Goal: Information Seeking & Learning: Learn about a topic

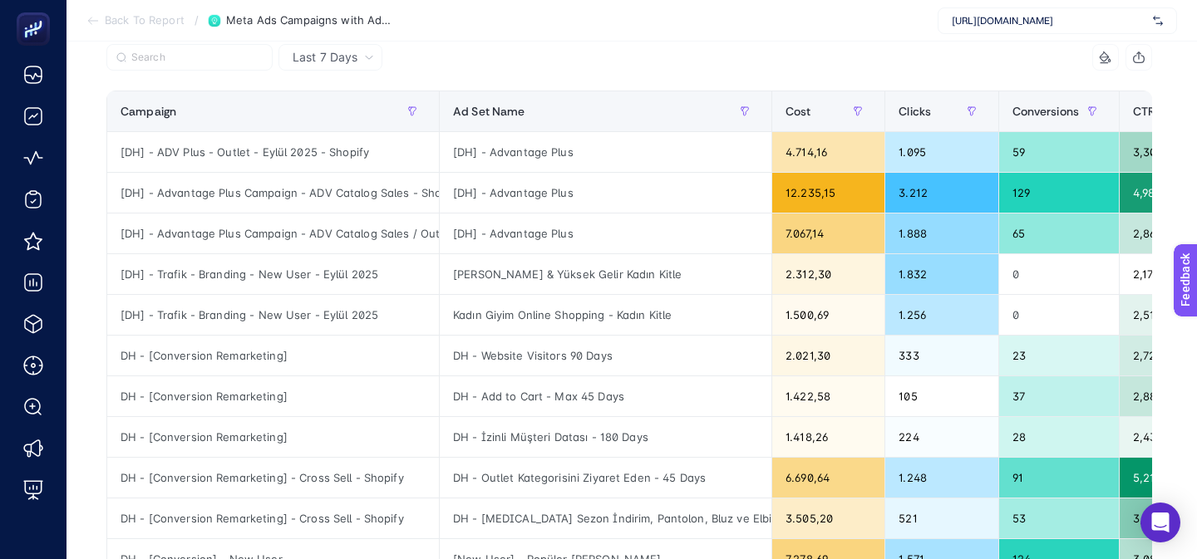
scroll to position [12, 82]
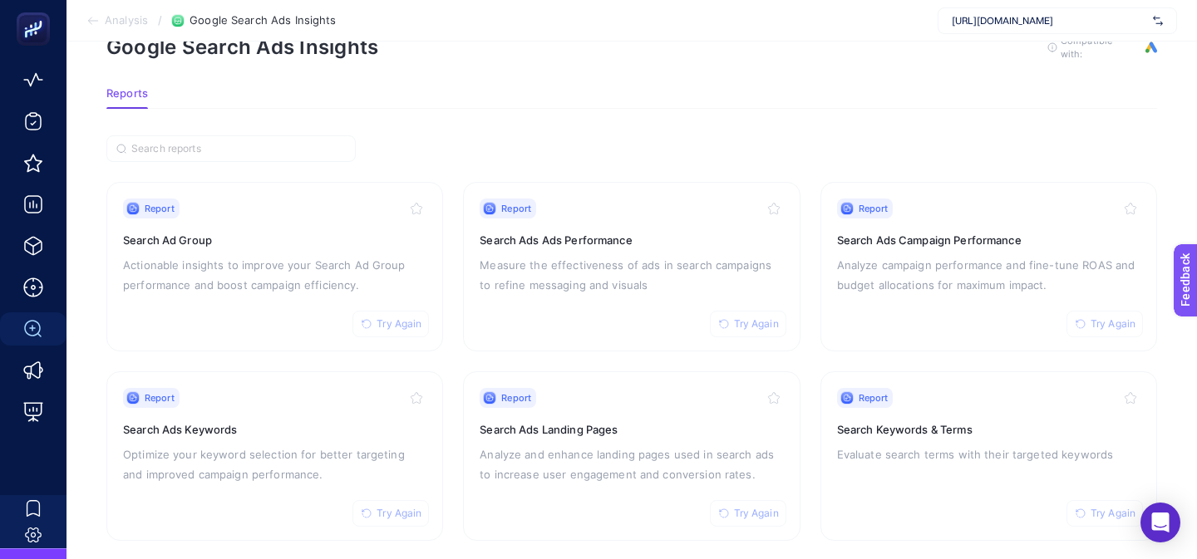
scroll to position [67, 0]
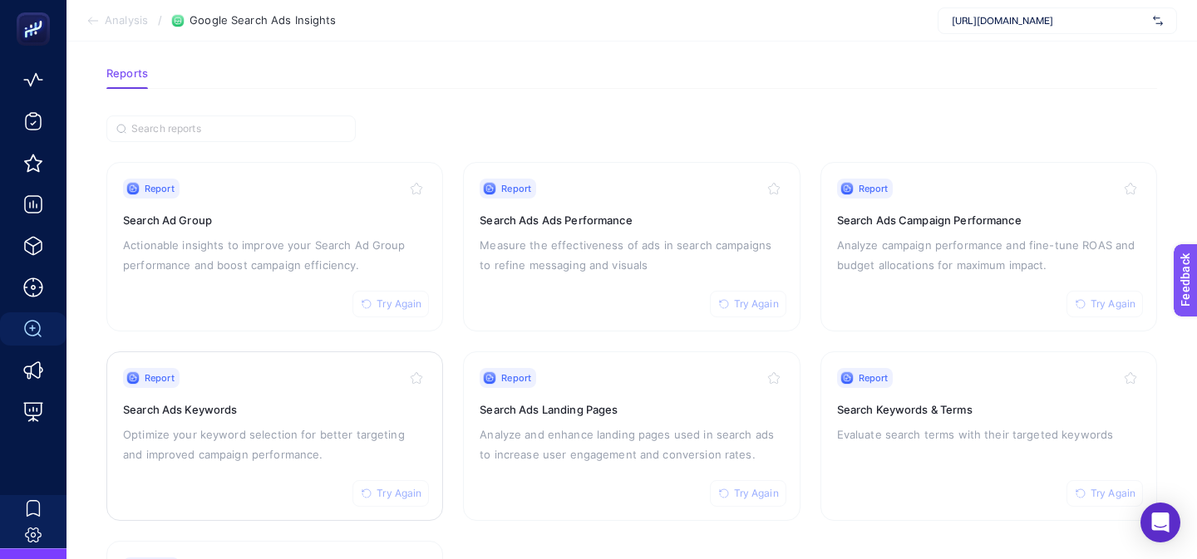
click at [353, 386] on div "Report Try Again Search Ads Keywords Optimize your keyword selection for better…" at bounding box center [274, 436] width 303 height 136
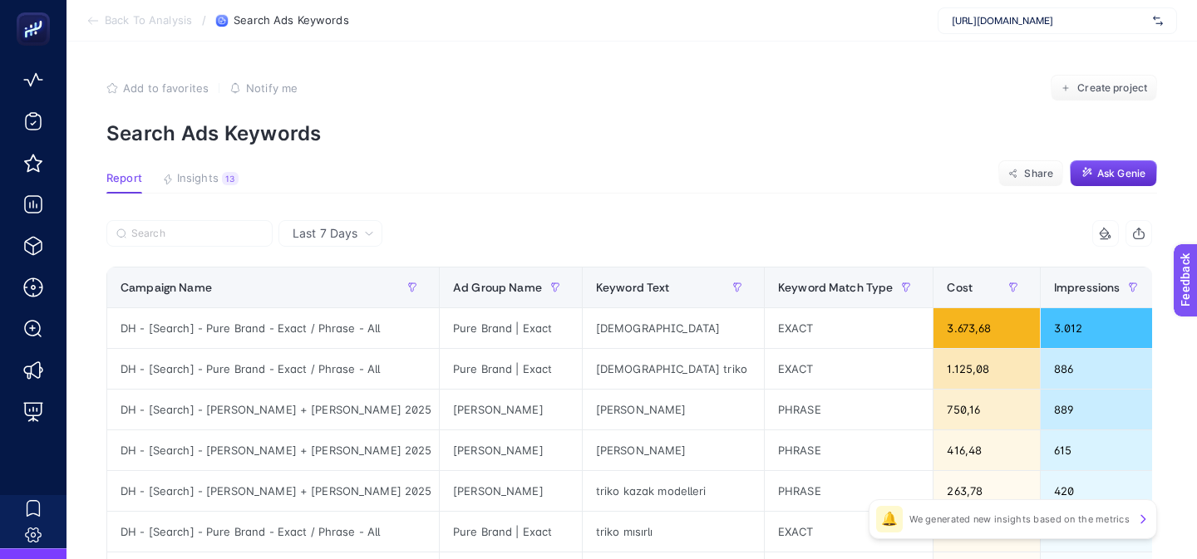
click at [99, 22] on icon at bounding box center [92, 20] width 13 height 13
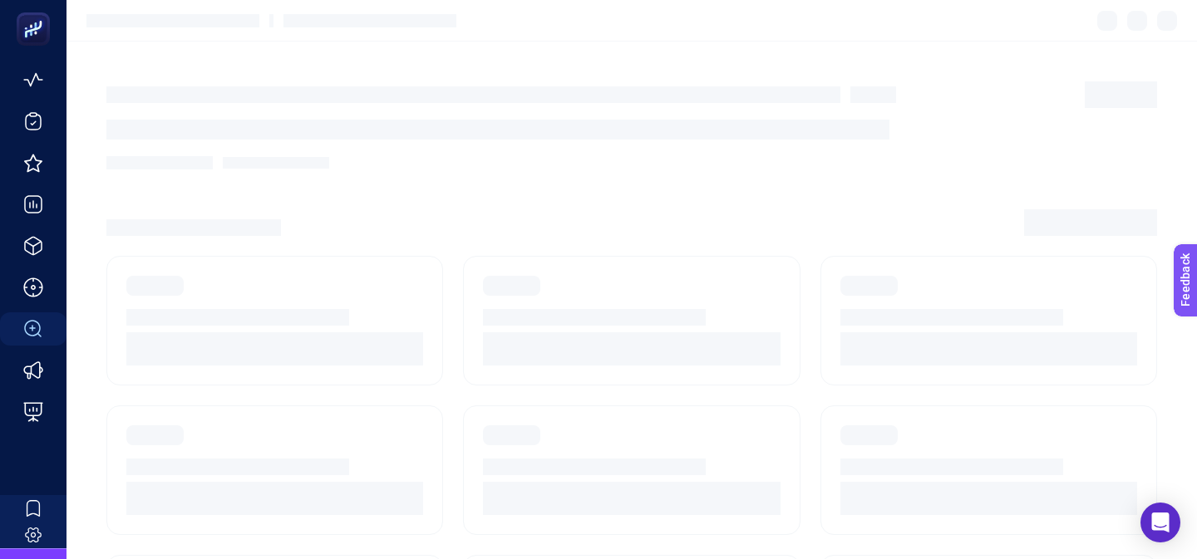
scroll to position [67, 0]
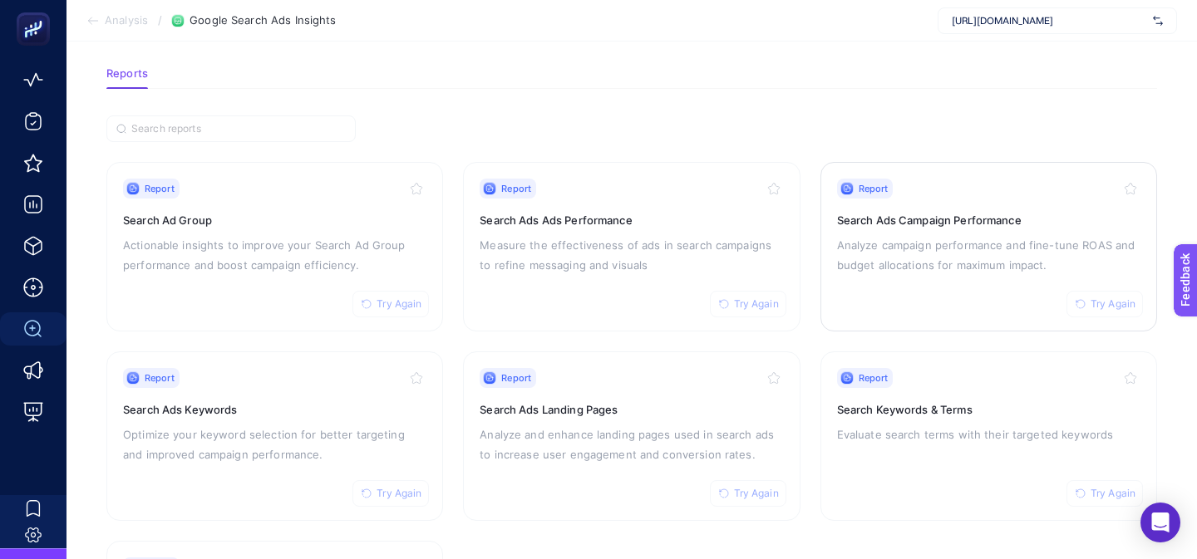
click at [903, 228] on div "Report Try Again Search Ads Campaign Performance Analyze campaign performance a…" at bounding box center [988, 247] width 303 height 136
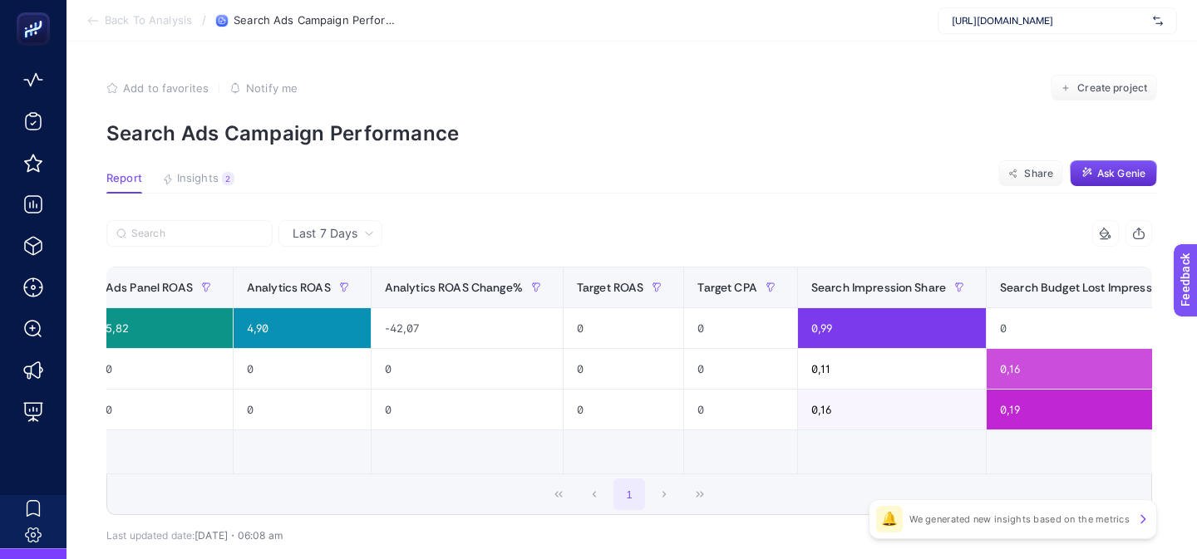
scroll to position [0, 986]
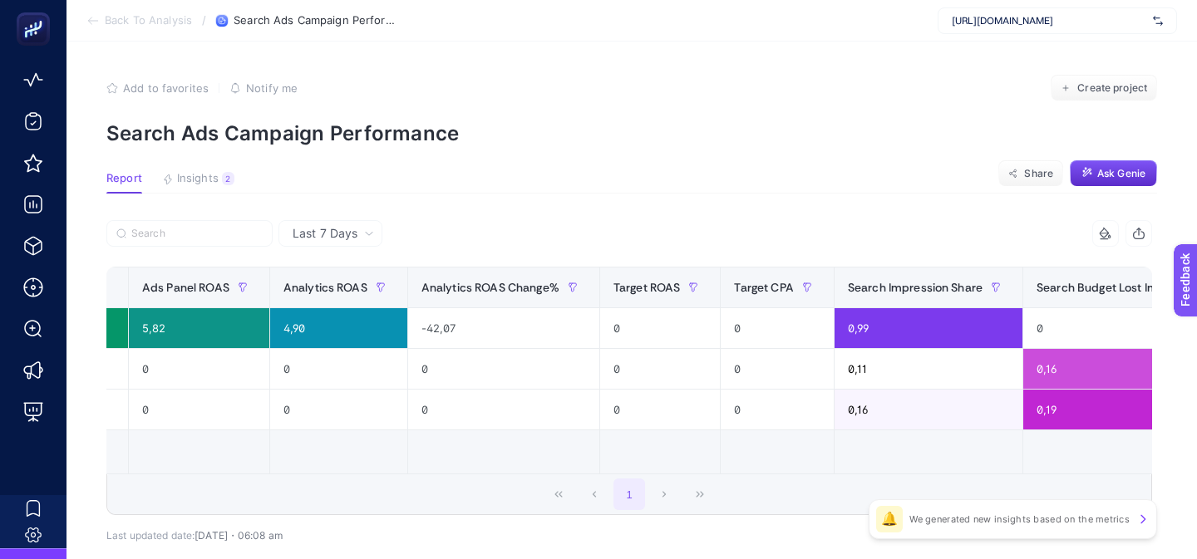
click at [1108, 237] on icon at bounding box center [1109, 236] width 2 height 2
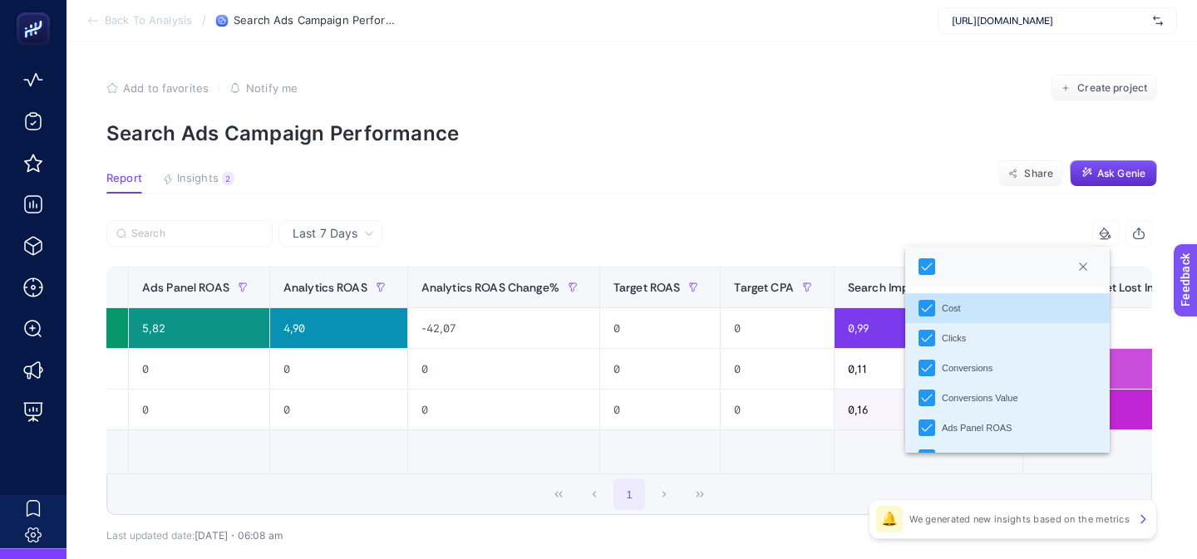
click at [982, 210] on article "Add to favorites false Notify me Create project Search Ads Campaign Performance…" at bounding box center [631, 345] width 1130 height 607
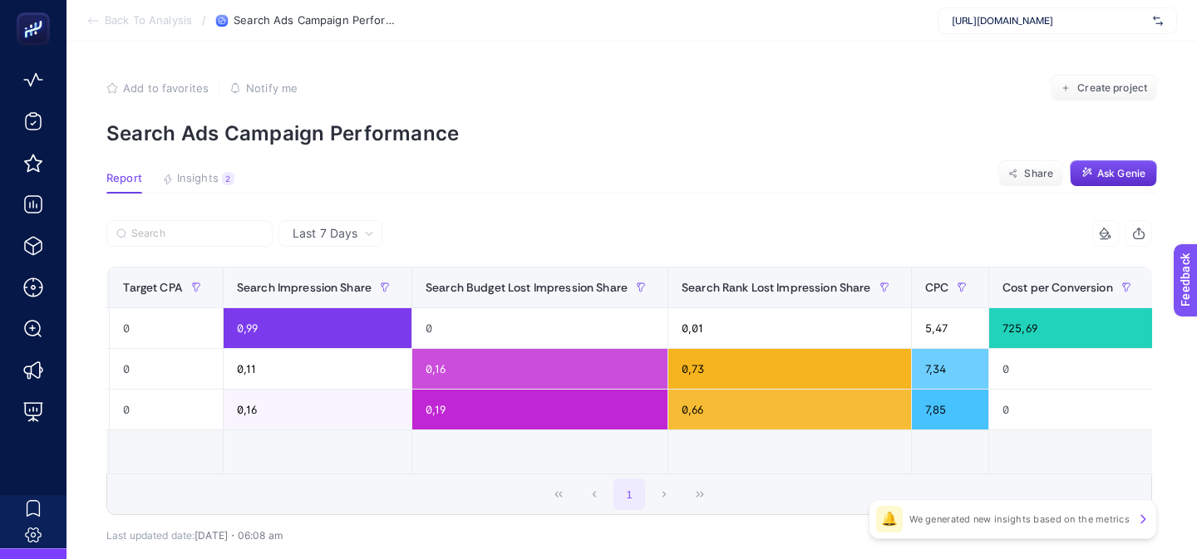
scroll to position [0, 1616]
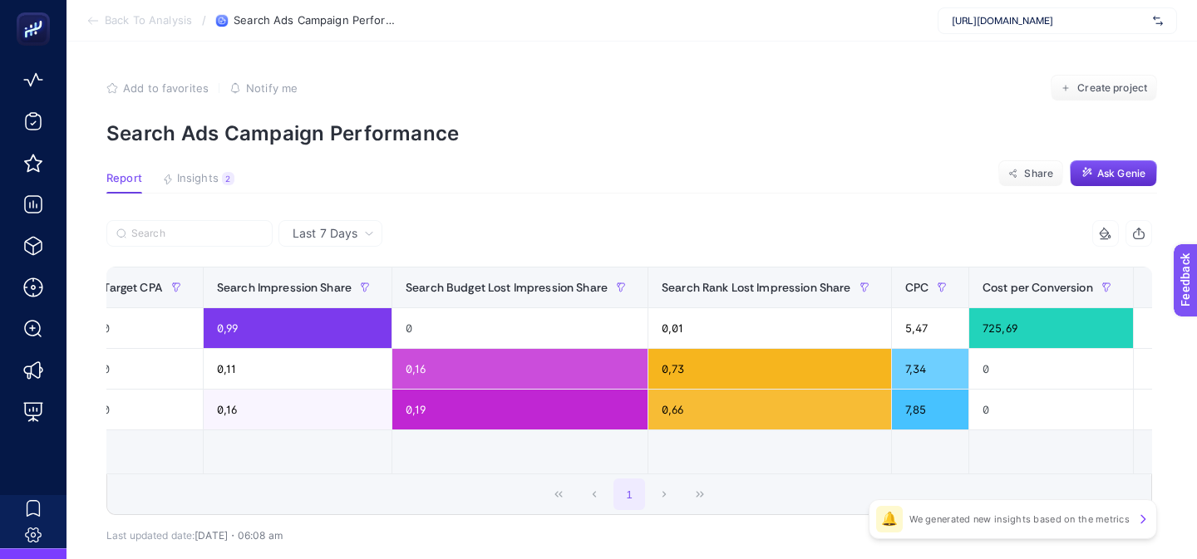
click at [1148, 290] on div "+" at bounding box center [1164, 287] width 32 height 13
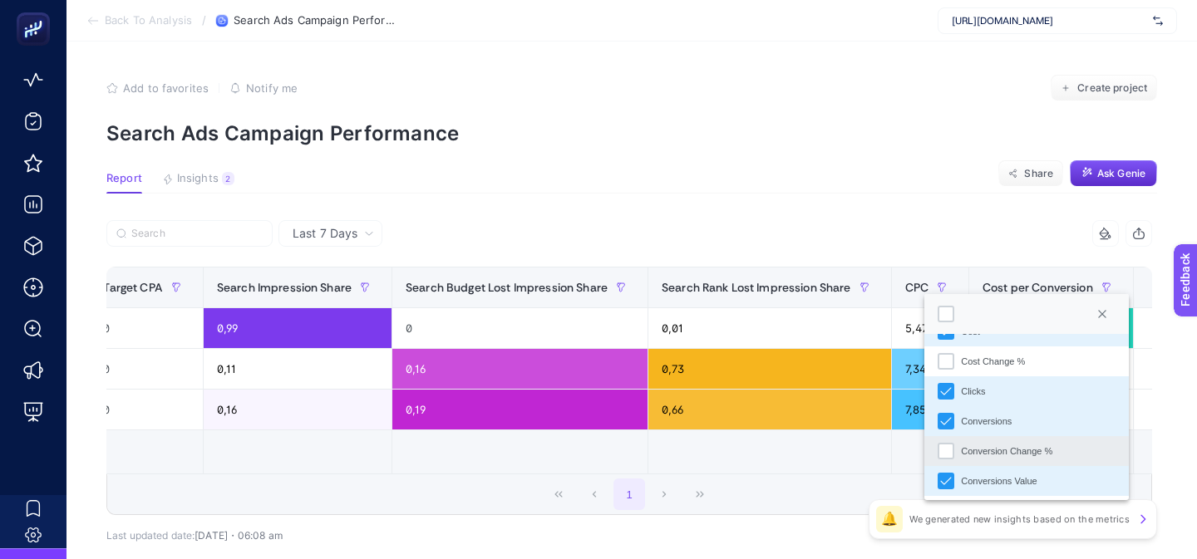
scroll to position [204, 0]
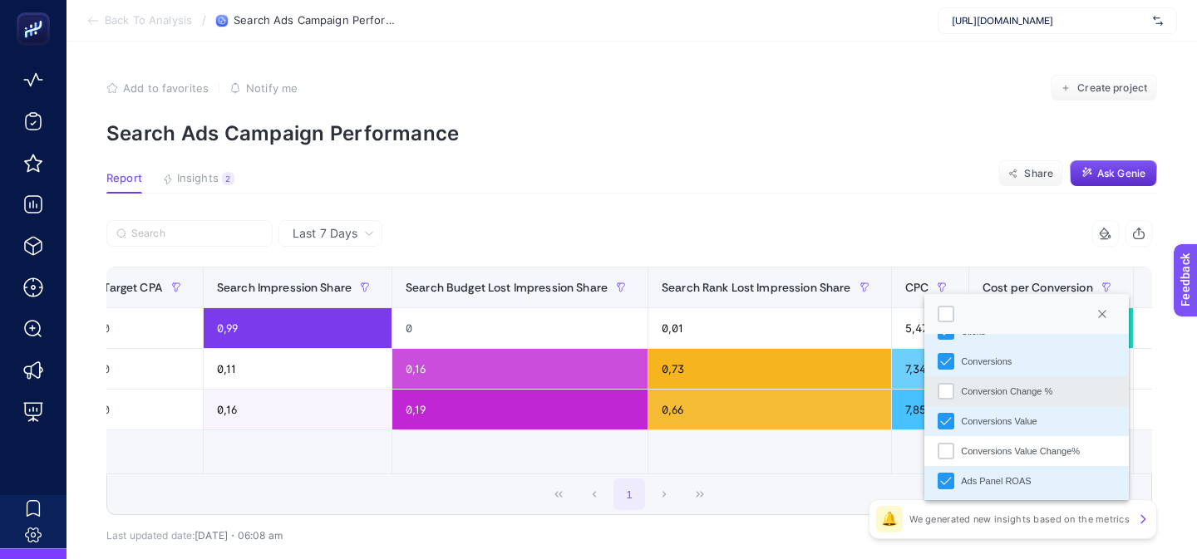
click at [974, 400] on li "Conversion Change %" at bounding box center [1026, 391] width 204 height 30
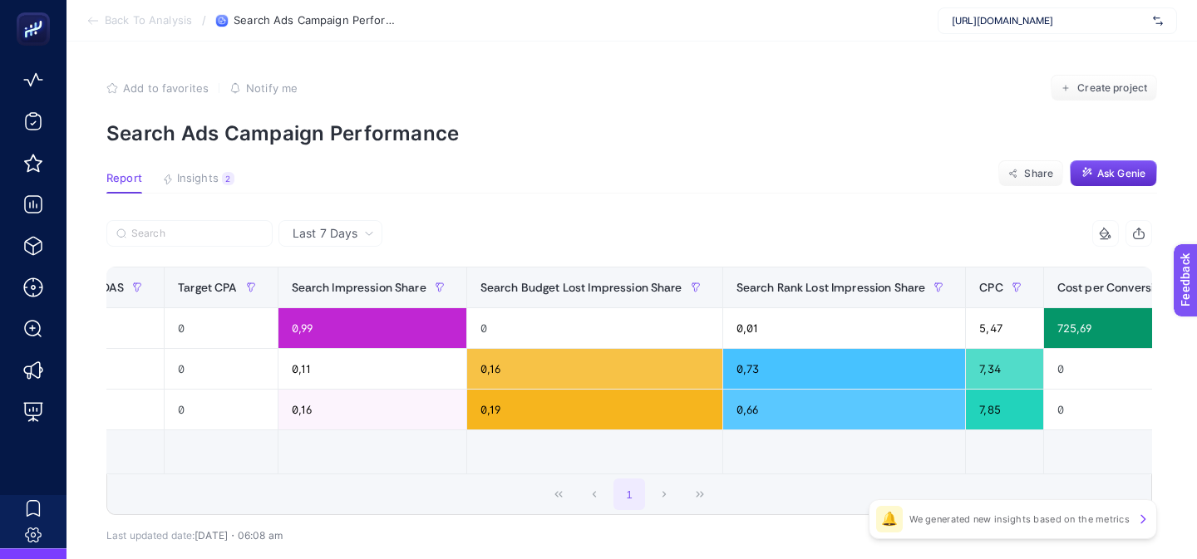
scroll to position [0, 1788]
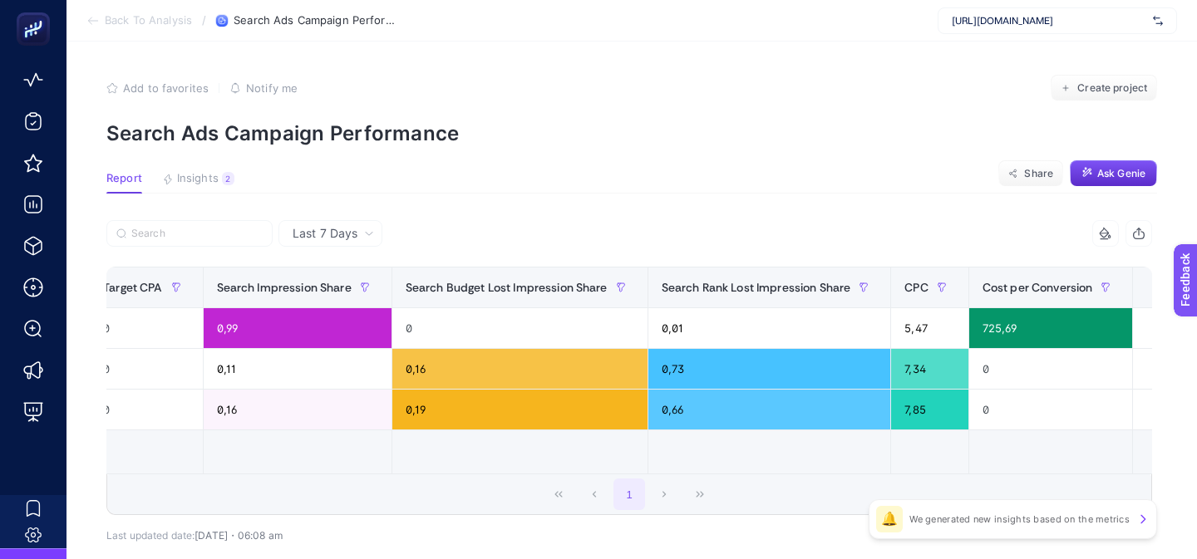
click at [1148, 288] on div "+" at bounding box center [1164, 287] width 32 height 13
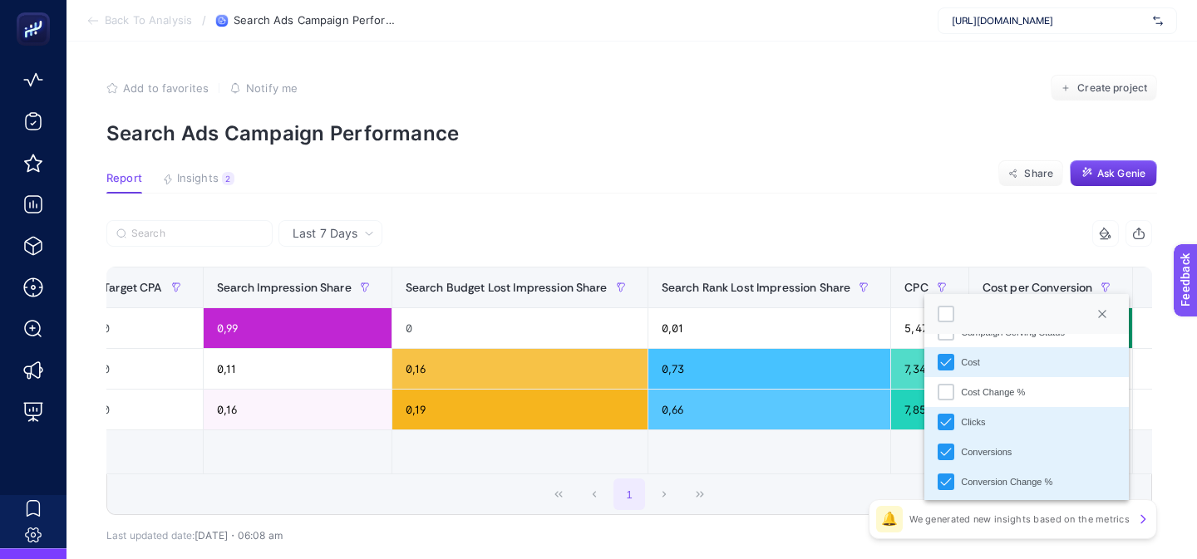
scroll to position [120, 0]
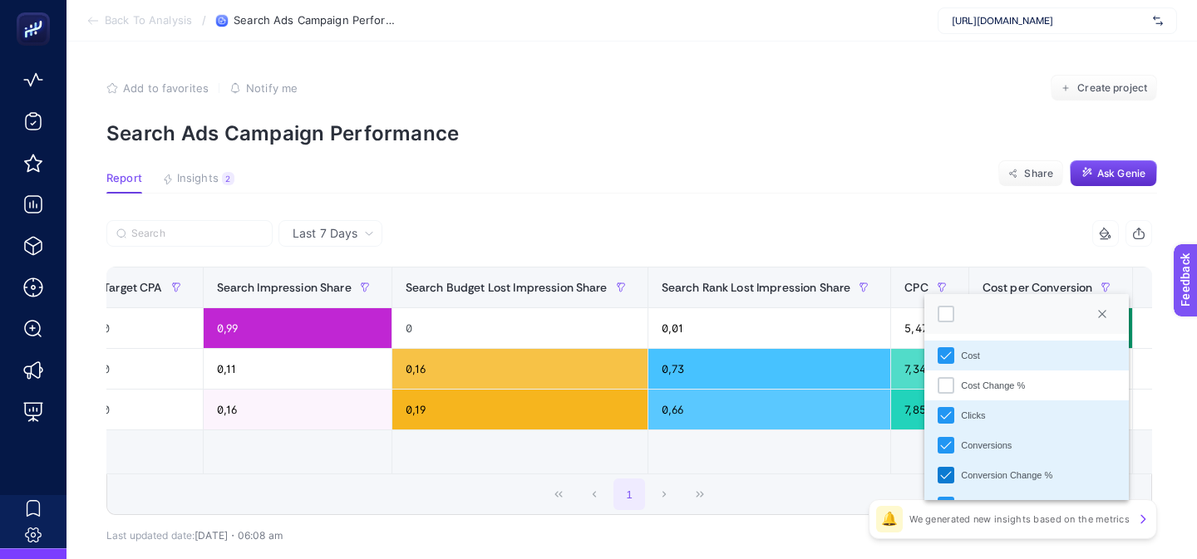
click at [947, 474] on icon "Conversion Change %" at bounding box center [946, 474] width 11 height 7
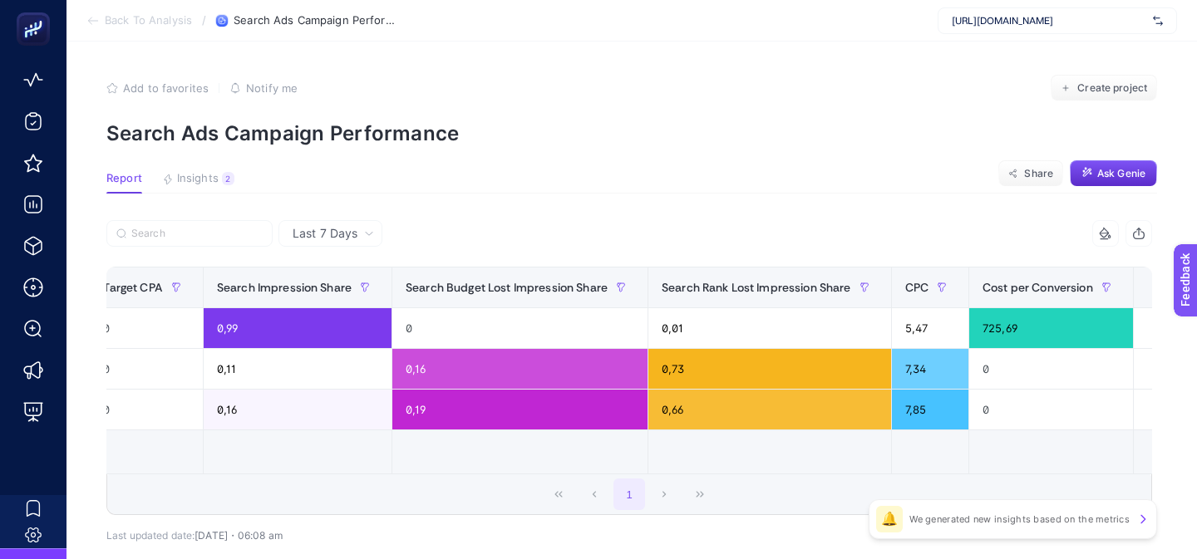
click at [778, 203] on article "Add to favorites false Notify me Create project Search Ads Campaign Performance…" at bounding box center [631, 345] width 1130 height 607
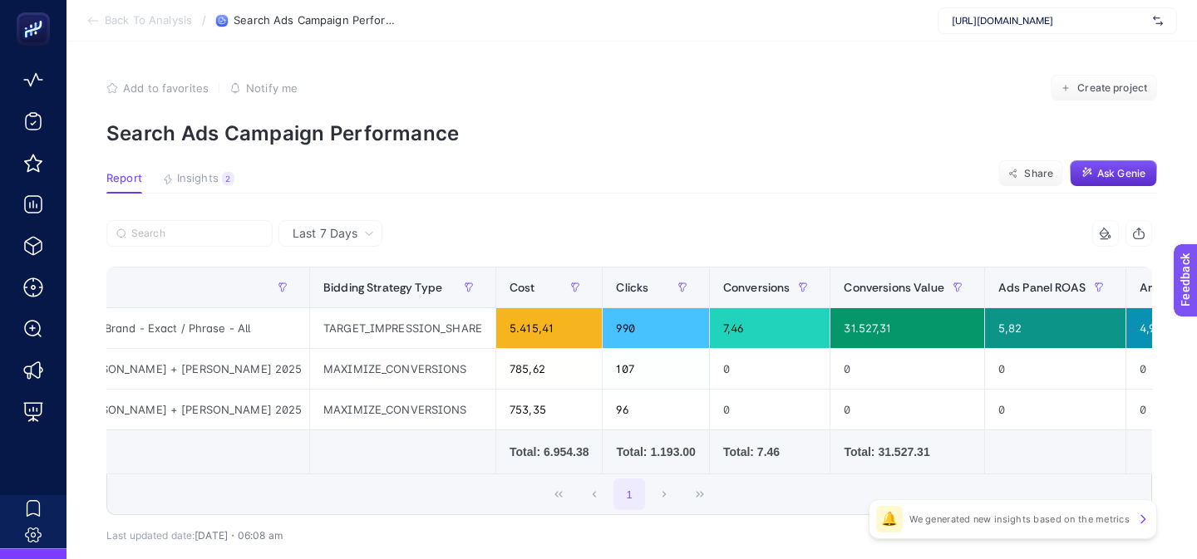
scroll to position [0, 0]
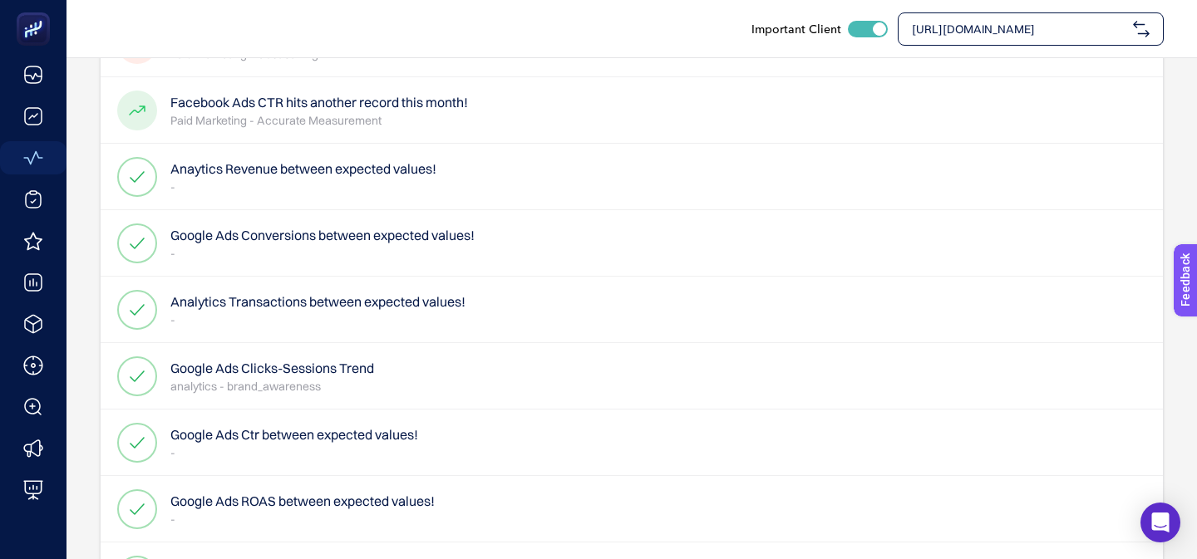
scroll to position [310, 0]
click at [285, 224] on h4 "Google Ads Conversions between expected values!" at bounding box center [322, 234] width 304 height 20
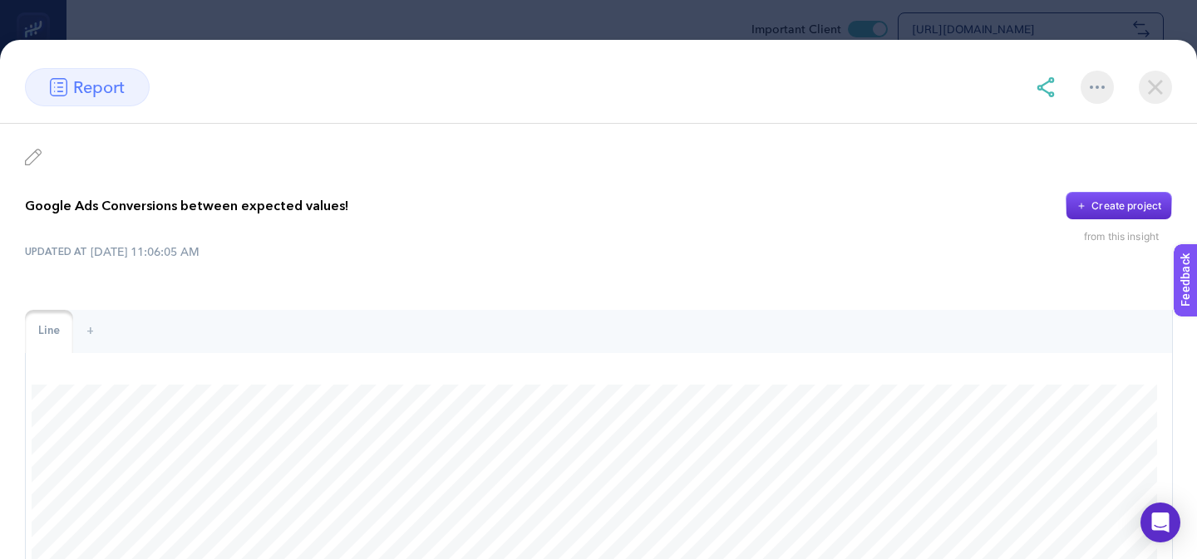
scroll to position [106, 0]
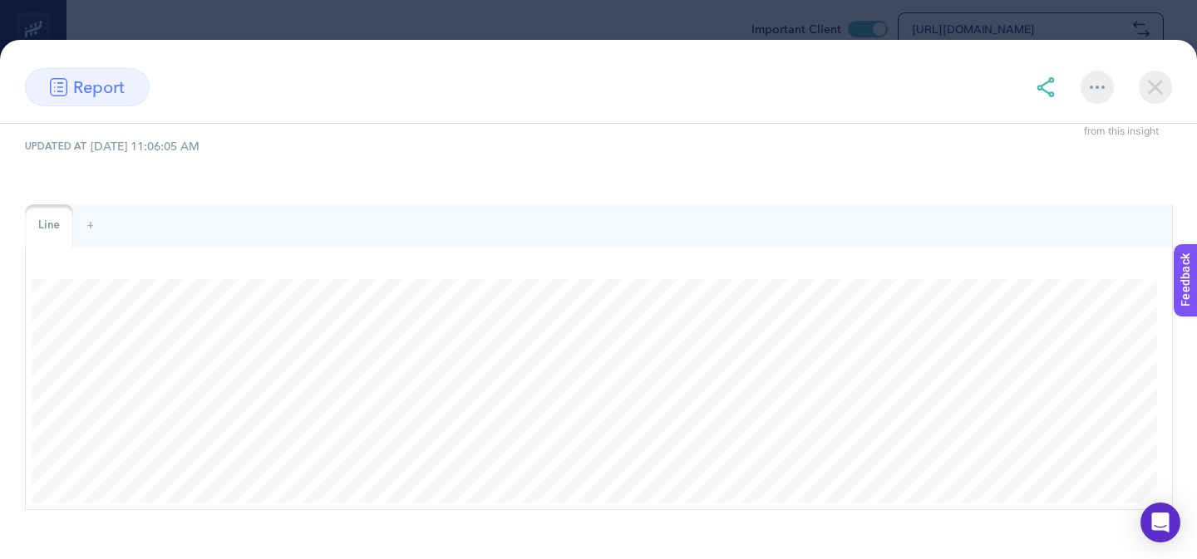
click at [415, 15] on section "report Google Ads Conversions between expected values! Create project from this…" at bounding box center [598, 279] width 1197 height 559
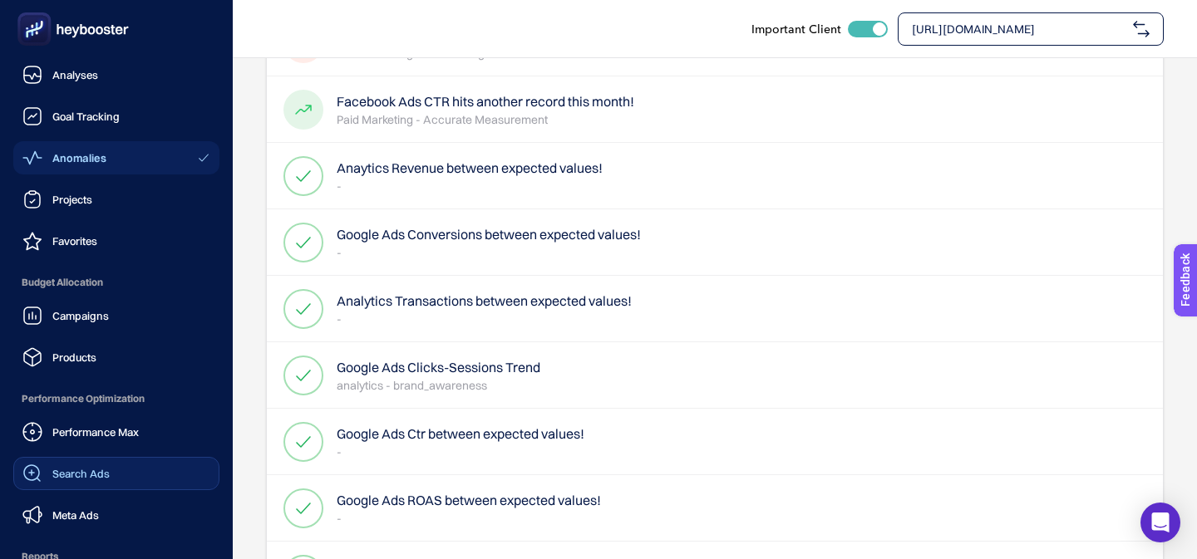
click at [39, 479] on icon at bounding box center [31, 473] width 17 height 17
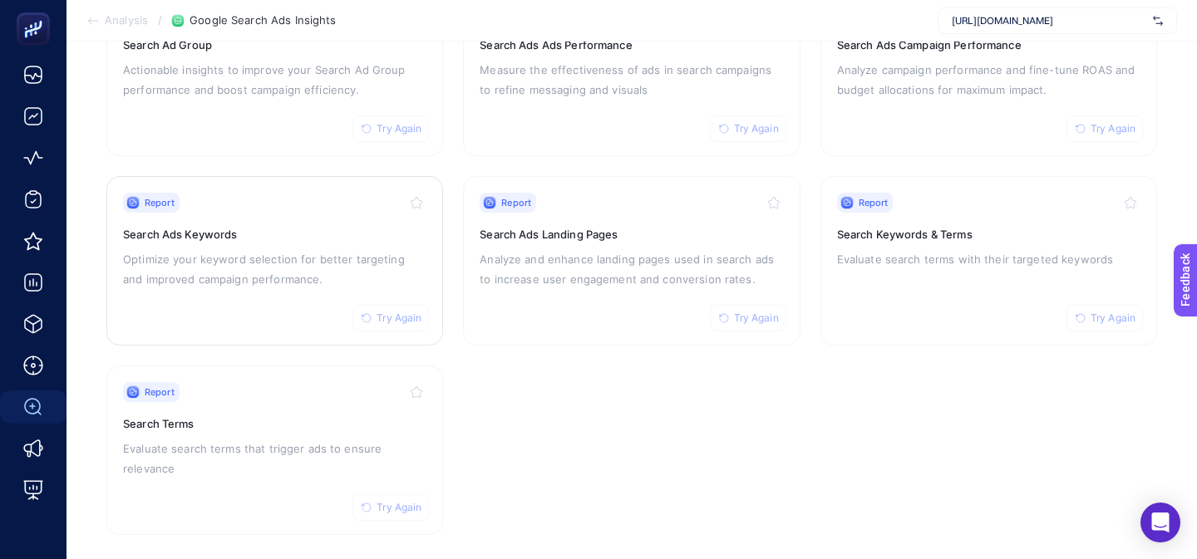
scroll to position [256, 0]
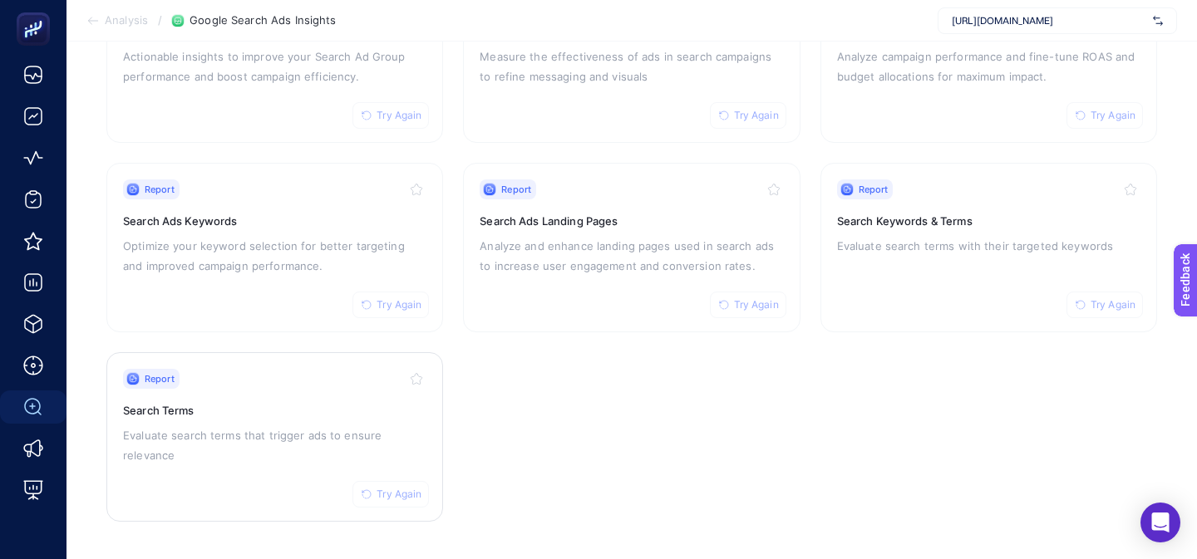
click at [291, 410] on h3 "Search Terms" at bounding box center [274, 410] width 303 height 17
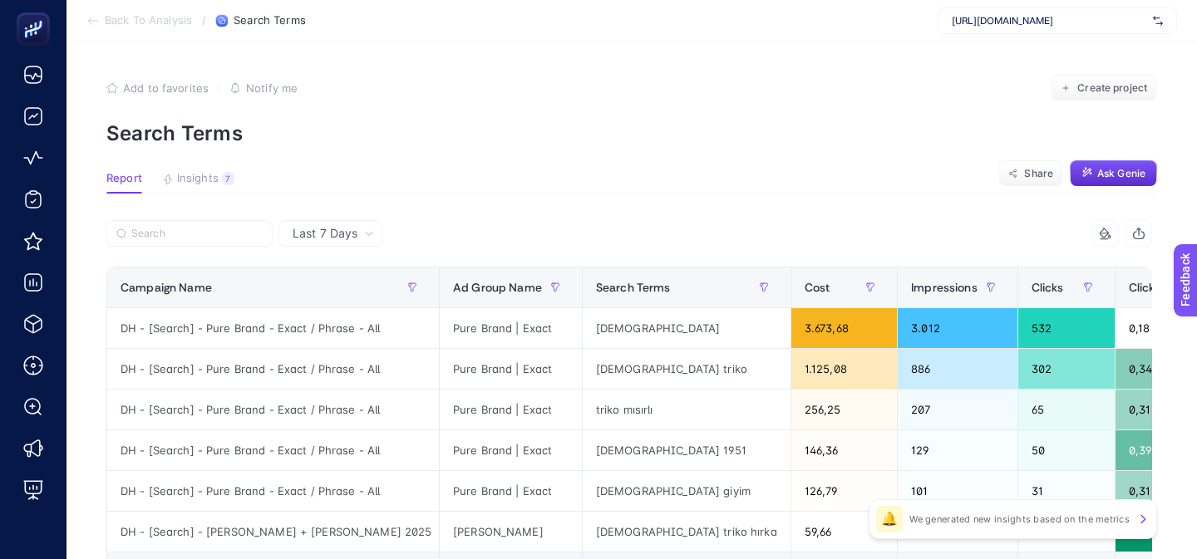
click at [742, 160] on article "Add to favorites false Notify me Create project Search Terms Report Insights 7 …" at bounding box center [631, 406] width 1130 height 729
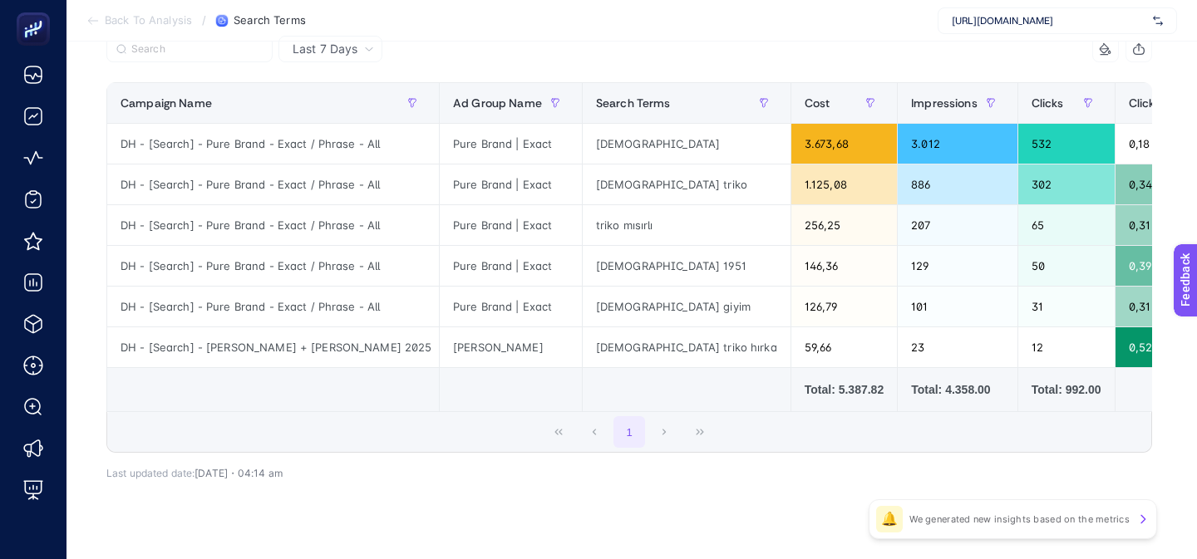
scroll to position [188, 0]
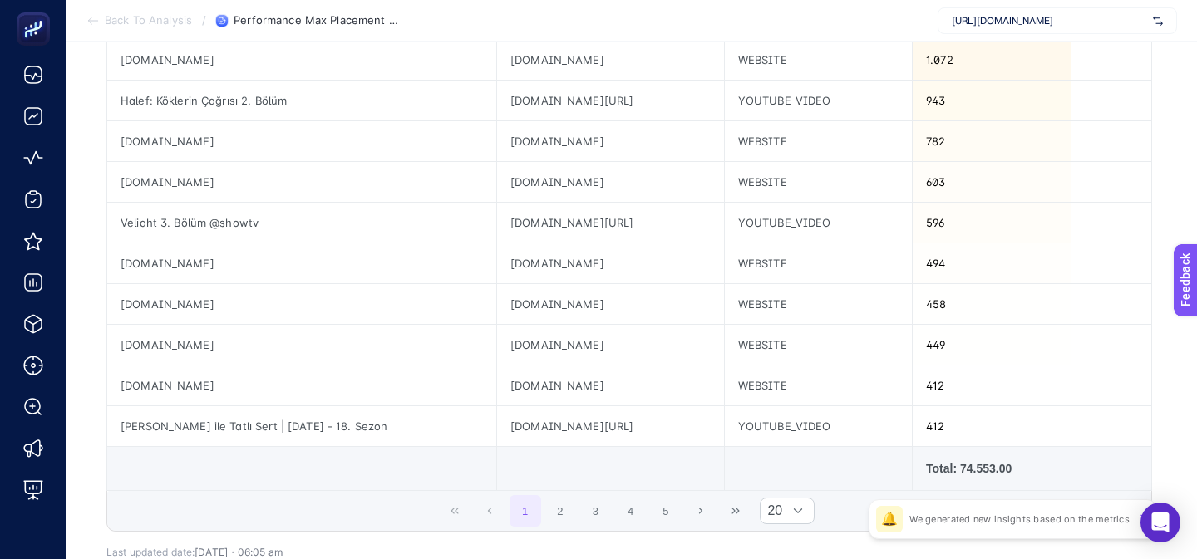
scroll to position [677, 0]
click at [556, 517] on button "2" at bounding box center [560, 510] width 32 height 32
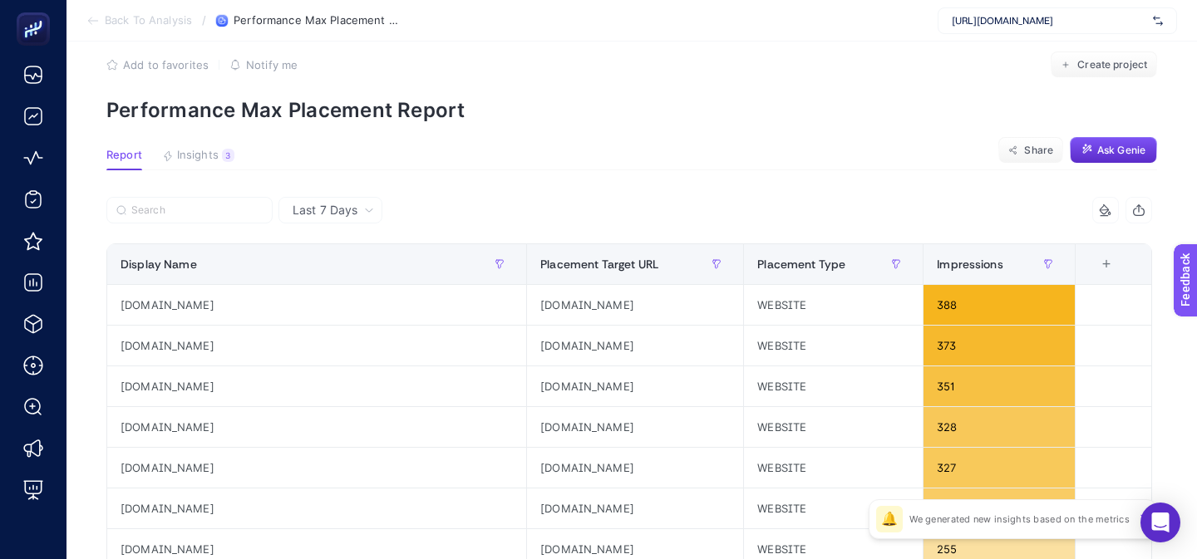
scroll to position [9, 0]
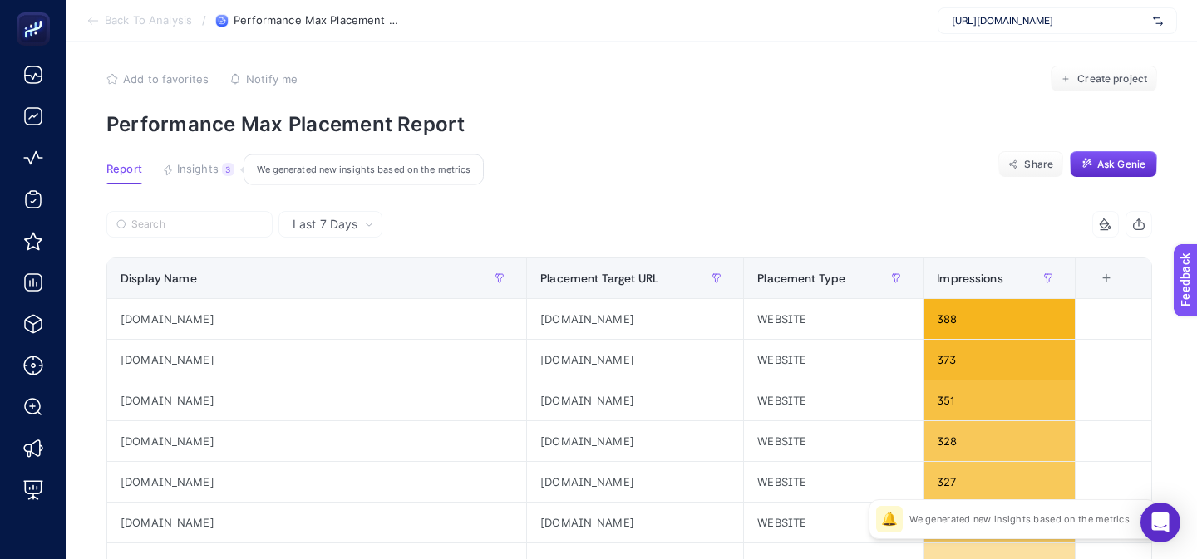
click at [202, 173] on span "Insights" at bounding box center [198, 169] width 42 height 13
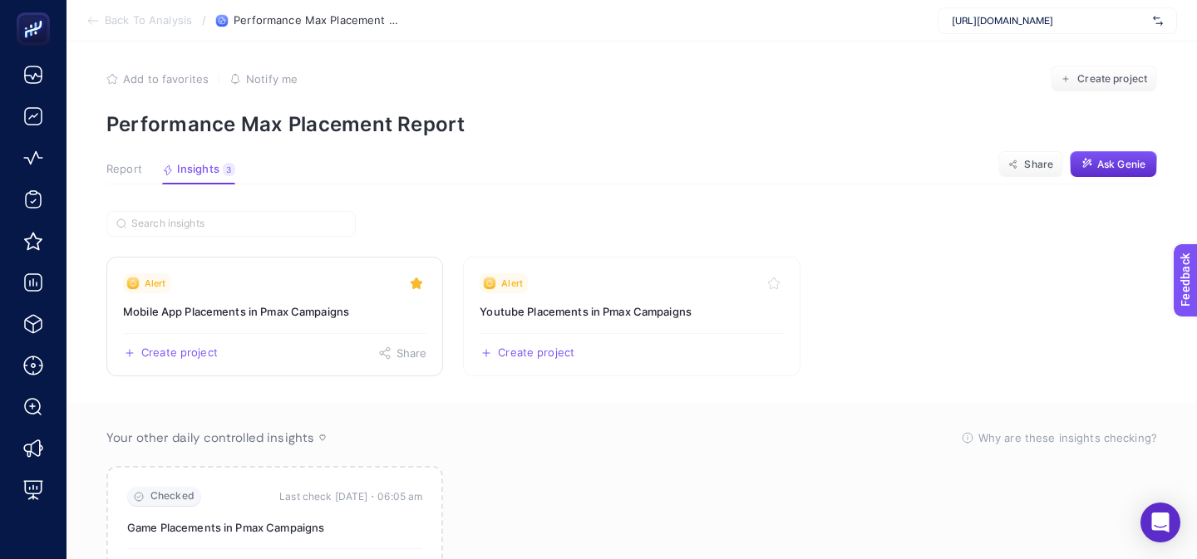
click at [199, 292] on link "Alert Mobile App Placements in Pmax Campaigns Create project Share" at bounding box center [274, 317] width 337 height 120
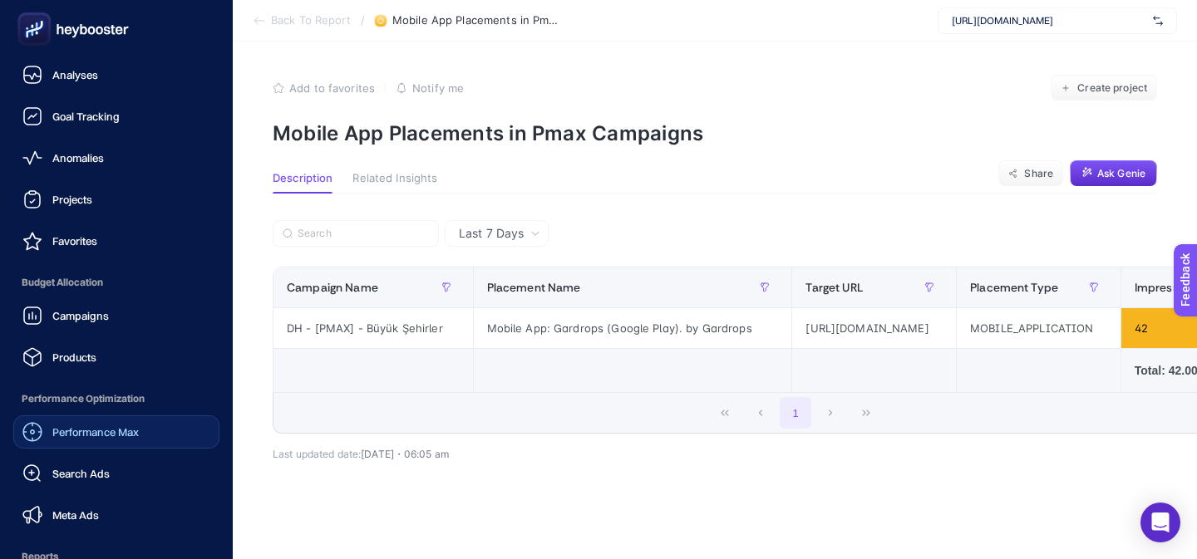
click at [84, 420] on link "Performance Max" at bounding box center [116, 431] width 206 height 33
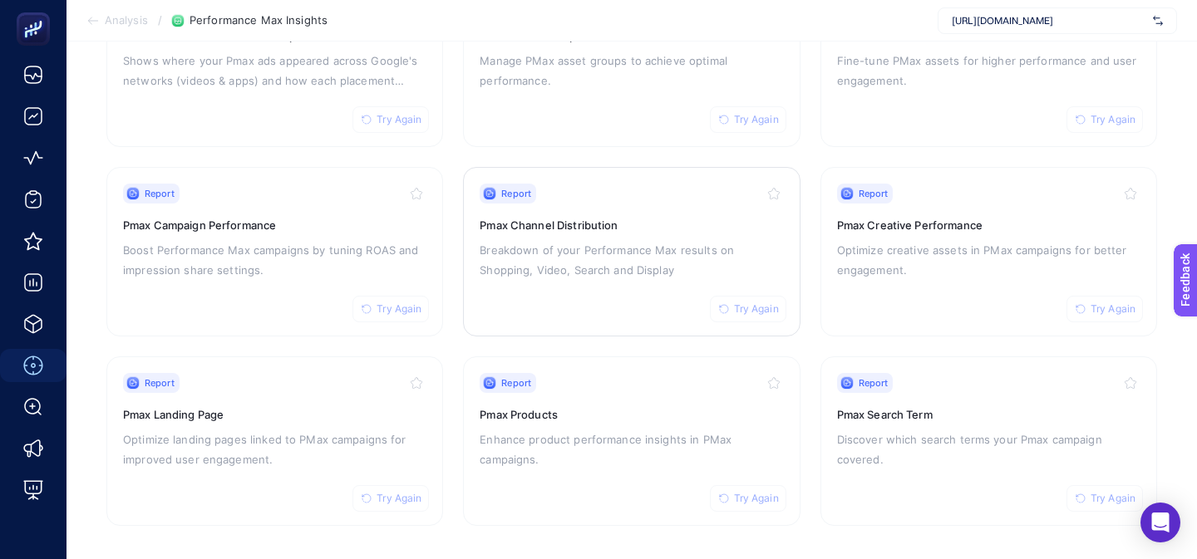
scroll to position [253, 0]
click at [941, 434] on p "Discover which search terms your Pmax campaign covered." at bounding box center [988, 448] width 303 height 40
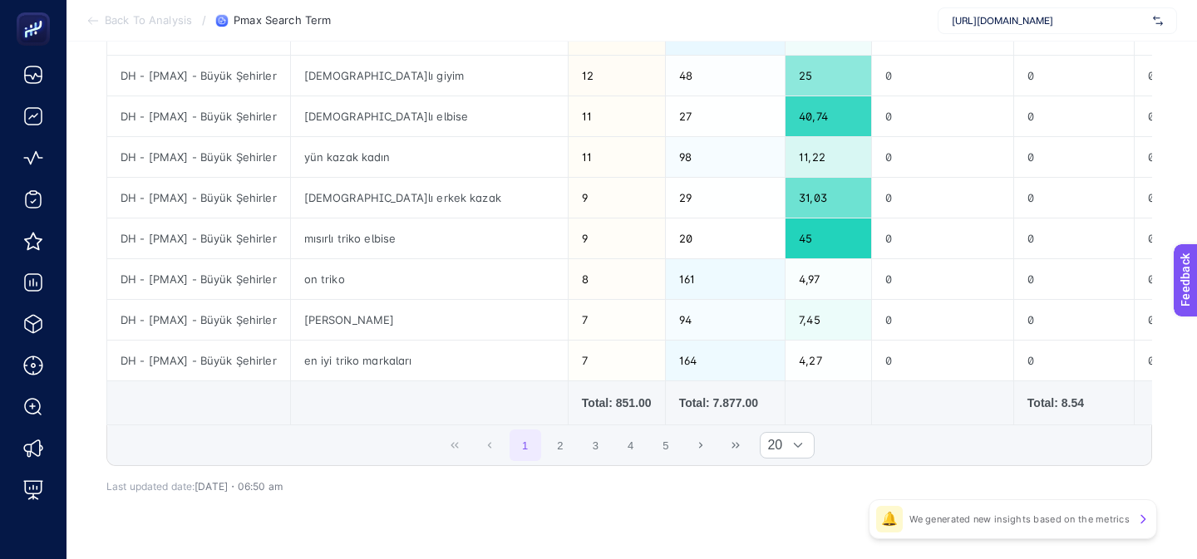
scroll to position [781, 0]
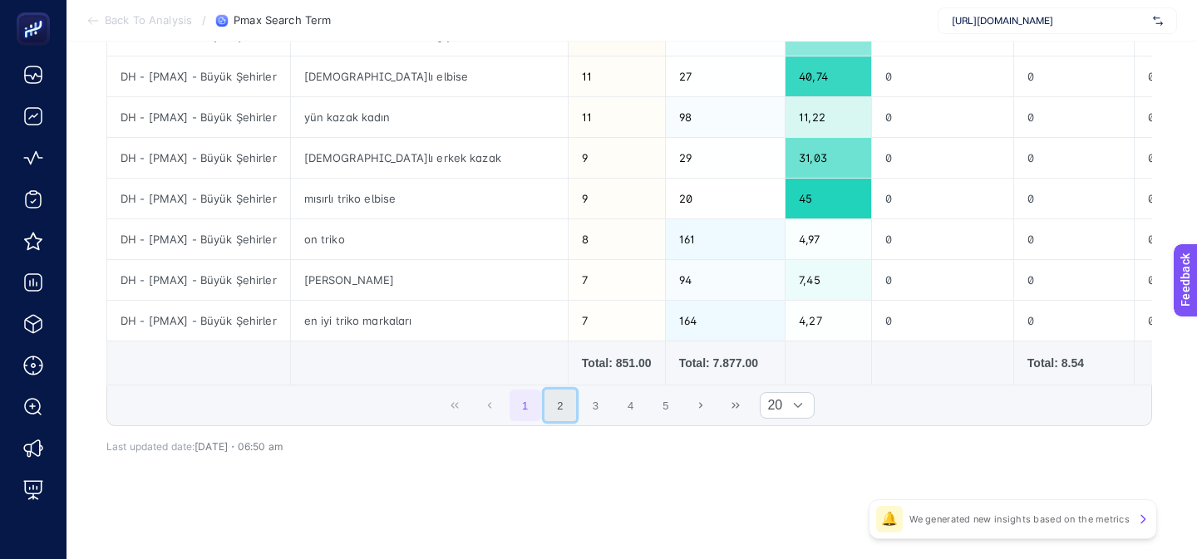
click at [550, 410] on button "2" at bounding box center [560, 406] width 32 height 32
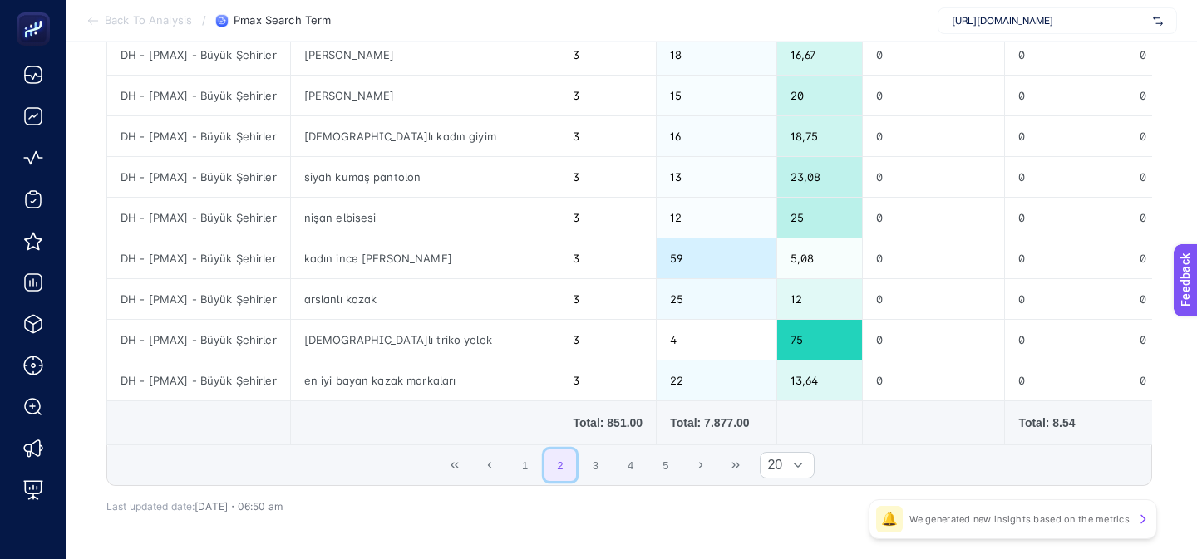
scroll to position [748, 0]
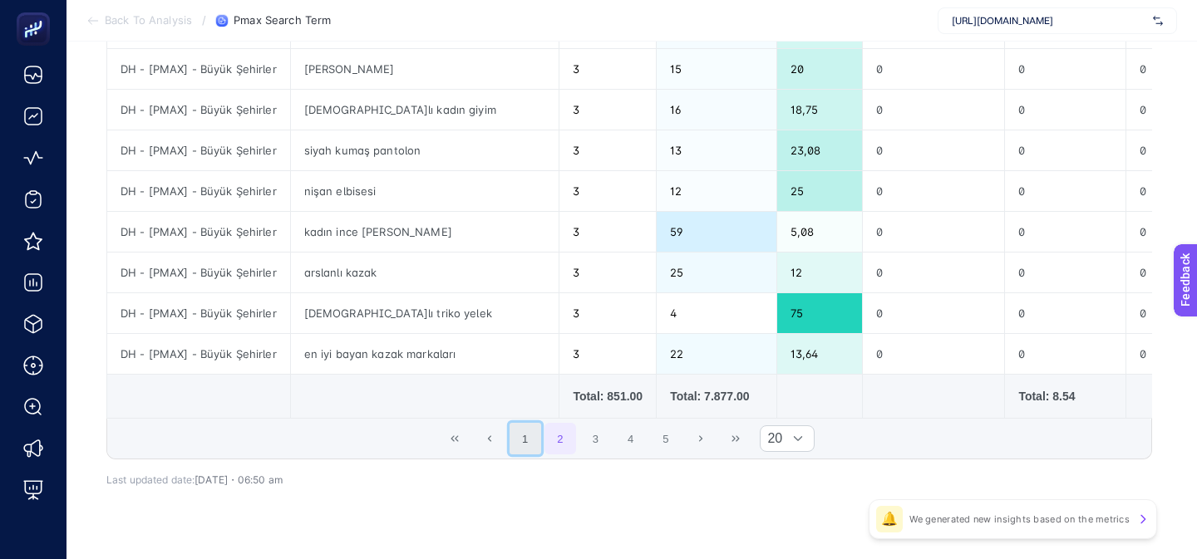
click at [527, 442] on button "1" at bounding box center [525, 439] width 32 height 32
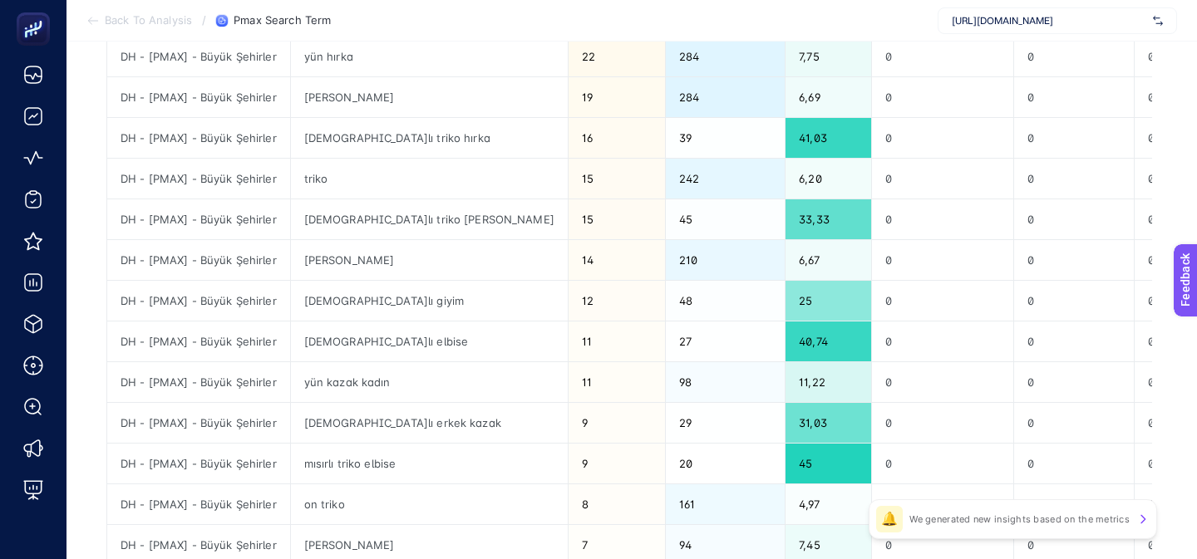
scroll to position [514, 0]
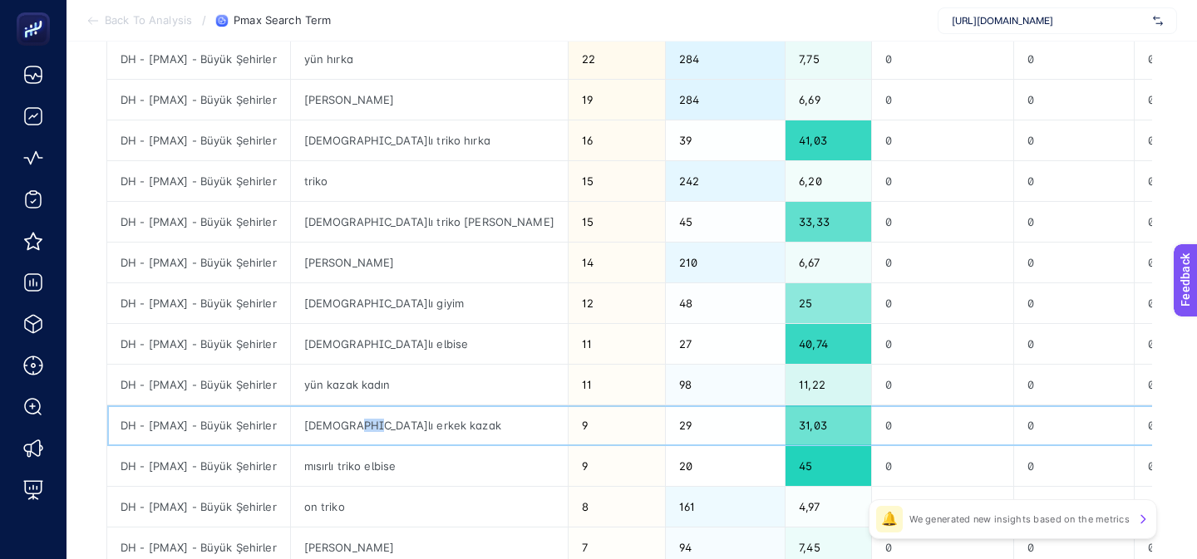
drag, startPoint x: 337, startPoint y: 425, endPoint x: 371, endPoint y: 425, distance: 34.1
click at [371, 425] on div "mısırlı erkek kazak" at bounding box center [429, 426] width 277 height 40
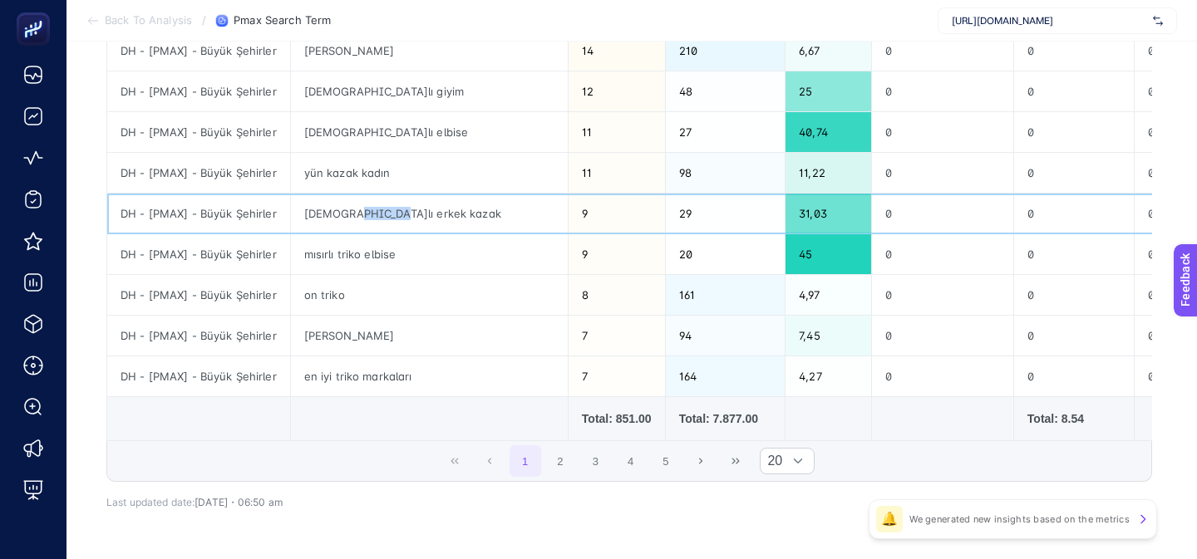
scroll to position [721, 0]
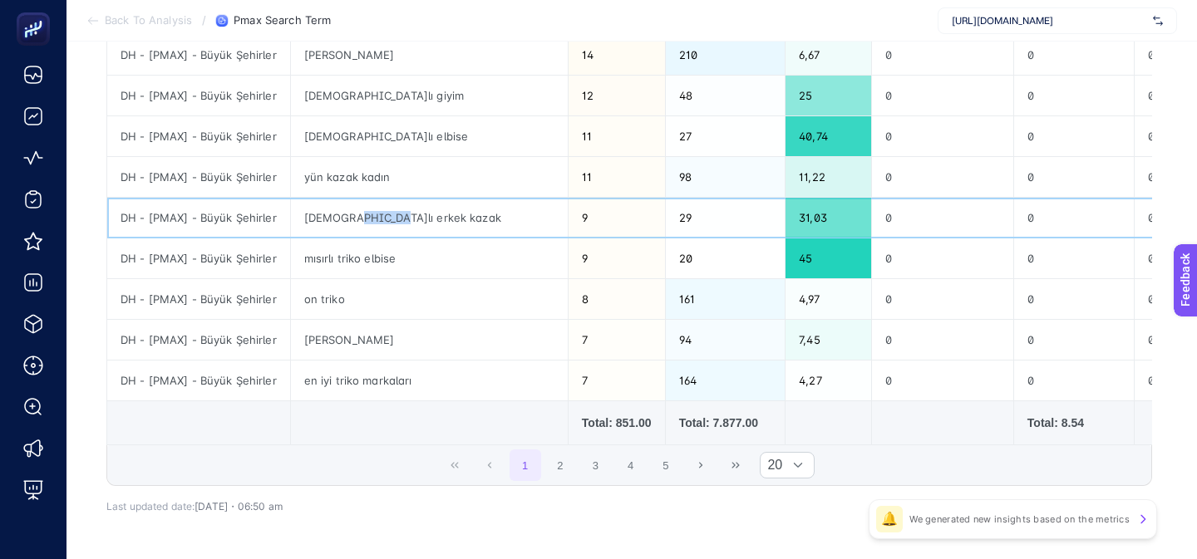
click at [568, 223] on div "9" at bounding box center [616, 218] width 96 height 40
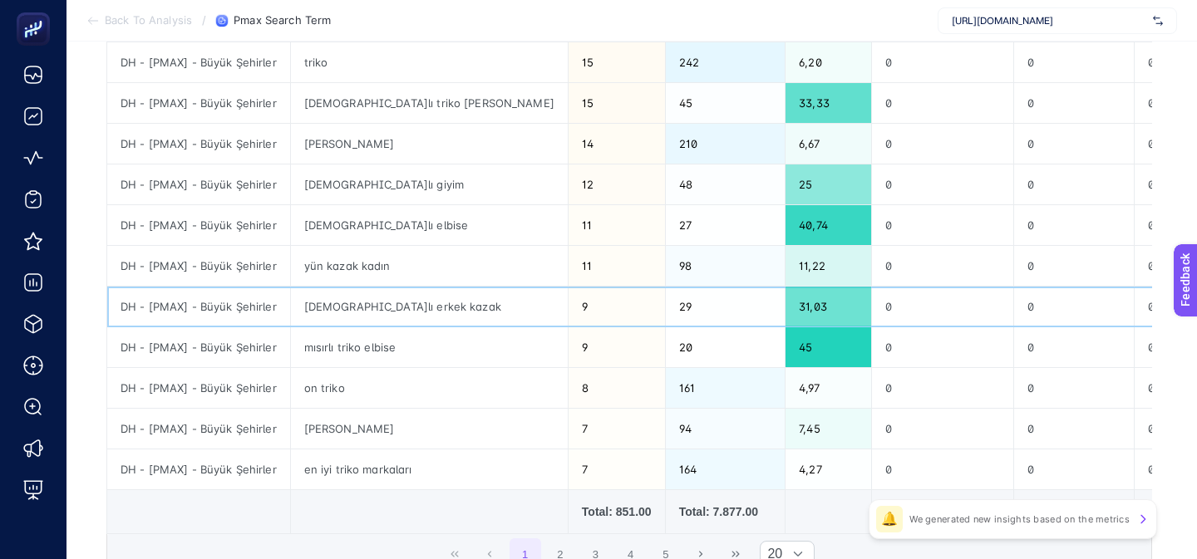
scroll to position [631, 0]
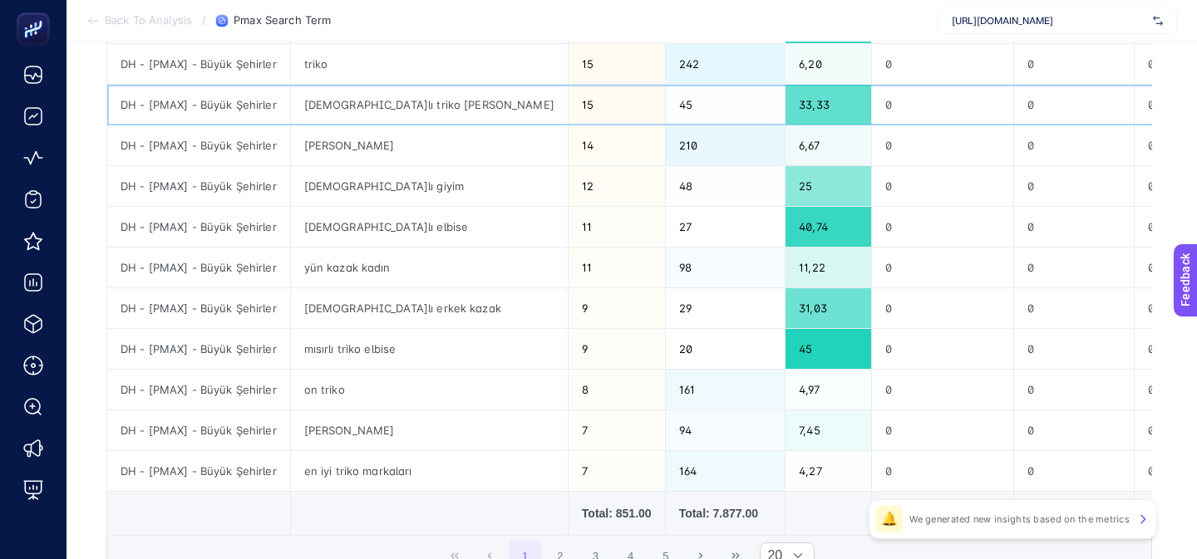
click at [375, 104] on div "mısırlı triko anne kazakları" at bounding box center [429, 105] width 277 height 40
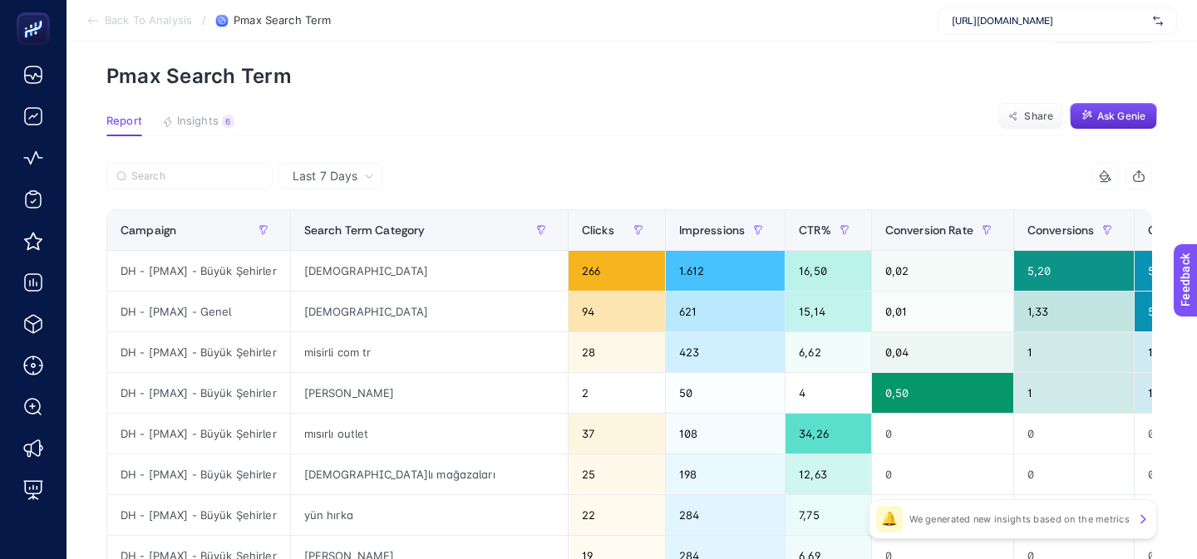
scroll to position [0, 0]
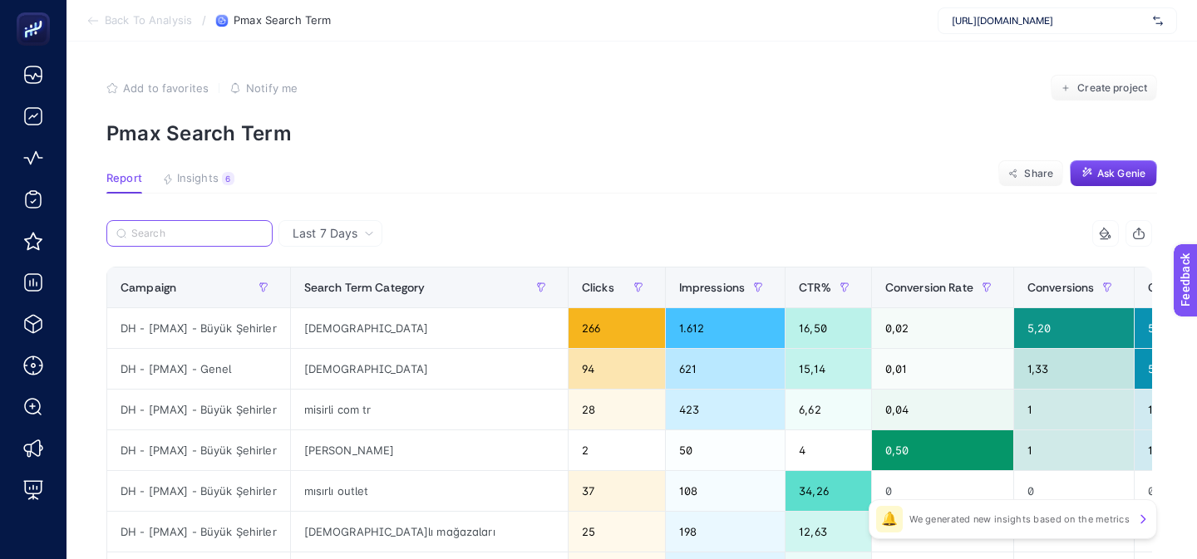
click at [180, 228] on input "Search" at bounding box center [196, 234] width 131 height 12
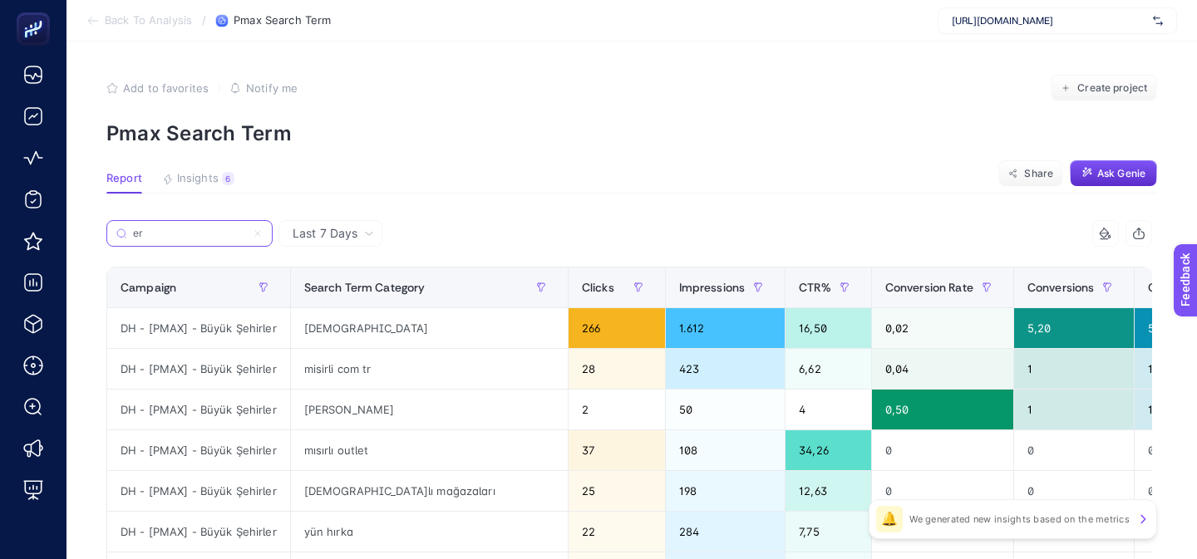
type input "e"
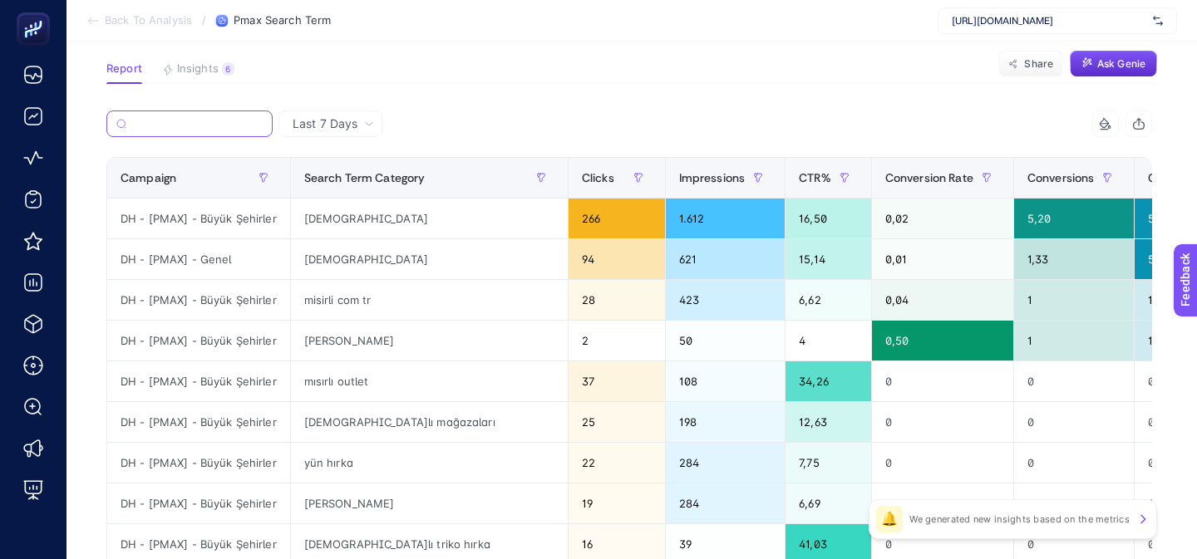
scroll to position [114, 0]
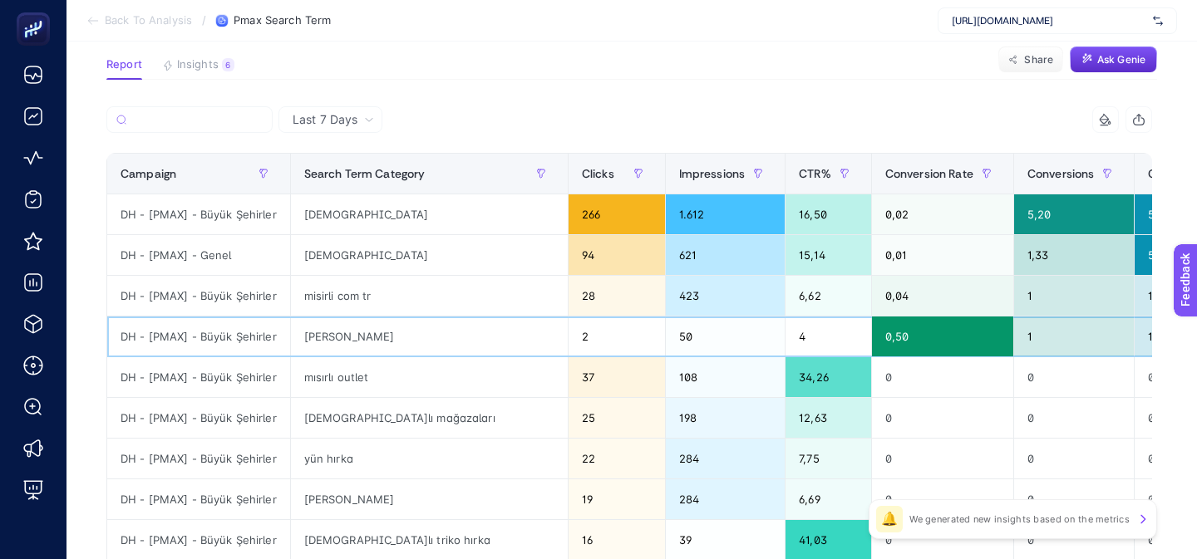
click at [329, 343] on div "ipek kazak" at bounding box center [429, 337] width 277 height 40
copy tr "ipek kazak"
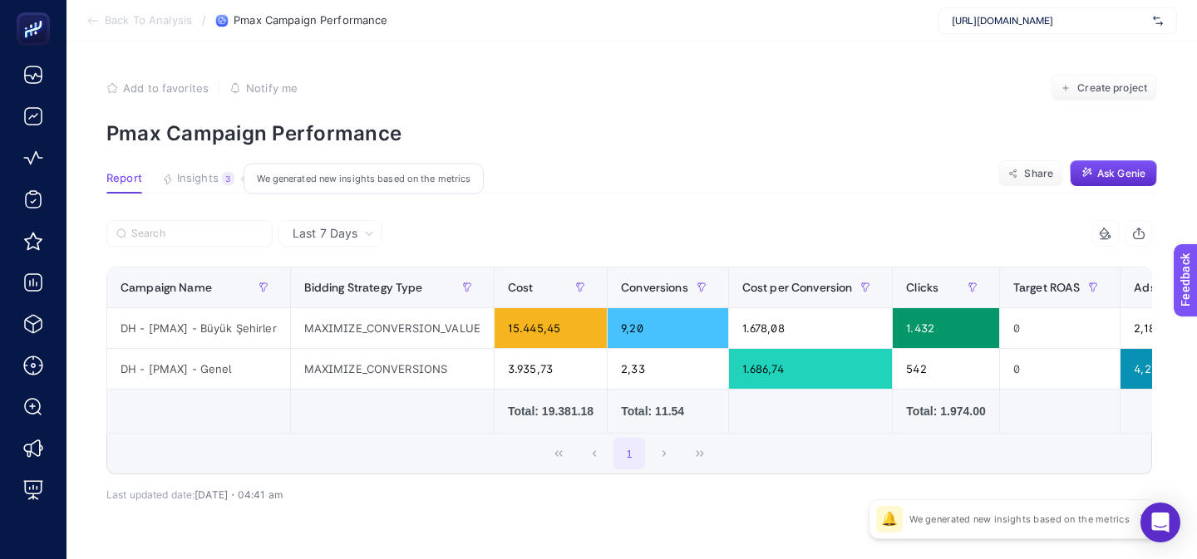
click at [199, 181] on span "Insights" at bounding box center [198, 178] width 42 height 13
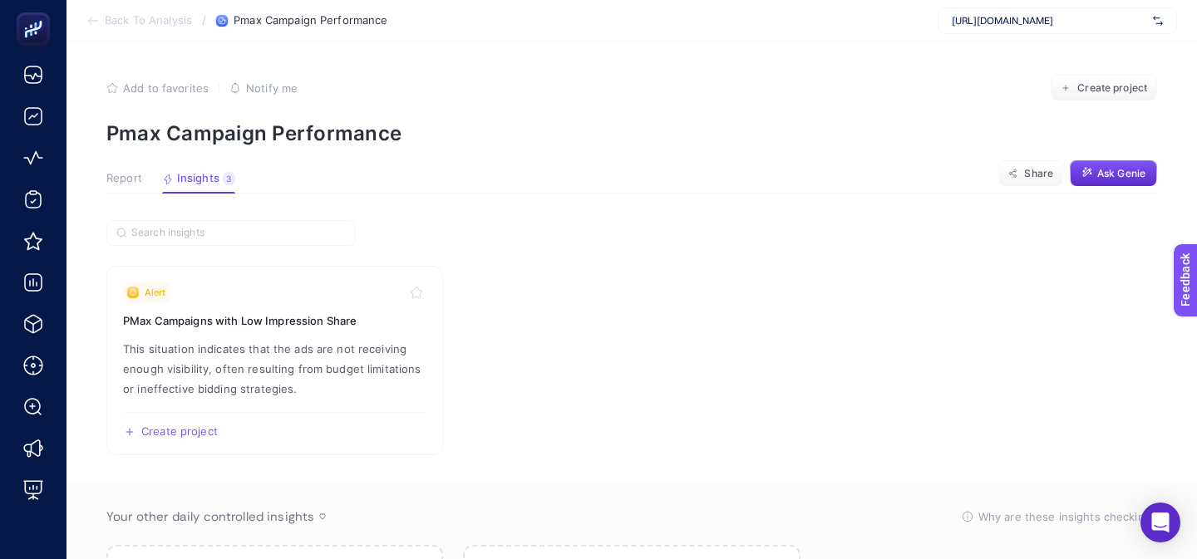
click at [131, 176] on span "Report" at bounding box center [124, 178] width 36 height 13
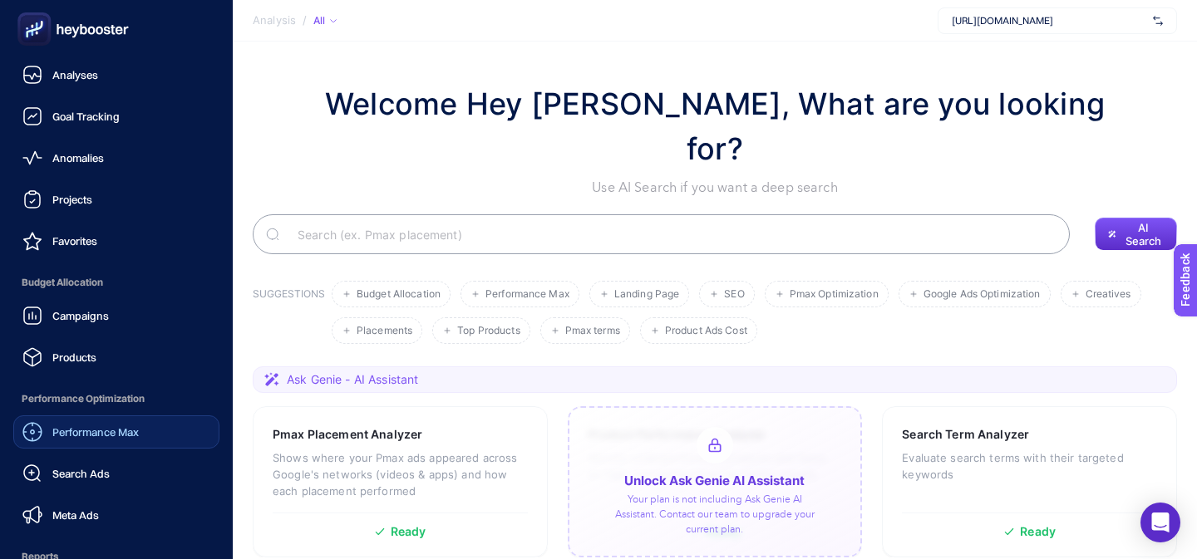
click at [66, 426] on span "Performance Max" at bounding box center [95, 431] width 86 height 13
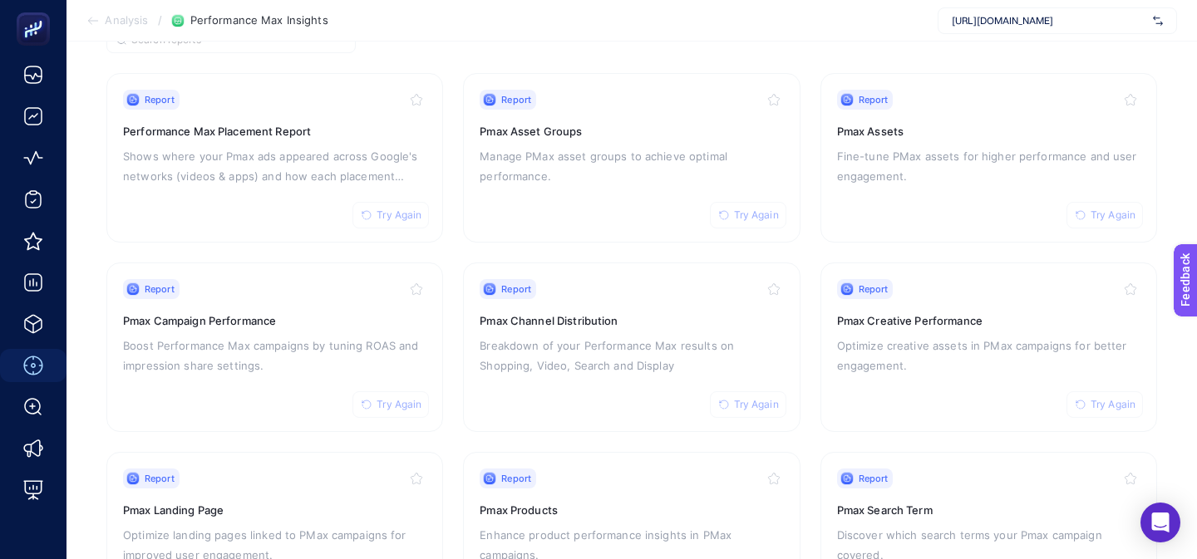
scroll to position [165, 0]
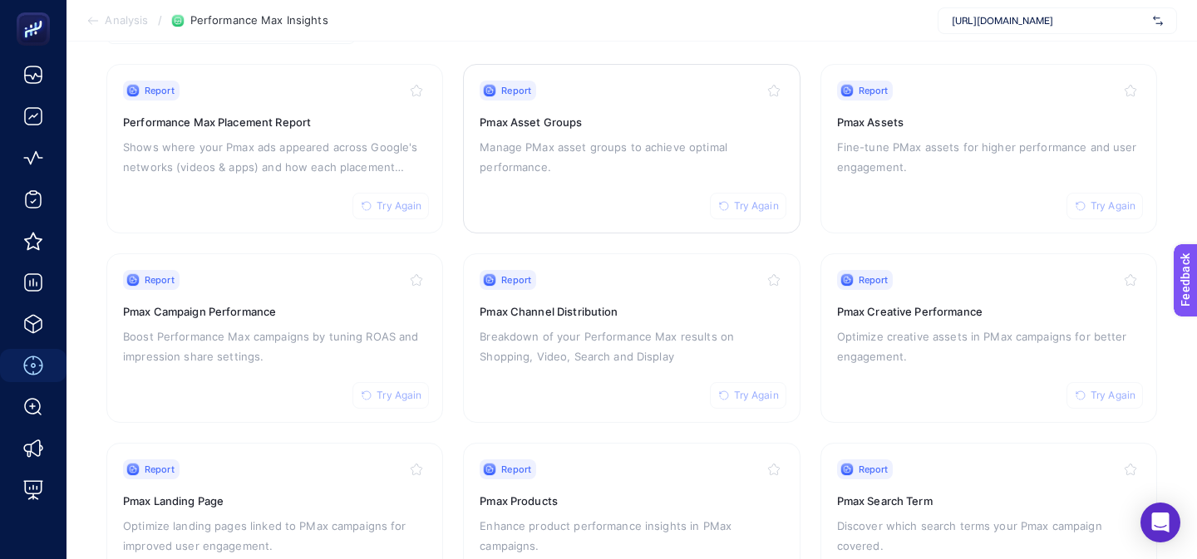
click at [537, 212] on div "Report Try Again Pmax Asset Groups Manage PMax asset groups to achieve optimal …" at bounding box center [630, 149] width 303 height 136
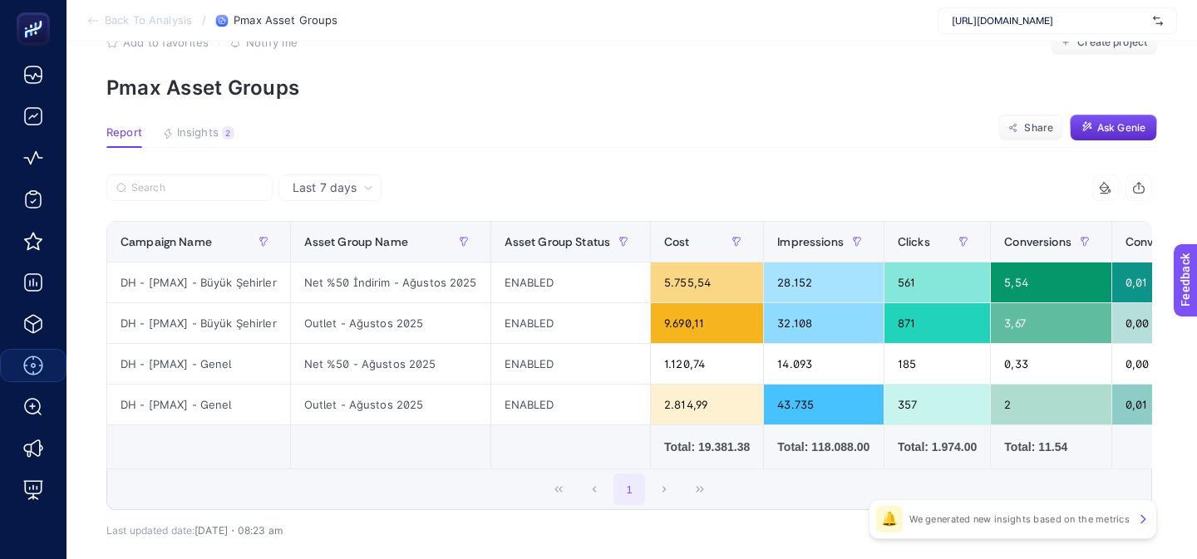
scroll to position [69, 0]
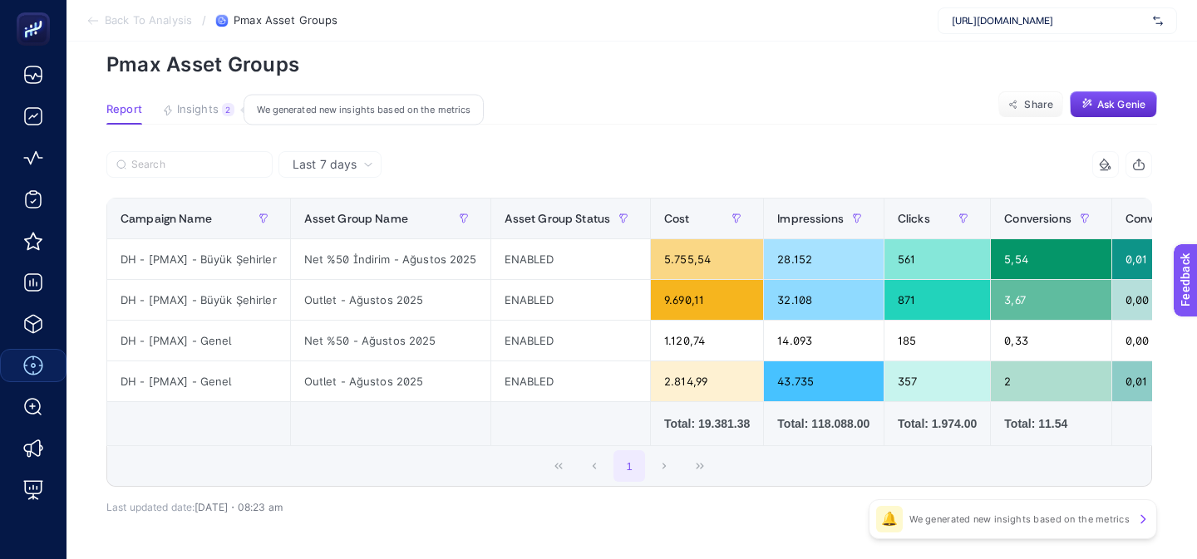
click at [222, 113] on div "2" at bounding box center [228, 109] width 12 height 13
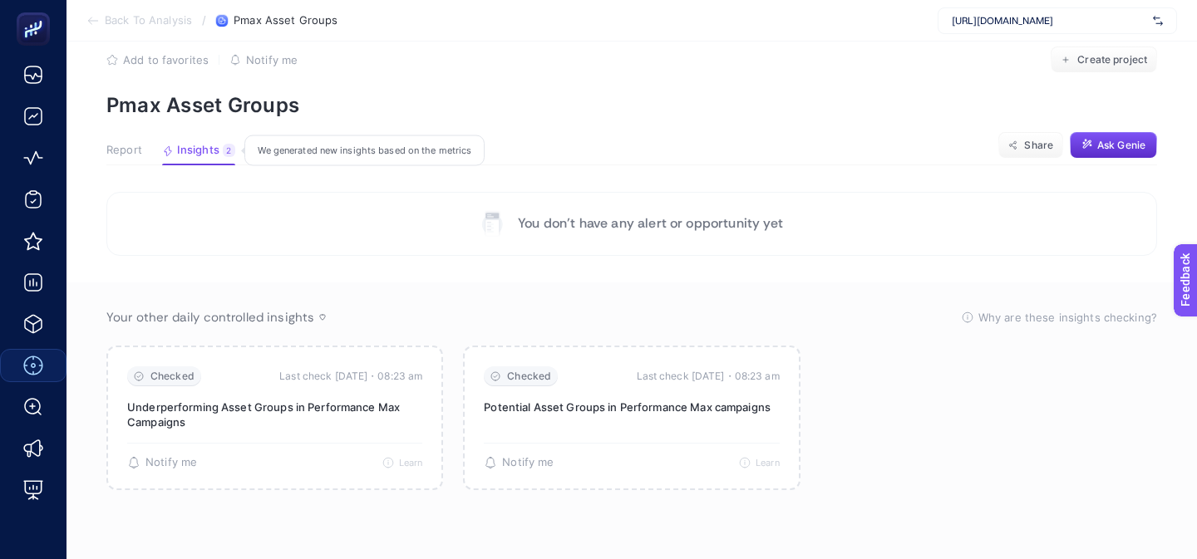
scroll to position [28, 0]
click at [127, 152] on span "Report" at bounding box center [124, 150] width 36 height 13
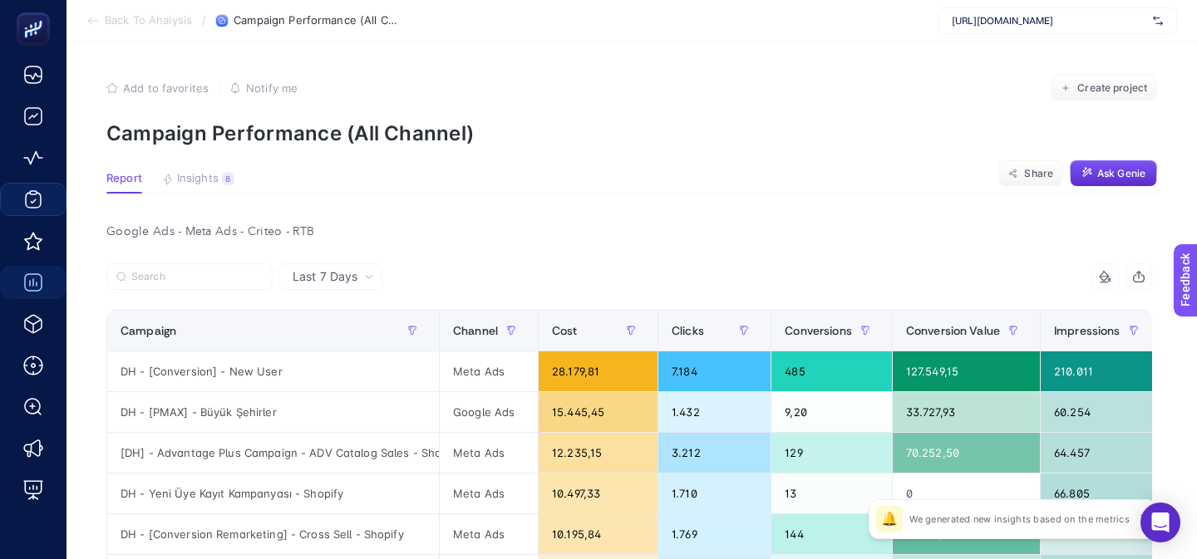
click at [555, 152] on article "Add to favorites false Notify me Create project Campaign Performance (All Chann…" at bounding box center [631, 570] width 1130 height 1057
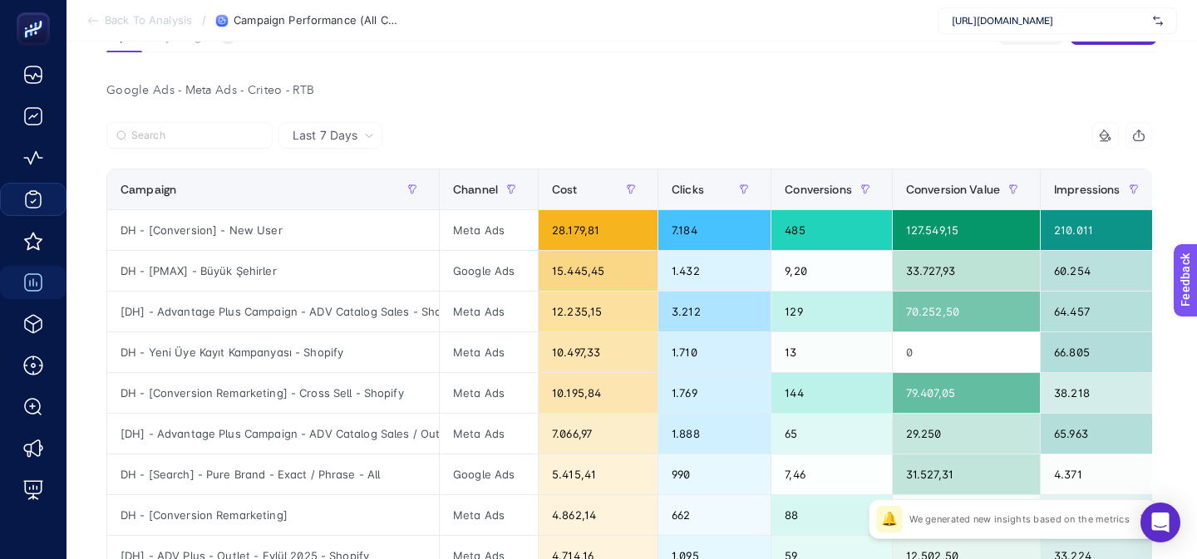
scroll to position [157, 0]
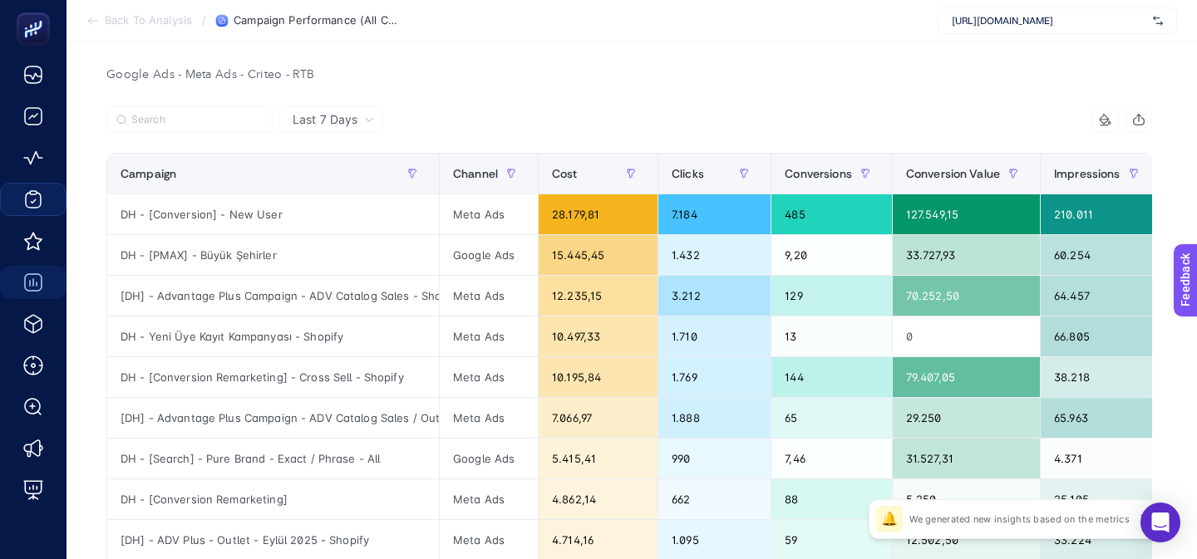
click at [973, 27] on div "[URL][DOMAIN_NAME]" at bounding box center [1056, 20] width 239 height 27
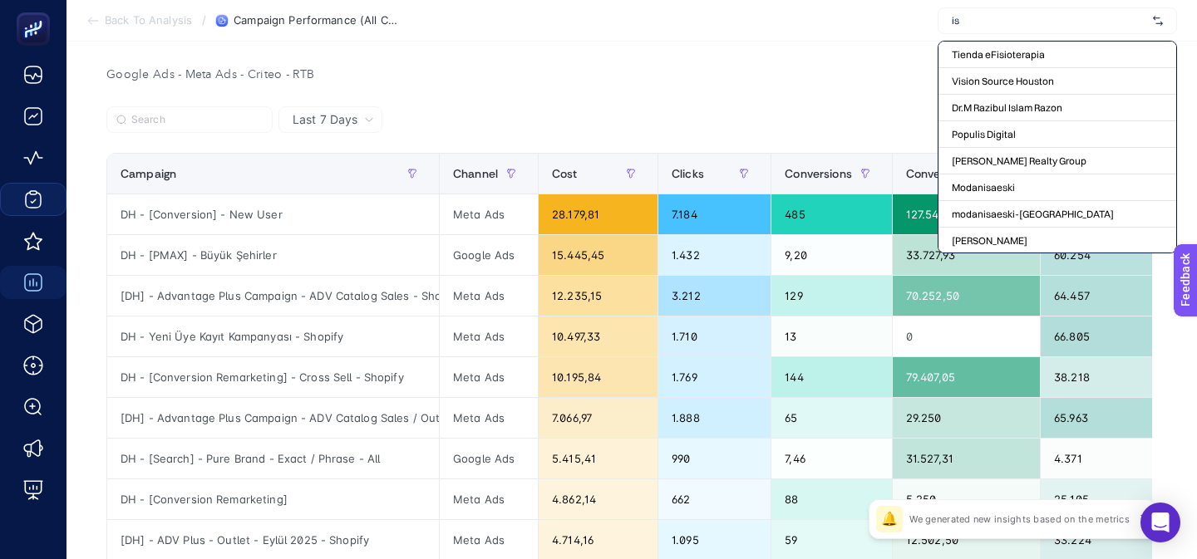
type input "i"
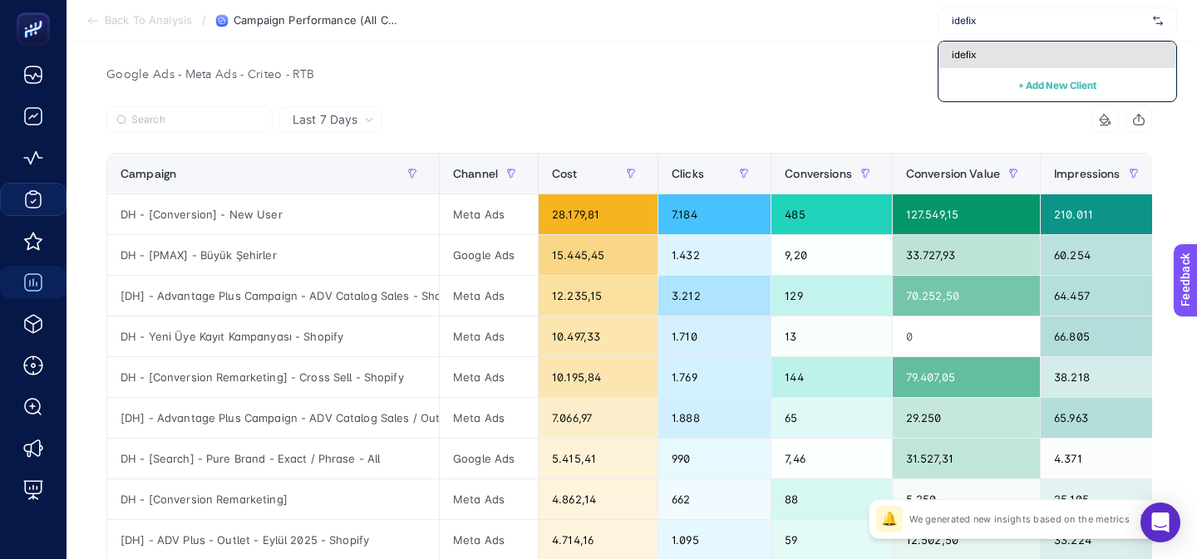
type input "idefix"
click at [964, 50] on span "idefix" at bounding box center [963, 54] width 24 height 13
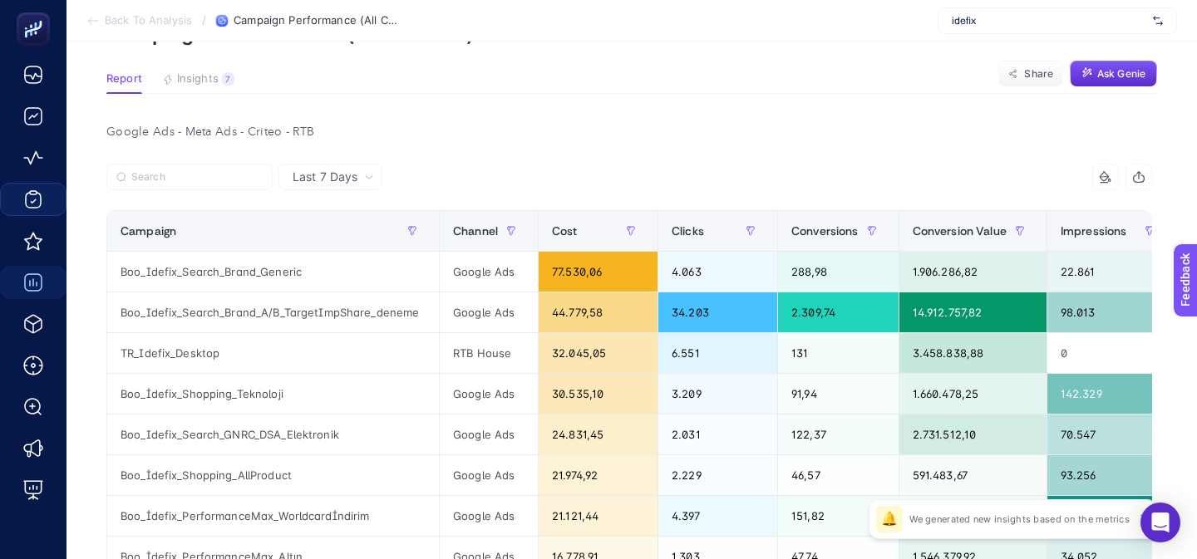
scroll to position [0, 0]
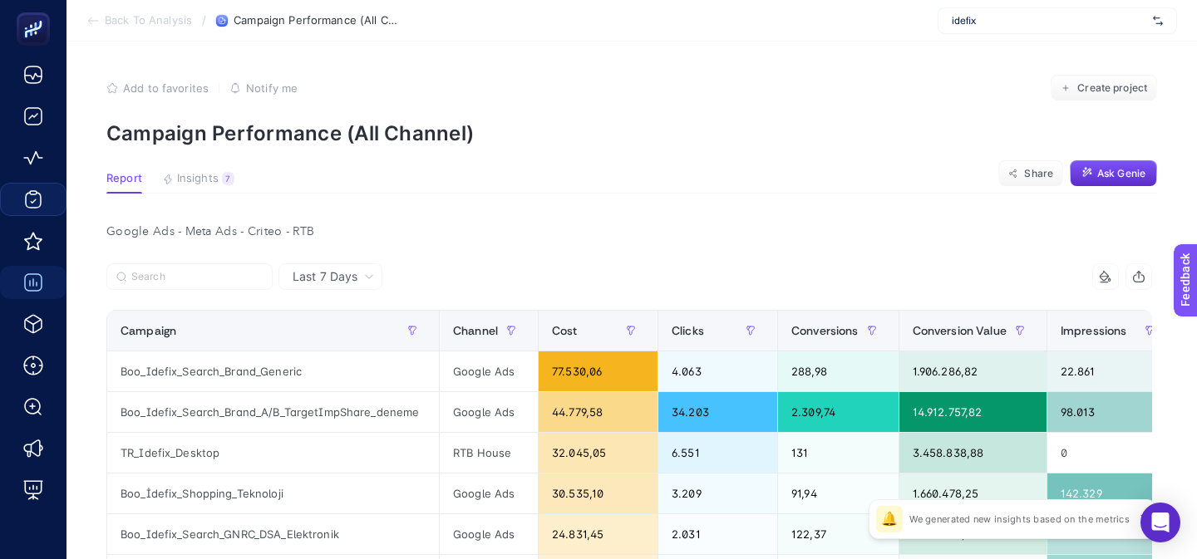
click at [188, 188] on button "Insights 7 We generated new insights based on the metrics" at bounding box center [198, 183] width 72 height 22
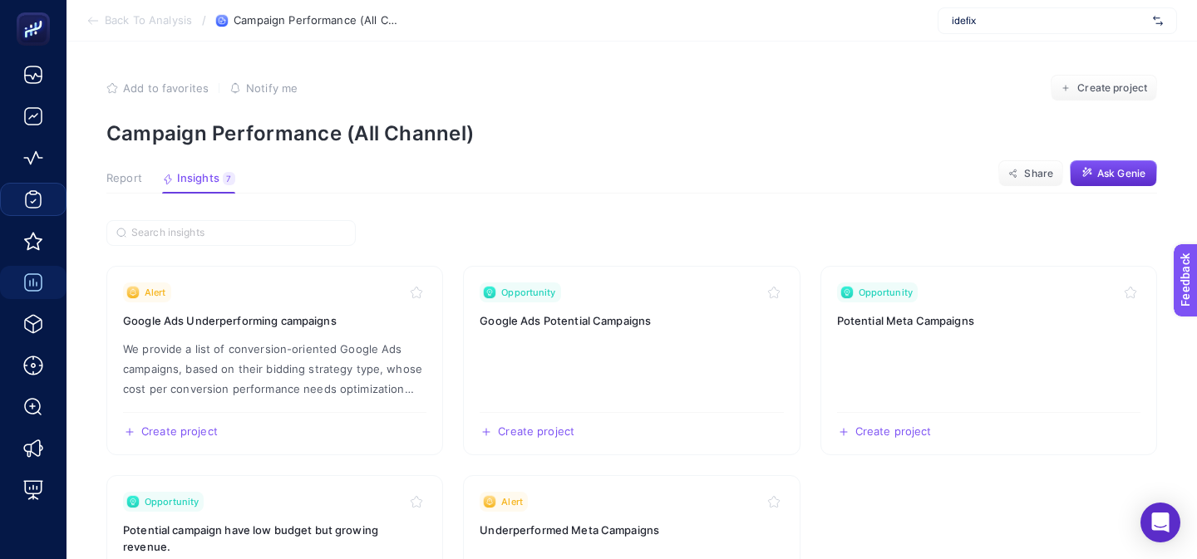
click at [111, 176] on span "Report" at bounding box center [124, 178] width 36 height 13
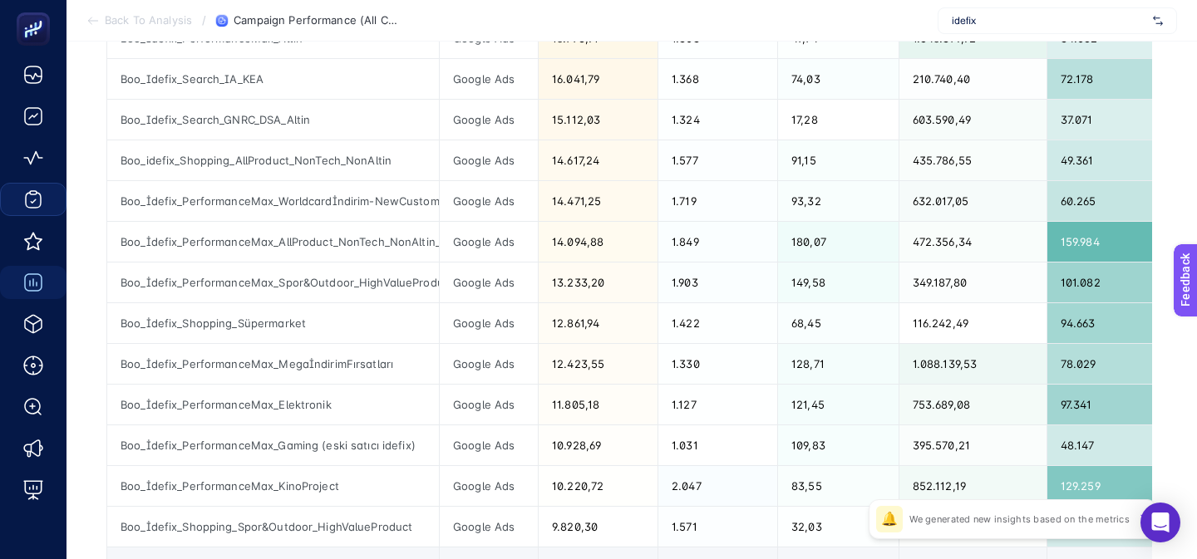
scroll to position [729, 0]
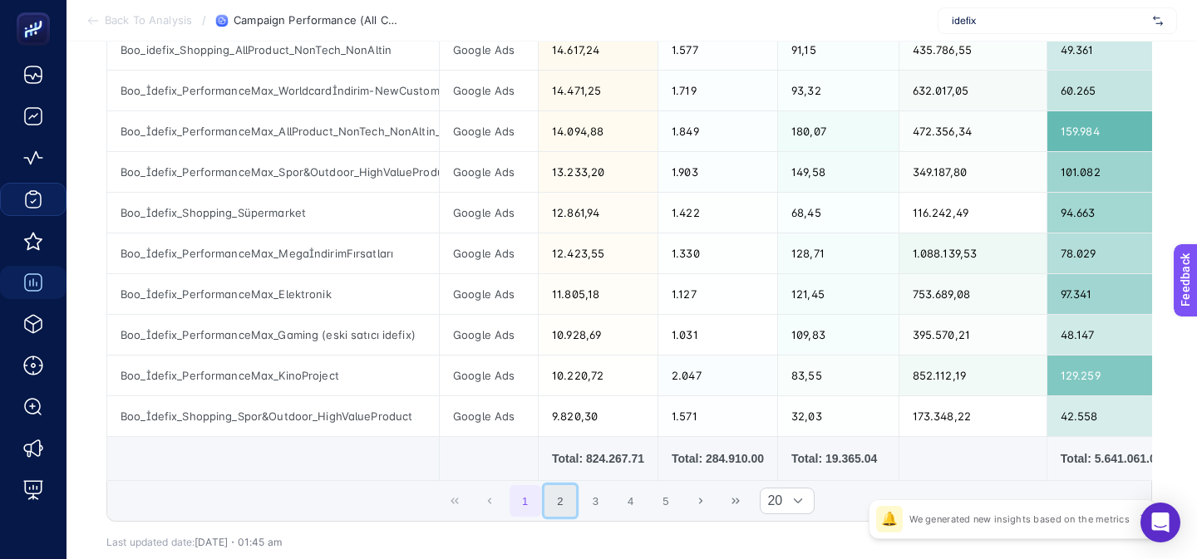
click at [558, 514] on button "2" at bounding box center [560, 501] width 32 height 32
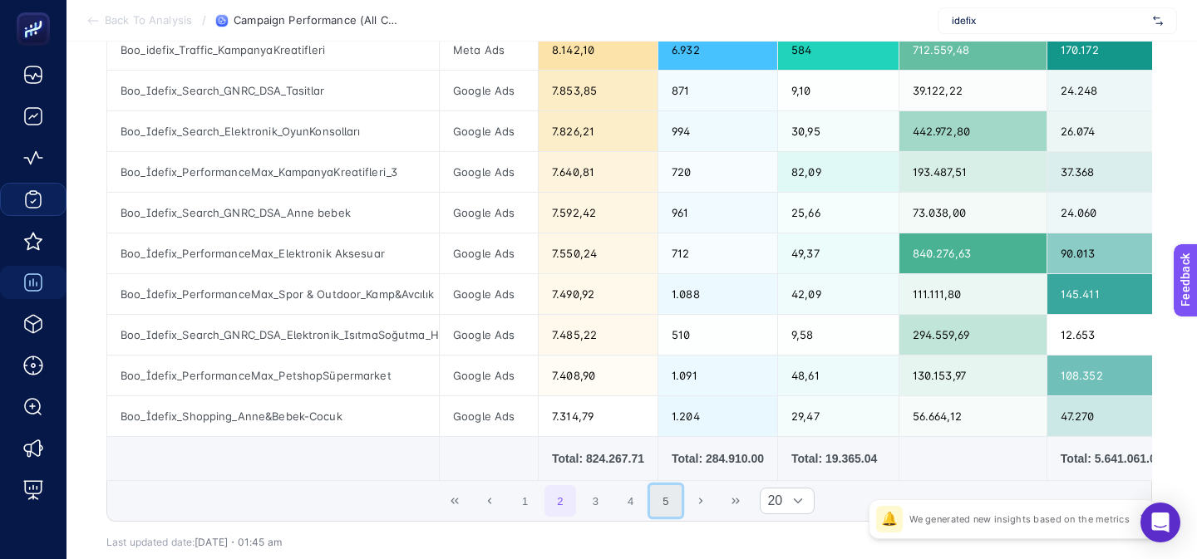
click at [650, 500] on button "5" at bounding box center [666, 501] width 32 height 32
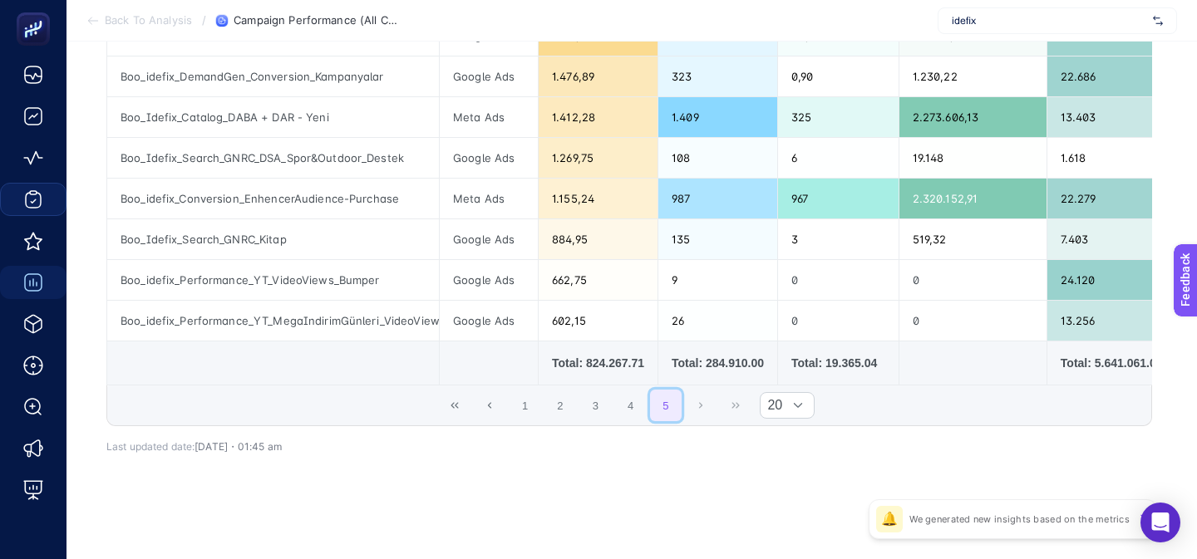
scroll to position [539, 0]
click at [455, 399] on button "First Page" at bounding box center [455, 406] width 32 height 32
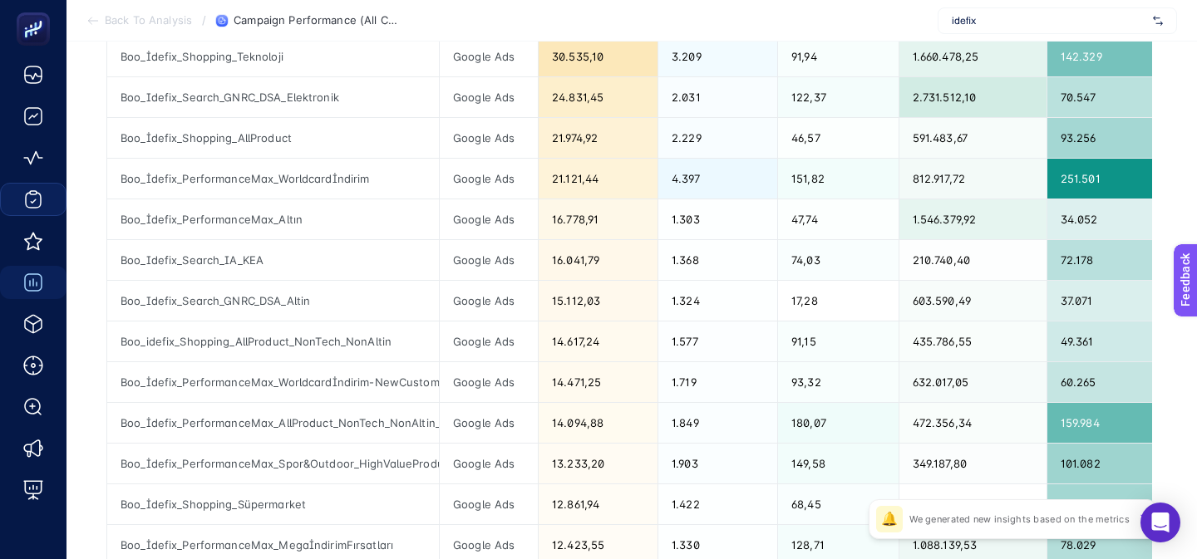
scroll to position [0, 0]
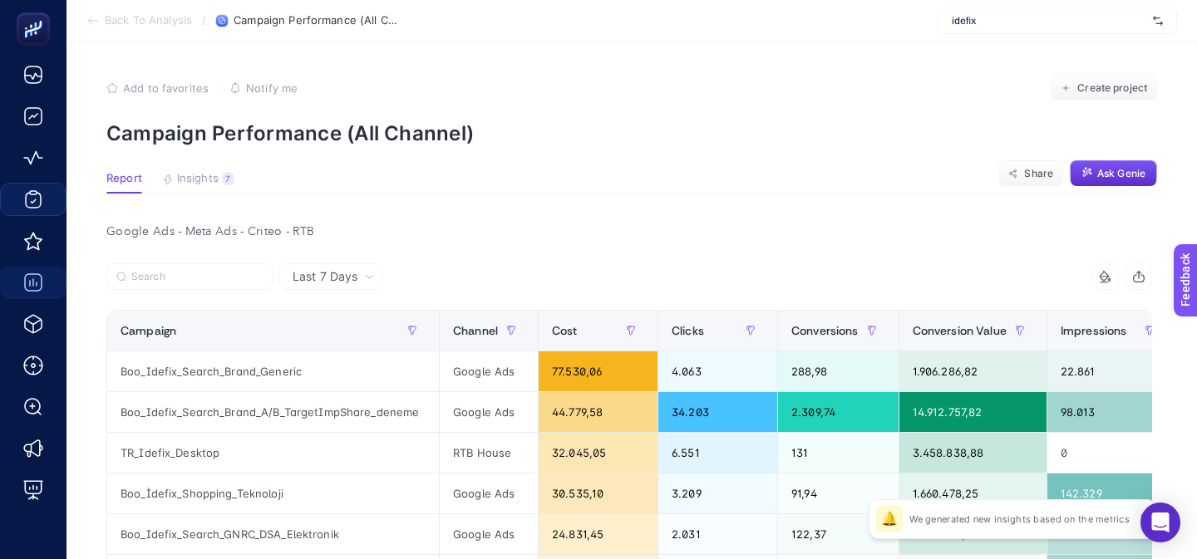
click at [1132, 281] on icon "button" at bounding box center [1138, 276] width 13 height 13
click at [203, 187] on button "Insights 7 We generated new insights based on the metrics" at bounding box center [198, 183] width 72 height 22
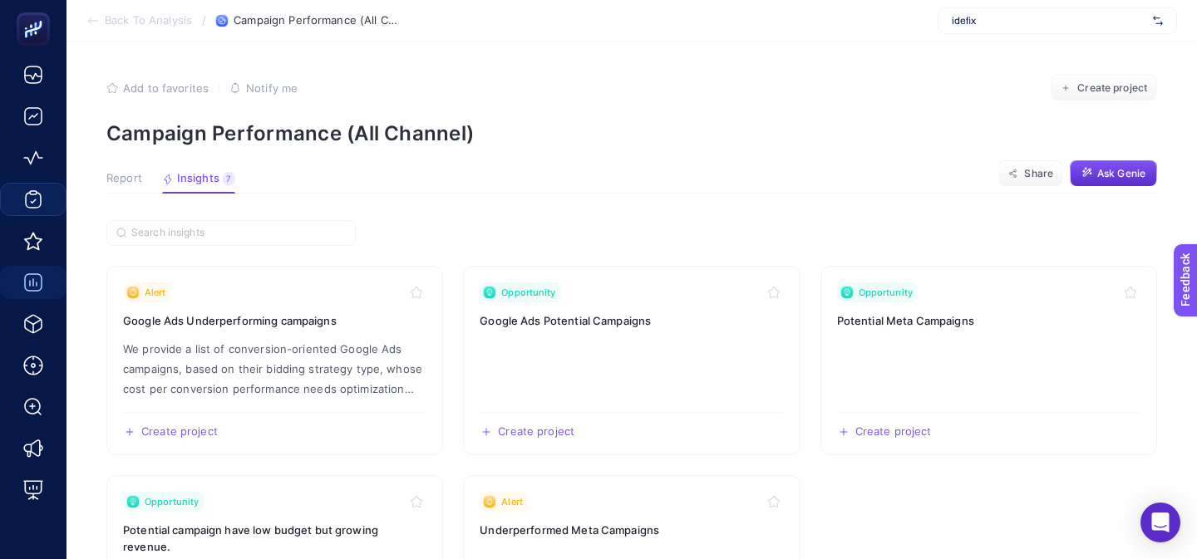
click at [139, 175] on span "Report" at bounding box center [124, 178] width 36 height 13
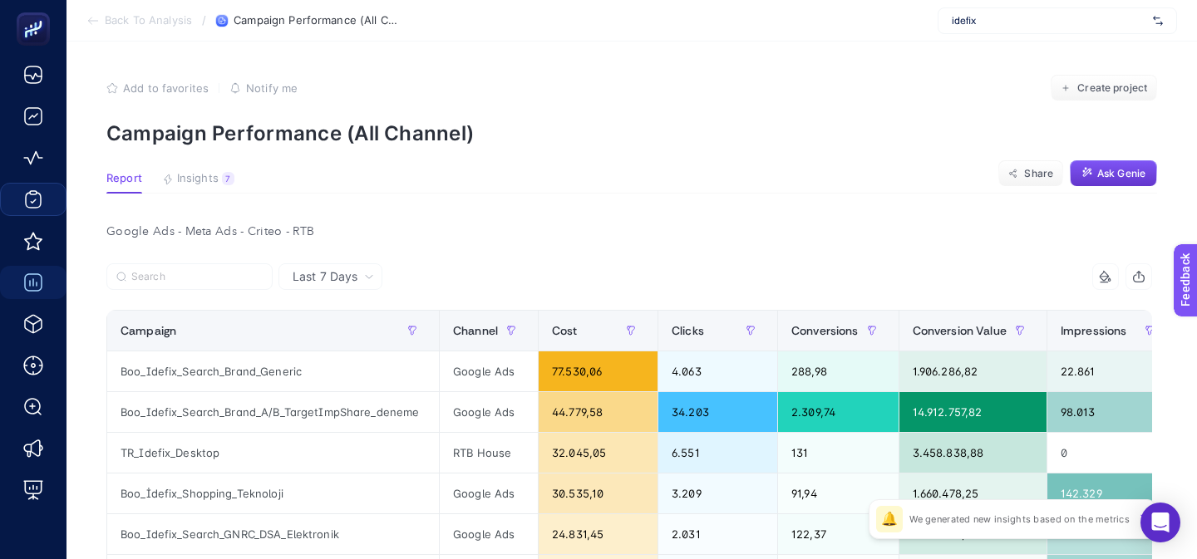
click at [1104, 167] on span "Ask Genie" at bounding box center [1121, 173] width 48 height 13
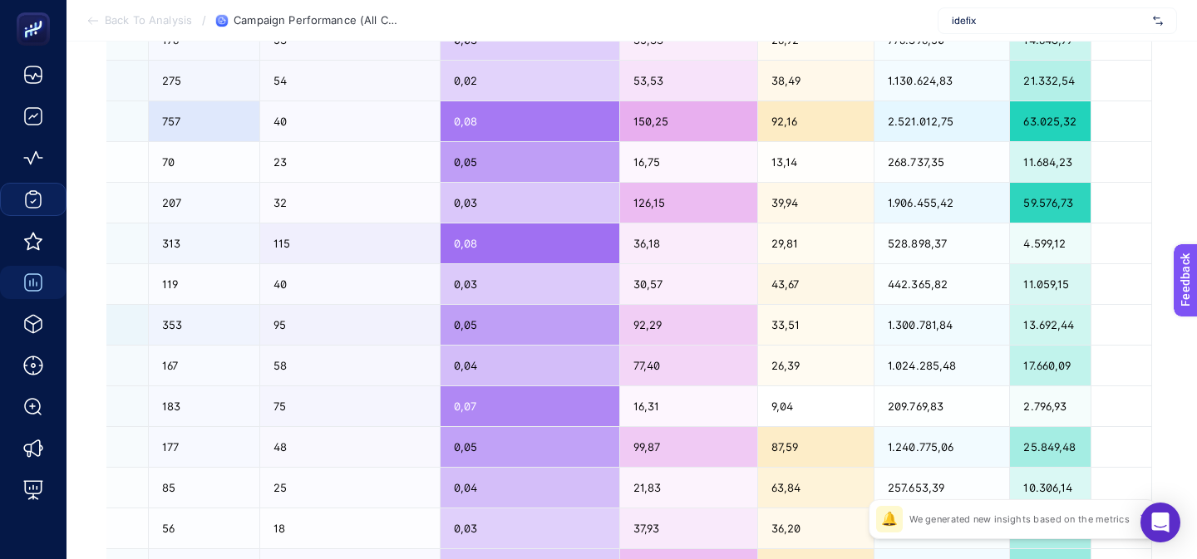
scroll to position [824, 0]
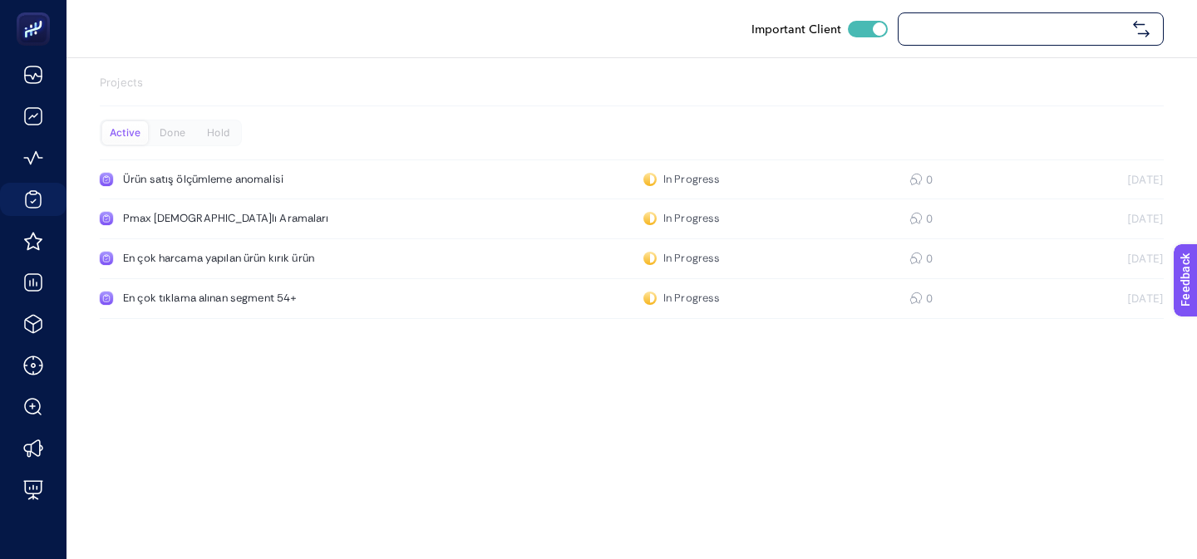
checkbox input "true"
click at [235, 252] on div "En çok harcama yapılan ürün kırık ürün" at bounding box center [315, 258] width 384 height 13
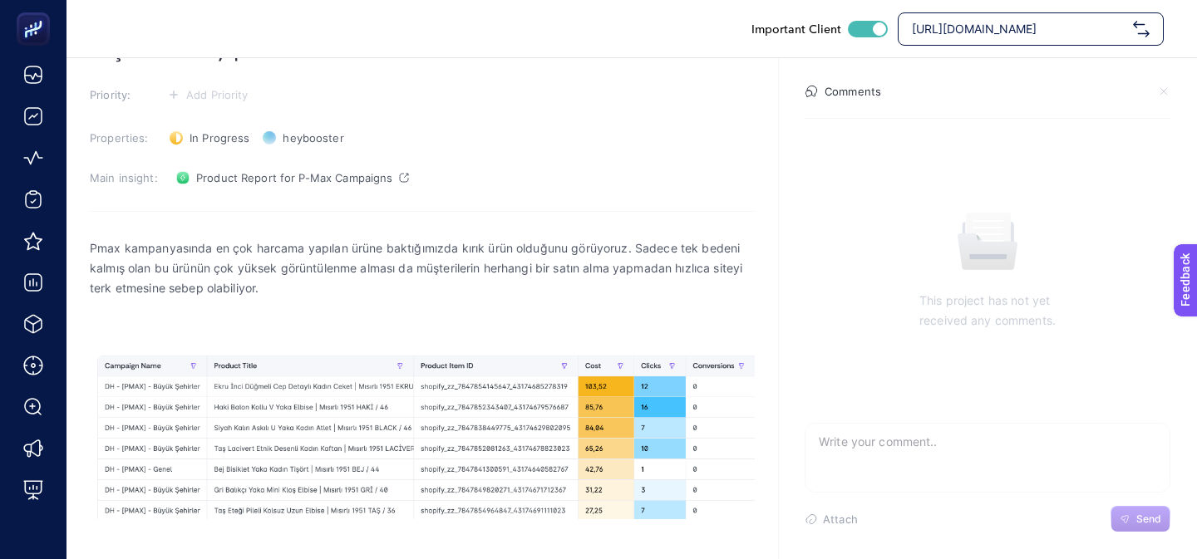
scroll to position [94, 0]
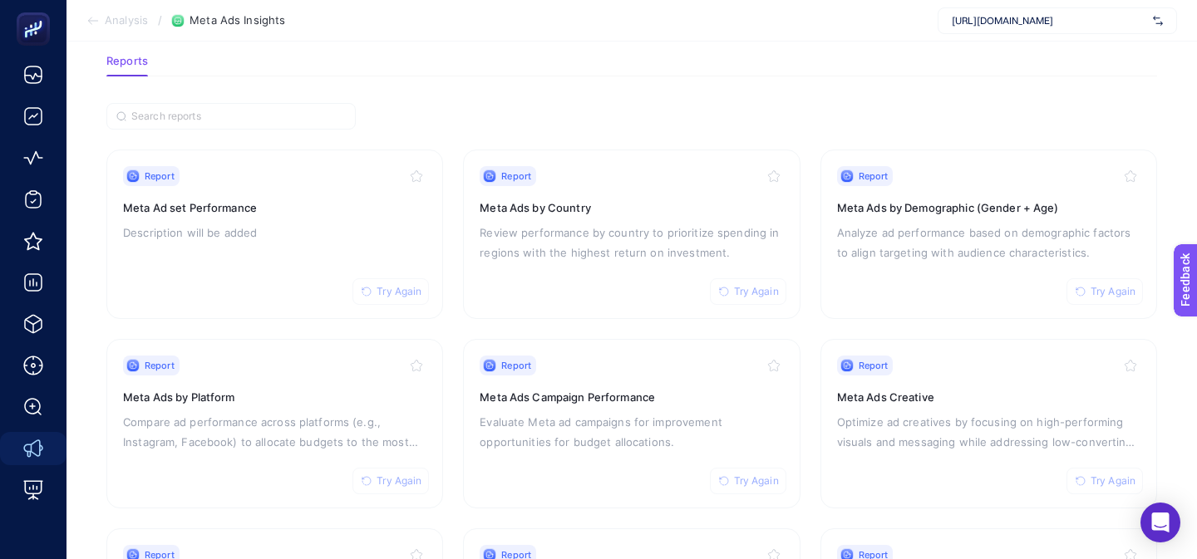
click at [728, 32] on section "Analysis / Meta Ads Insights https://www.misirli1951.com" at bounding box center [631, 21] width 1130 height 42
click at [599, 462] on div "Report Try Again Meta Ads Campaign Performance Evaluate Meta ad campaigns for i…" at bounding box center [630, 424] width 303 height 136
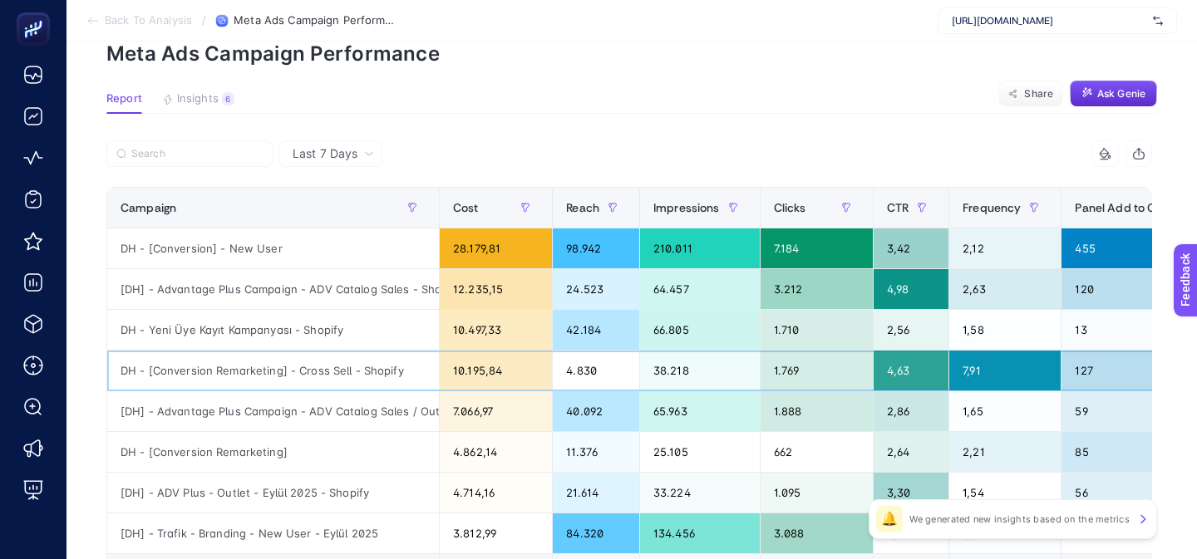
click at [273, 365] on div "DH - [Conversion Remarketing] - Cross Sell - Shopify" at bounding box center [273, 371] width 332 height 40
copy tr "DH - [Conversion Remarketing] - Cross Sell - Shopify"
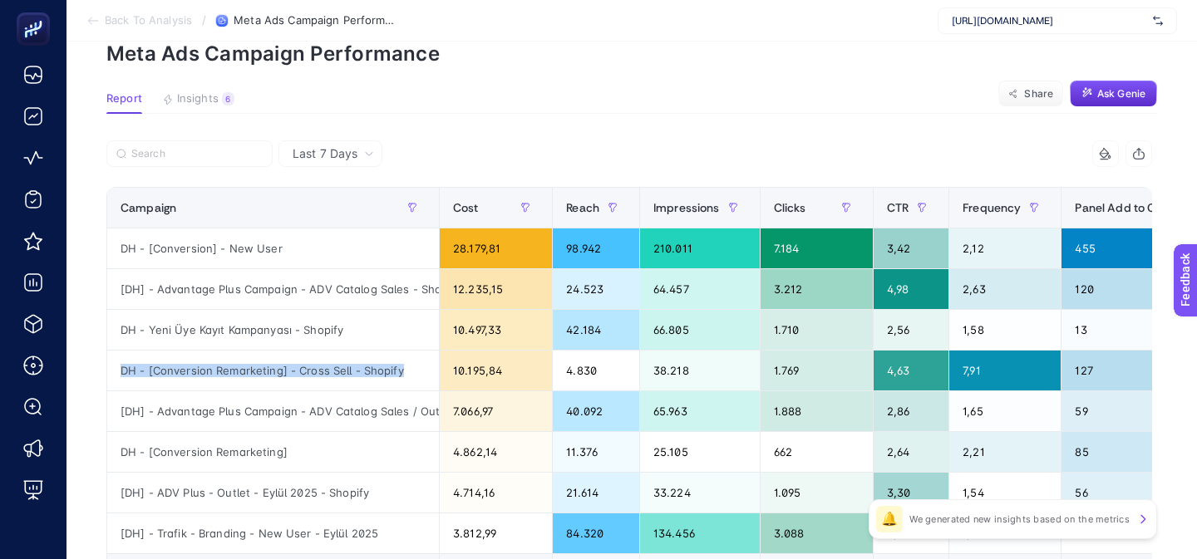
click at [477, 88] on article "Add to favorites false Notify me Create project Meta Ads Campaign Performance R…" at bounding box center [631, 367] width 1130 height 810
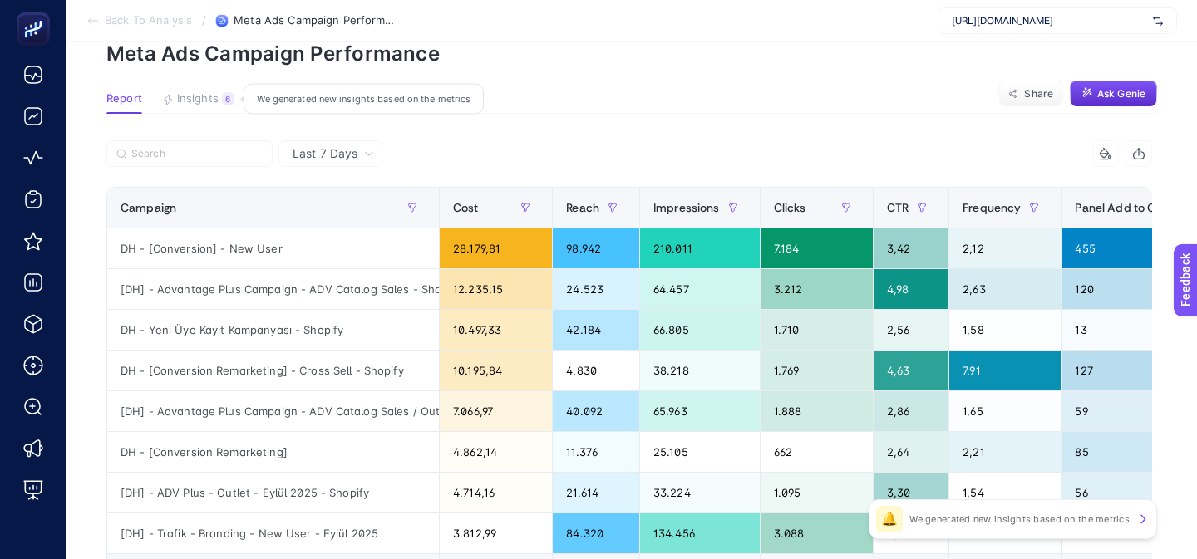
click at [199, 98] on span "Insights" at bounding box center [198, 98] width 42 height 13
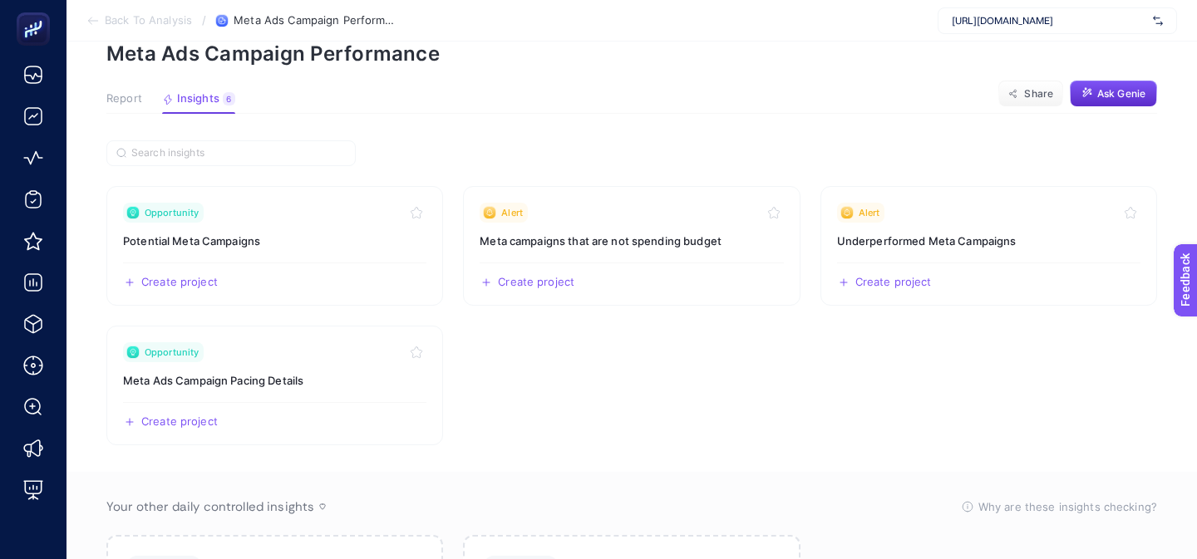
click at [129, 97] on span "Report" at bounding box center [124, 98] width 36 height 13
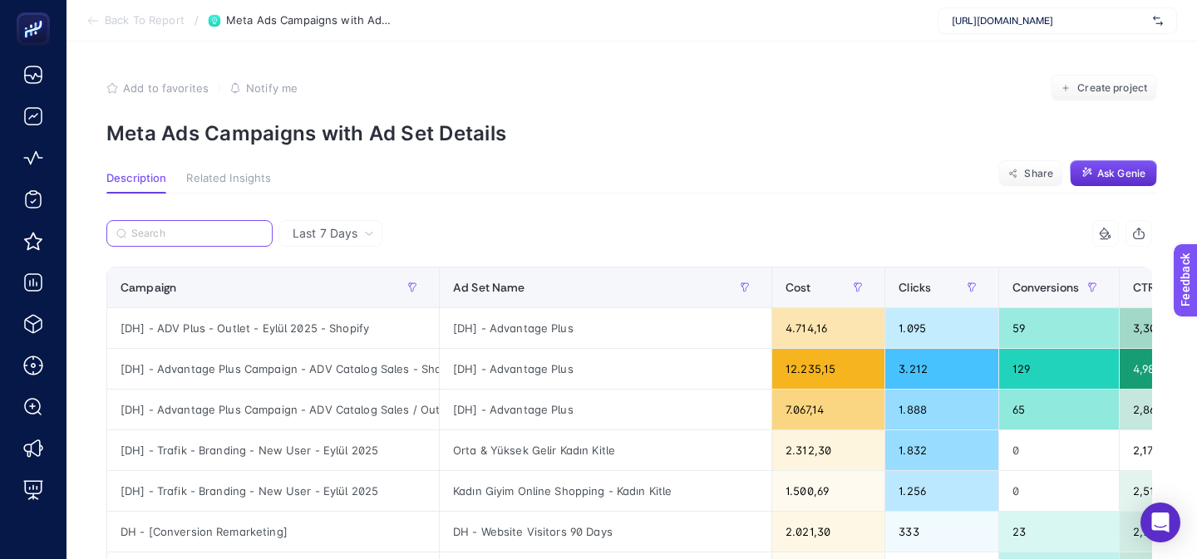
click at [241, 234] on input "Search" at bounding box center [196, 234] width 131 height 12
paste input "DH - [Conversion Remarketing] - Cross Sell - Shopify"
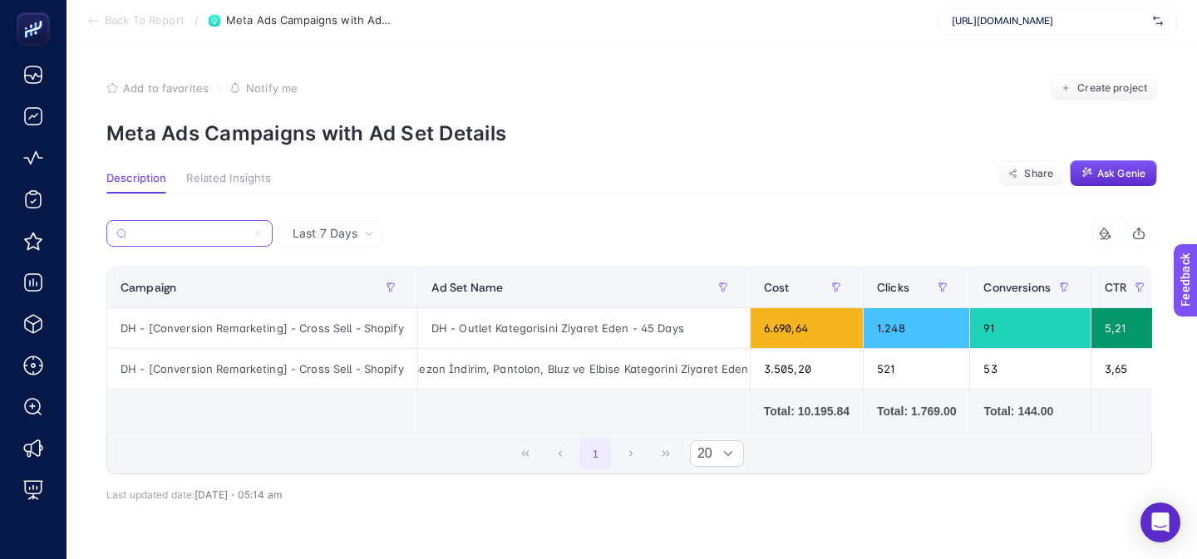
type input "DH - [Conversion Remarketing] - Cross Sell - Shopify"
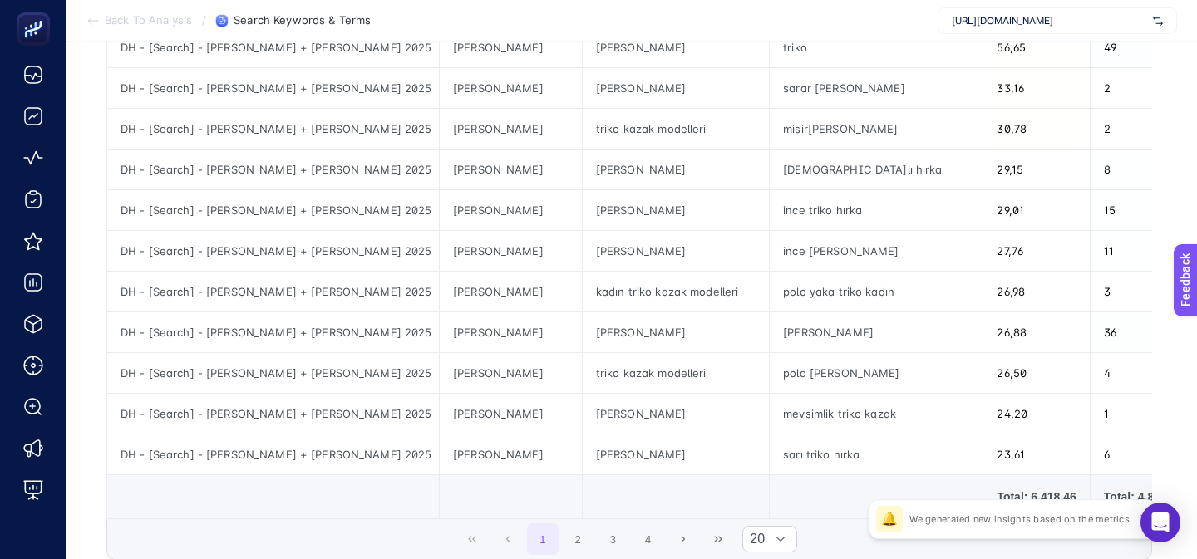
scroll to position [646, 0]
click at [591, 540] on button "2" at bounding box center [578, 541] width 32 height 32
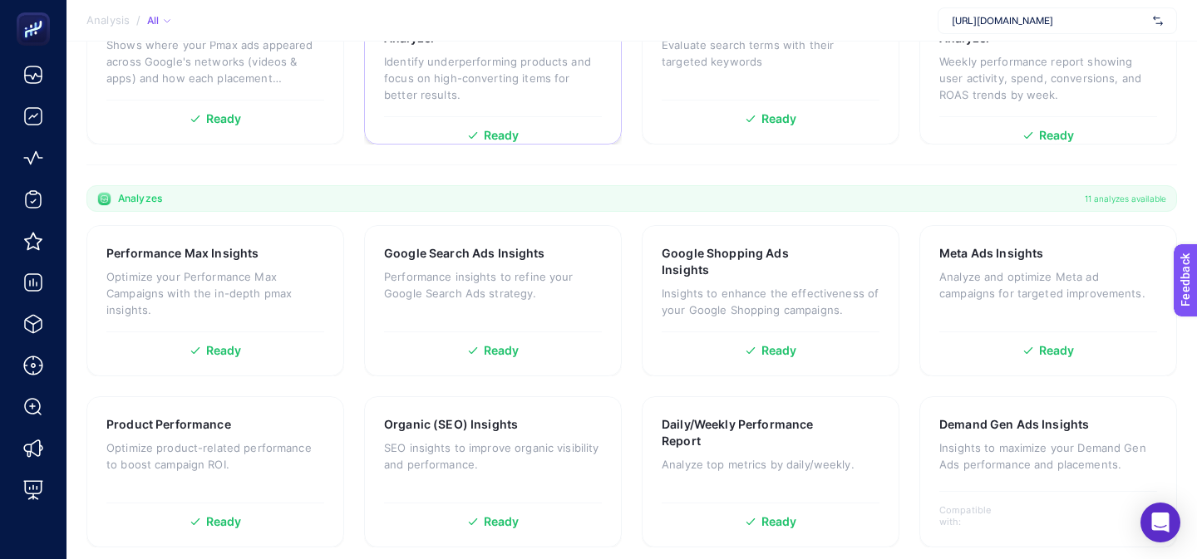
scroll to position [548, 0]
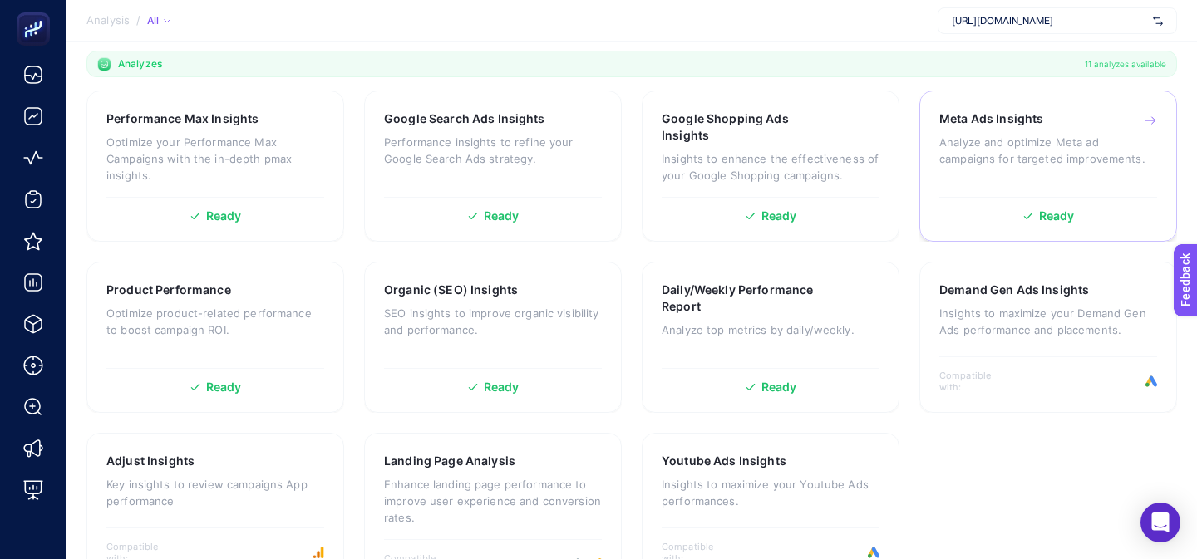
click at [950, 134] on p "Analyze and optimize Meta ad campaigns for targeted improvements." at bounding box center [1048, 150] width 218 height 33
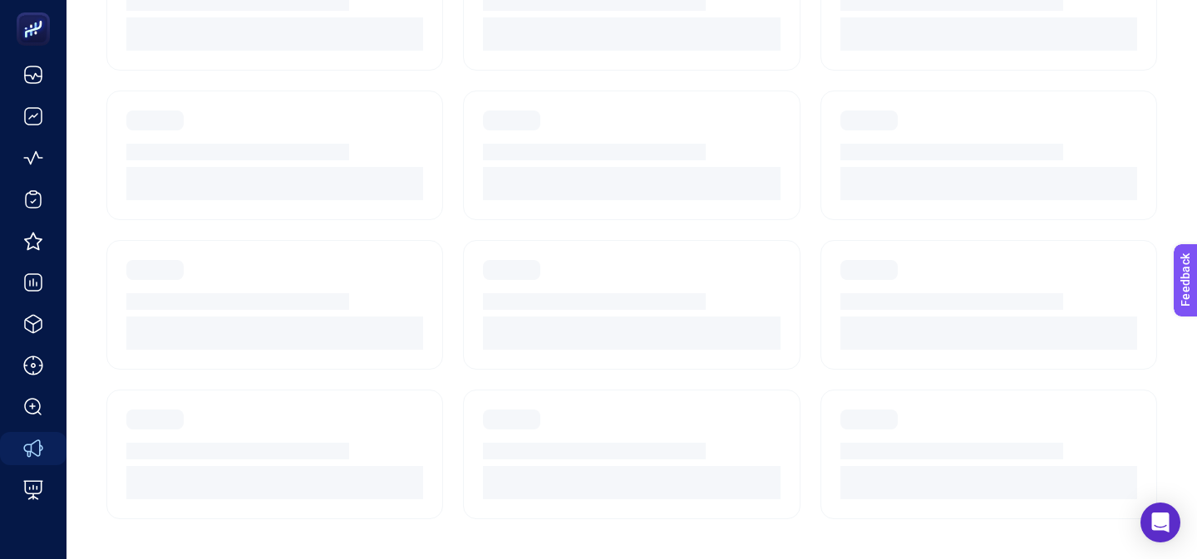
scroll to position [445, 0]
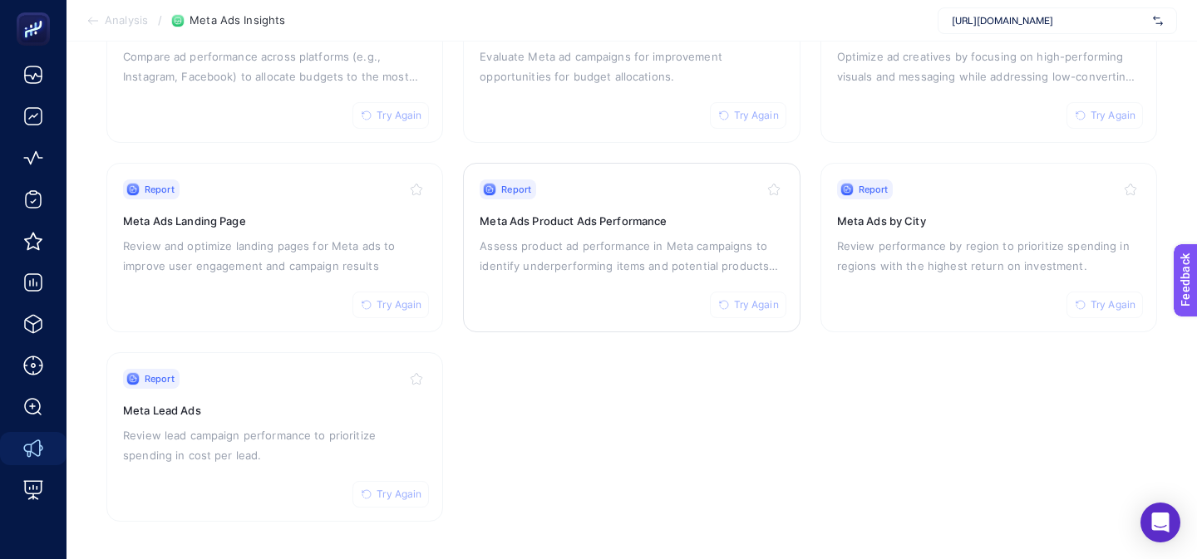
click at [644, 193] on div "Report Try Again" at bounding box center [630, 189] width 303 height 20
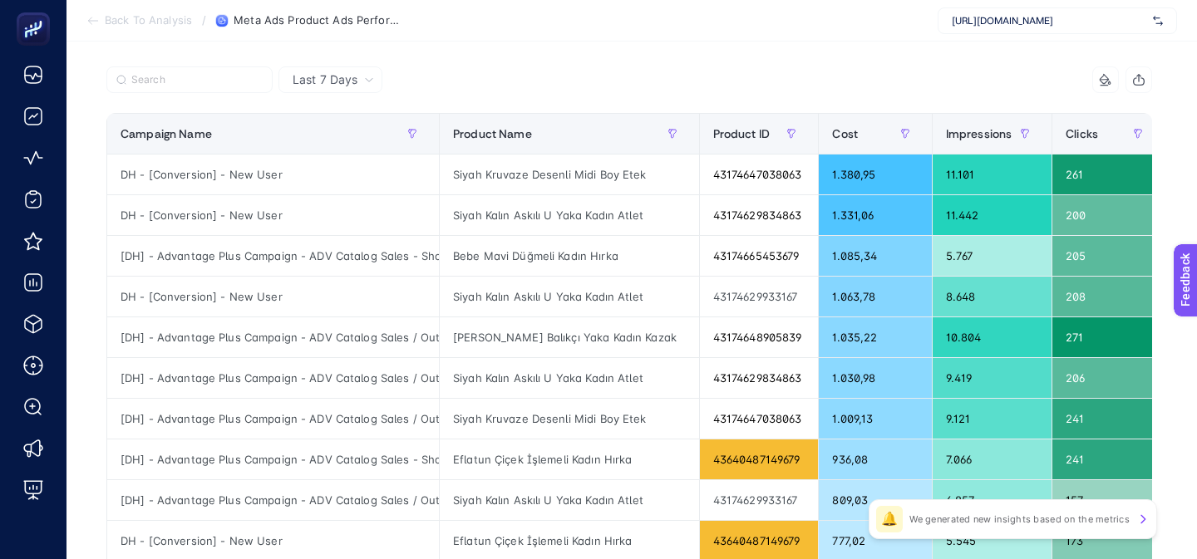
scroll to position [150, 0]
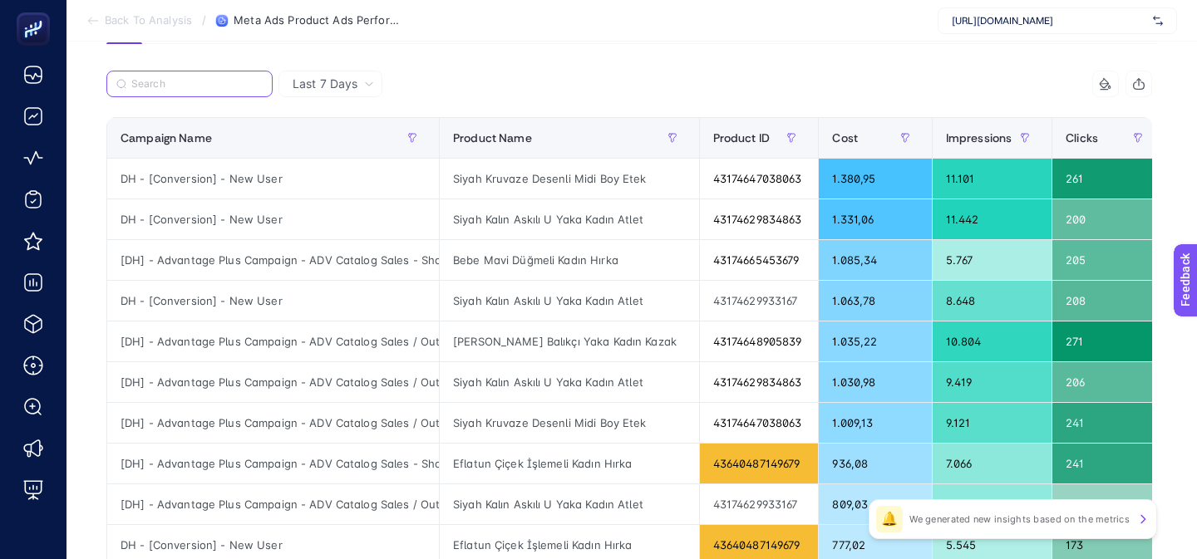
click at [234, 81] on input "Search" at bounding box center [196, 84] width 131 height 12
paste input "DH - [Conversion Remarketing] - Cross Sell - Shopify"
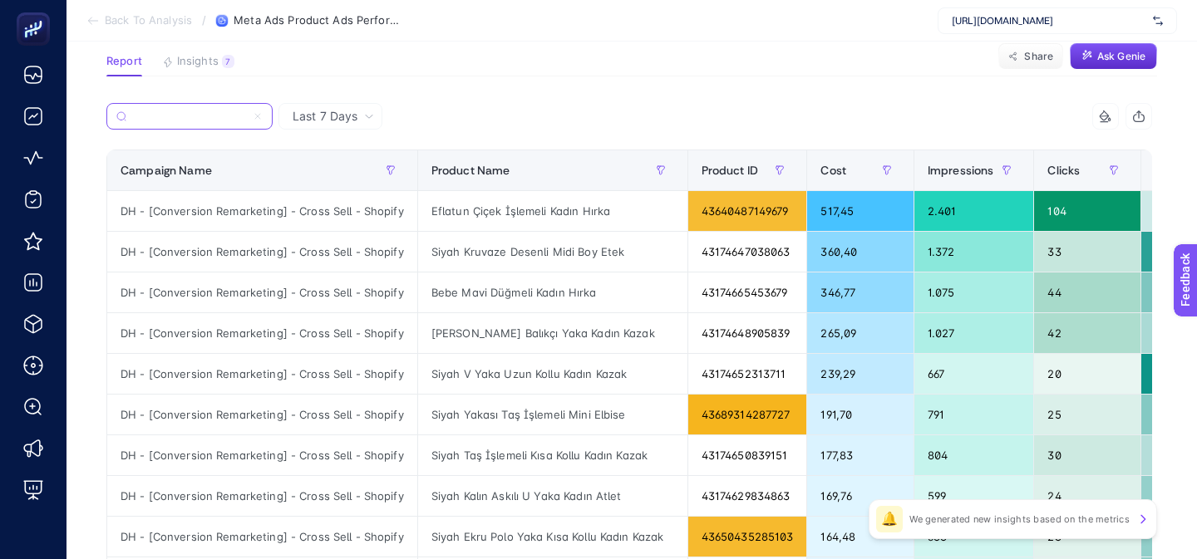
scroll to position [116, 0]
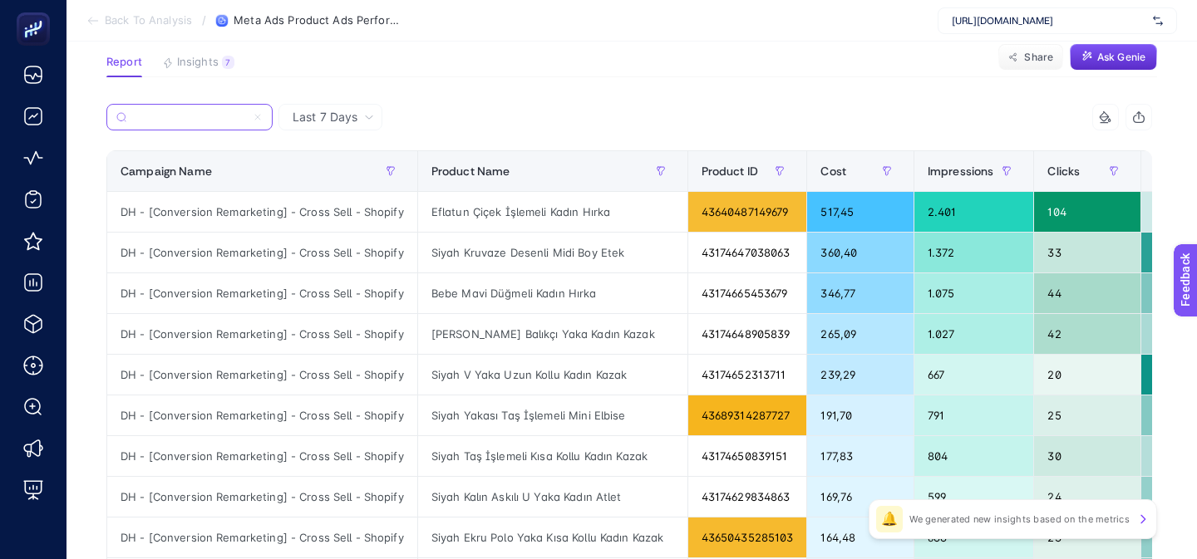
type input "DH - [Conversion Remarketing] - Cross Sell - Shopify"
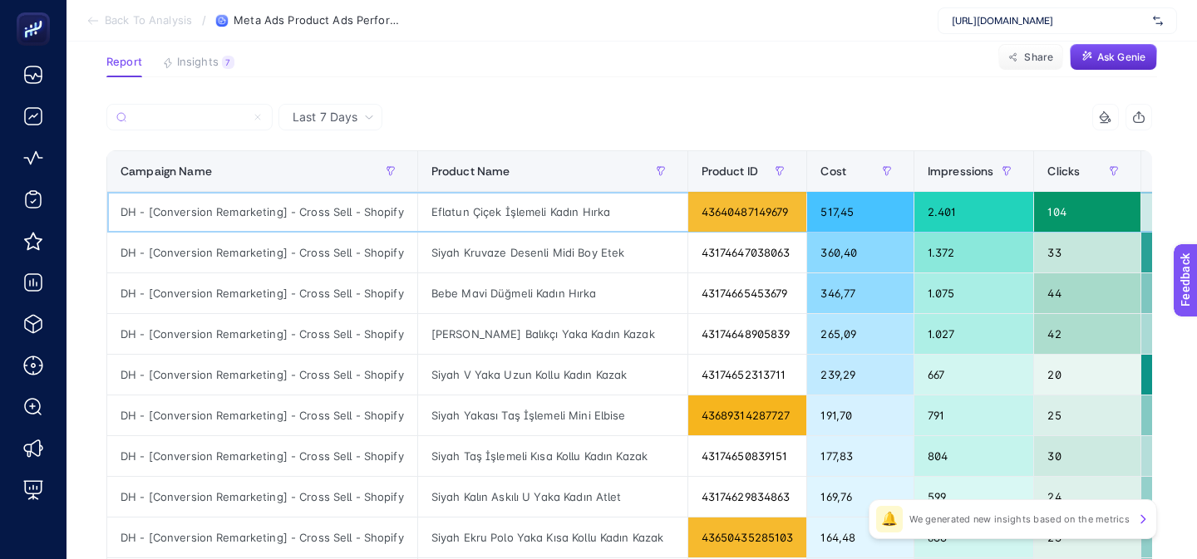
click at [519, 214] on div "Eflatun Çiçek İşlemeli Kadın Hırka" at bounding box center [552, 212] width 269 height 40
copy tr "Eflatun Çiçek İşlemeli Kadın Hırka"
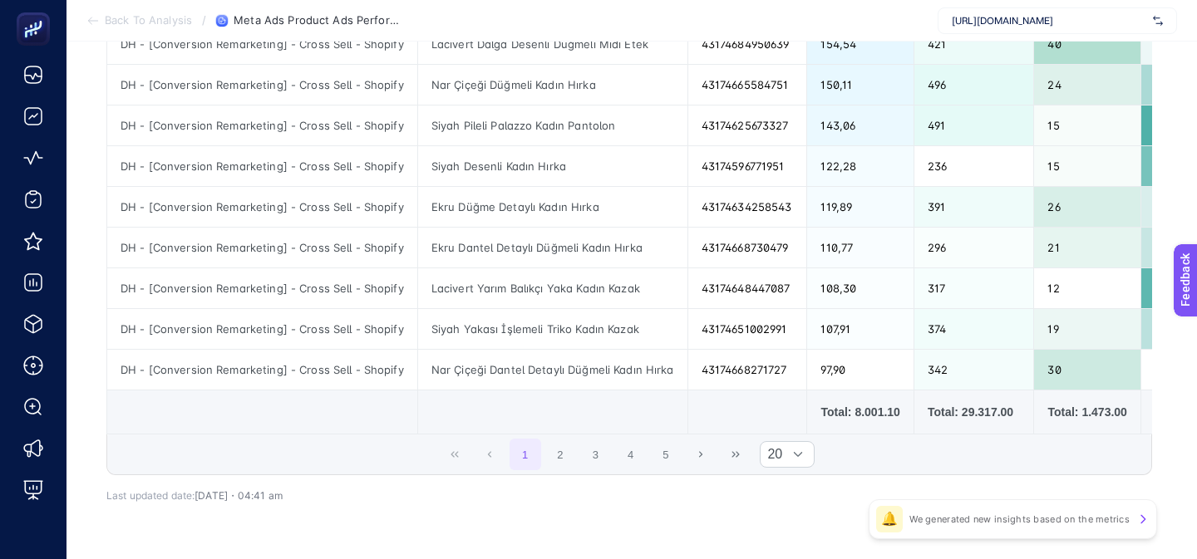
scroll to position [726, 0]
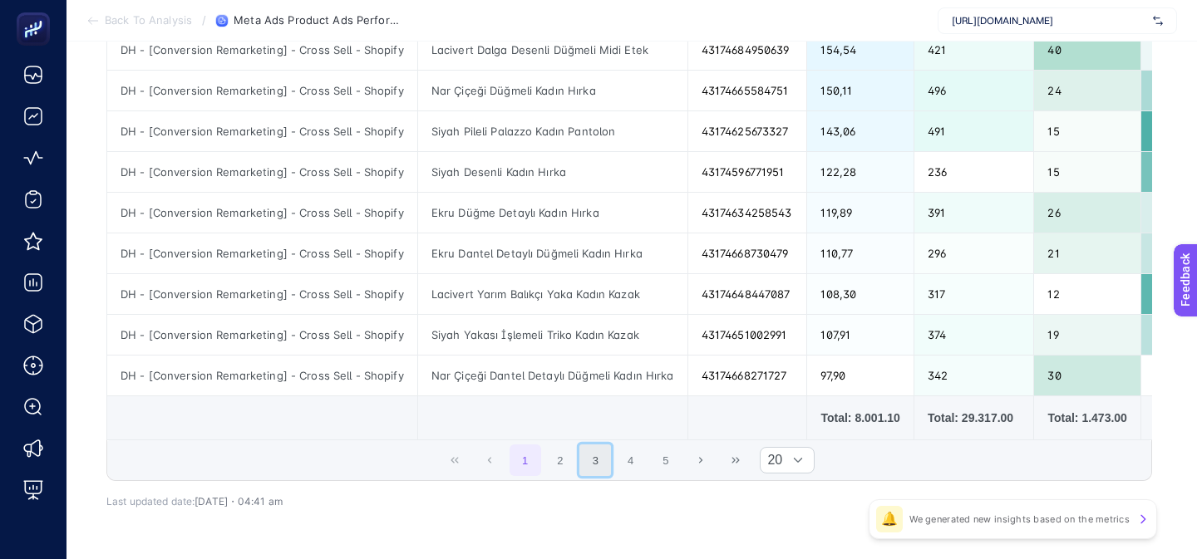
click at [599, 464] on button "3" at bounding box center [595, 461] width 32 height 32
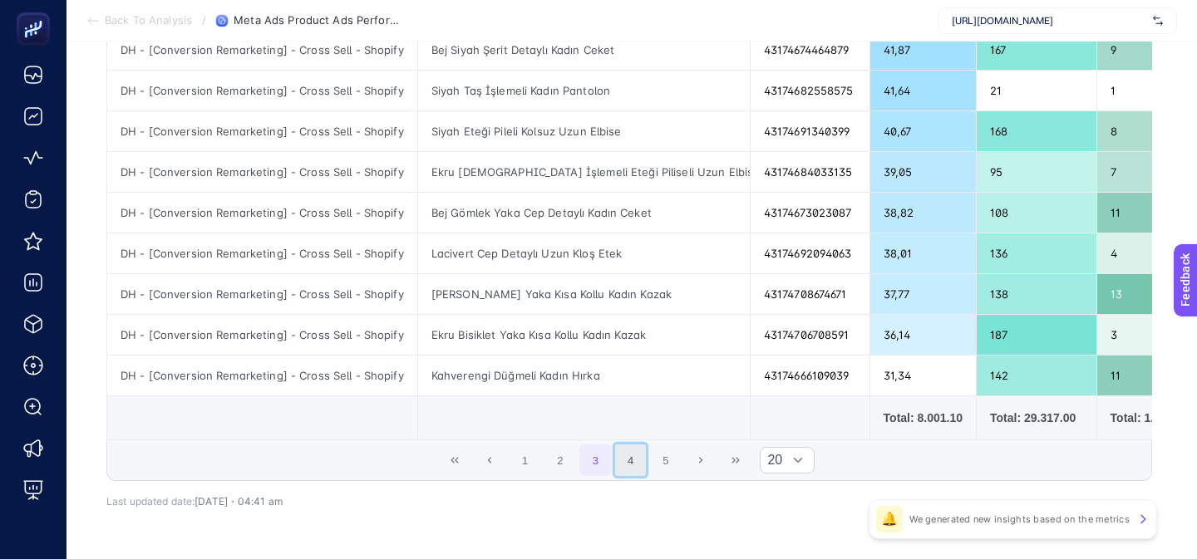
click at [622, 465] on button "4" at bounding box center [631, 461] width 32 height 32
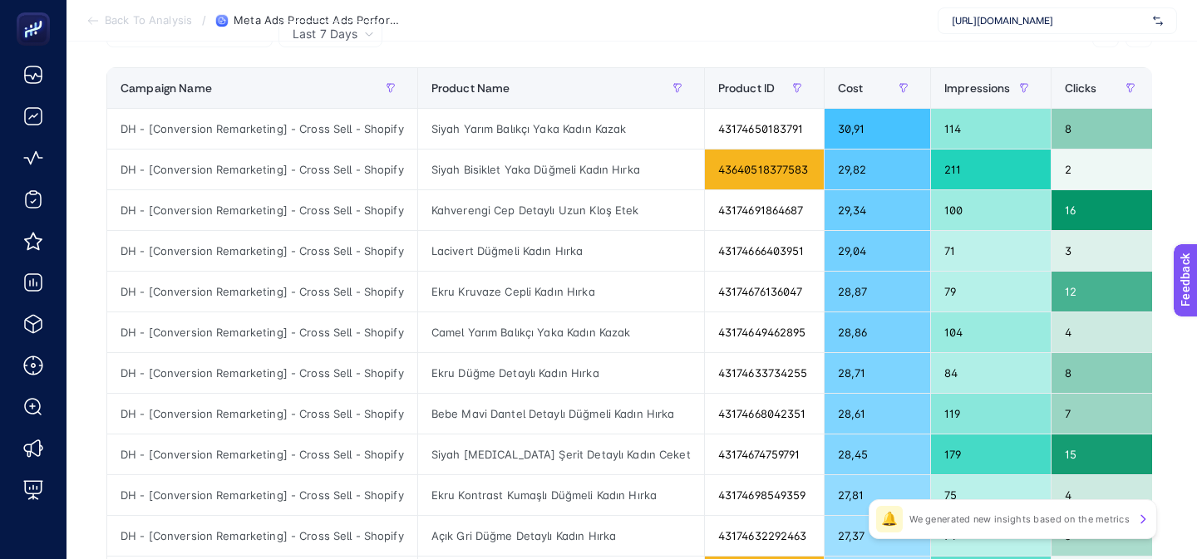
scroll to position [186, 0]
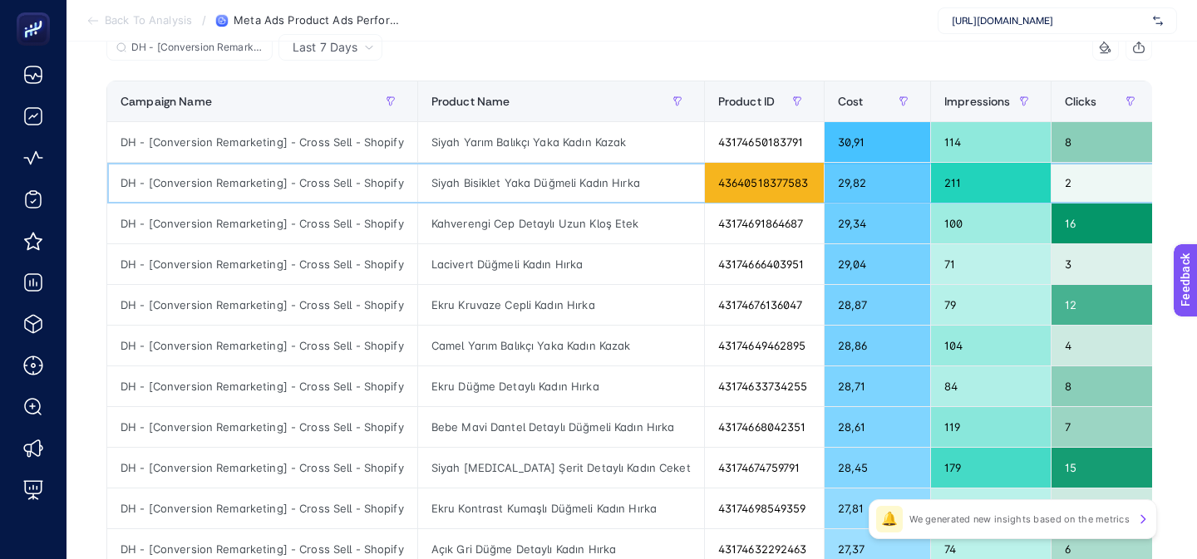
click at [551, 182] on div "Siyah Bisiklet Yaka Düğmeli Kadın Hırka" at bounding box center [561, 183] width 286 height 40
copy tr "Siyah Bisiklet Yaka Düğmeli Kadın Hırka"
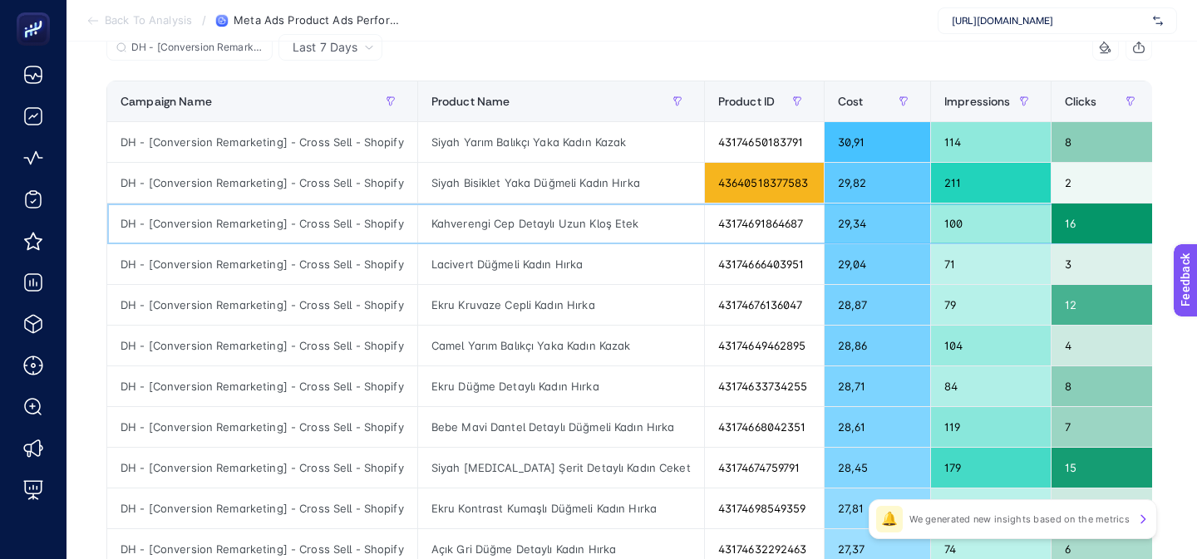
click at [500, 233] on div "Kahverengi Cep Detaylı Uzun Kloş Etek" at bounding box center [561, 224] width 286 height 40
copy tr "Kahverengi Cep Detaylı Uzun Kloş Etek"
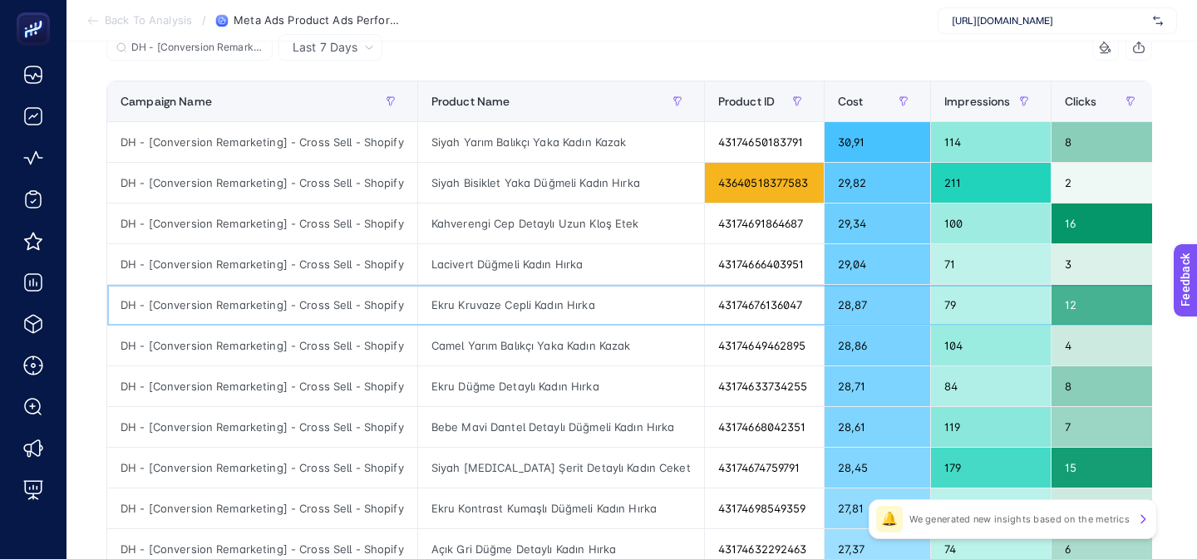
click at [472, 288] on div "Ekru Kruvaze Cepli Kadın Hırka" at bounding box center [561, 305] width 286 height 40
click at [509, 264] on div "Lacivert Düğmeli Kadın Hırka" at bounding box center [561, 264] width 286 height 40
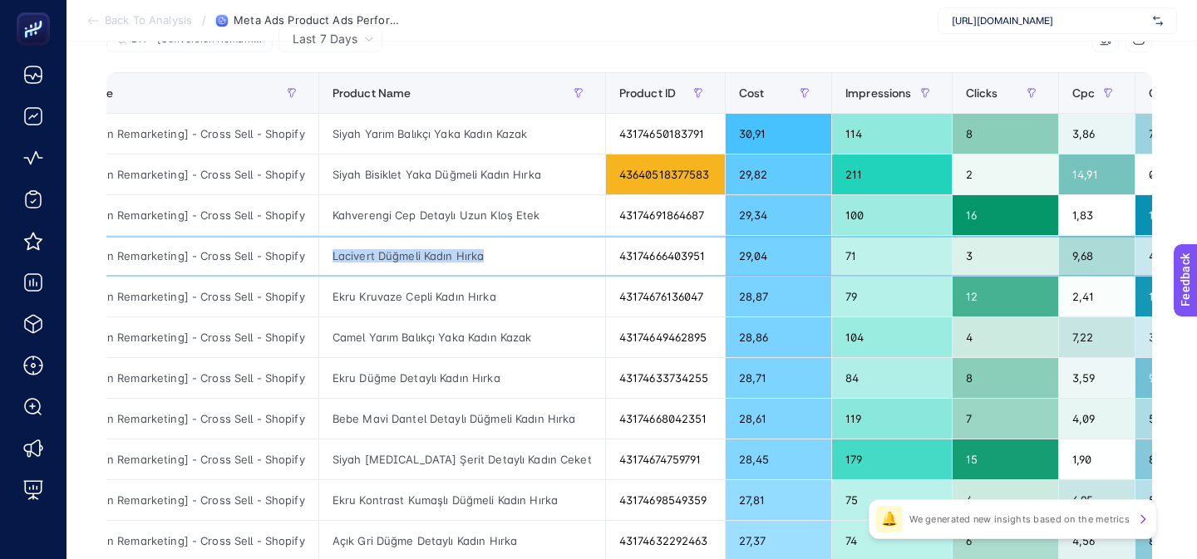
scroll to position [0, 0]
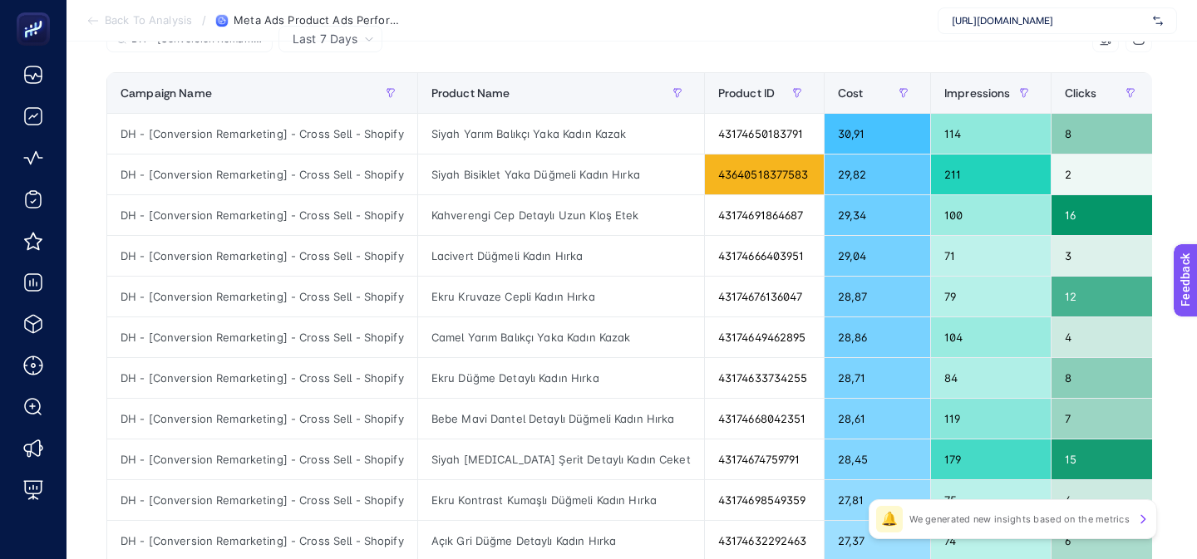
click at [519, 39] on section "Back To Analysis / Meta Ads Product Ads Performance https://www.misirli1951.com" at bounding box center [631, 21] width 1130 height 42
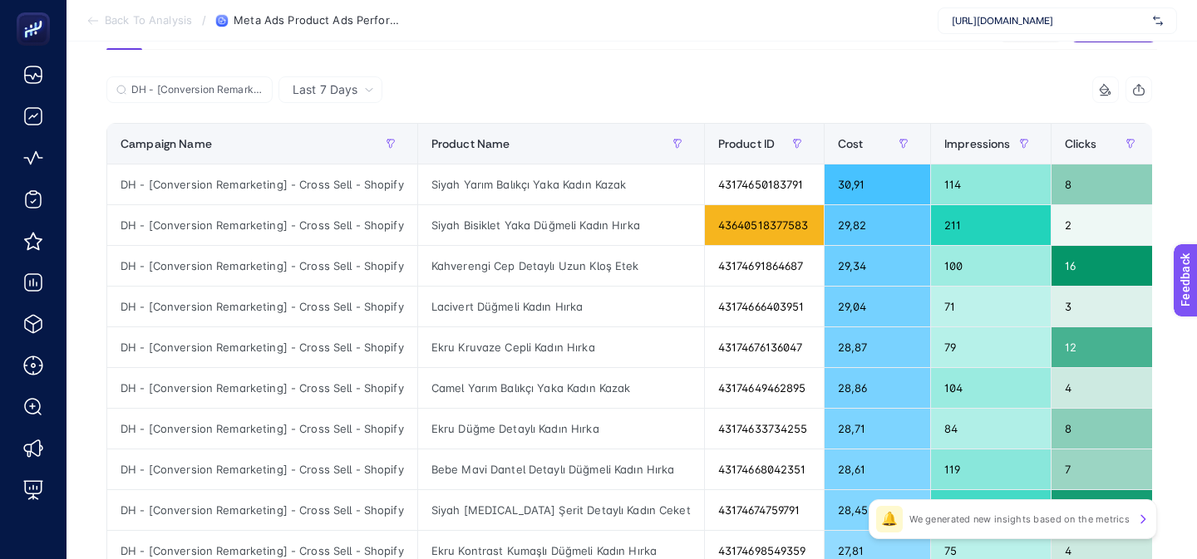
scroll to position [90, 0]
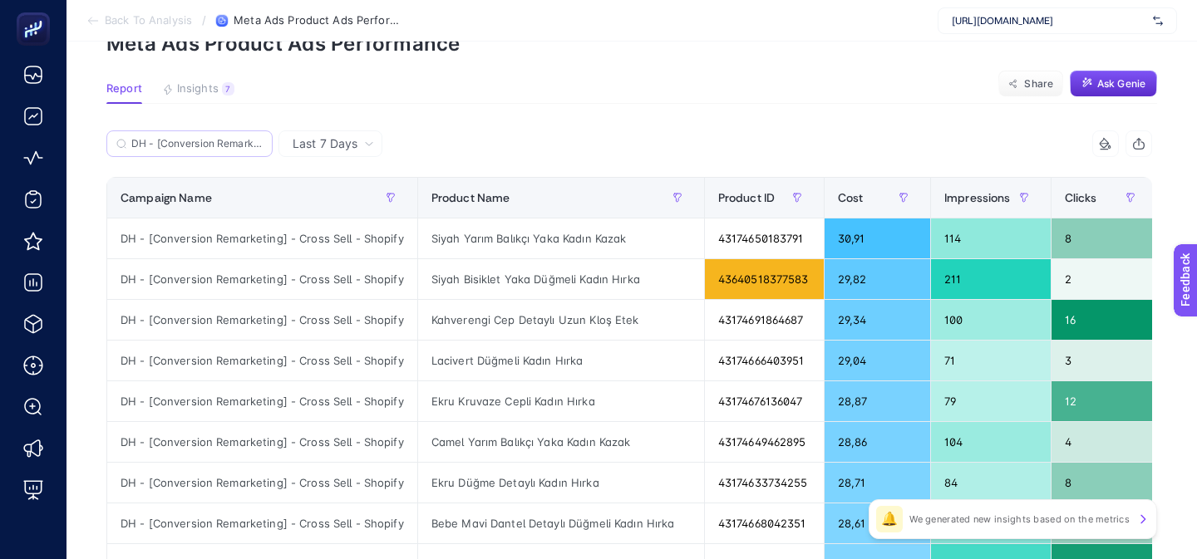
click at [228, 130] on label "DH - [Conversion Remarketing] - Cross Sell - Shopify" at bounding box center [189, 143] width 166 height 27
click at [228, 138] on input "DH - [Conversion Remarketing] - Cross Sell - Shopify" at bounding box center [196, 144] width 131 height 12
click at [259, 145] on icon at bounding box center [258, 144] width 10 height 10
click at [246, 145] on input "DH - [Conversion Remarketing] - Cross Sell - Shopify" at bounding box center [189, 144] width 113 height 12
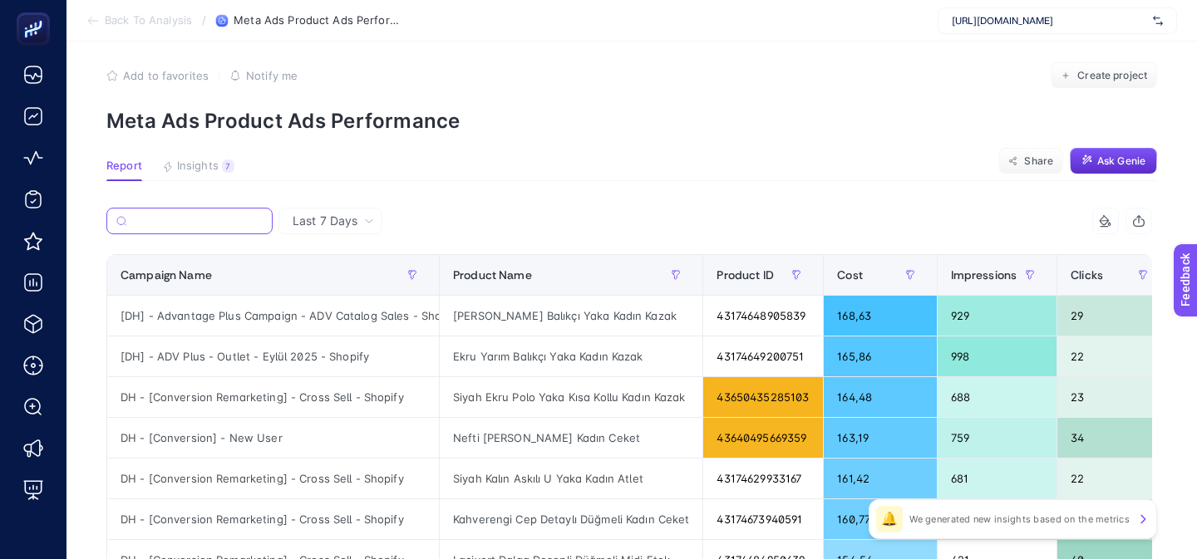
scroll to position [0, 0]
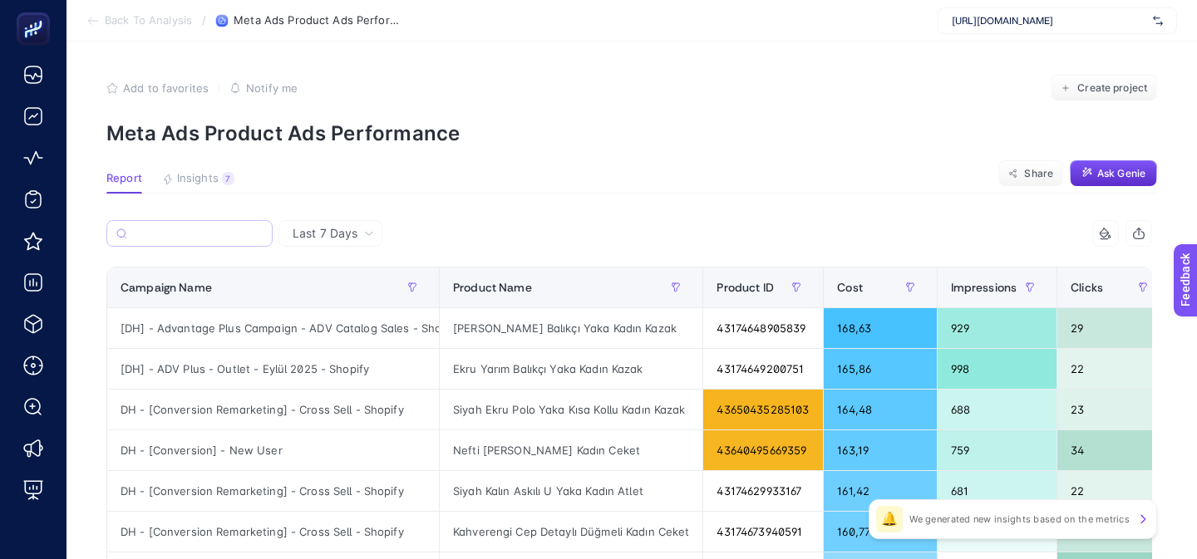
click at [148, 12] on section "Back To Analysis / Meta Ads Product Ads Performance https://www.misirli1951.com" at bounding box center [631, 21] width 1130 height 42
click at [146, 21] on span "Back To Analysis" at bounding box center [148, 20] width 87 height 13
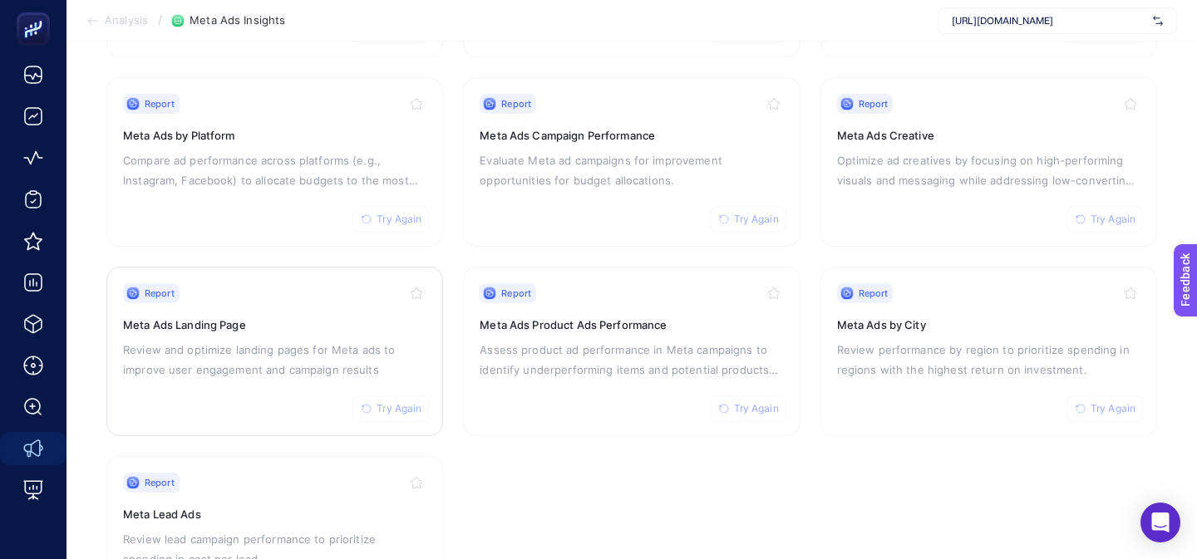
scroll to position [333, 0]
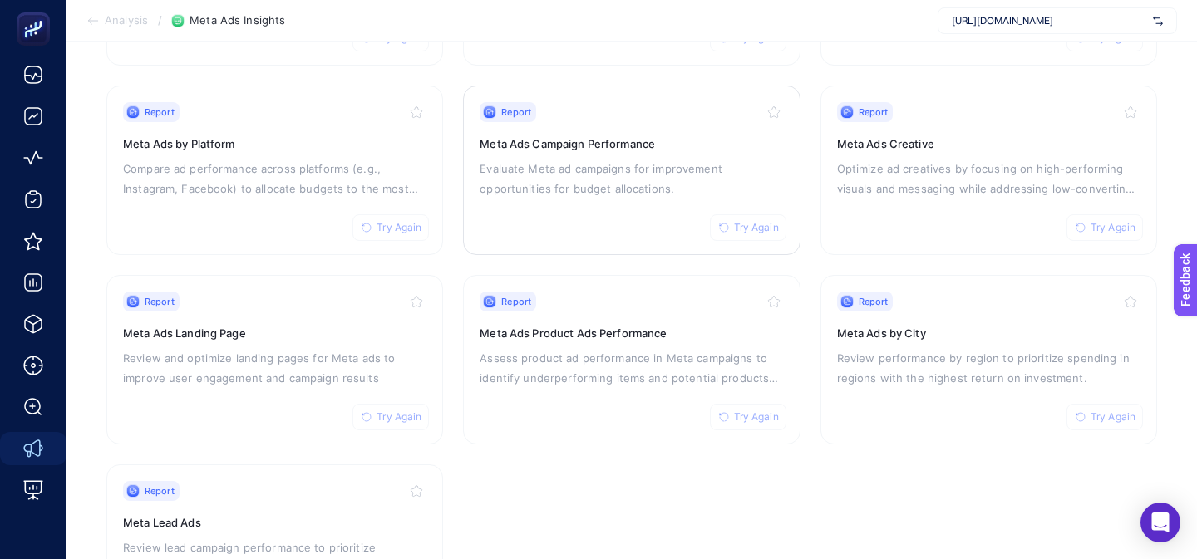
click at [558, 224] on div "Report Try Again Meta Ads Campaign Performance Evaluate Meta ad campaigns for i…" at bounding box center [630, 170] width 303 height 136
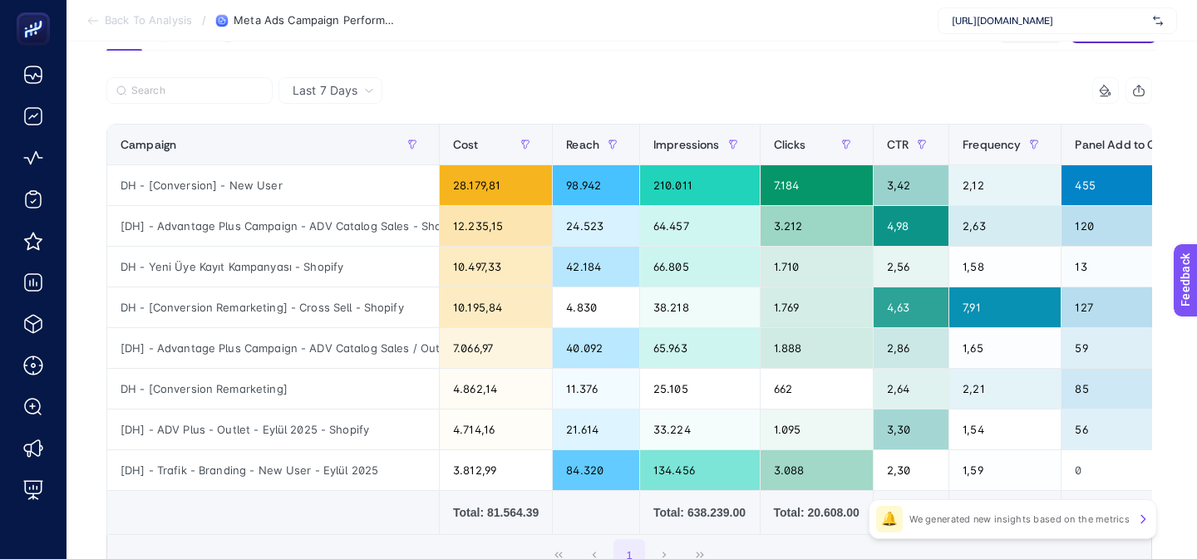
scroll to position [160, 0]
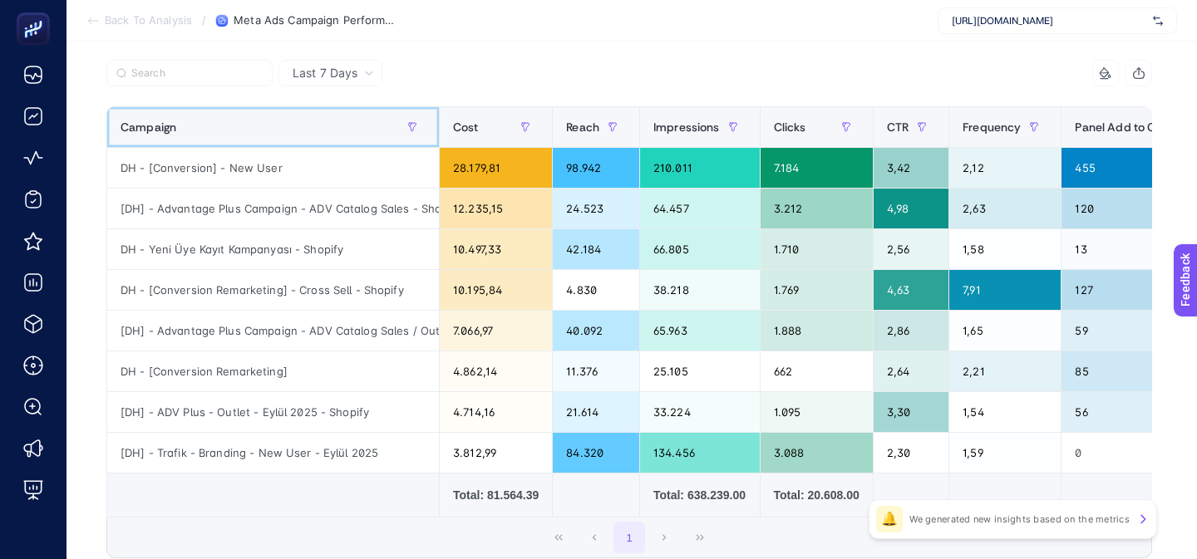
click at [351, 132] on div "Campaign" at bounding box center [272, 127] width 305 height 27
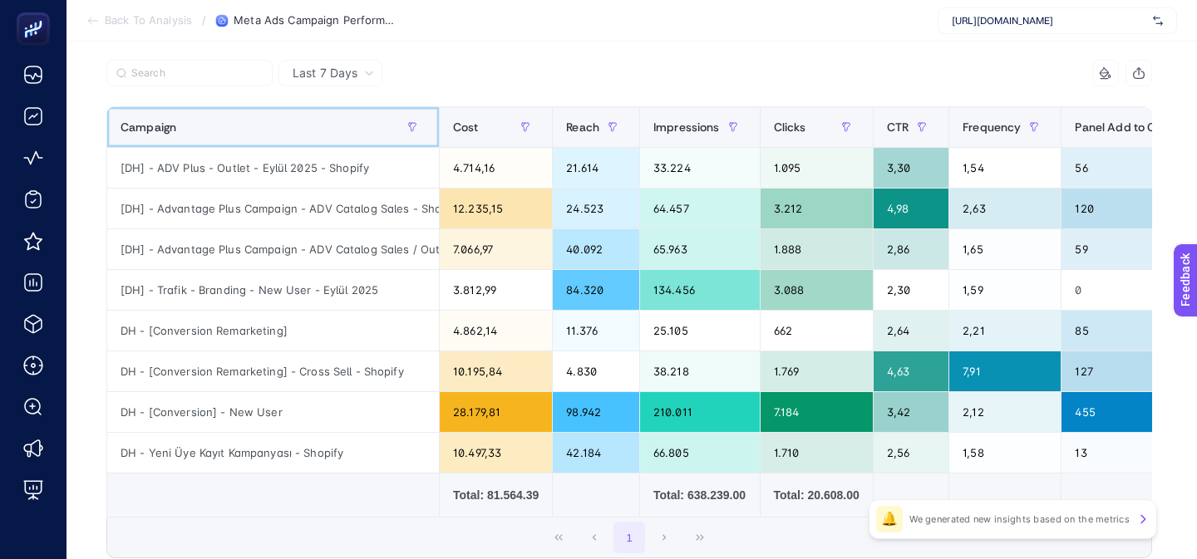
click at [351, 132] on div "Campaign" at bounding box center [272, 127] width 305 height 27
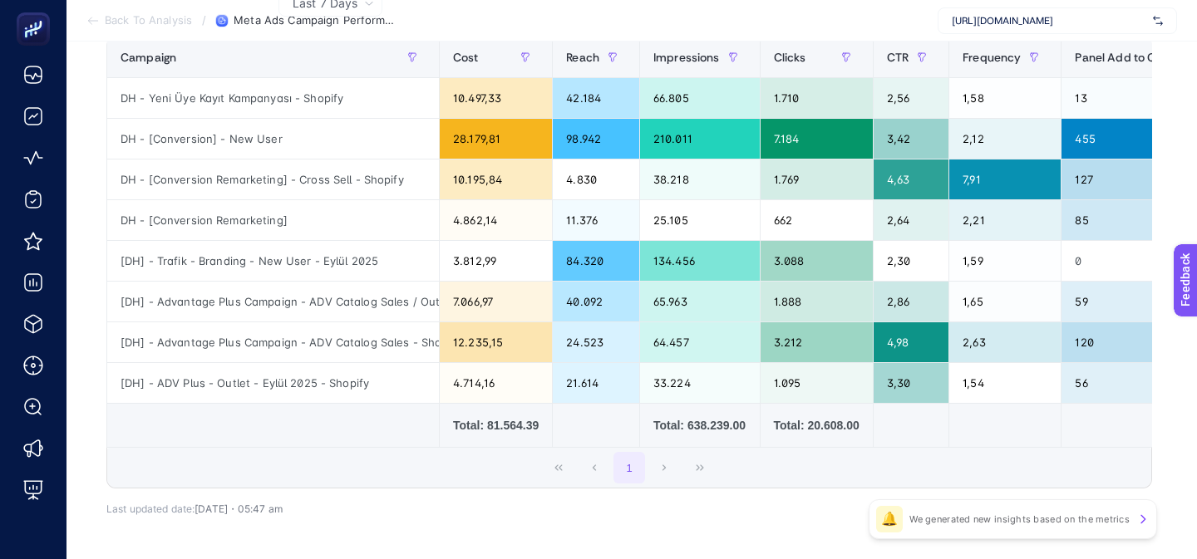
scroll to position [227, 0]
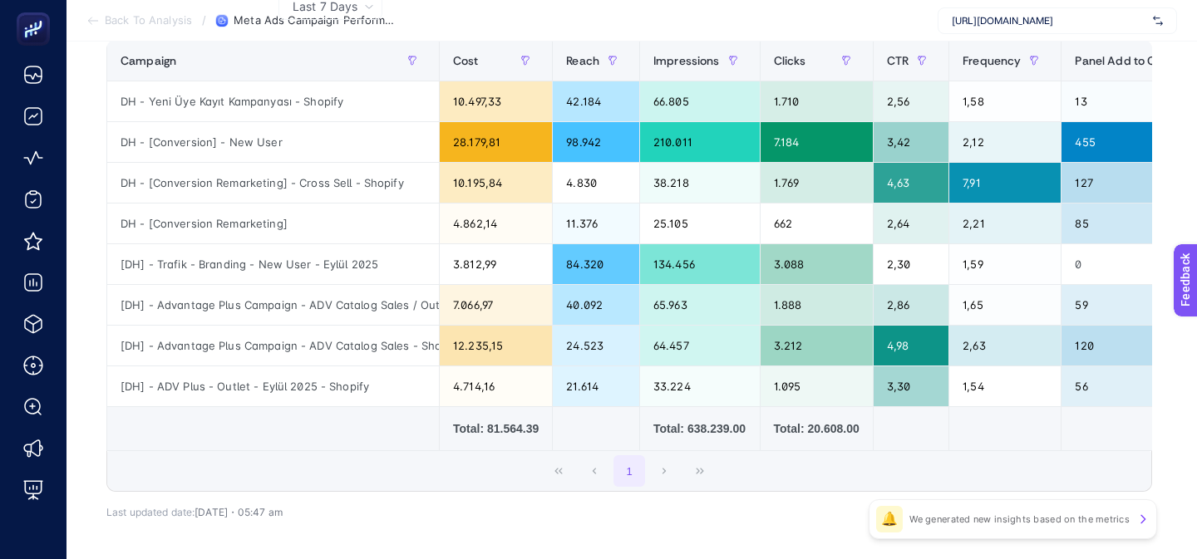
click at [285, 432] on td at bounding box center [273, 429] width 332 height 44
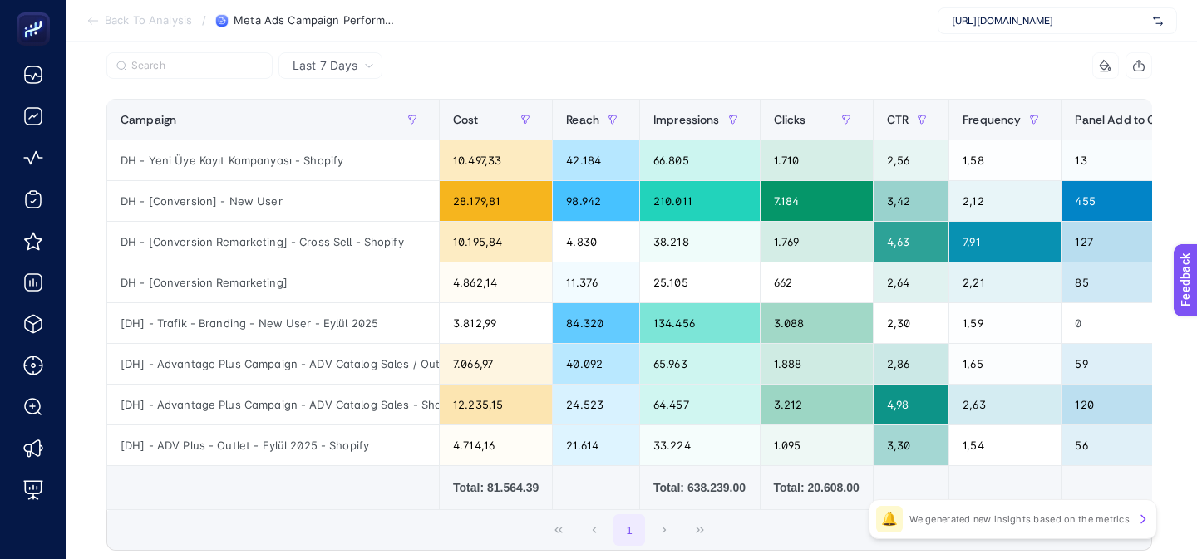
scroll to position [170, 0]
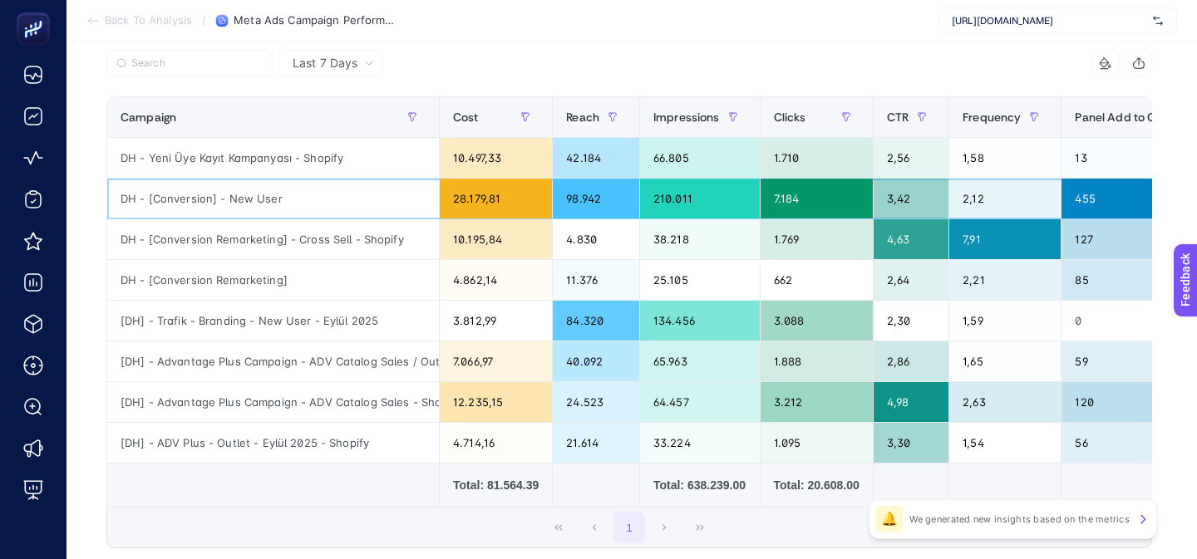
click at [256, 186] on div "DH - [Conversion] - New User" at bounding box center [273, 199] width 332 height 40
click at [598, 202] on div "98.942" at bounding box center [596, 199] width 86 height 40
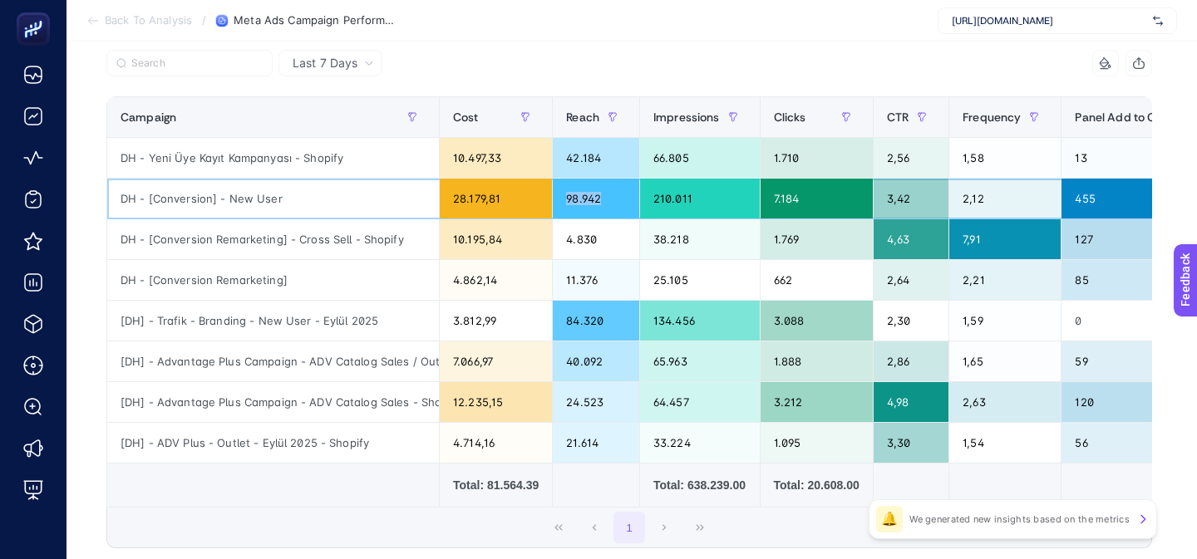
click at [598, 202] on div "98.942" at bounding box center [596, 199] width 86 height 40
click at [325, 231] on div "DH - [Conversion Remarketing] - Cross Sell - Shopify" at bounding box center [273, 239] width 332 height 40
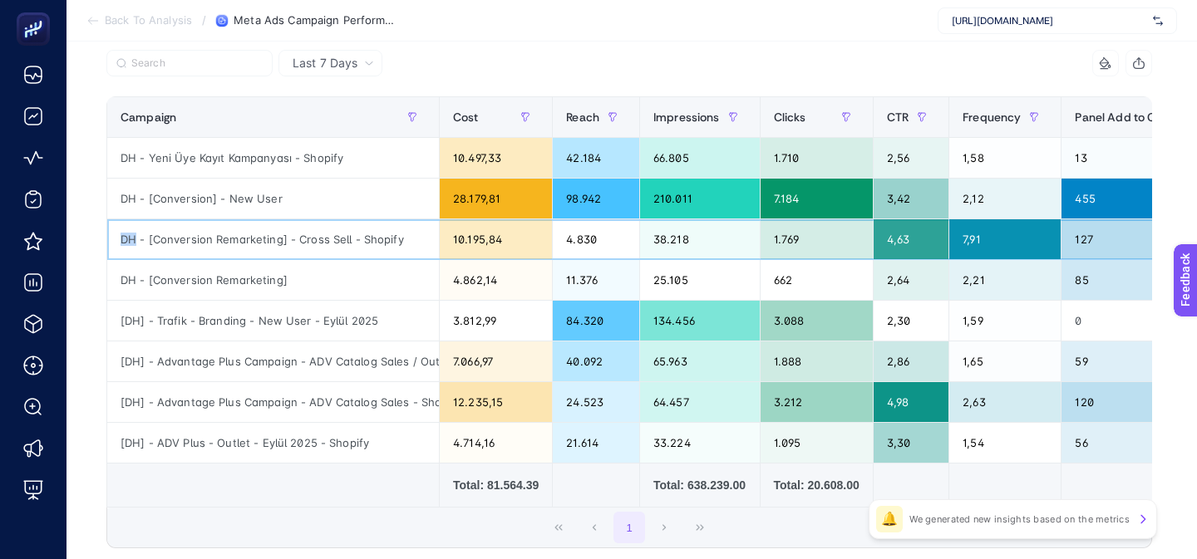
click at [325, 231] on div "DH - [Conversion Remarketing] - Cross Sell - Shopify" at bounding box center [273, 239] width 332 height 40
click at [999, 241] on div "7,91" at bounding box center [1004, 239] width 111 height 40
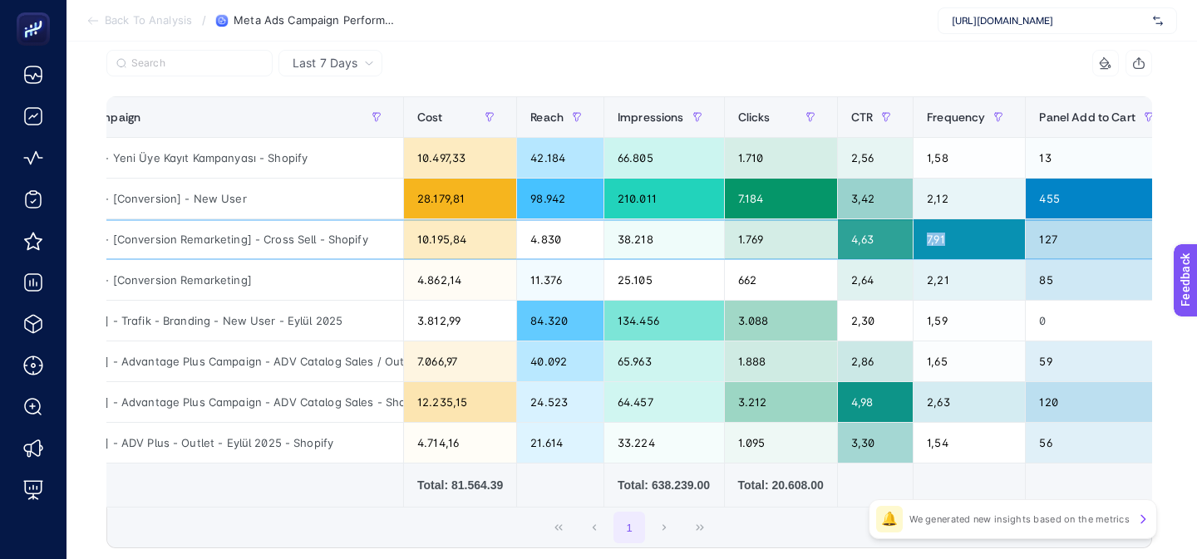
scroll to position [0, 29]
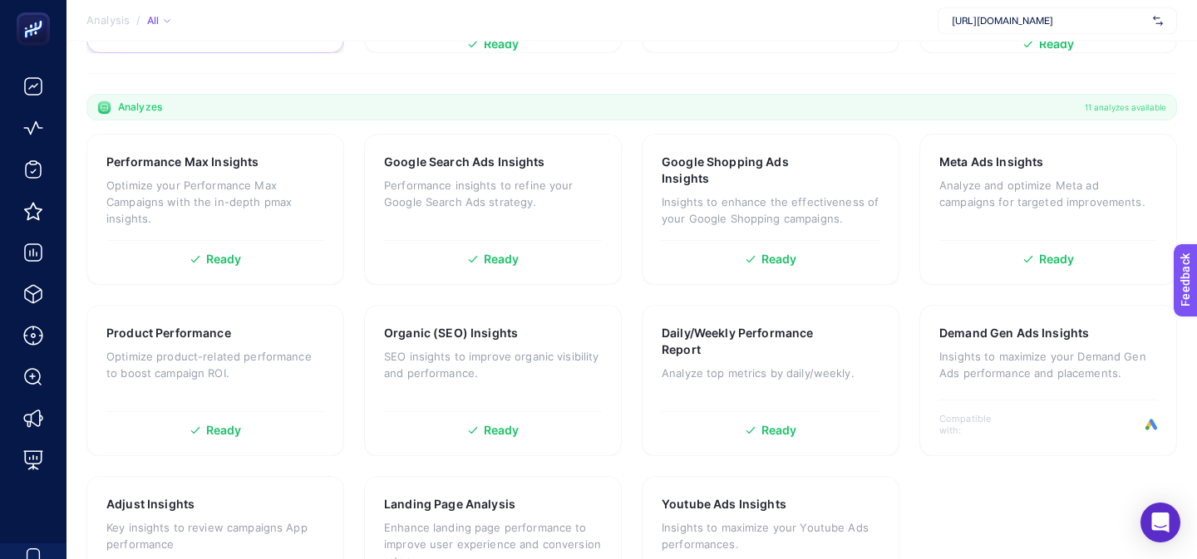
scroll to position [548, 0]
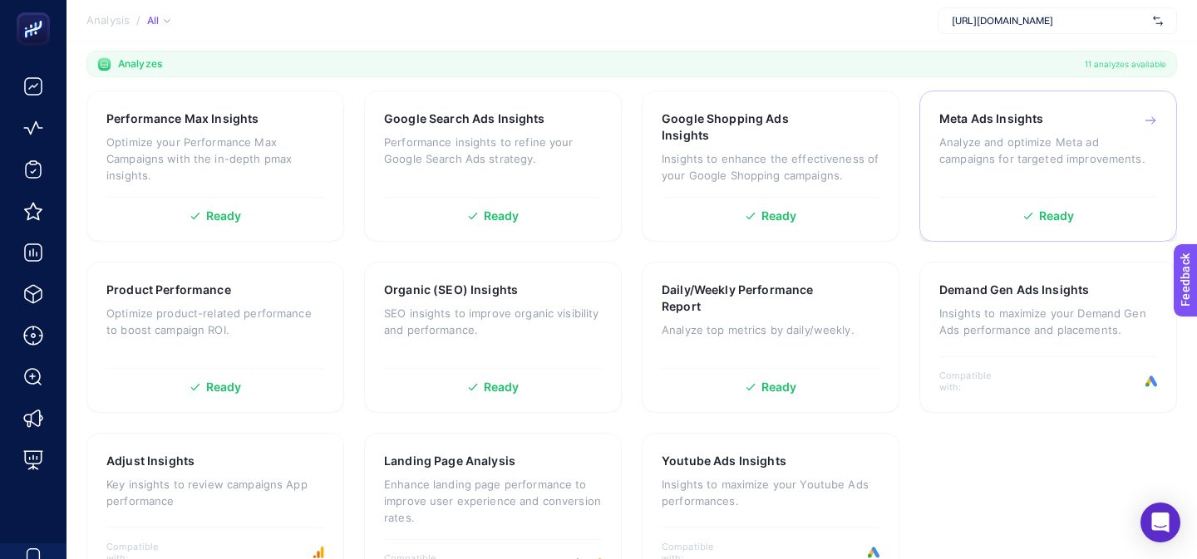
click at [982, 134] on p "Analyze and optimize Meta ad campaigns for targeted improvements." at bounding box center [1048, 150] width 218 height 33
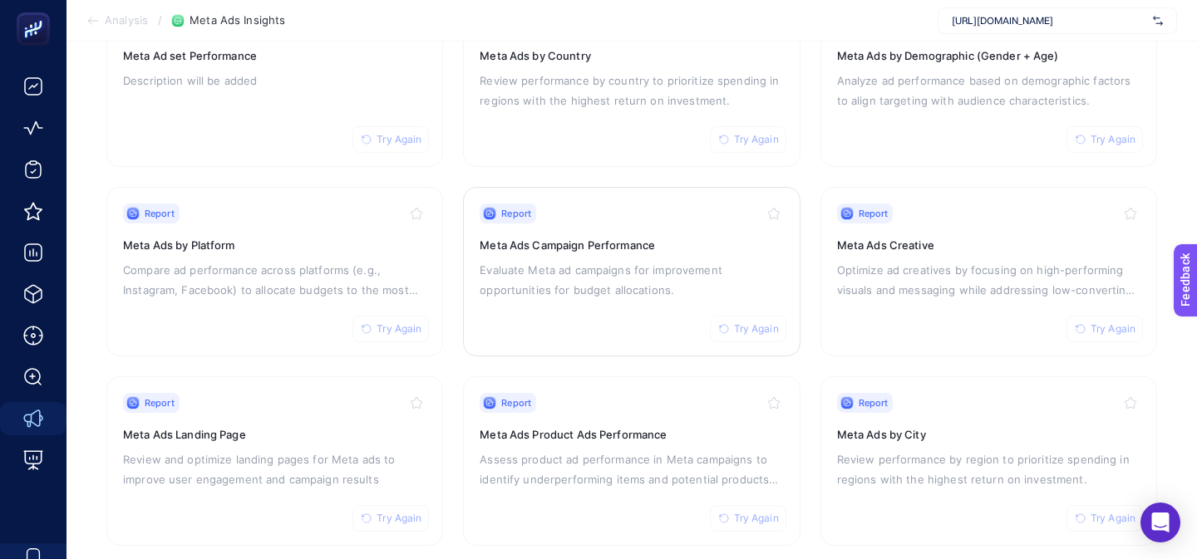
scroll to position [263, 0]
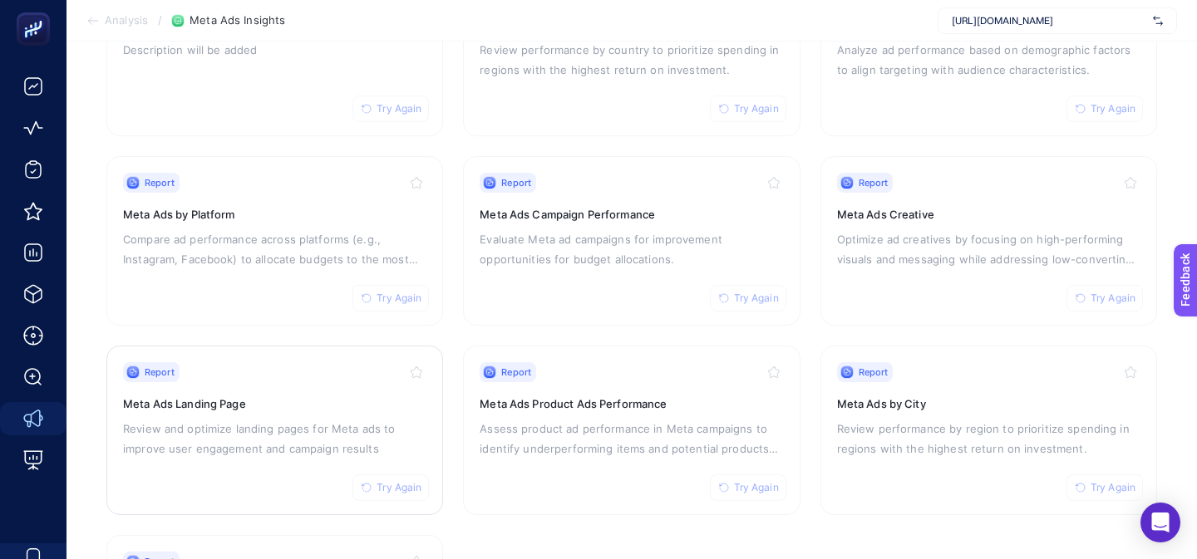
click at [384, 415] on div "Report Try Again Meta Ads Landing Page Review and optimize landing pages for Me…" at bounding box center [274, 430] width 303 height 136
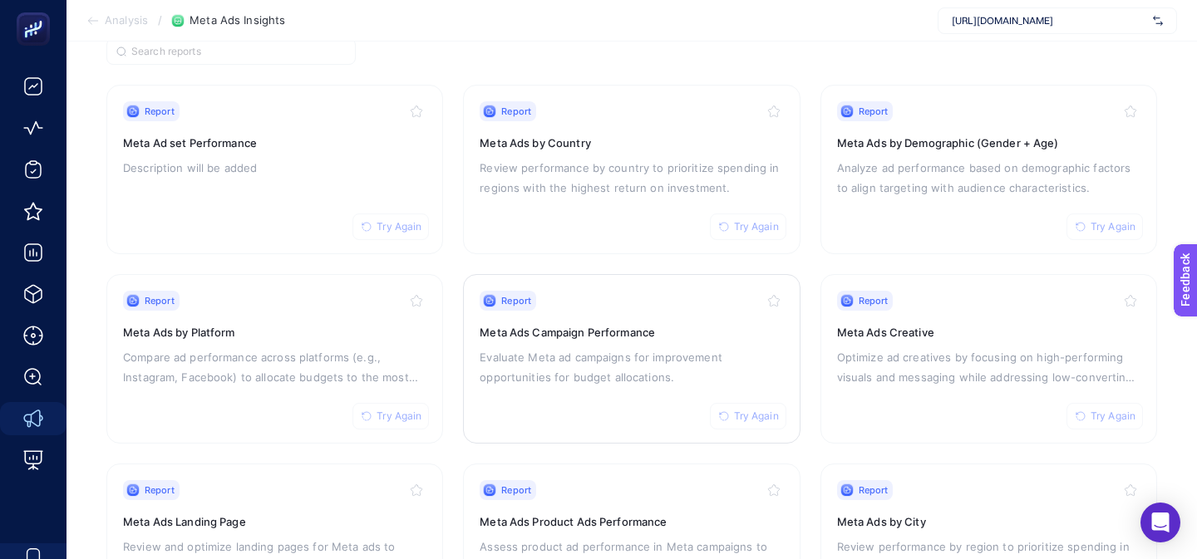
scroll to position [144, 0]
click at [361, 475] on link "Report Try Again Meta Ads Landing Page Review and optimize landing pages for Me…" at bounding box center [274, 550] width 337 height 170
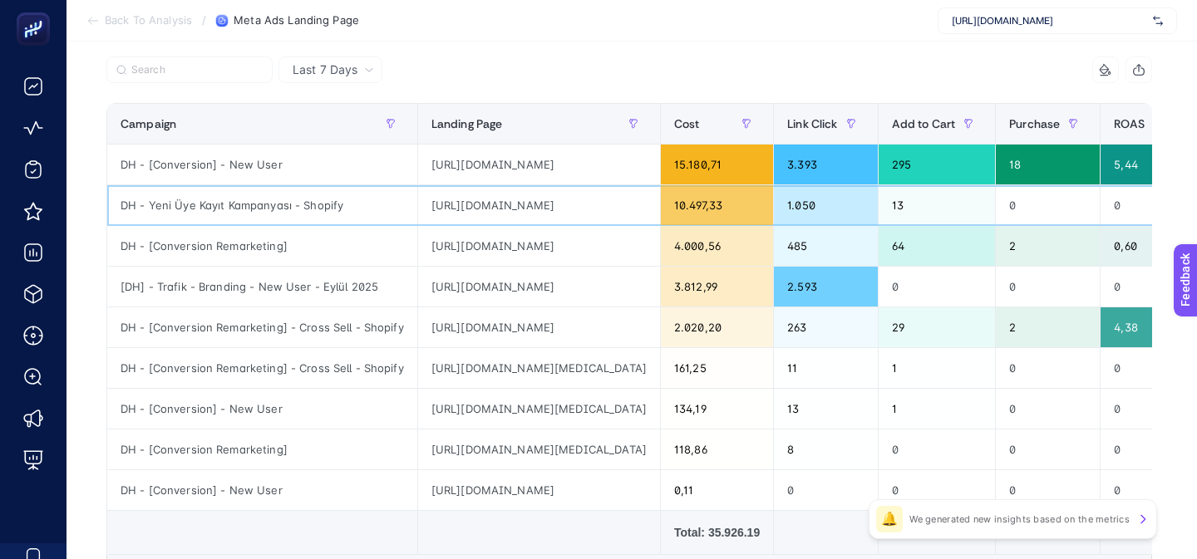
drag, startPoint x: 663, startPoint y: 206, endPoint x: 418, endPoint y: 211, distance: 245.2
click at [418, 211] on div "https://www.misirli1951.com/account/register?utm_source=facebook&utm_medium=cpc…" at bounding box center [539, 205] width 242 height 40
click at [551, 217] on div "https://www.misirli1951.com/account/register?utm_source=facebook&utm_medium=cpc…" at bounding box center [539, 205] width 242 height 40
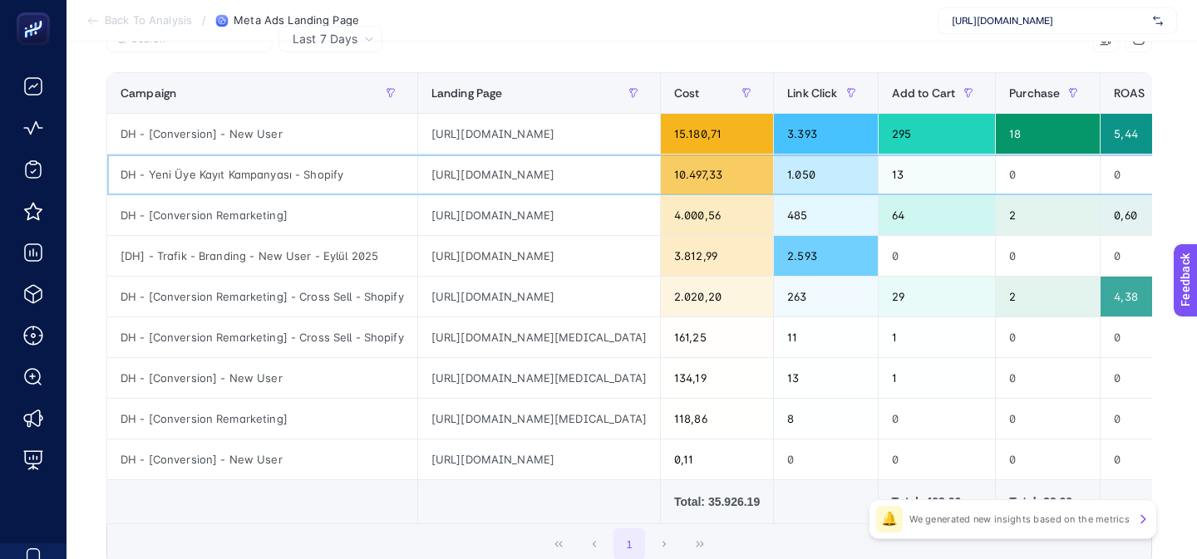
scroll to position [207, 0]
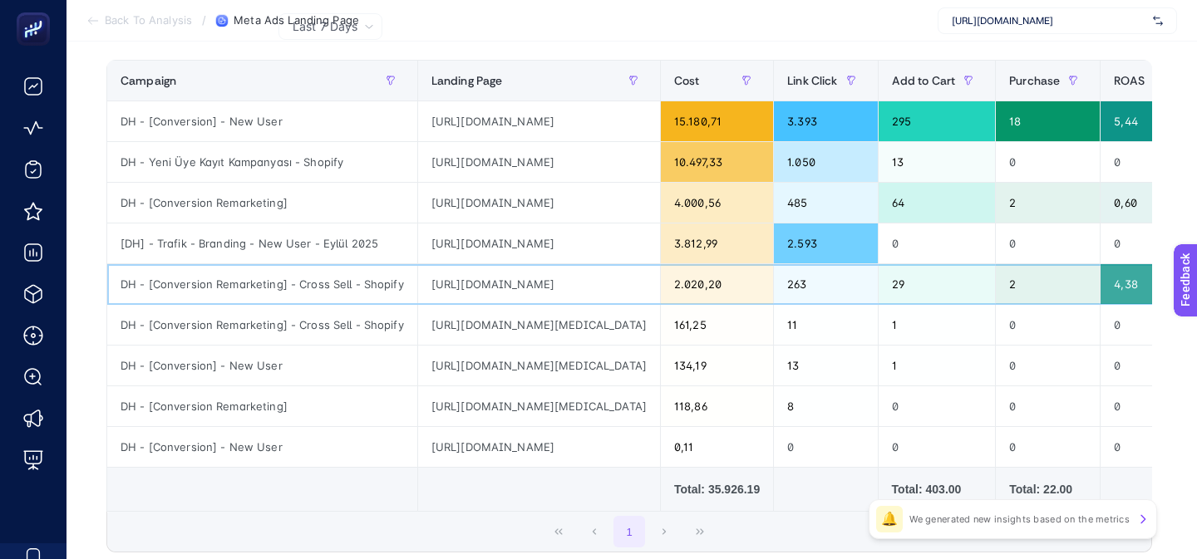
click at [660, 287] on div "https://www.misirli1951.com/collections/outlet?utm_source=facebook&utm_medium=c…" at bounding box center [539, 284] width 242 height 40
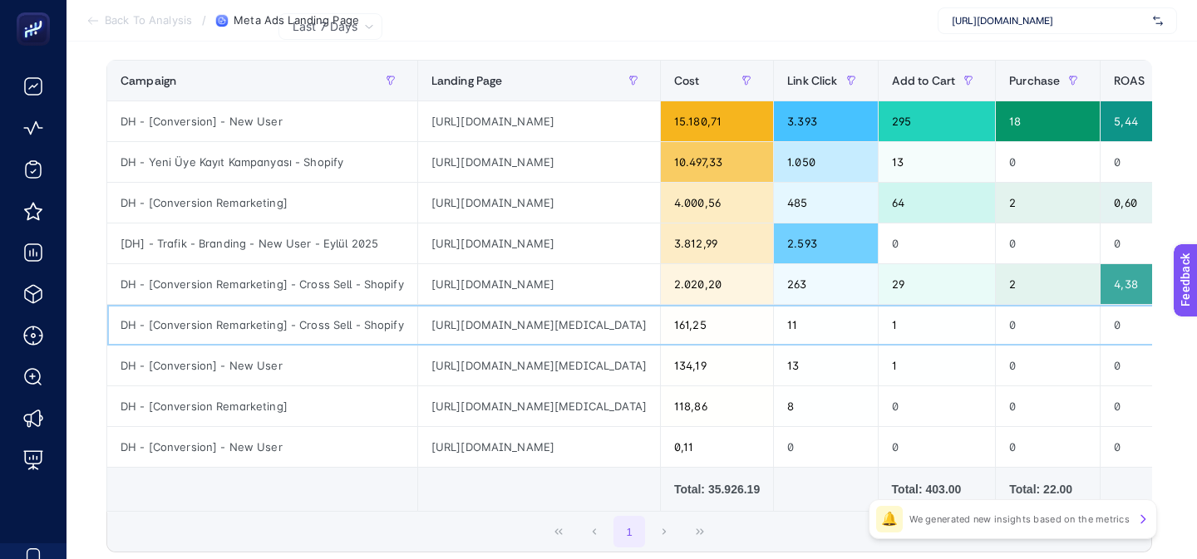
click at [651, 329] on div "https://www.misirli1951.com/collections/ilkbahar-yaz-2025-koleksiyonu?utm_sourc…" at bounding box center [539, 325] width 242 height 40
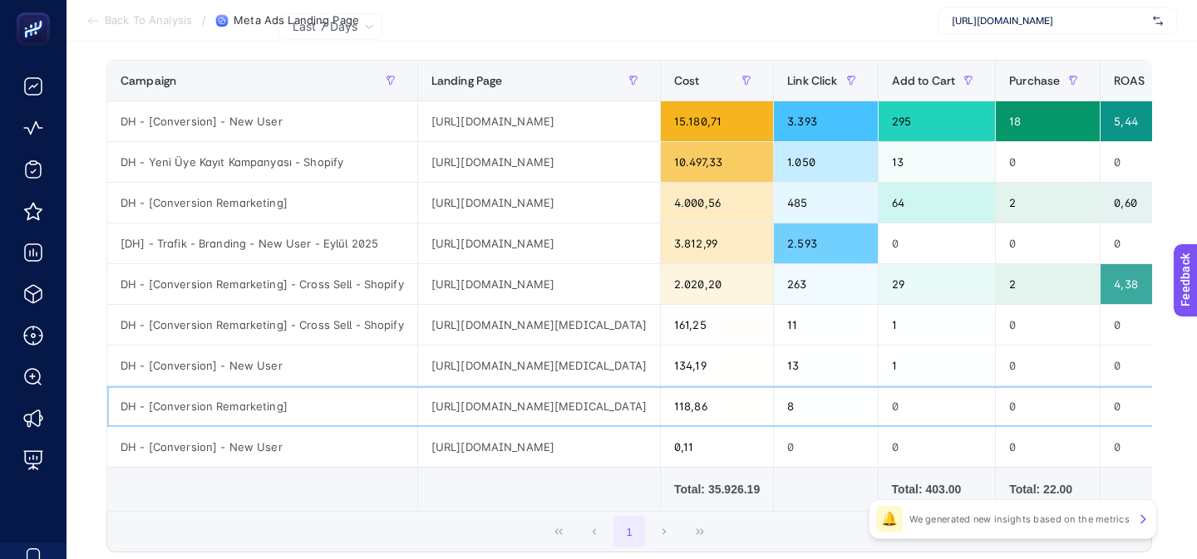
click at [585, 411] on div "https://www.misirli1951.com/collections/ilkbahar-yaz-2025-koleksiyonu?utm_sourc…" at bounding box center [539, 406] width 242 height 40
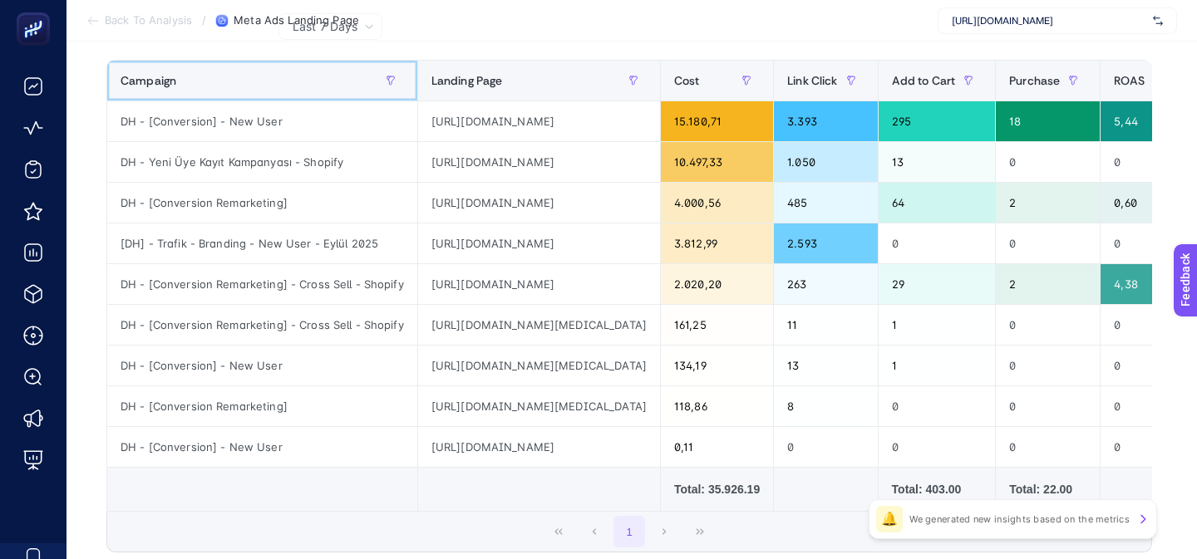
click at [276, 81] on div "Campaign" at bounding box center [261, 80] width 283 height 27
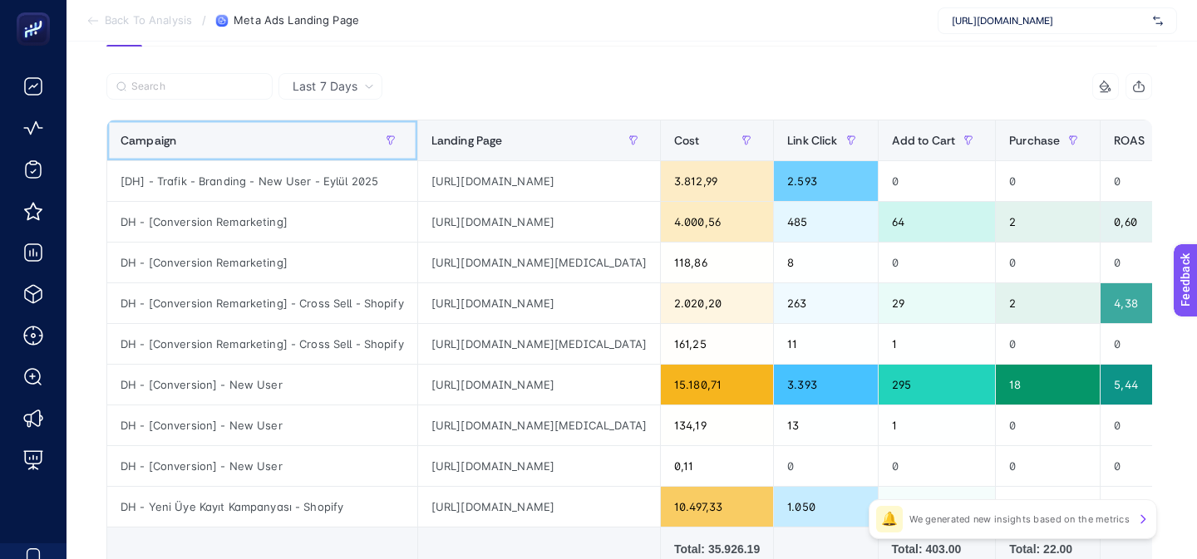
scroll to position [184, 0]
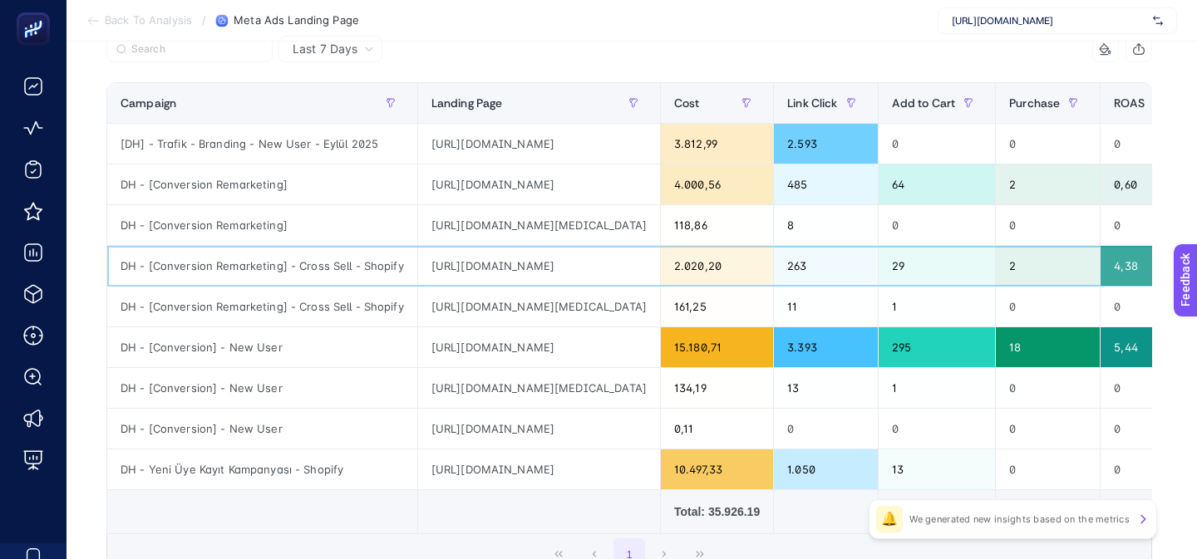
click at [642, 267] on div "https://www.misirli1951.com/collections/outlet?utm_source=facebook&utm_medium=c…" at bounding box center [539, 266] width 242 height 40
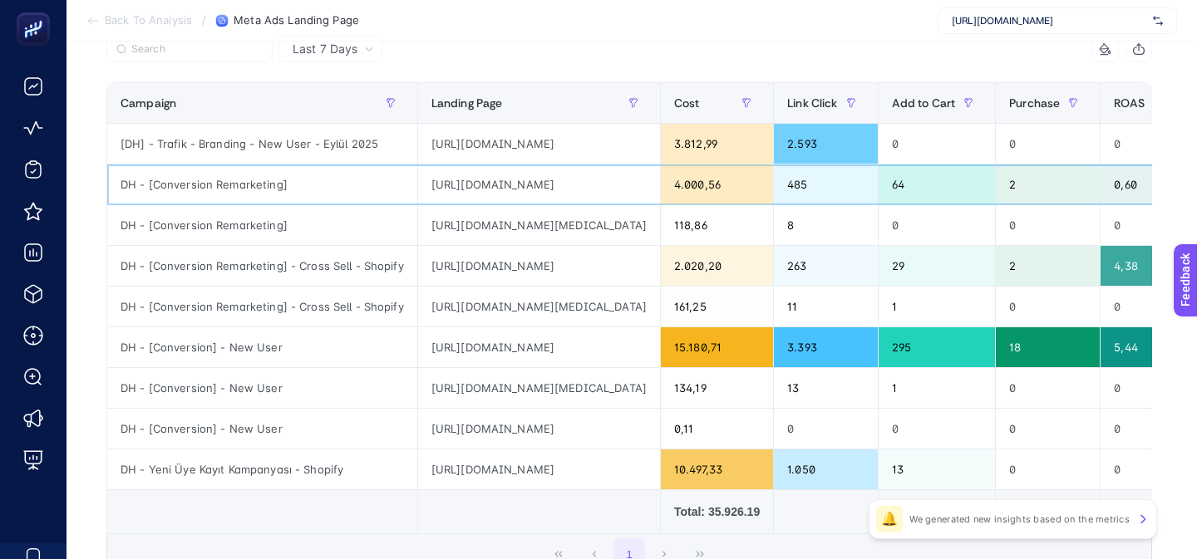
click at [646, 188] on div "https://www.misirli1951.com/collections/outlet?utm_source=facebook&utm_medium=c…" at bounding box center [539, 185] width 242 height 40
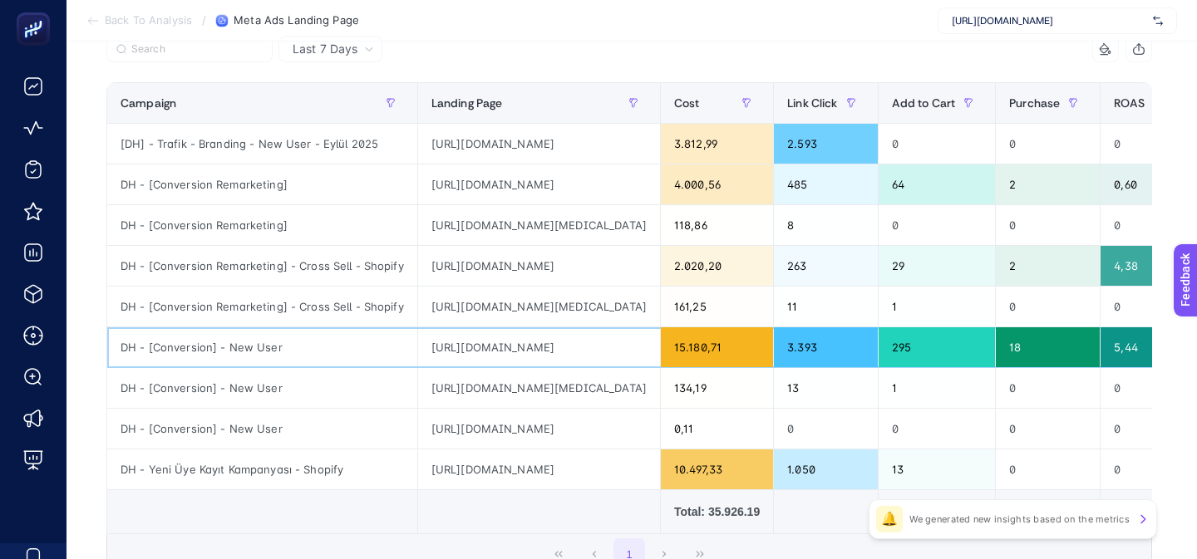
click at [646, 350] on div "https://www.misirli1951.com/collections/outlet?utm_source=facebook&utm_medium=c…" at bounding box center [539, 347] width 242 height 40
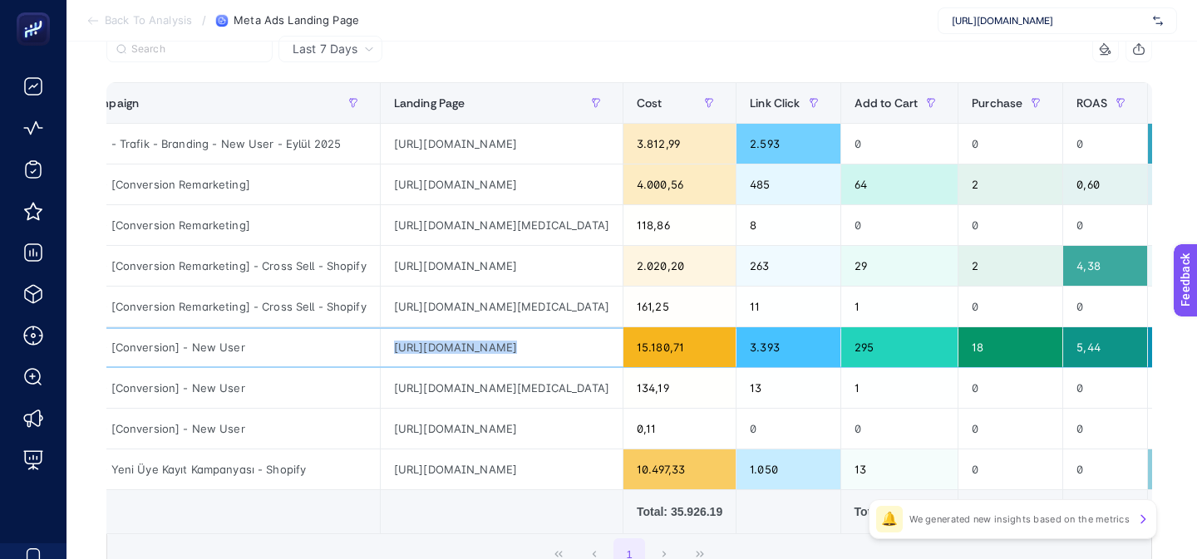
scroll to position [0, 39]
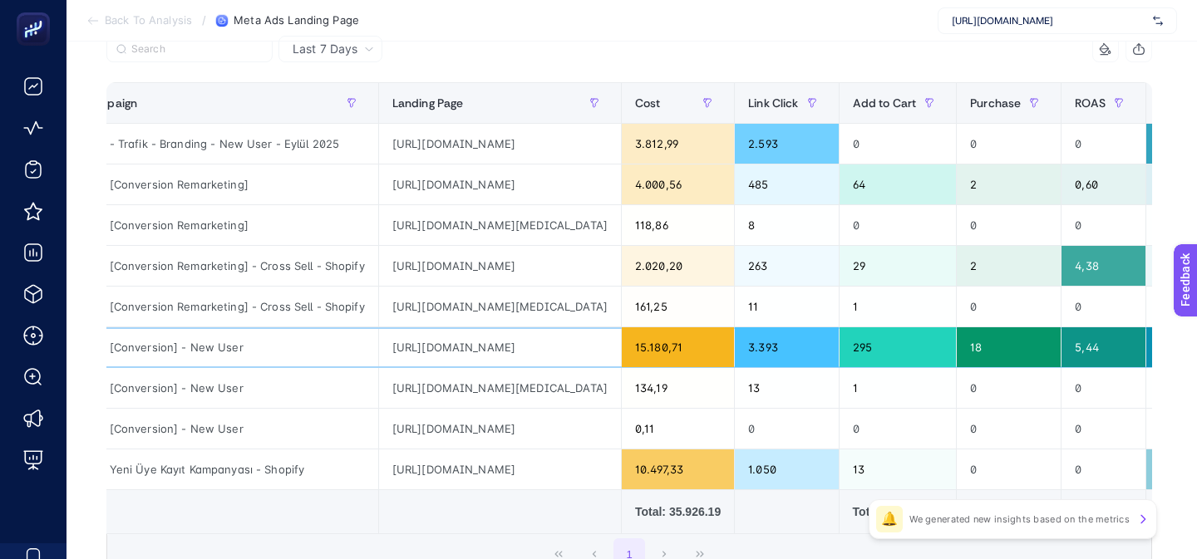
click at [734, 348] on div "15.180,71" at bounding box center [678, 347] width 112 height 40
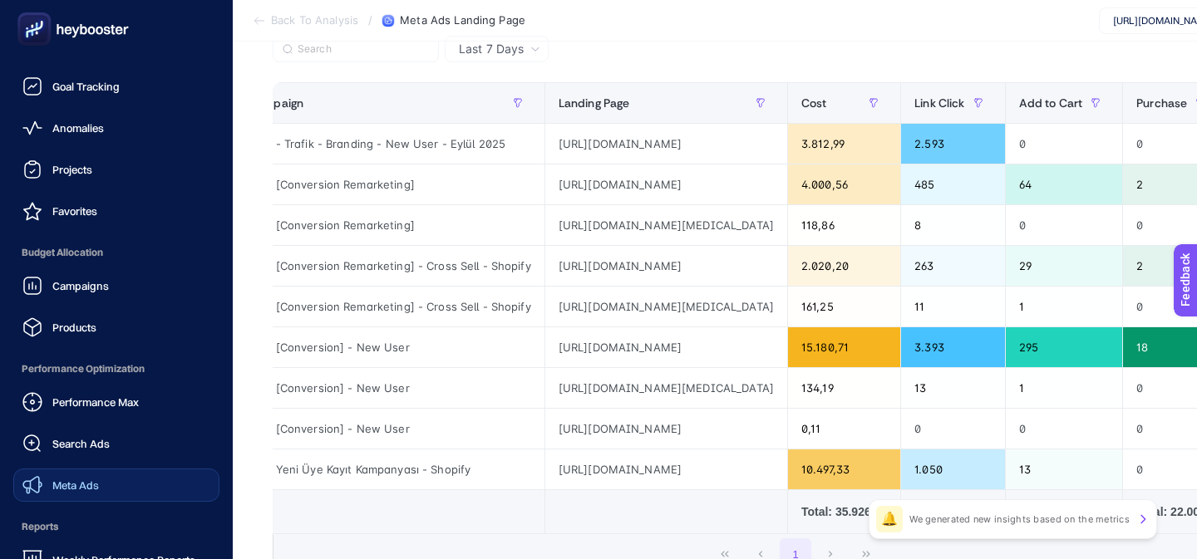
click at [61, 484] on span "Meta Ads" at bounding box center [75, 485] width 47 height 13
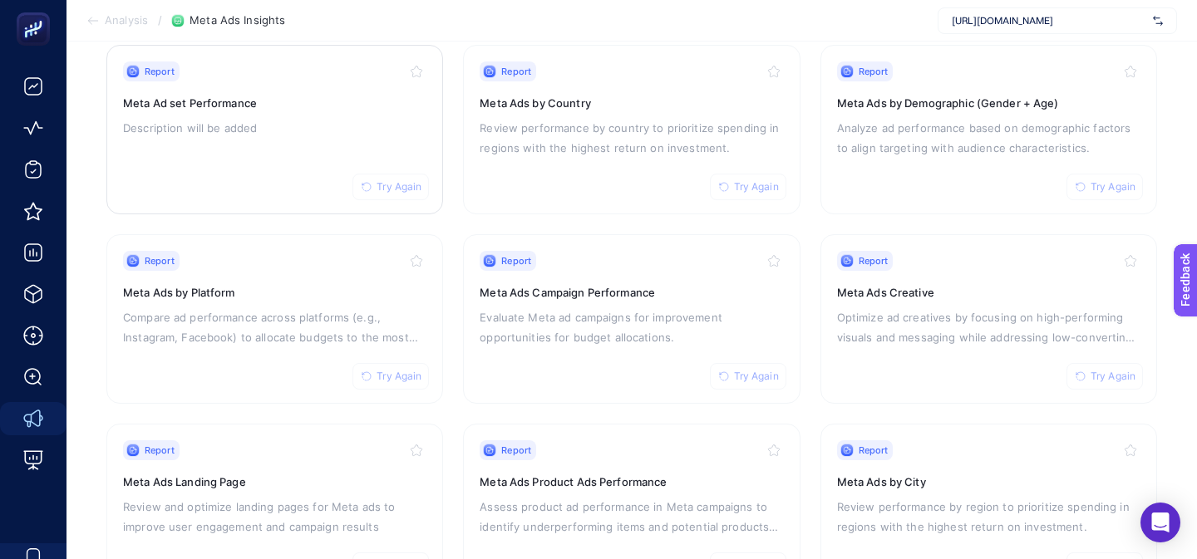
click at [328, 118] on p "Description will be added" at bounding box center [274, 128] width 303 height 20
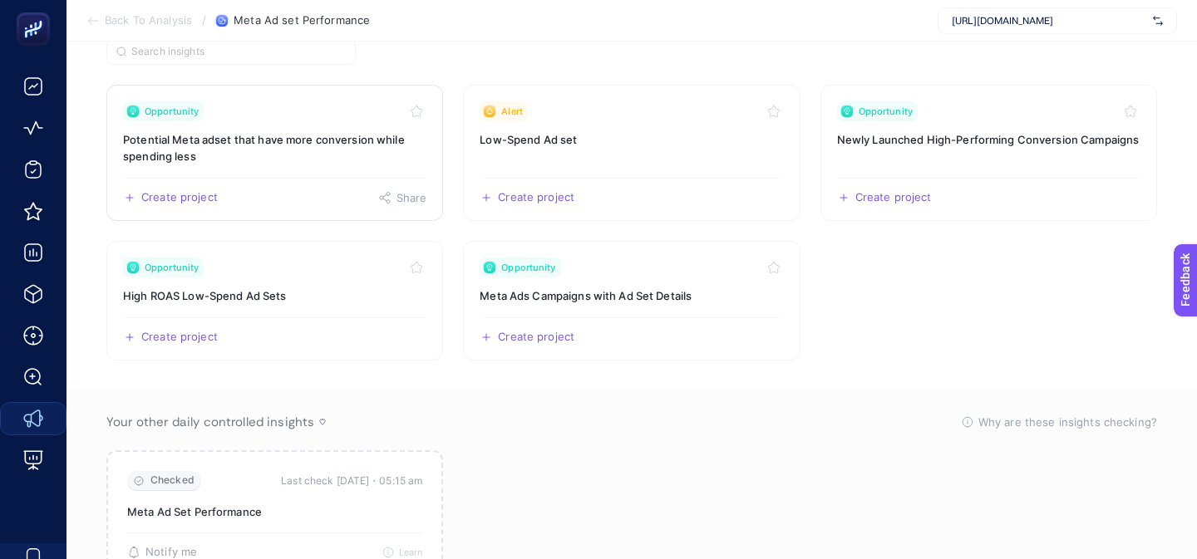
scroll to position [164, 0]
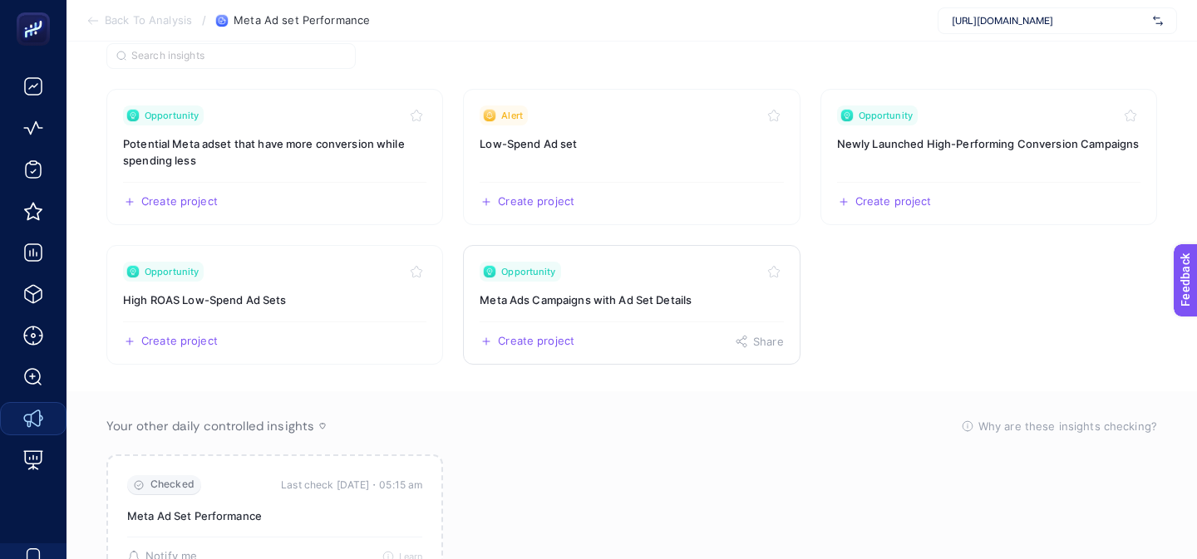
click at [683, 290] on link "Opportunity Meta Ads Campaigns with Ad Set Details Create project Share" at bounding box center [631, 305] width 337 height 120
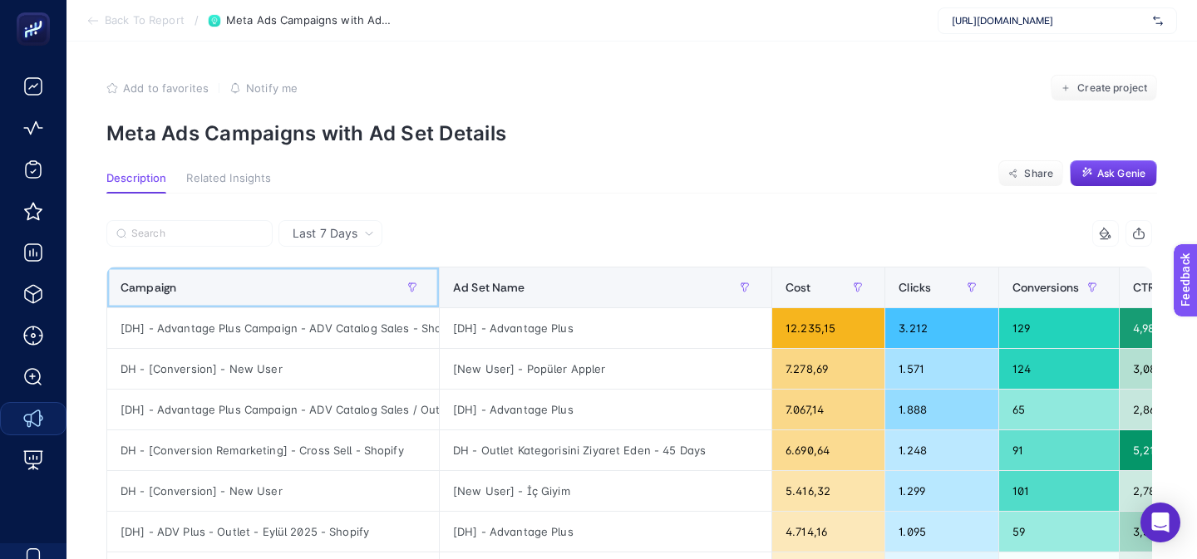
click at [273, 280] on div "Campaign" at bounding box center [272, 287] width 305 height 27
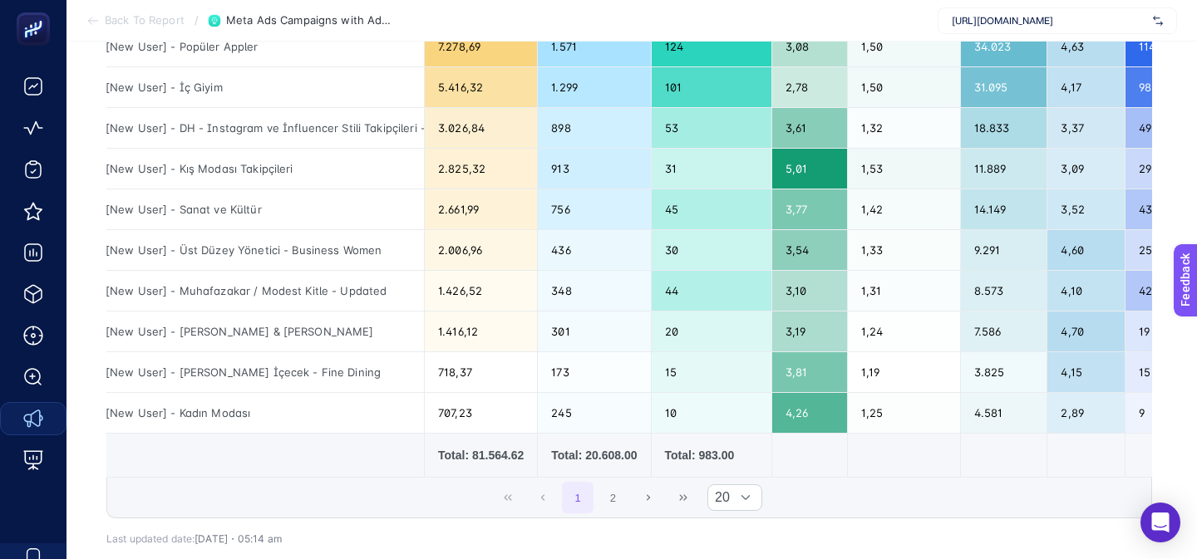
scroll to position [708, 0]
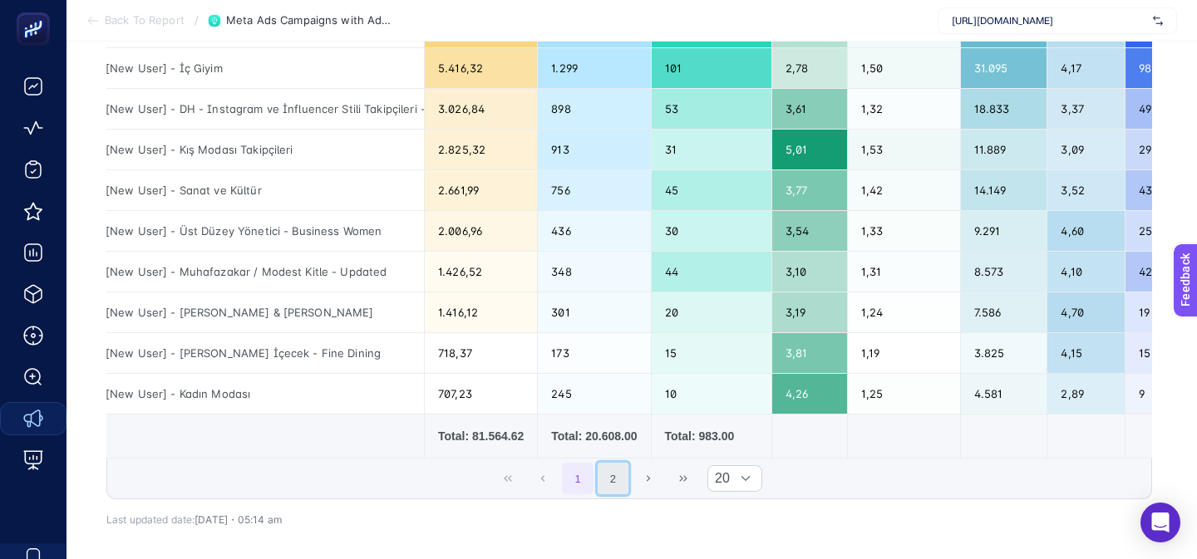
click at [607, 482] on button "2" at bounding box center [613, 479] width 32 height 32
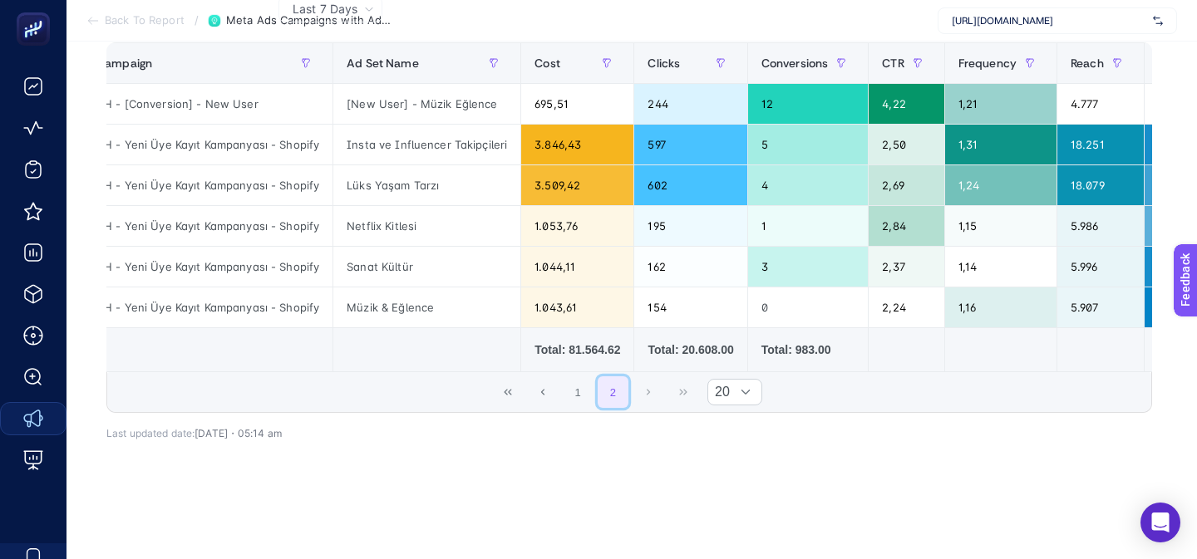
scroll to position [0, 22]
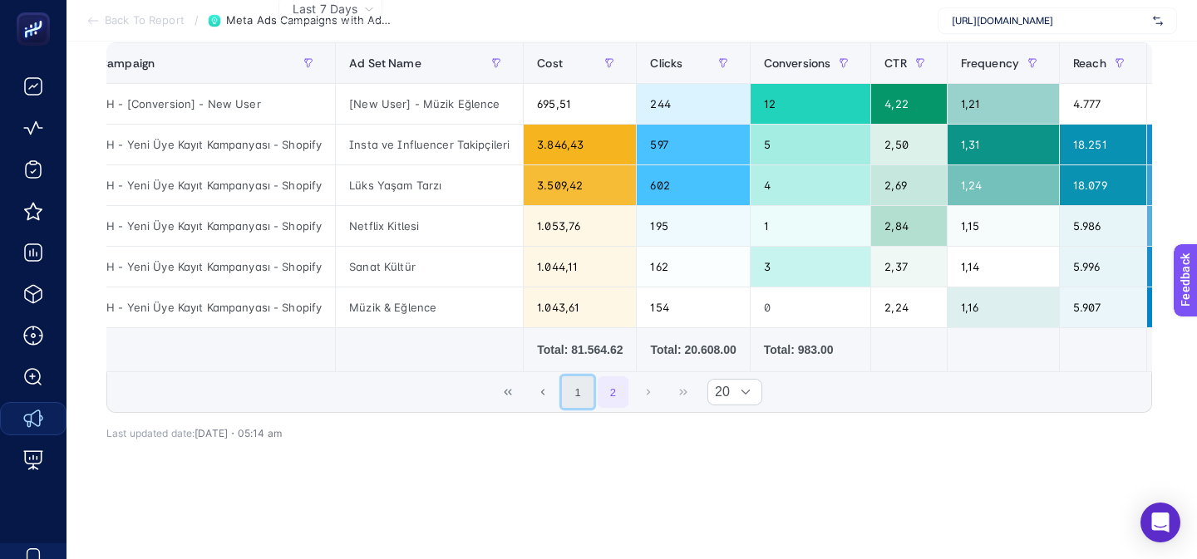
click at [580, 391] on button "1" at bounding box center [578, 392] width 32 height 32
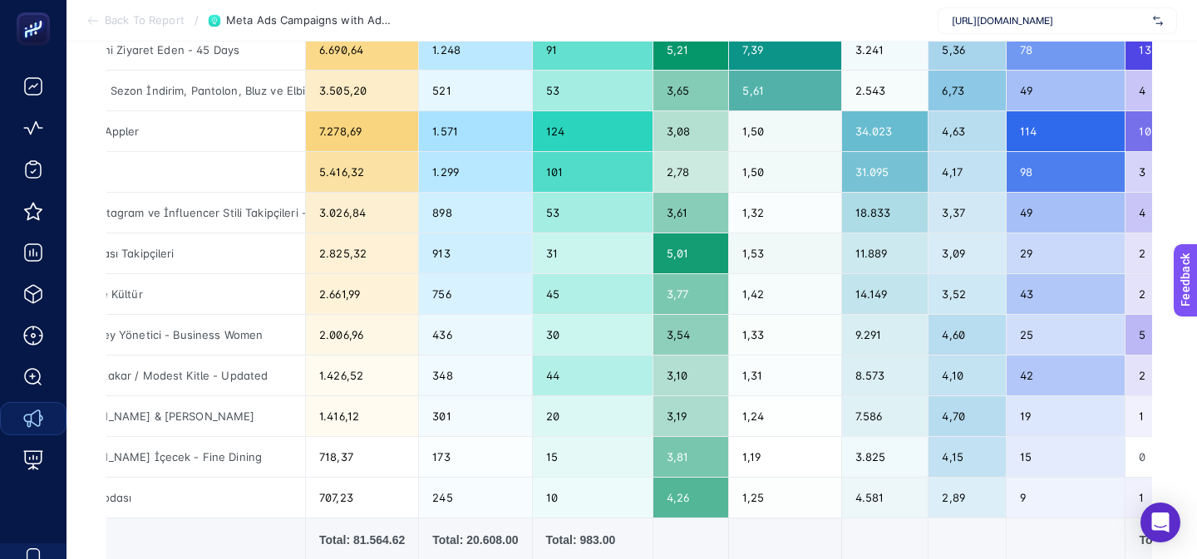
scroll to position [616, 0]
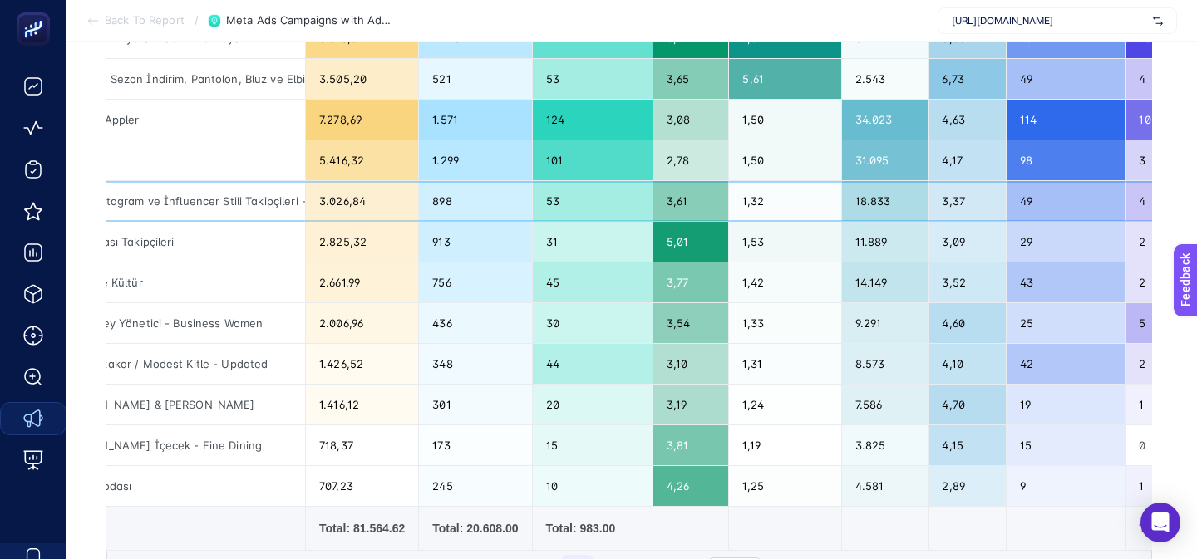
click at [876, 217] on div "18.833" at bounding box center [885, 201] width 86 height 40
click at [875, 231] on div "11.889" at bounding box center [885, 242] width 86 height 40
click at [875, 268] on div "14.149" at bounding box center [885, 283] width 86 height 40
click at [875, 288] on div "14.149" at bounding box center [885, 283] width 86 height 40
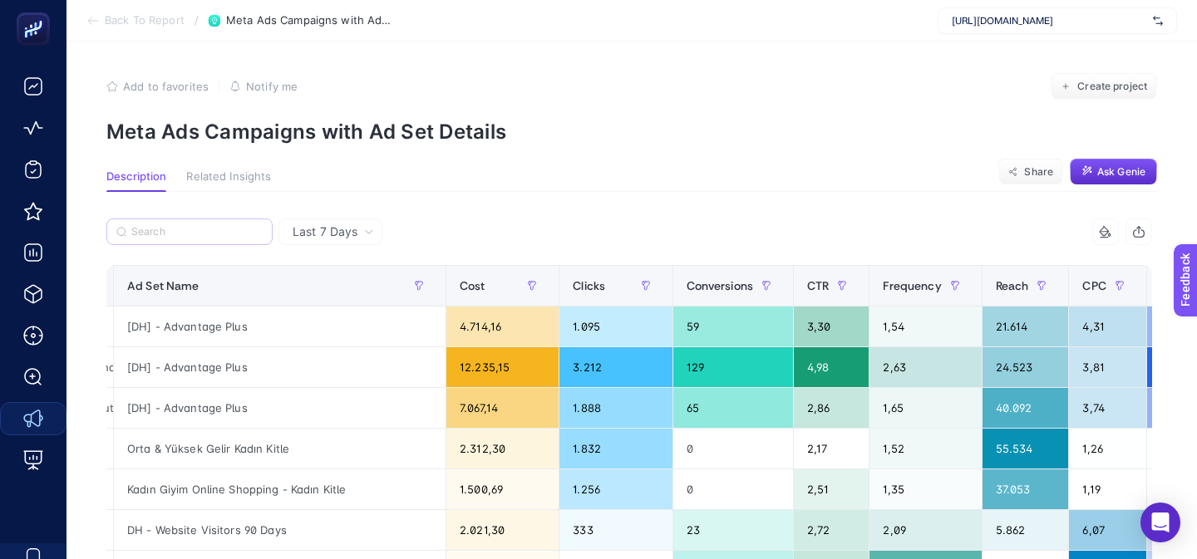
scroll to position [1, 0]
click at [179, 232] on input "Search" at bounding box center [196, 233] width 131 height 12
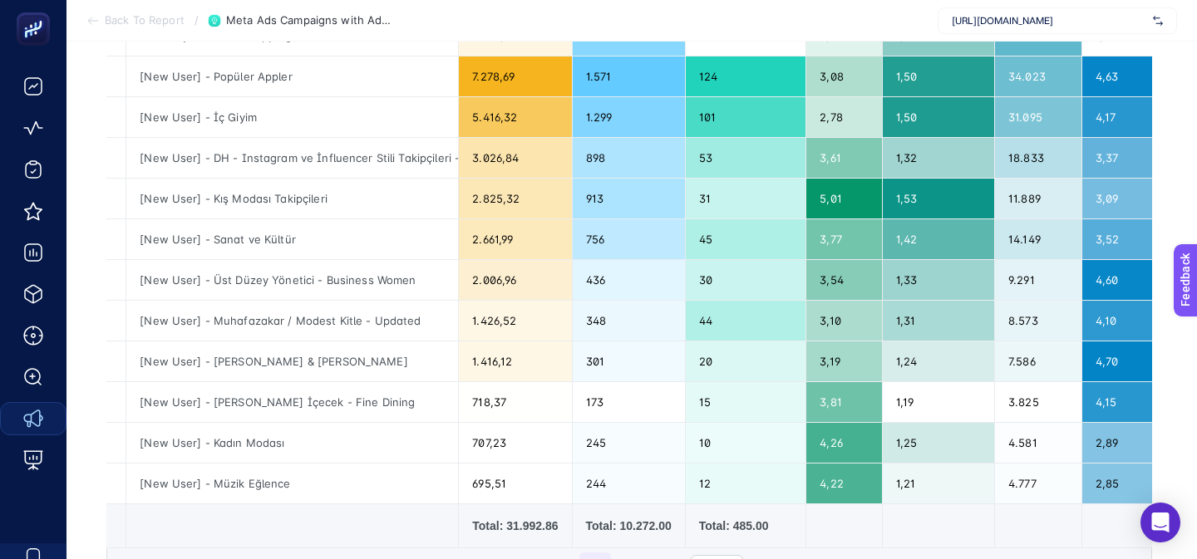
scroll to position [0, 264]
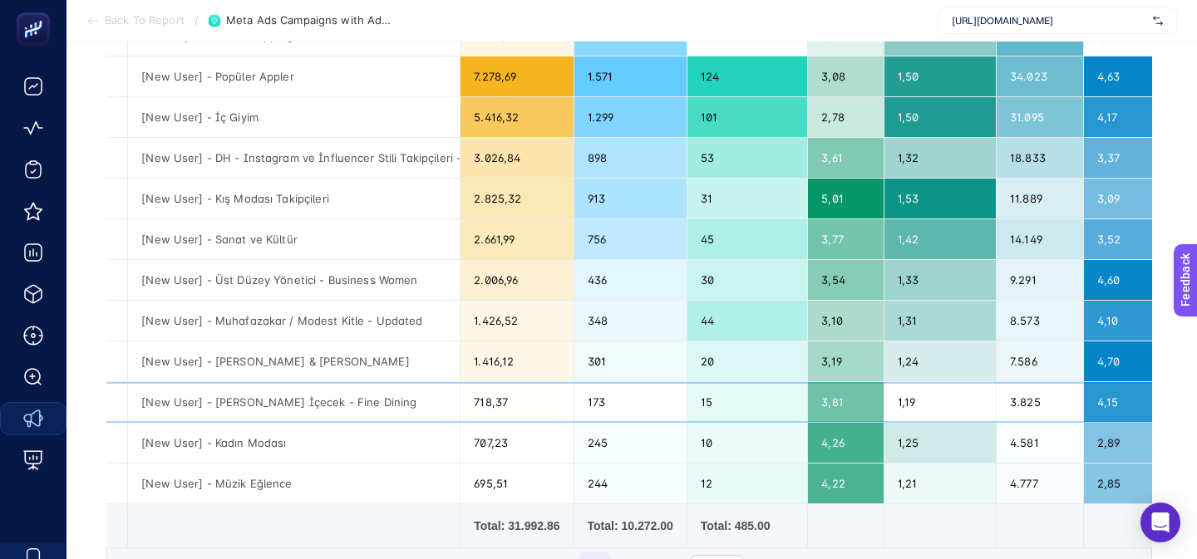
click at [296, 405] on div "[New User] - Yiyecek İçecek - Fine Dining" at bounding box center [294, 402] width 332 height 40
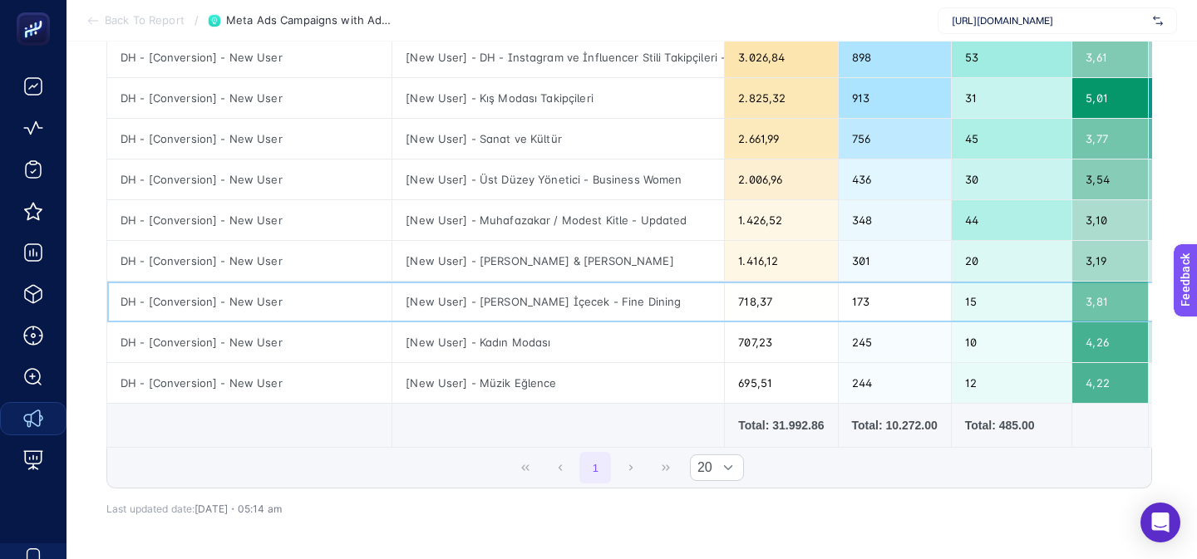
scroll to position [11, 0]
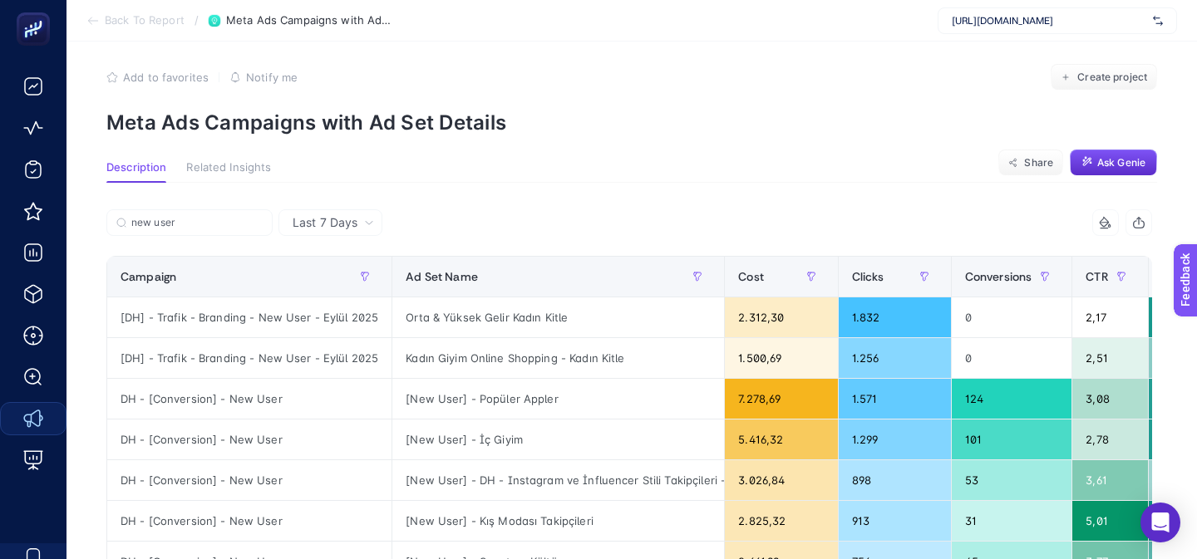
click at [202, 224] on input "new user" at bounding box center [196, 223] width 131 height 12
click at [202, 224] on input "new user" at bounding box center [189, 223] width 113 height 12
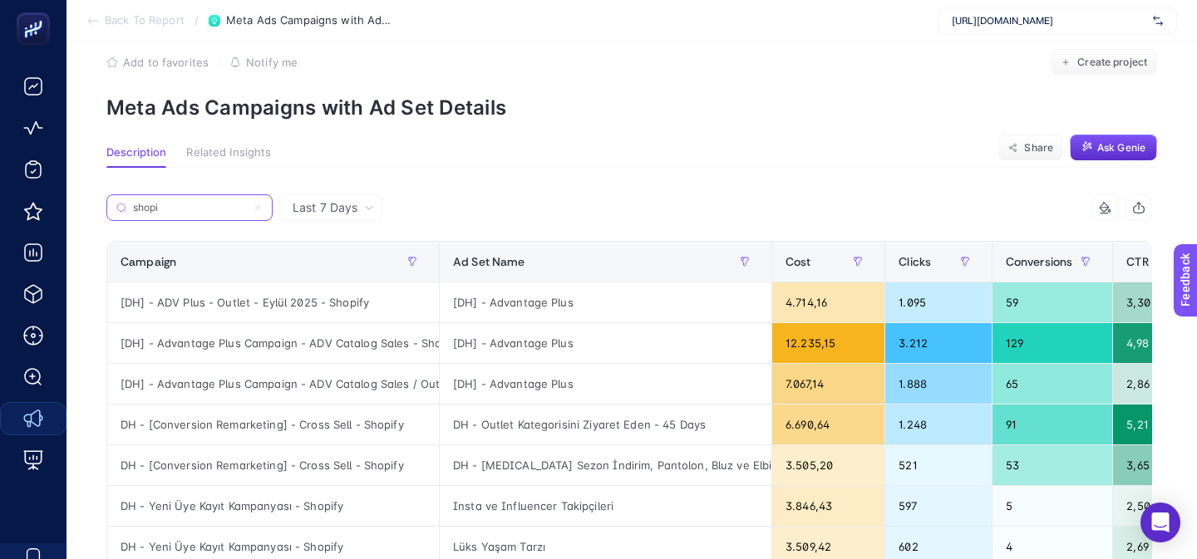
scroll to position [37, 0]
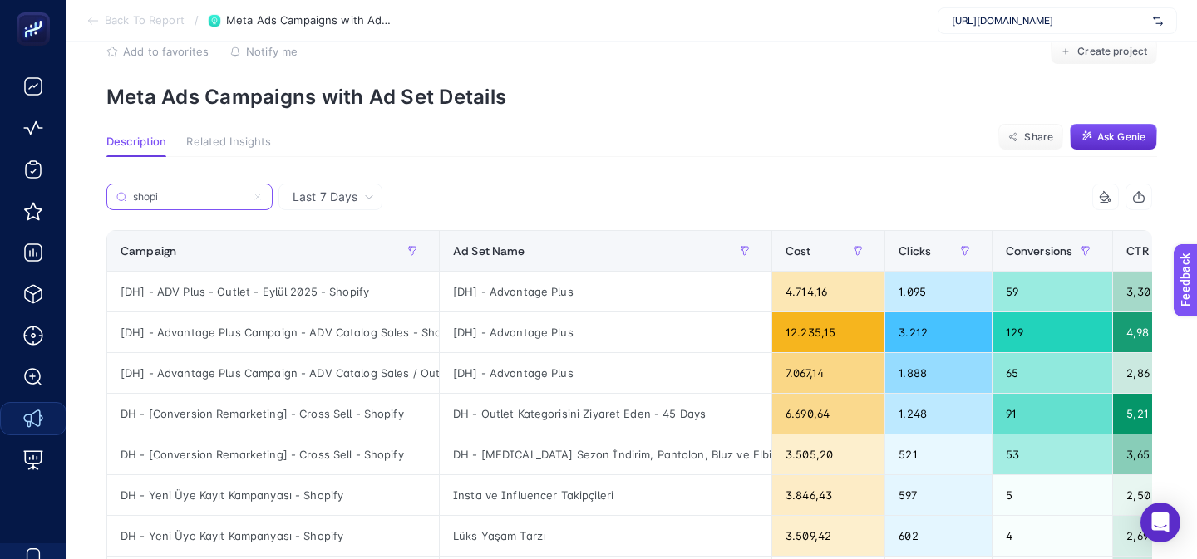
type input "shopi"
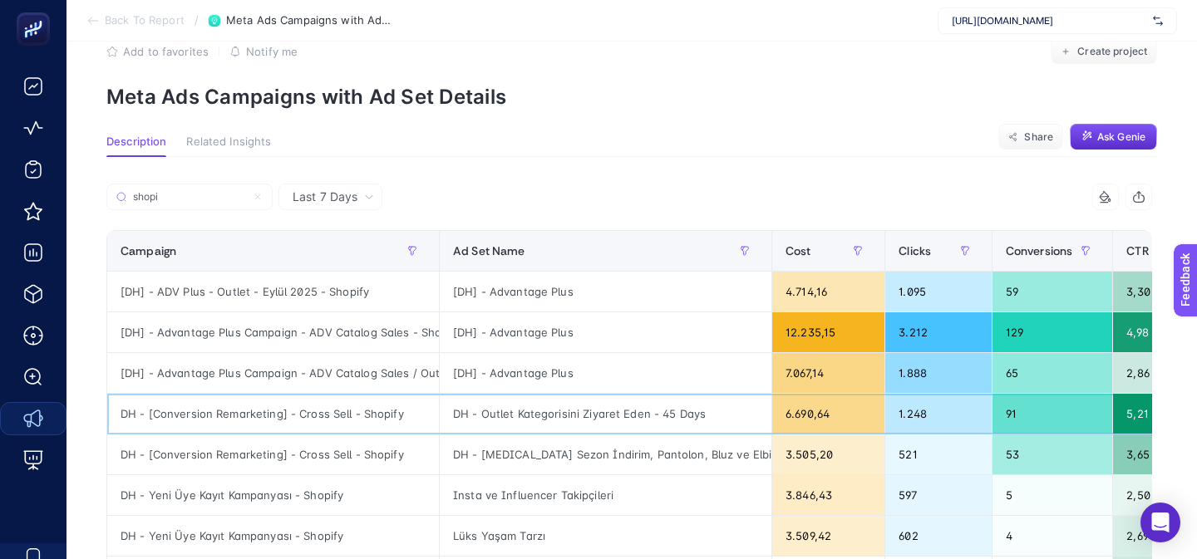
click at [519, 416] on div "DH - Outlet Kategorisini Ziyaret Eden - 45 Days" at bounding box center [606, 414] width 332 height 40
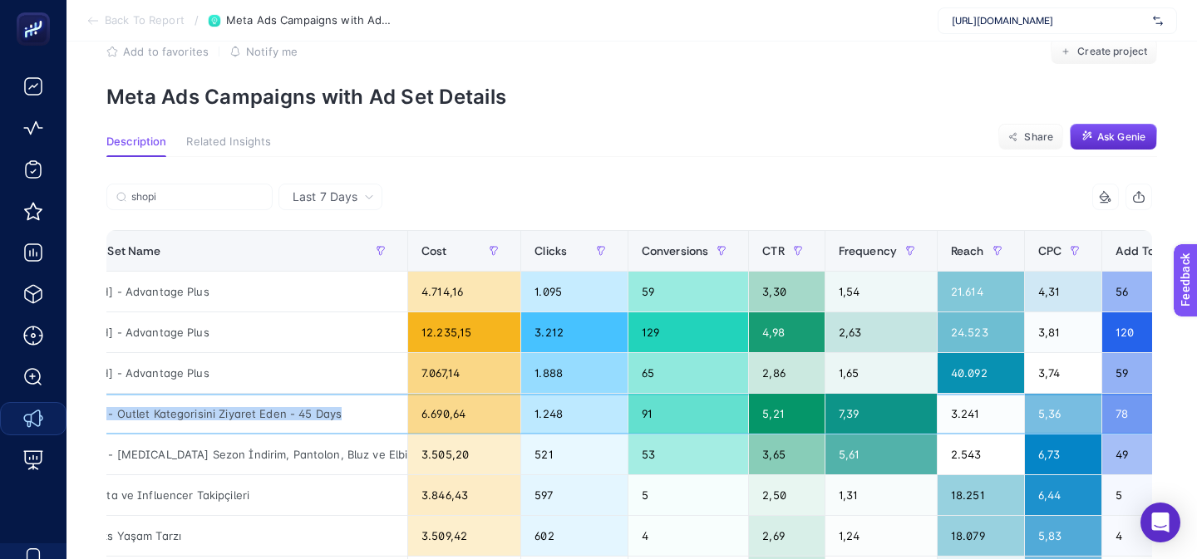
scroll to position [0, 402]
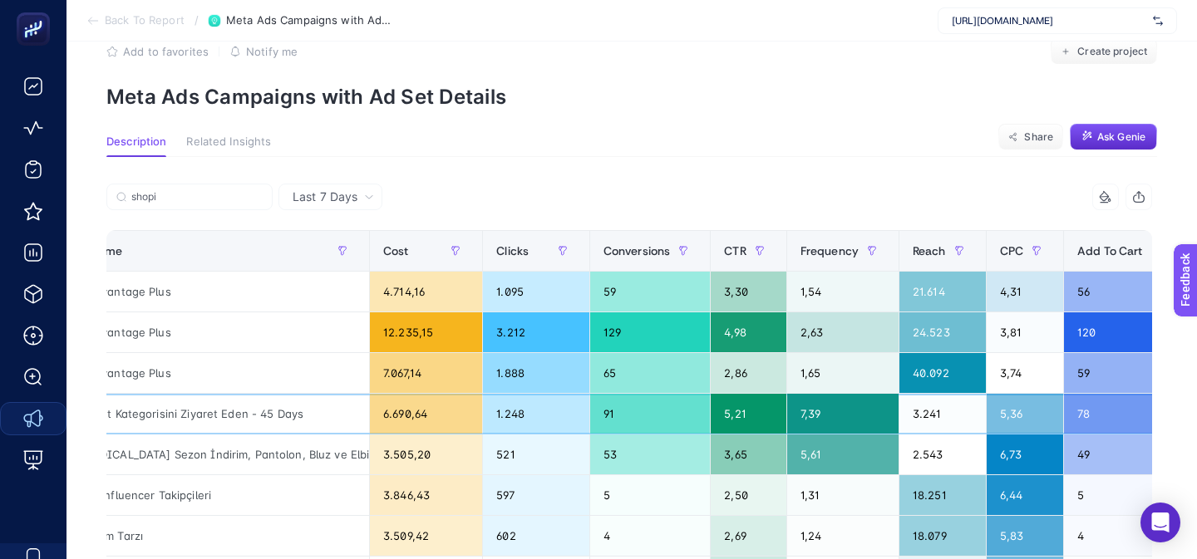
click at [818, 411] on div "7,39" at bounding box center [842, 414] width 111 height 40
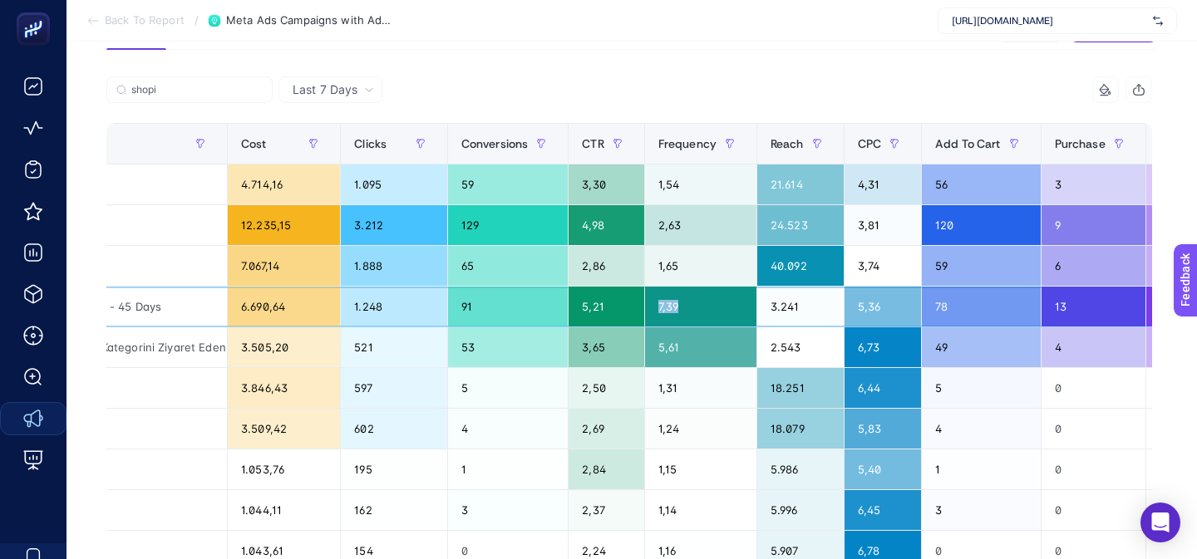
scroll to position [0, 603]
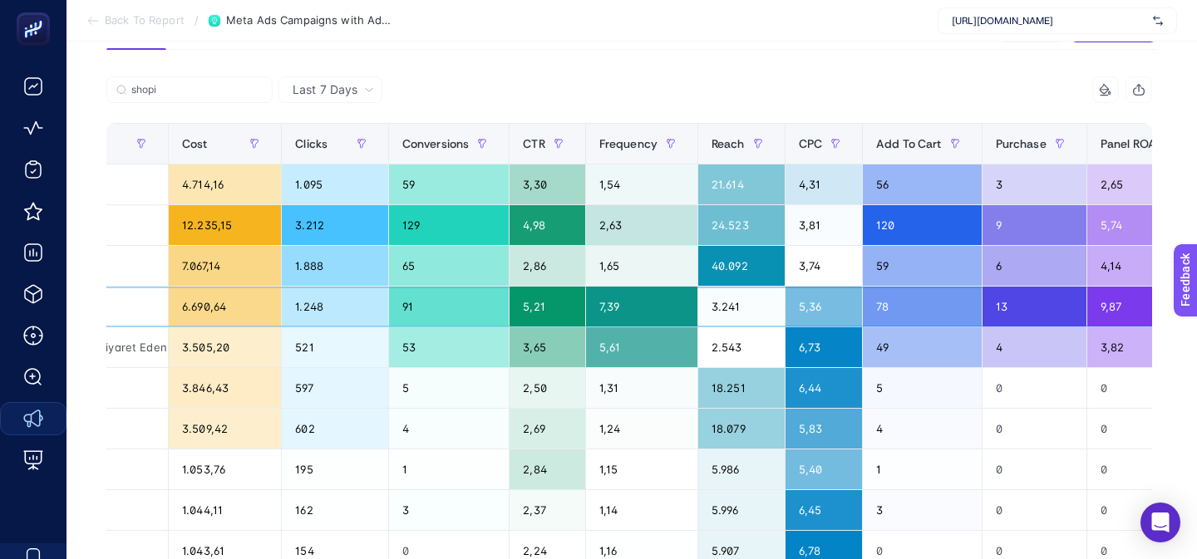
click at [1010, 312] on div "13" at bounding box center [1034, 307] width 104 height 40
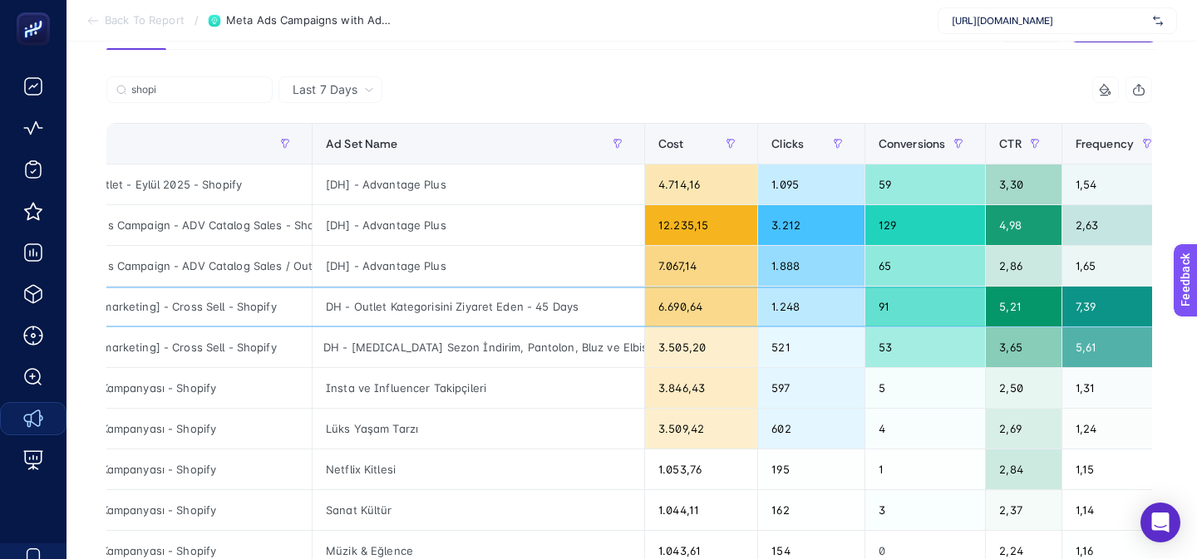
scroll to position [0, 0]
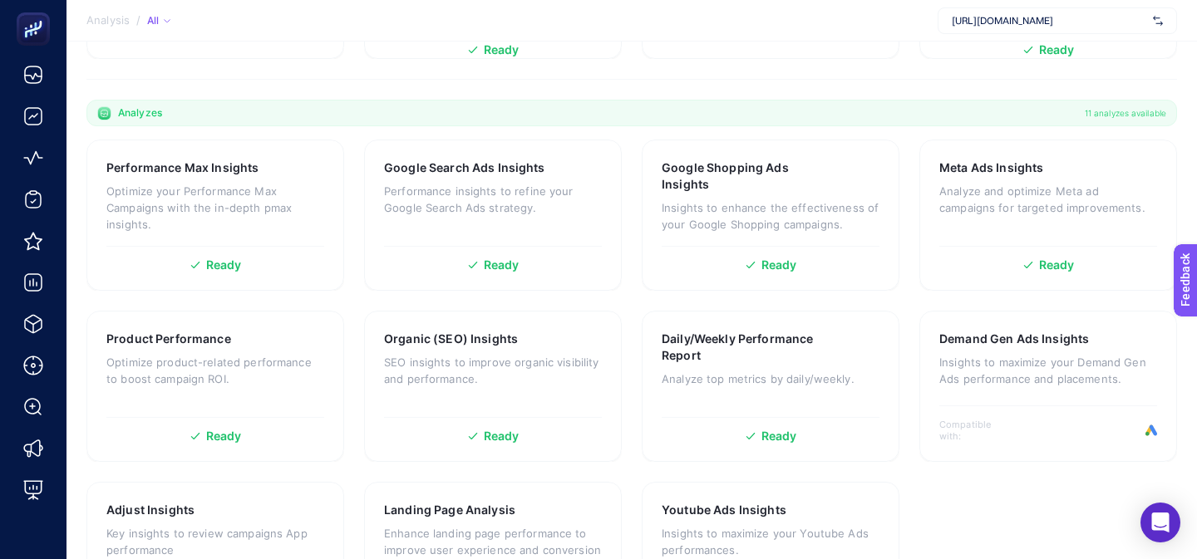
scroll to position [548, 0]
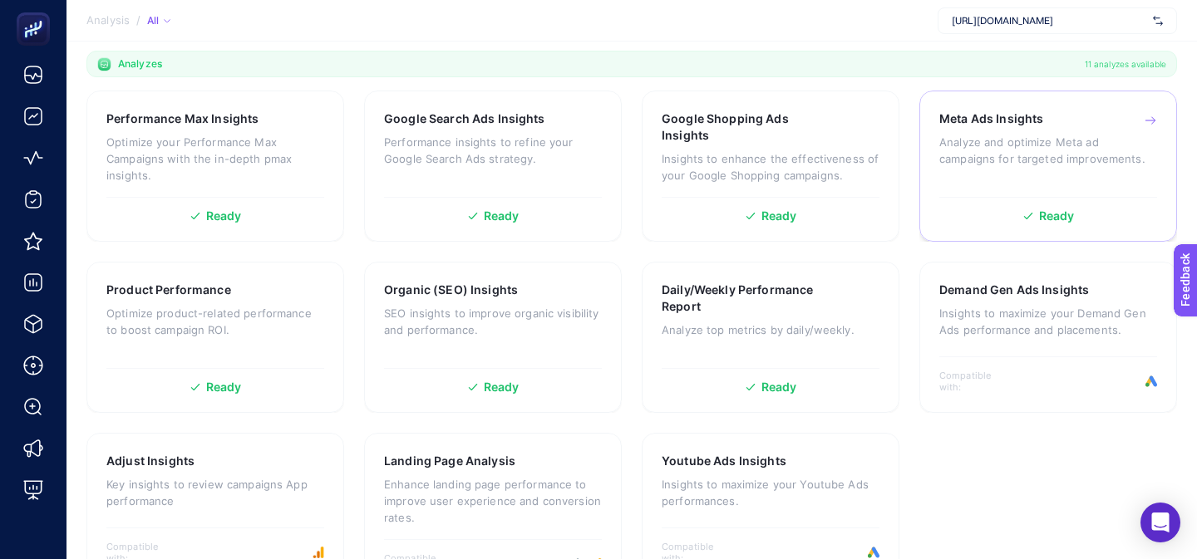
click at [975, 197] on div "Ready" at bounding box center [1048, 209] width 218 height 25
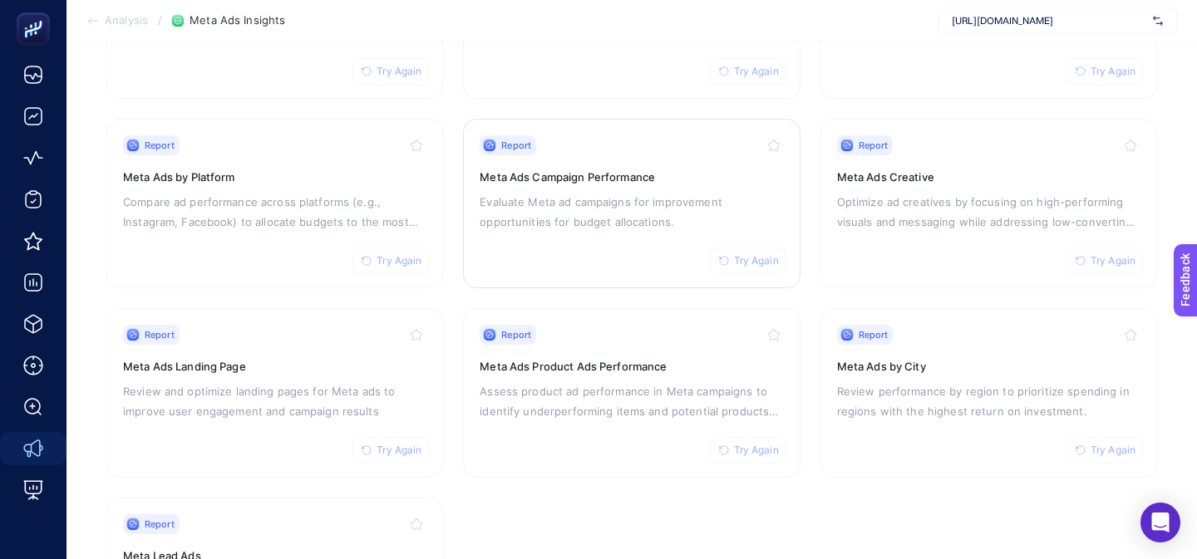
scroll to position [301, 0]
click at [968, 197] on p "Optimize ad creatives by focusing on high-performing visuals and messaging whil…" at bounding box center [988, 211] width 303 height 40
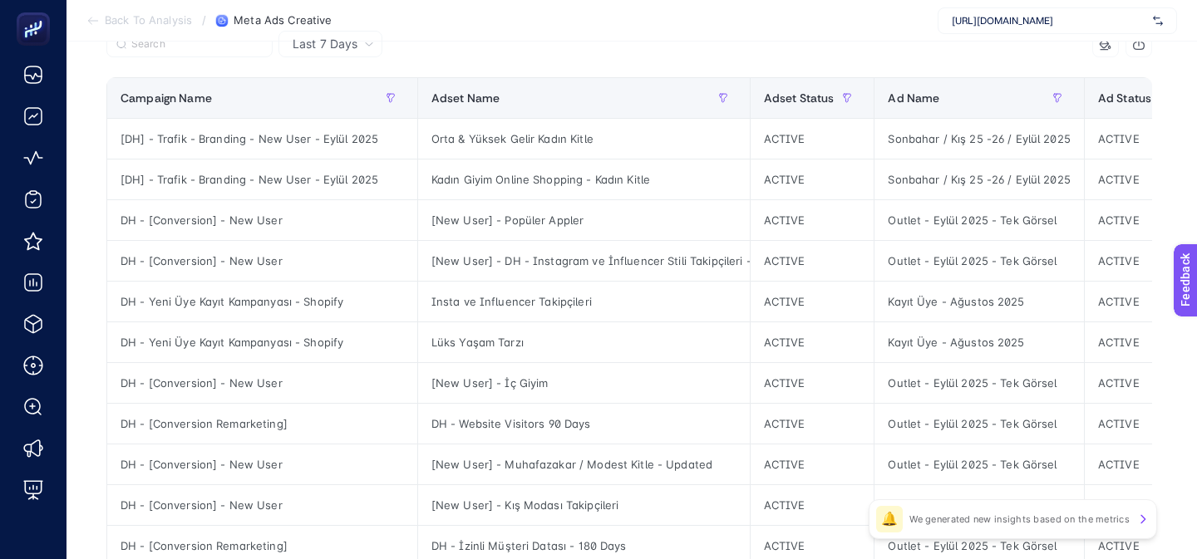
scroll to position [175, 0]
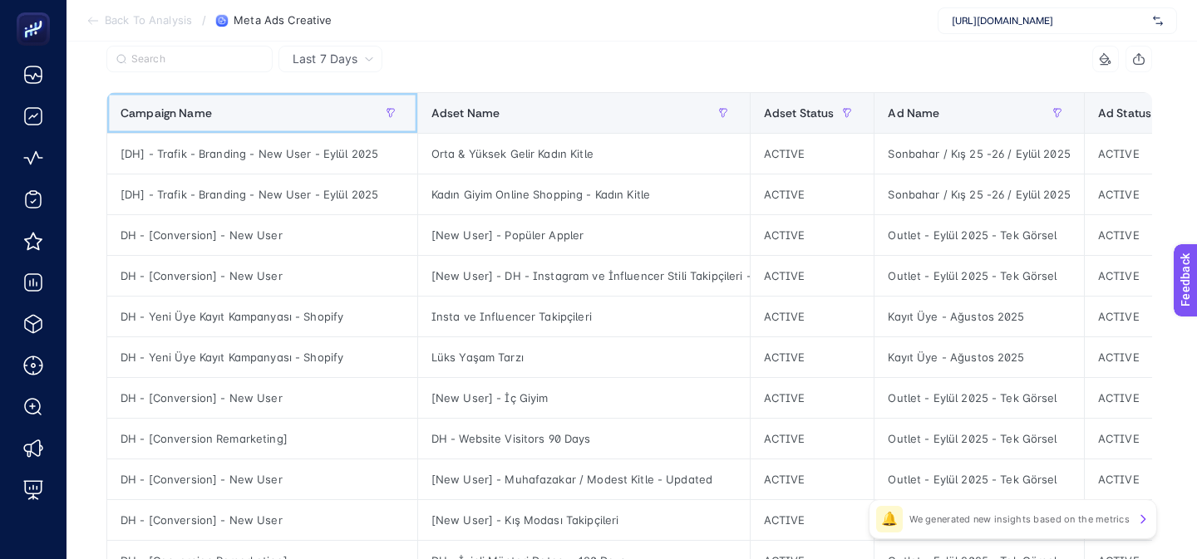
click at [311, 113] on div "Campaign Name" at bounding box center [261, 113] width 283 height 27
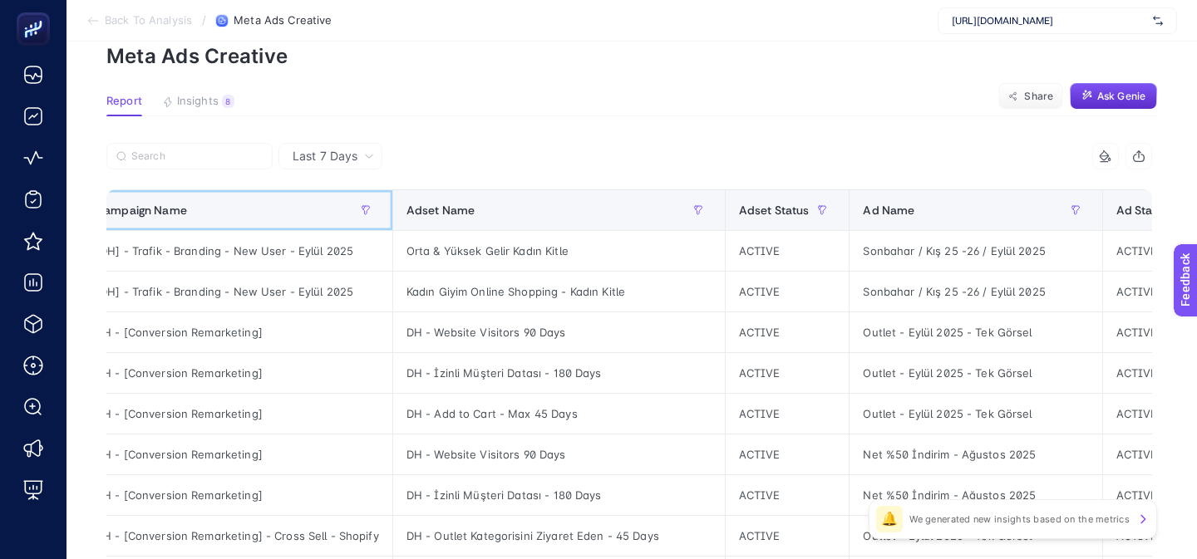
scroll to position [0, 0]
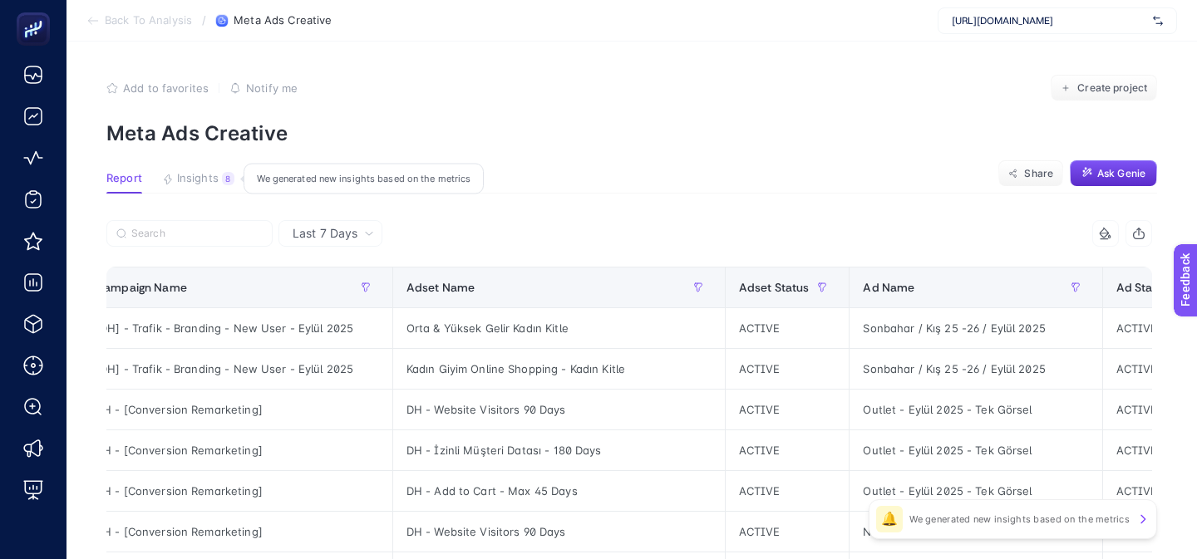
click at [222, 176] on div "8" at bounding box center [228, 178] width 12 height 13
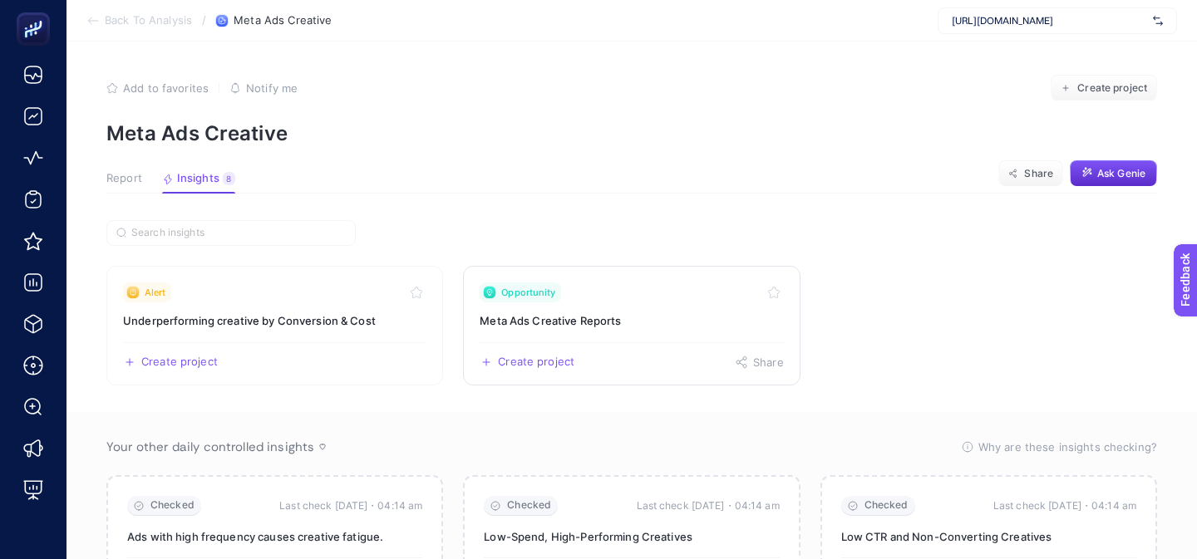
click at [504, 322] on h3 "Meta Ads Creative Reports" at bounding box center [630, 320] width 303 height 17
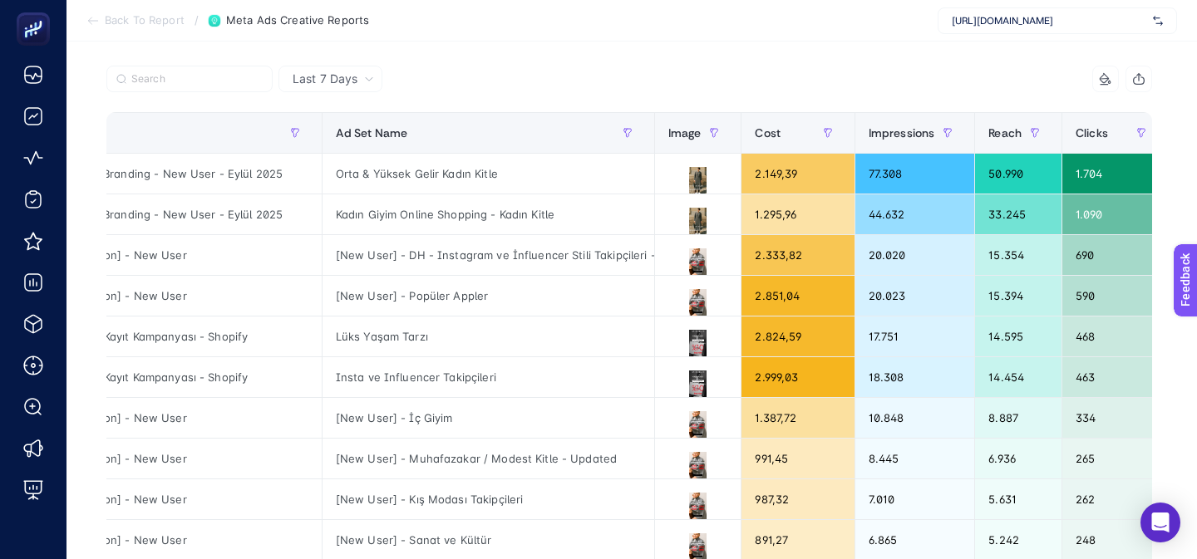
scroll to position [0, 96]
click at [705, 257] on button at bounding box center [697, 263] width 60 height 30
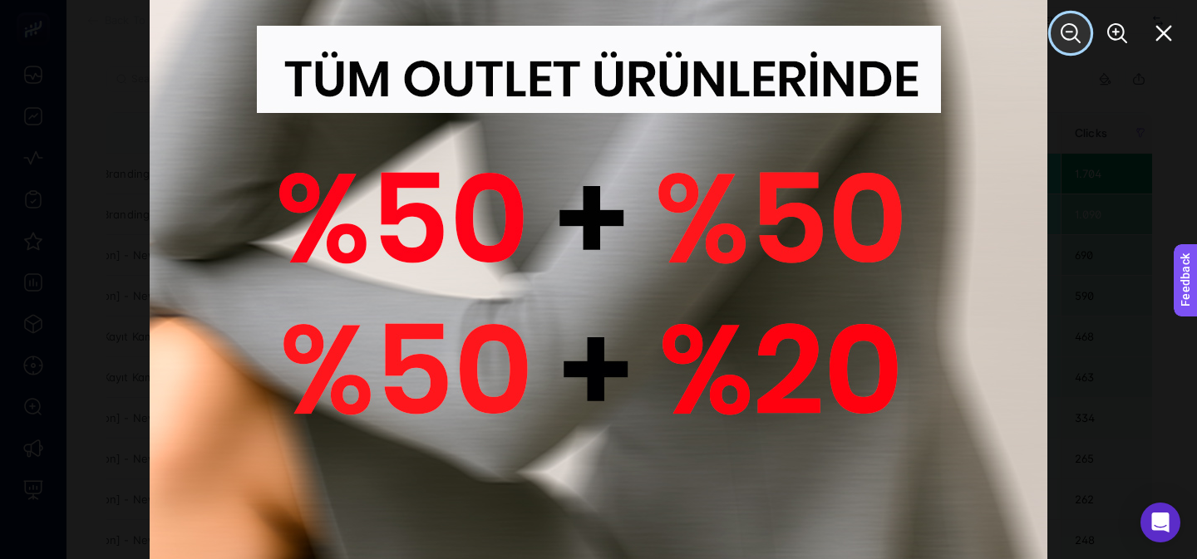
click at [1072, 27] on icon "Zoom Out" at bounding box center [1070, 33] width 20 height 20
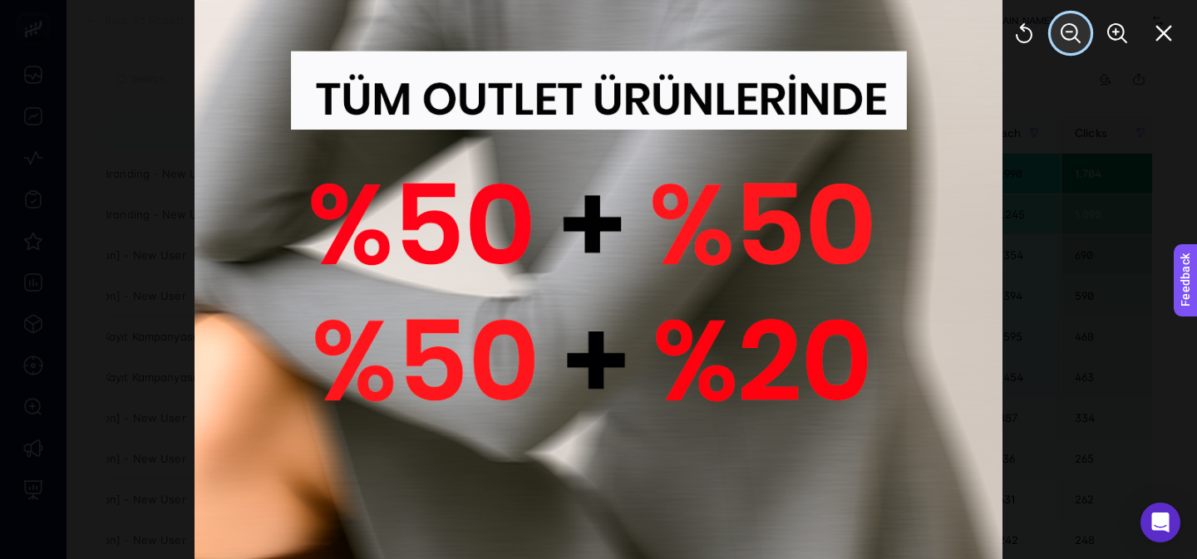
click at [1072, 27] on icon "Zoom Out" at bounding box center [1070, 33] width 20 height 20
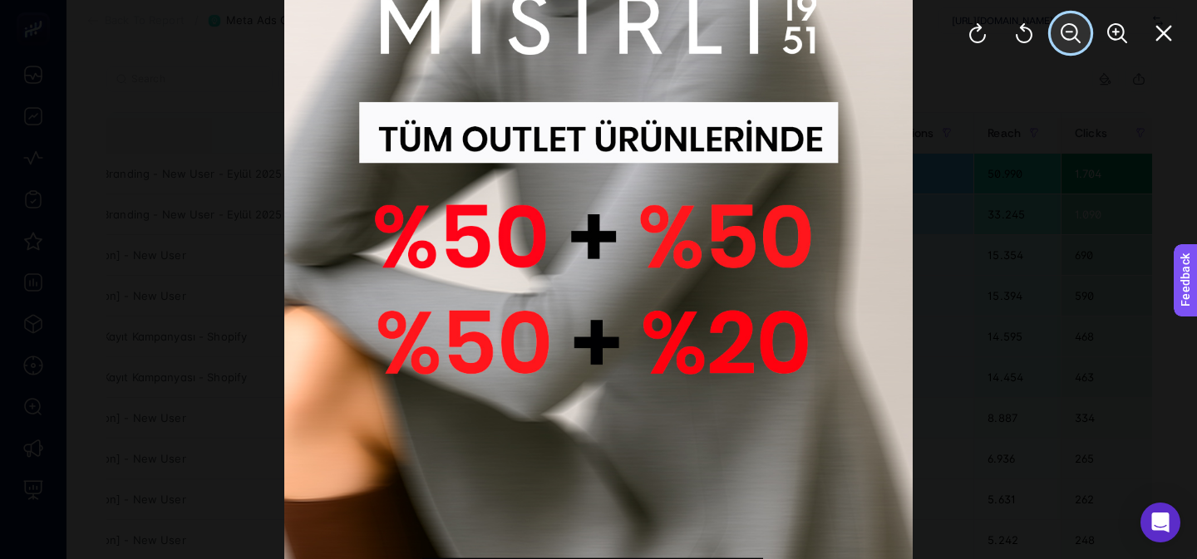
click at [1072, 27] on icon "Zoom Out" at bounding box center [1070, 33] width 20 height 20
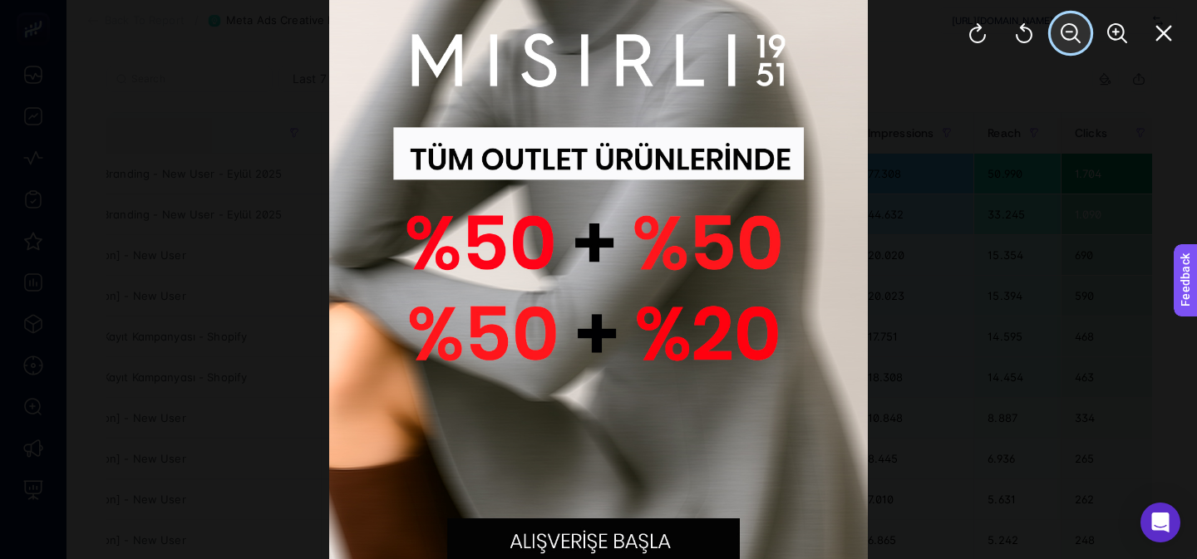
click at [1072, 27] on icon "Zoom Out" at bounding box center [1070, 33] width 20 height 20
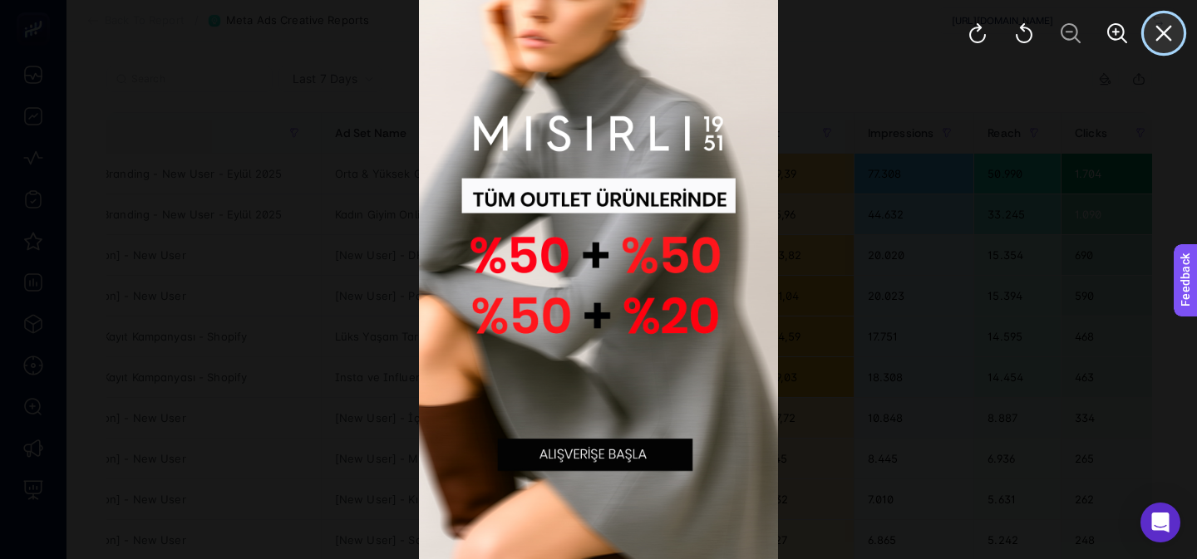
click at [1163, 31] on icon "Close" at bounding box center [1163, 33] width 20 height 20
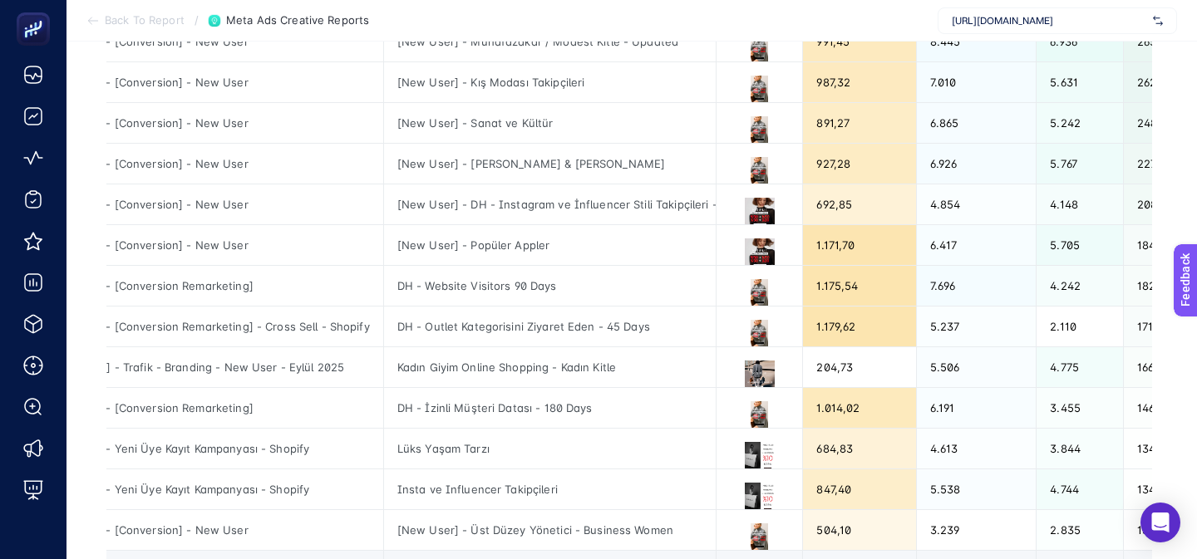
scroll to position [578, 0]
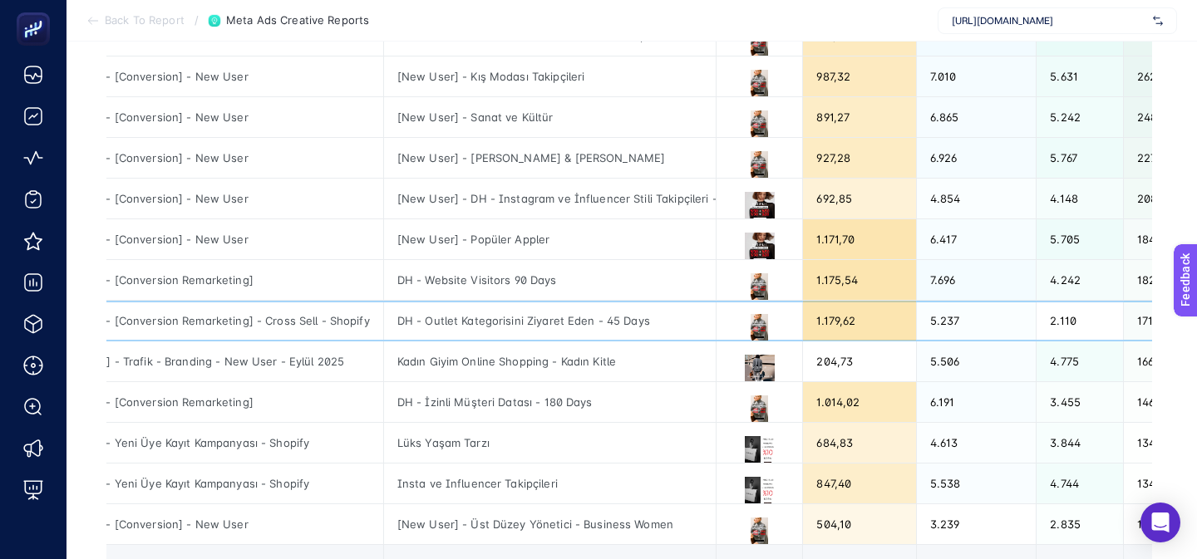
click at [471, 314] on div "DH - Outlet Kategorisini Ziyaret Eden - 45 Days" at bounding box center [550, 321] width 332 height 40
click at [621, 322] on div "DH - Outlet Kategorisini Ziyaret Eden - 45 Days" at bounding box center [550, 321] width 332 height 40
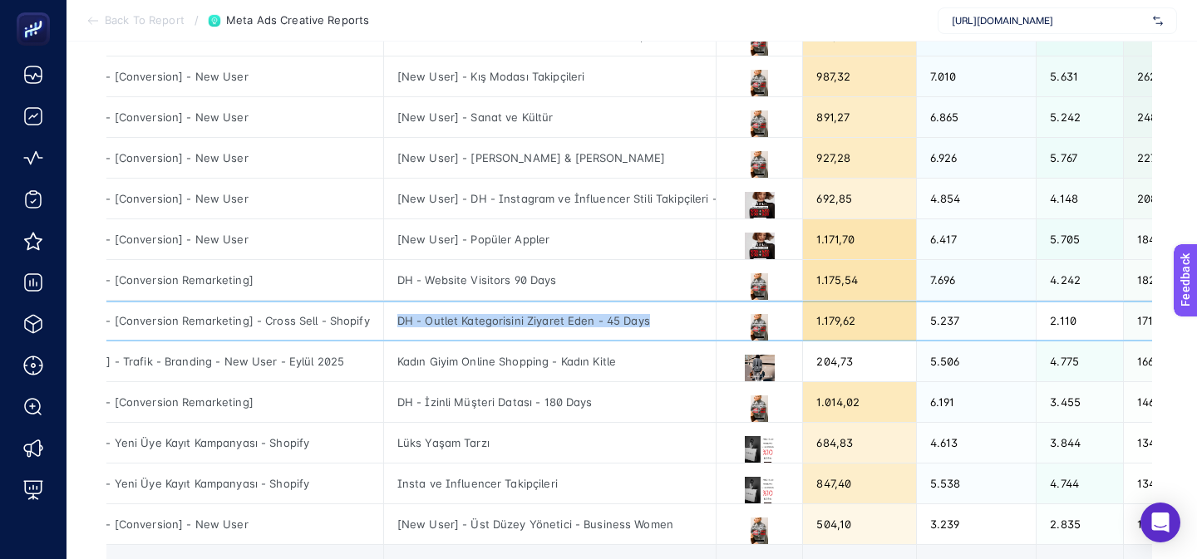
click at [621, 322] on div "DH - Outlet Kategorisini Ziyaret Eden - 45 Days" at bounding box center [550, 321] width 332 height 40
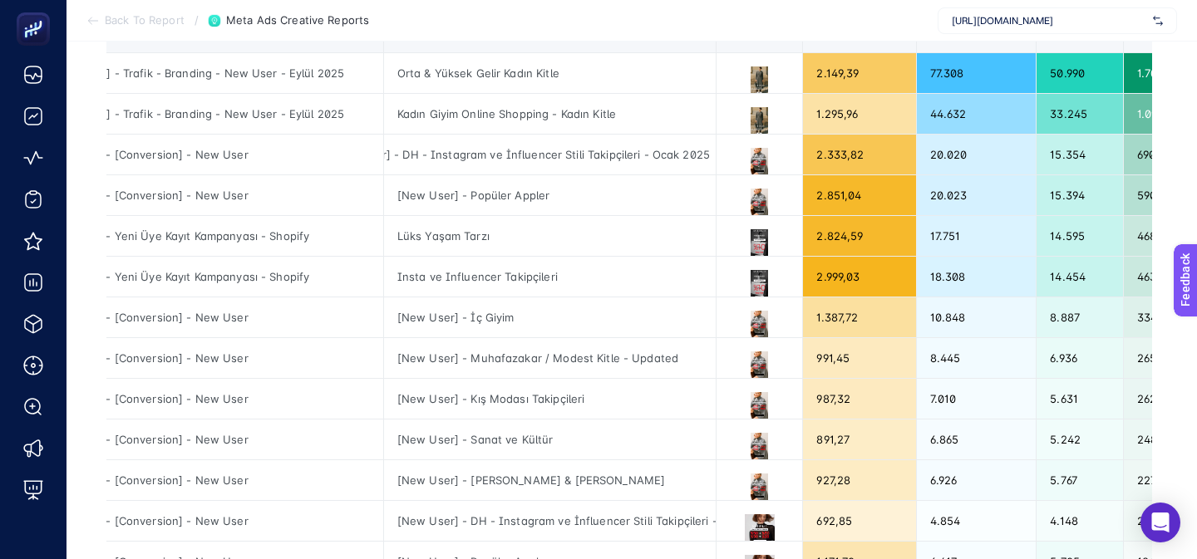
scroll to position [119, 0]
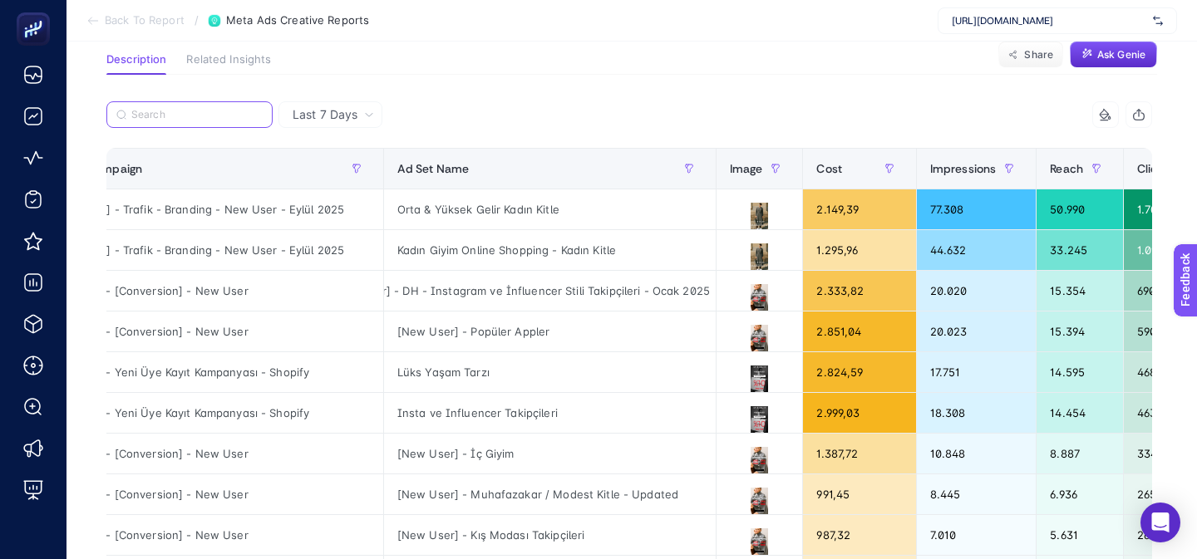
click at [202, 115] on input "Search" at bounding box center [196, 115] width 131 height 12
paste input "DH - Outlet Kategorisini Ziyaret Eden - 45 Days"
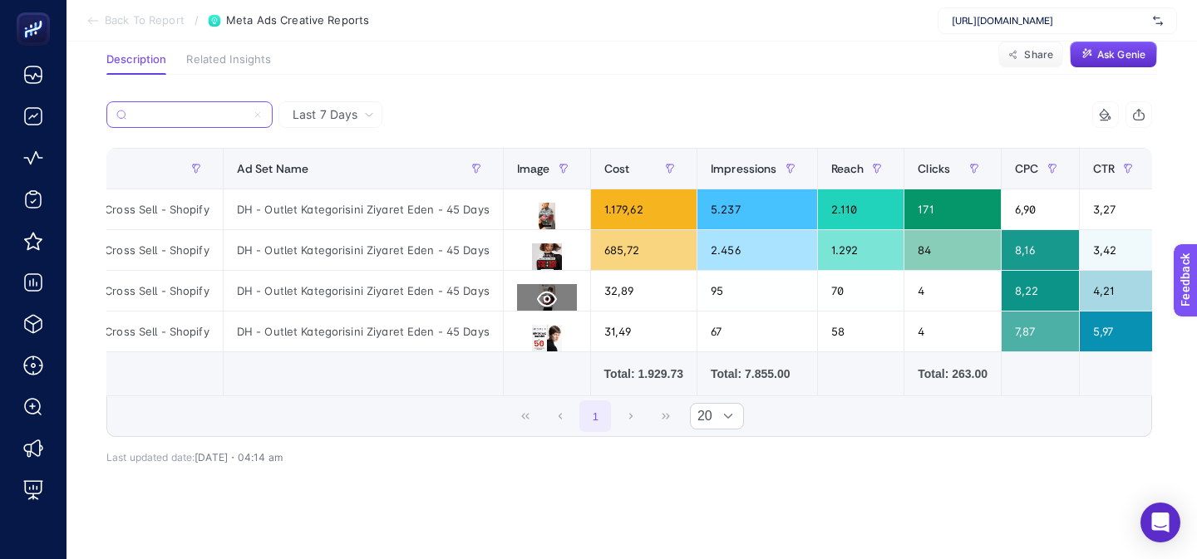
scroll to position [0, 45]
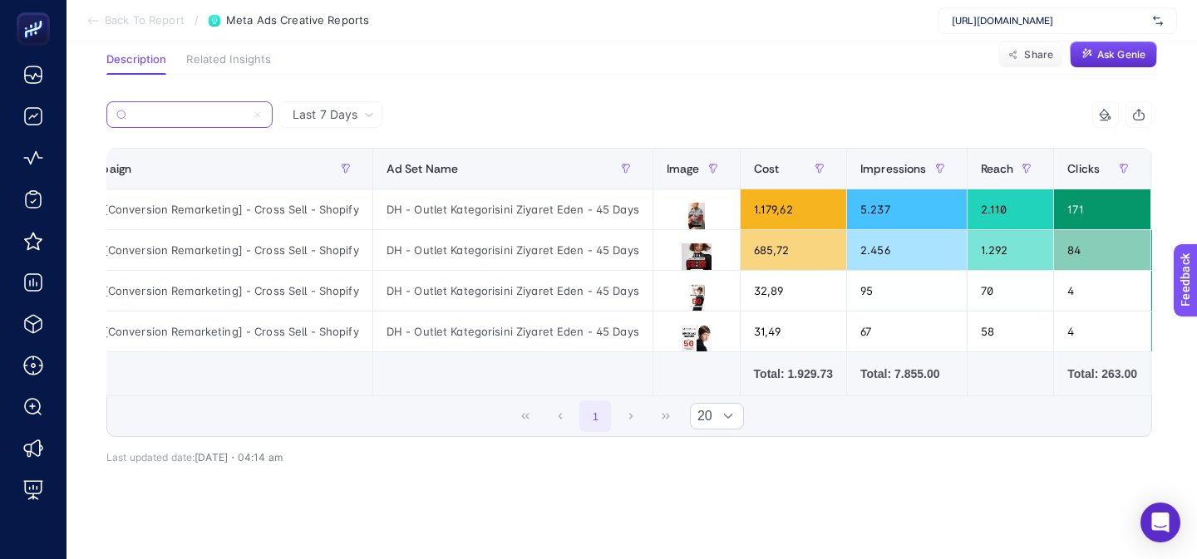
type input "DH - Outlet Kategorisini Ziyaret Eden - 45 Days"
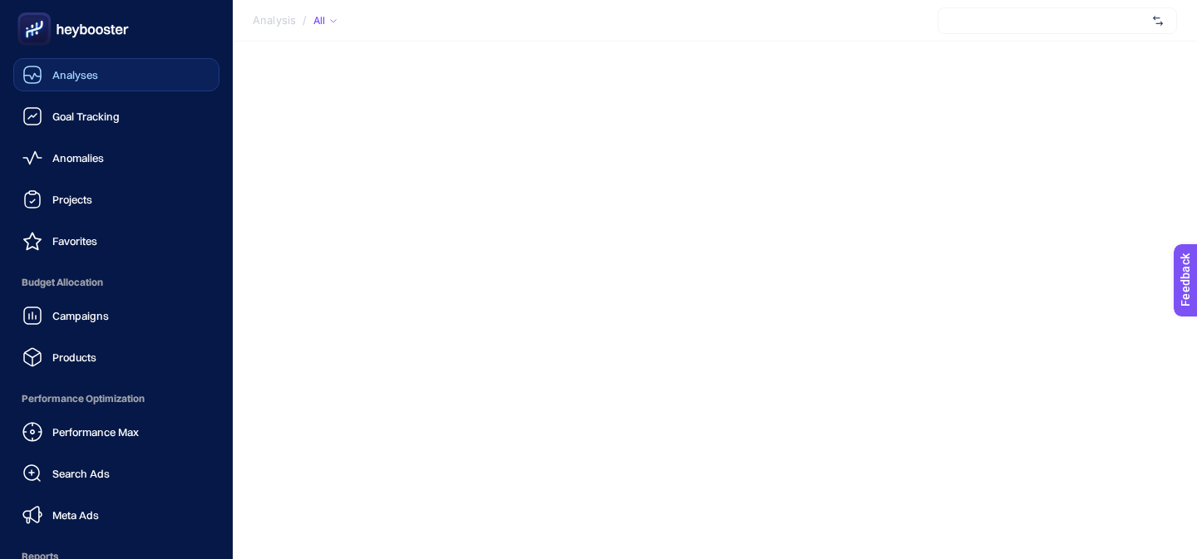
click at [52, 78] on span "Analyses" at bounding box center [75, 74] width 46 height 13
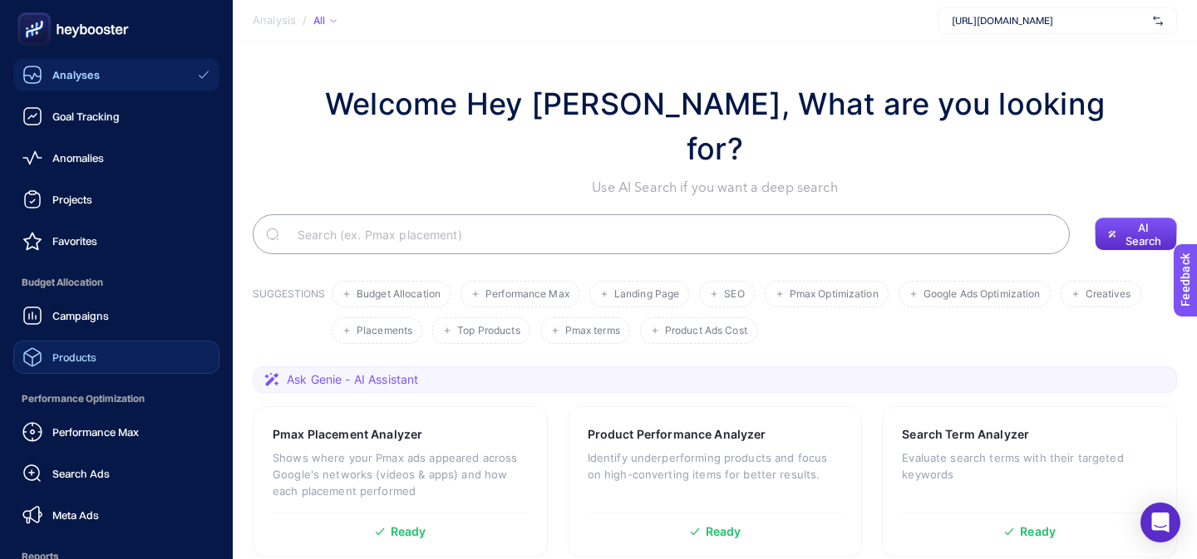
click at [54, 362] on span "Products" at bounding box center [74, 357] width 44 height 13
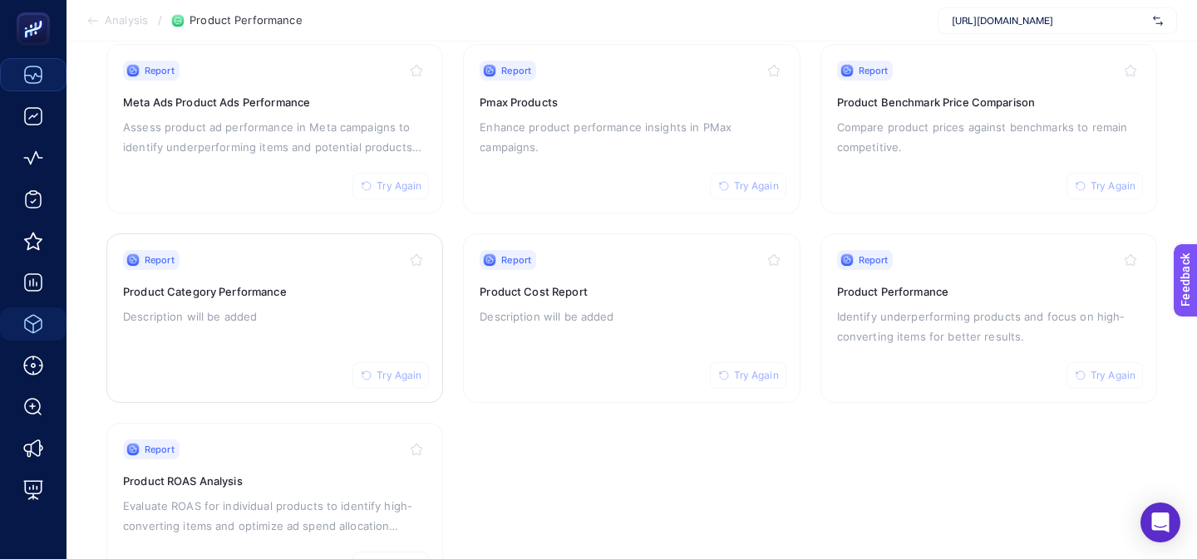
scroll to position [188, 0]
click at [853, 364] on div "Report Try Again Product Performance Identify underperforming products and focu…" at bounding box center [988, 316] width 303 height 136
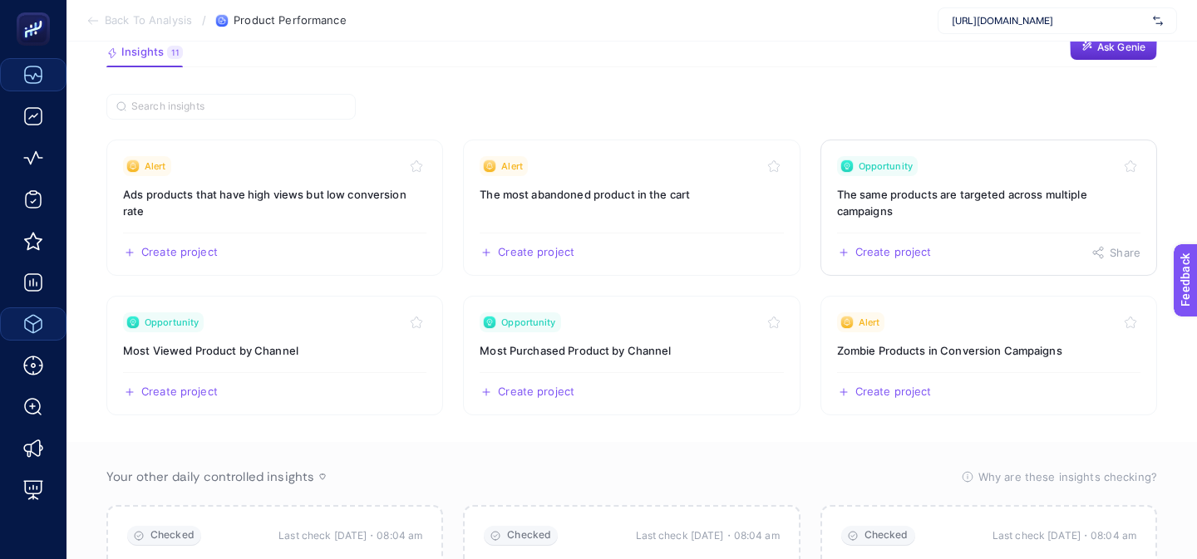
scroll to position [155, 0]
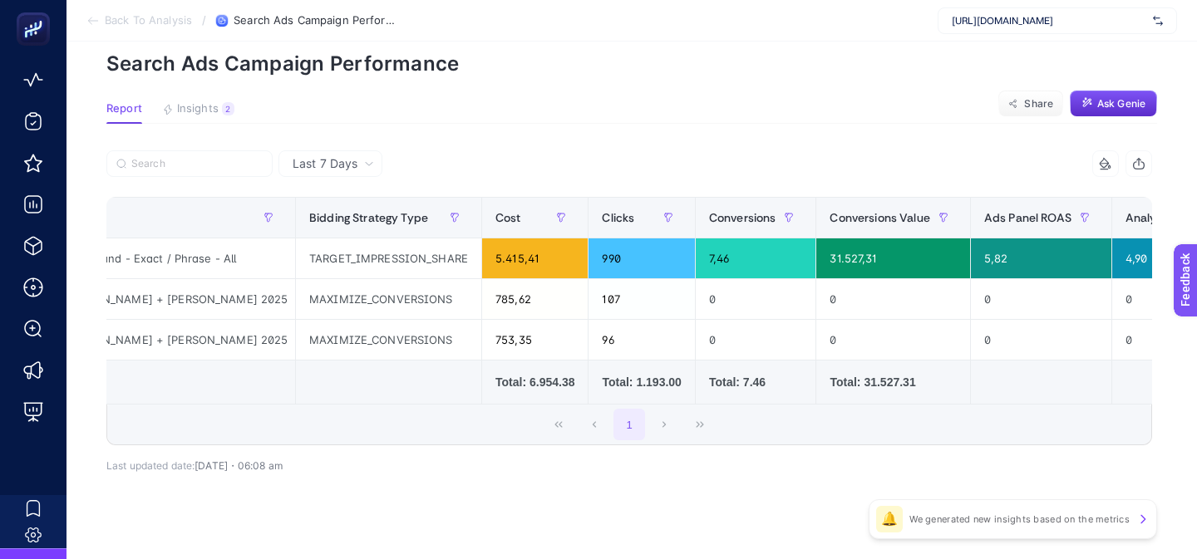
scroll to position [0, 153]
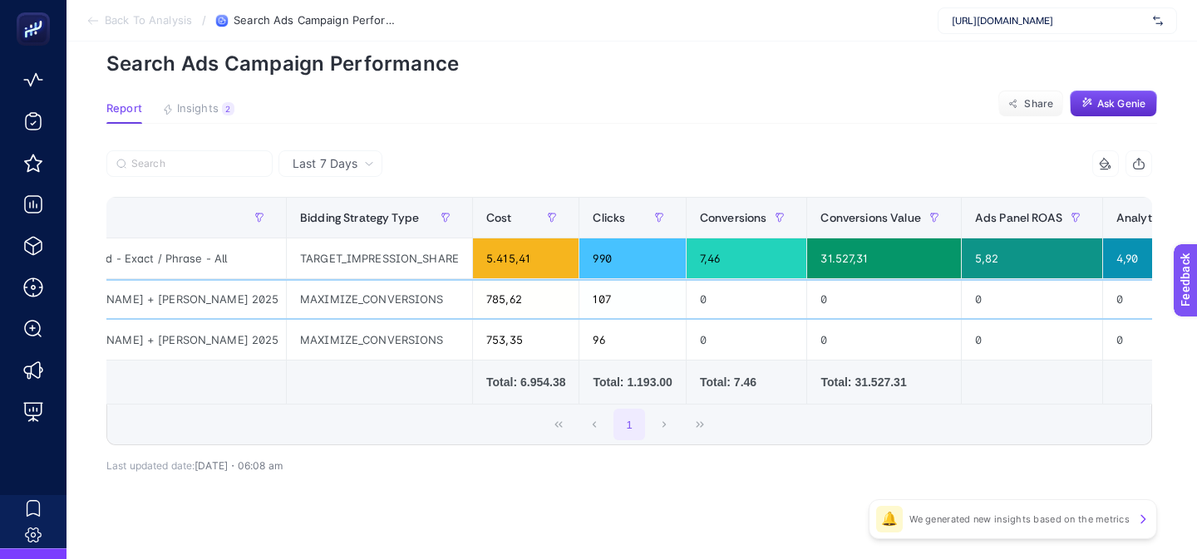
click at [473, 307] on div "785,62" at bounding box center [526, 299] width 106 height 40
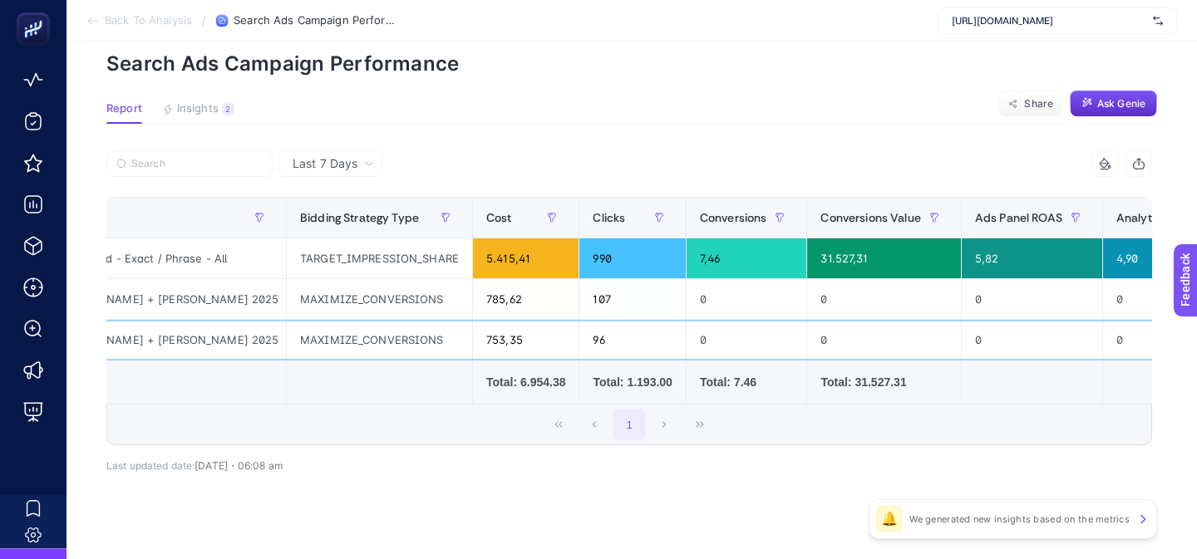
click at [473, 356] on div "753,35" at bounding box center [526, 340] width 106 height 40
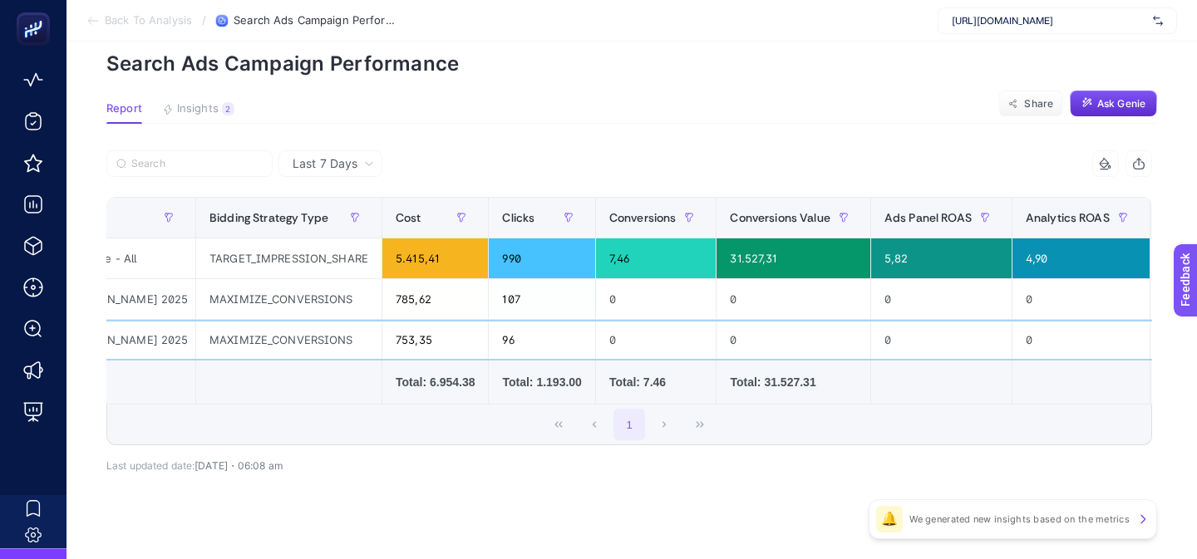
scroll to position [0, 252]
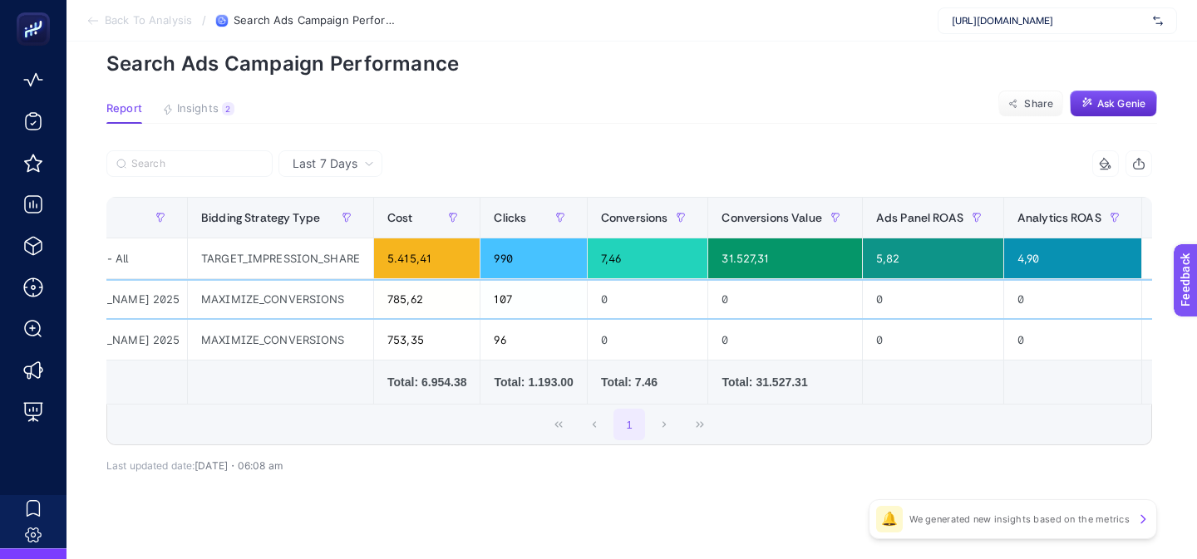
click at [587, 296] on div "0" at bounding box center [647, 299] width 120 height 40
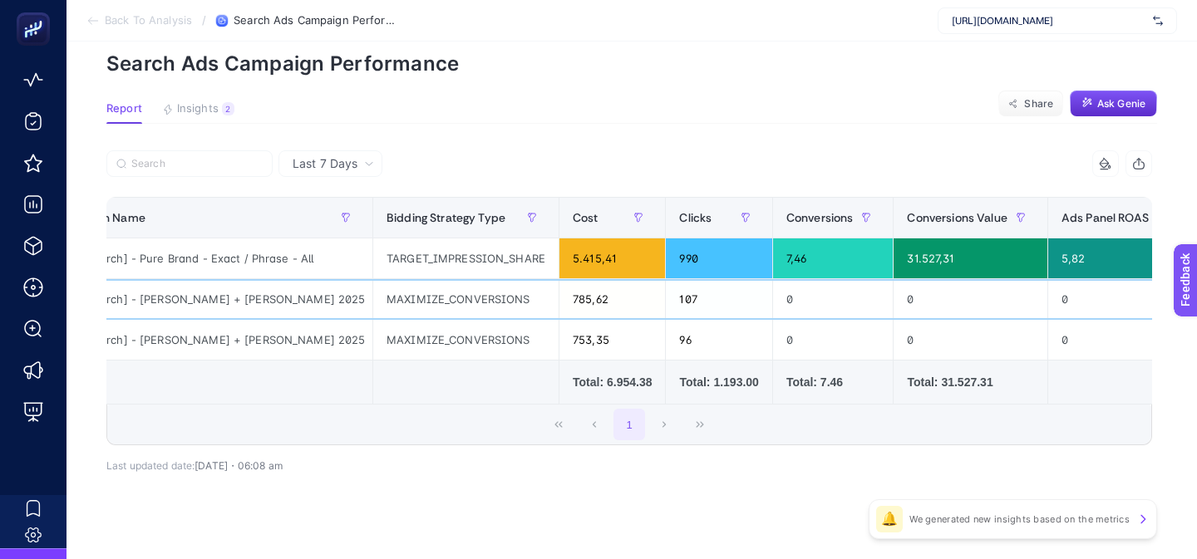
scroll to position [0, 0]
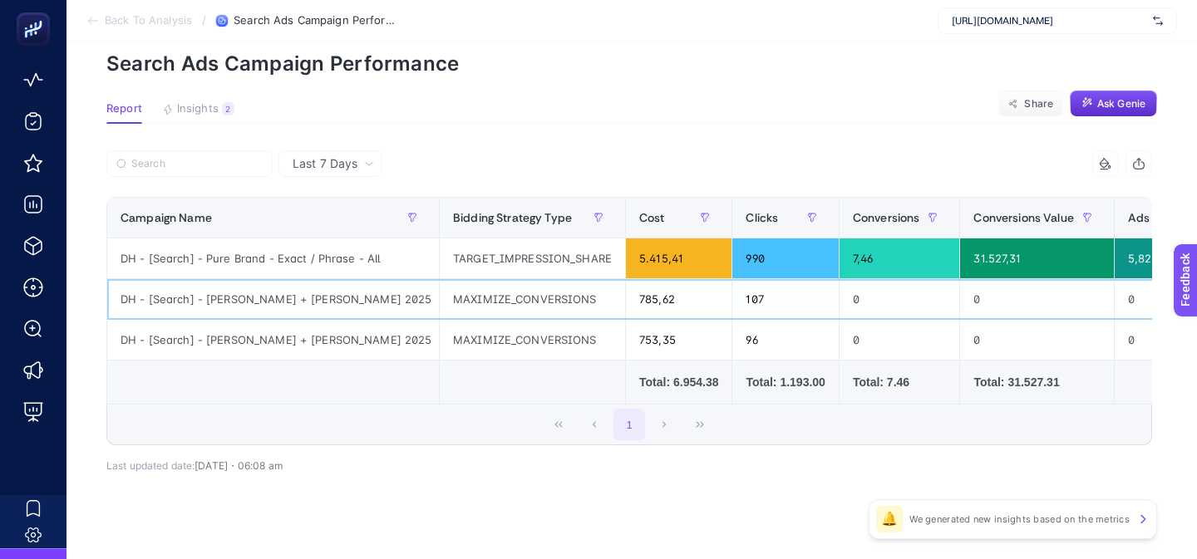
click at [359, 309] on div "DH - [Search] - [PERSON_NAME] + [PERSON_NAME] 2025" at bounding box center [273, 299] width 332 height 40
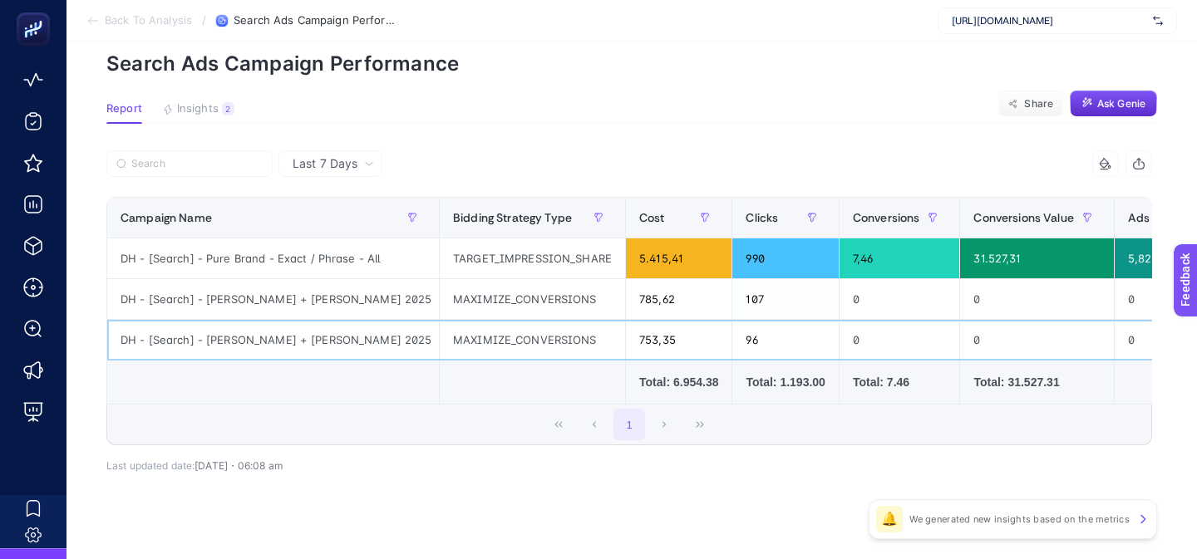
click at [359, 349] on div "DH - [Search] - [PERSON_NAME] + [PERSON_NAME] 2025" at bounding box center [273, 340] width 332 height 40
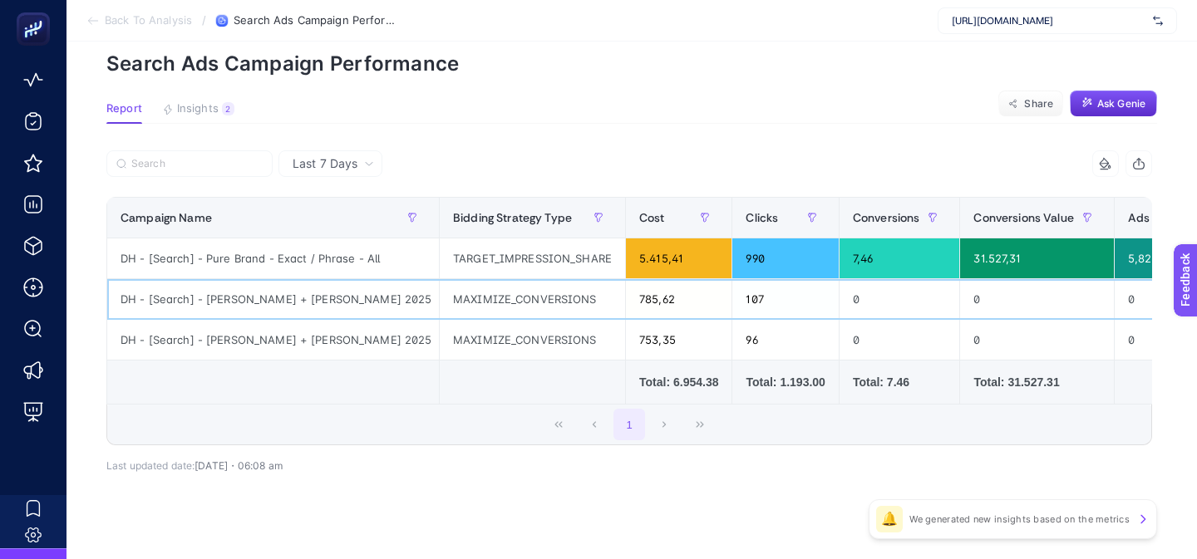
click at [340, 304] on div "DH - [Search] - [PERSON_NAME] + [PERSON_NAME] 2025" at bounding box center [273, 299] width 332 height 40
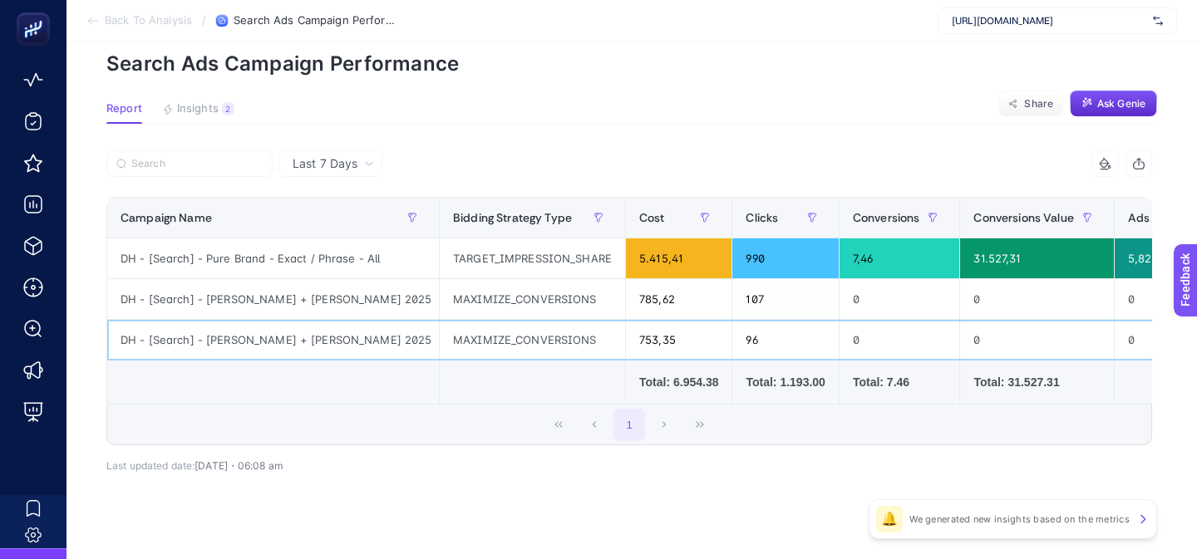
click at [369, 333] on div "DH - [Search] - [PERSON_NAME] + [PERSON_NAME] 2025" at bounding box center [273, 340] width 332 height 40
click at [626, 341] on div "753,35" at bounding box center [679, 340] width 106 height 40
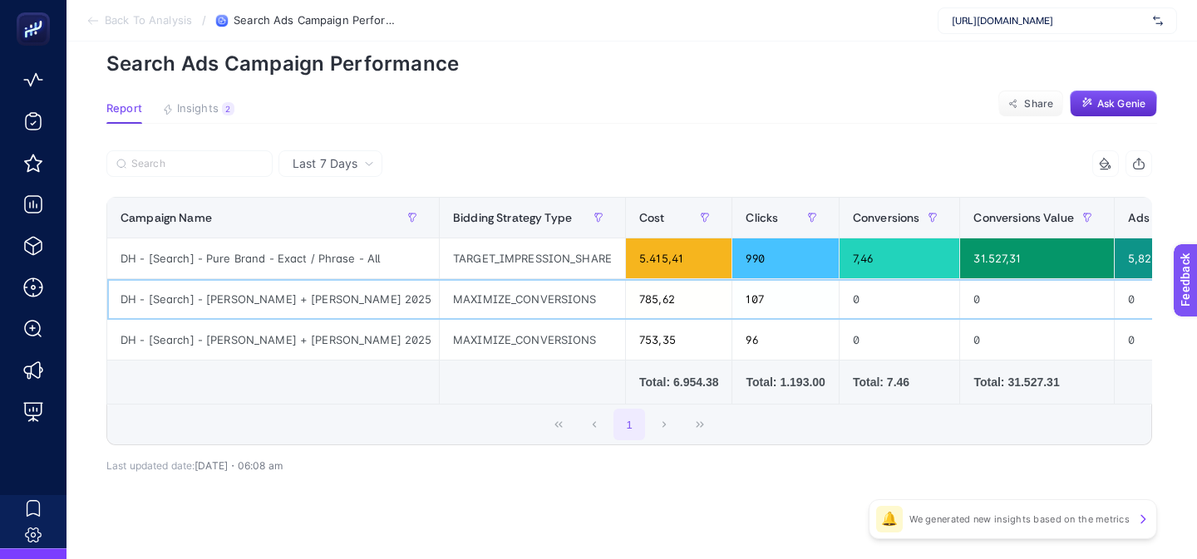
click at [626, 294] on div "785,62" at bounding box center [679, 299] width 106 height 40
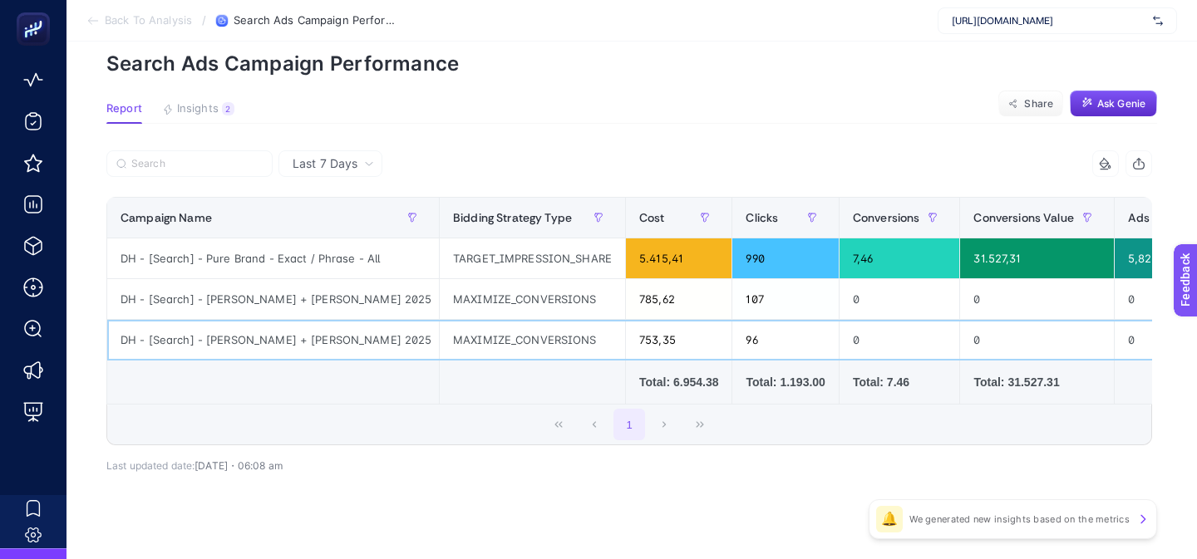
click at [626, 349] on div "753,35" at bounding box center [679, 340] width 106 height 40
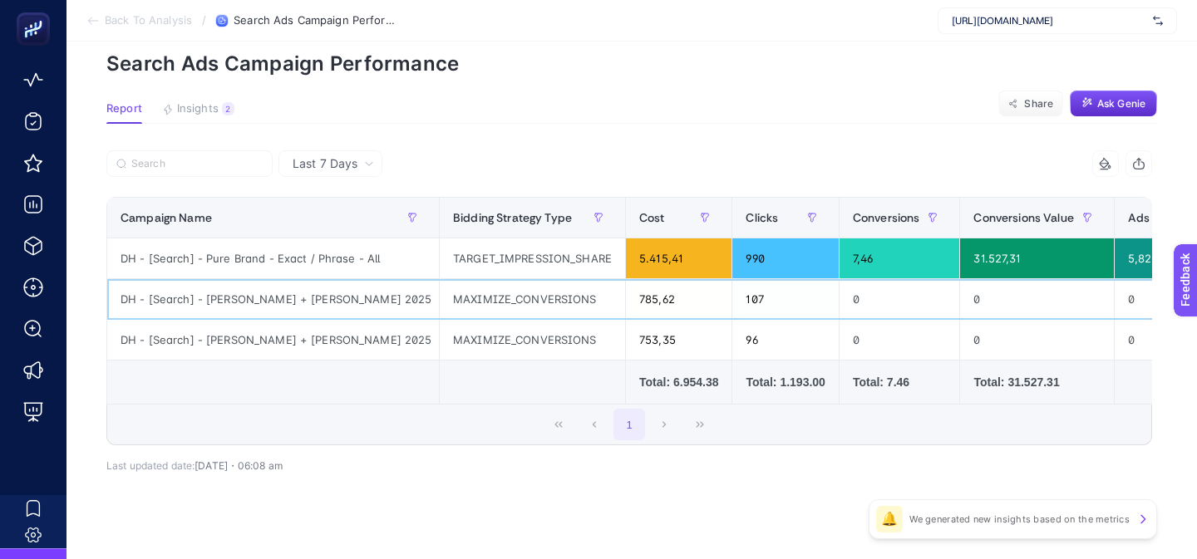
click at [465, 301] on div "MAXIMIZE_CONVERSIONS" at bounding box center [532, 299] width 185 height 40
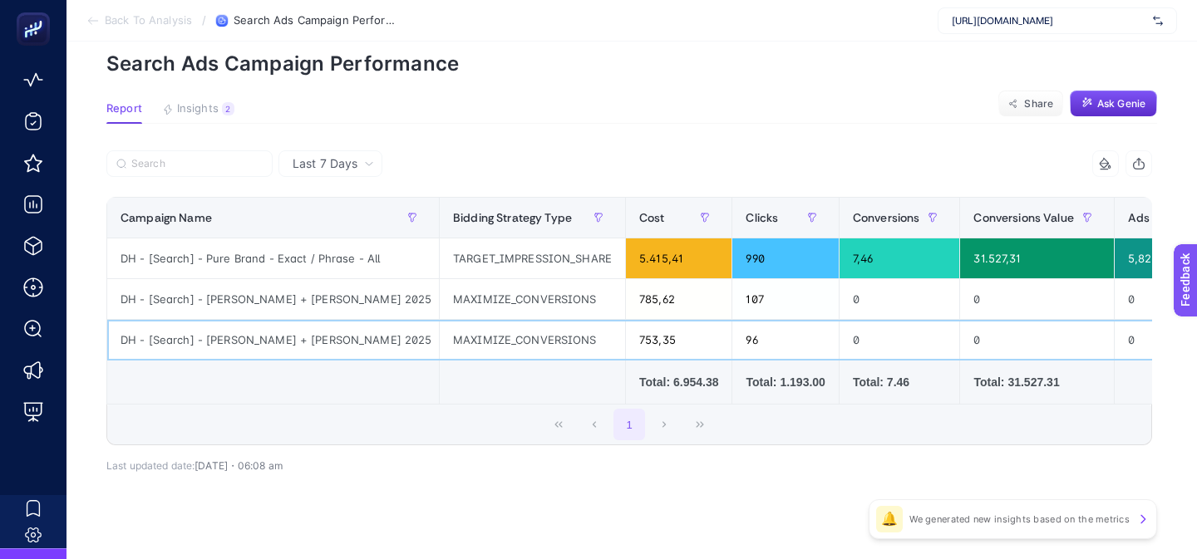
click at [465, 344] on div "MAXIMIZE_CONVERSIONS" at bounding box center [532, 340] width 185 height 40
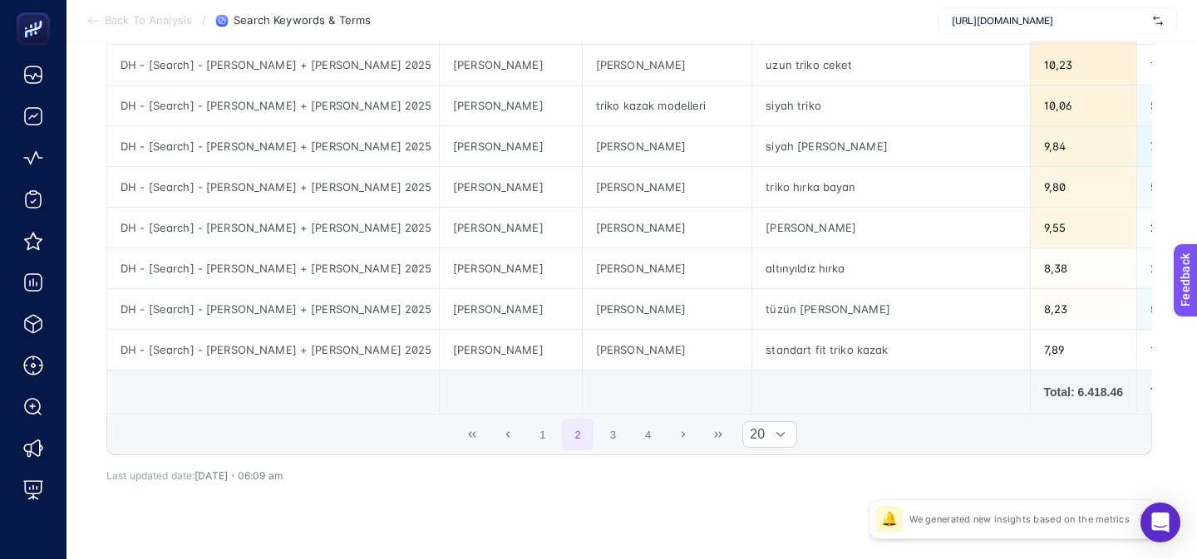
scroll to position [781, 0]
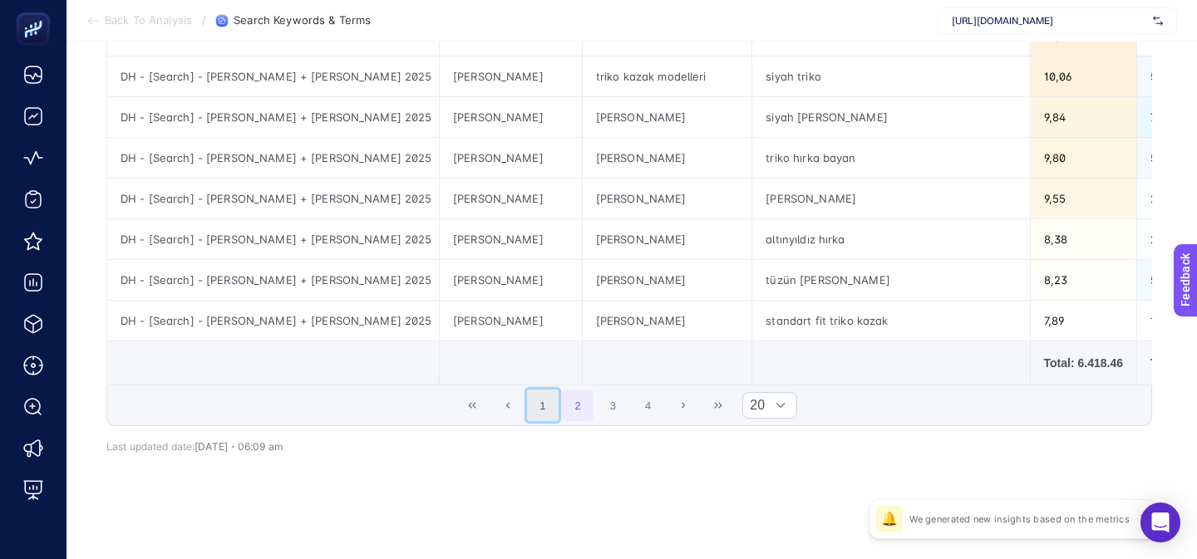
click at [537, 412] on button "1" at bounding box center [543, 406] width 32 height 32
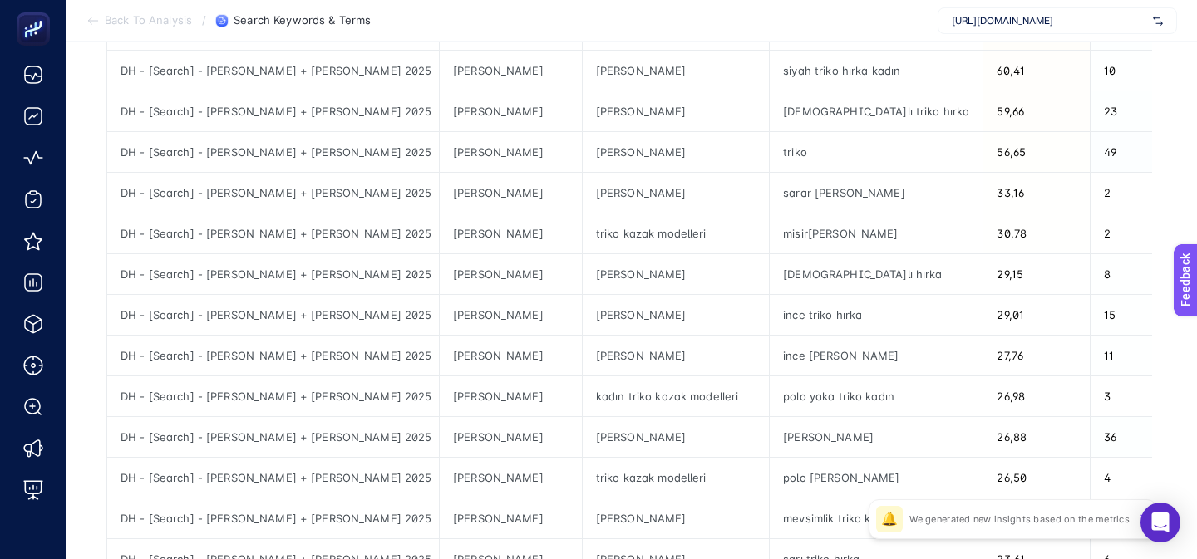
scroll to position [541, 0]
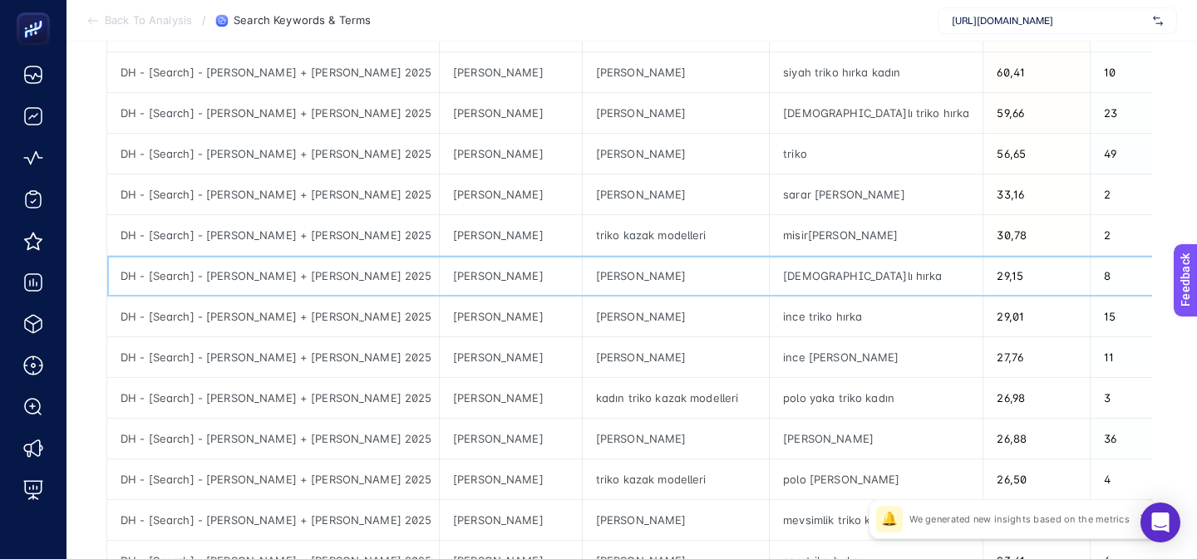
click at [583, 293] on div "triko hırka" at bounding box center [676, 276] width 186 height 40
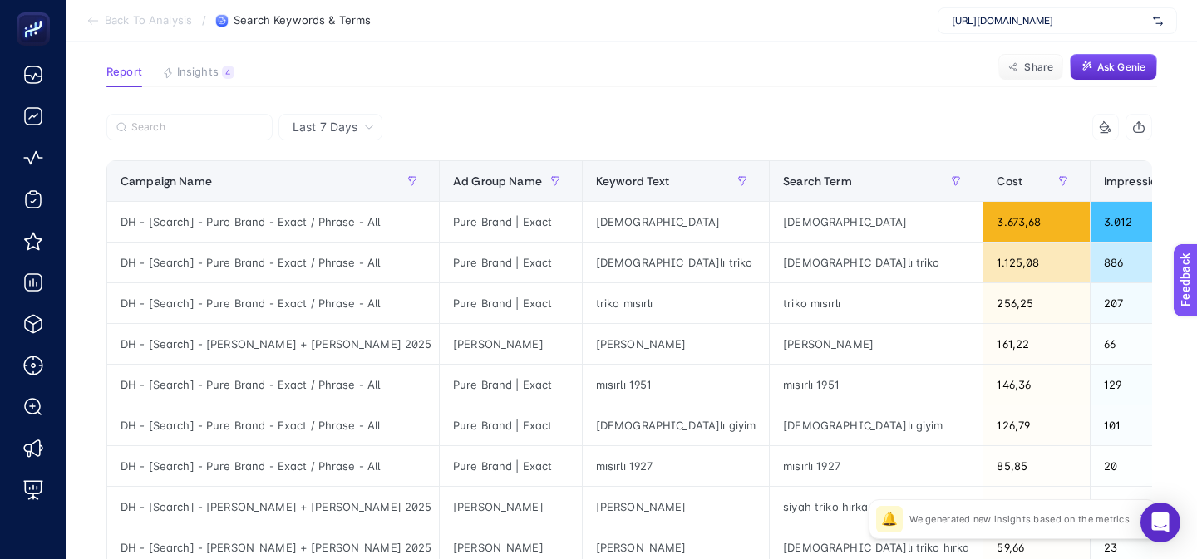
scroll to position [67, 0]
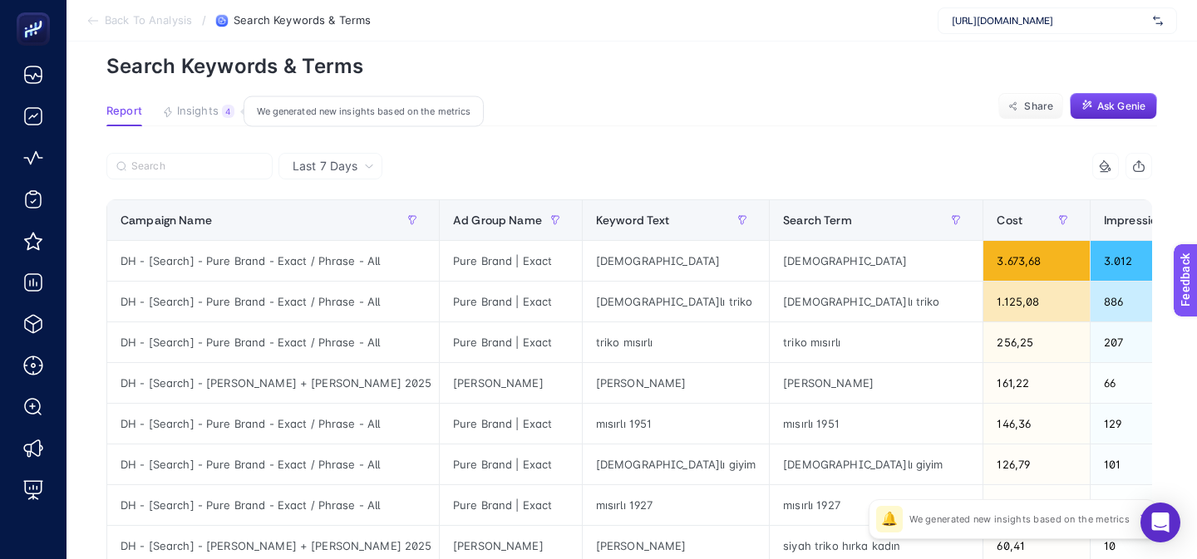
click at [198, 125] on button "Insights 4 We generated new insights based on the metrics" at bounding box center [198, 116] width 72 height 22
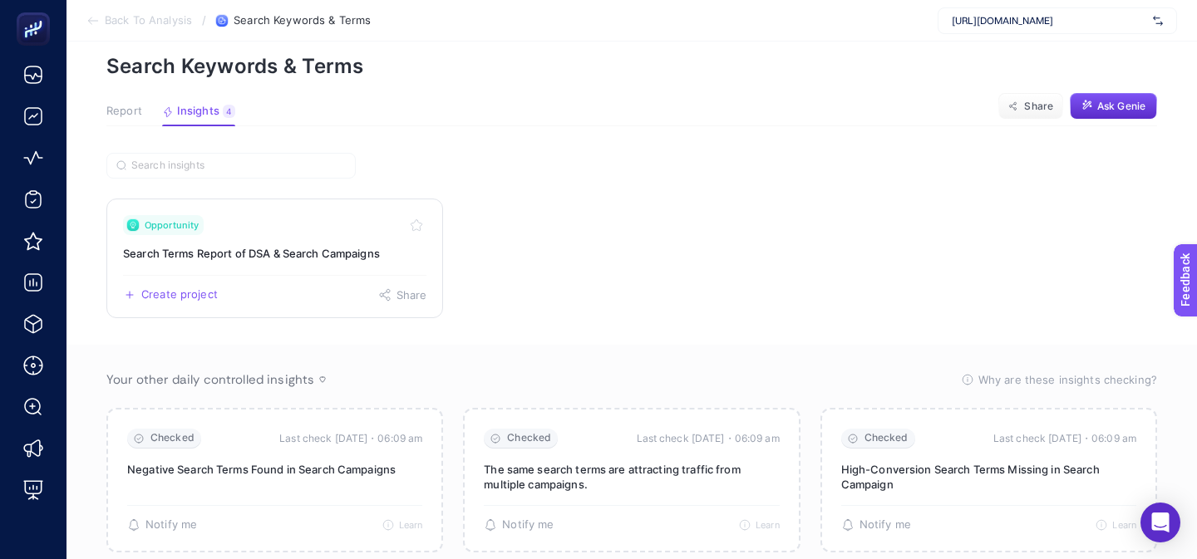
click at [209, 262] on link "Opportunity Search Terms Report of DSA & Search Campaigns Create project Share" at bounding box center [274, 259] width 337 height 120
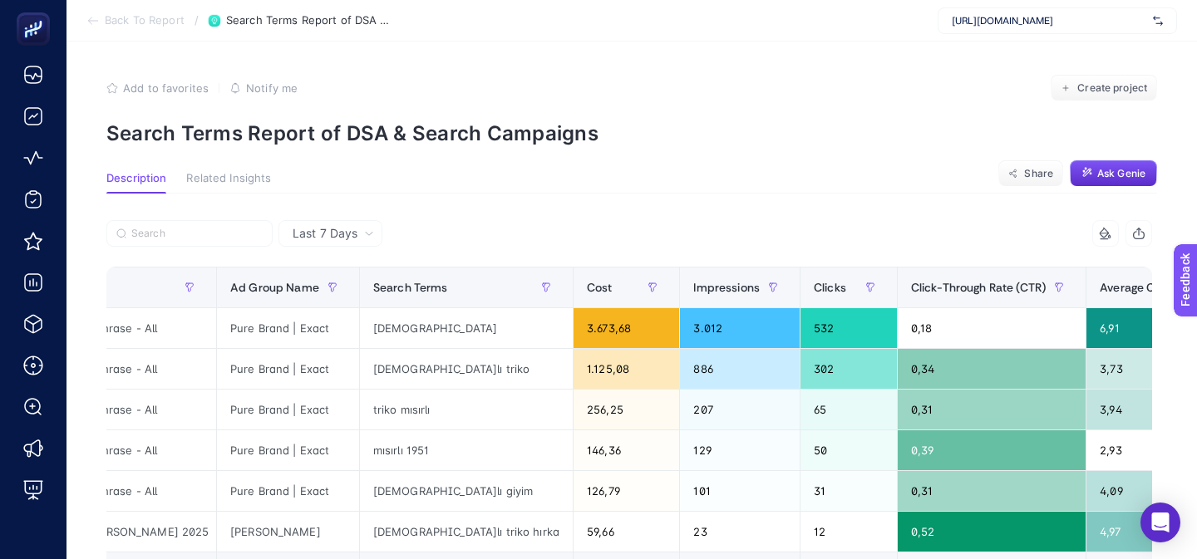
scroll to position [0, 229]
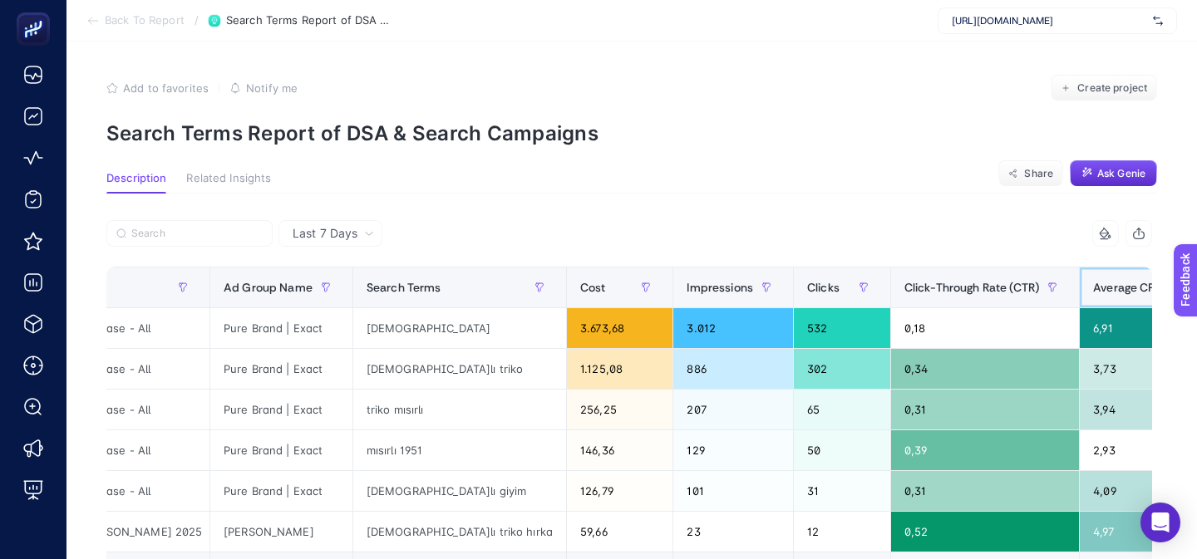
click at [1093, 286] on span "Average CPC" at bounding box center [1128, 287] width 71 height 13
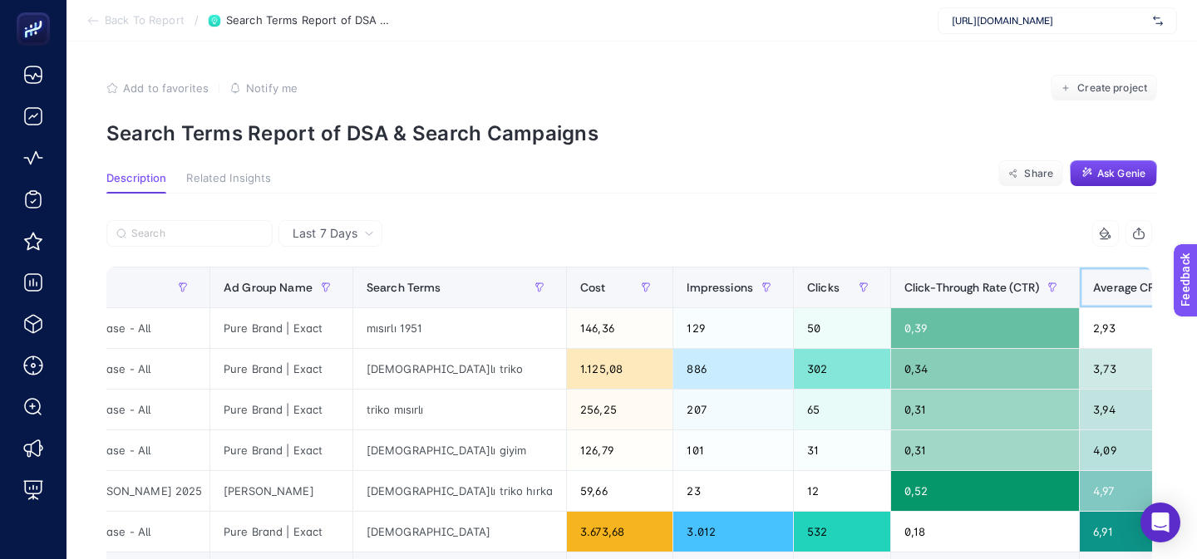
click at [1093, 286] on span "Average CPC" at bounding box center [1128, 287] width 71 height 13
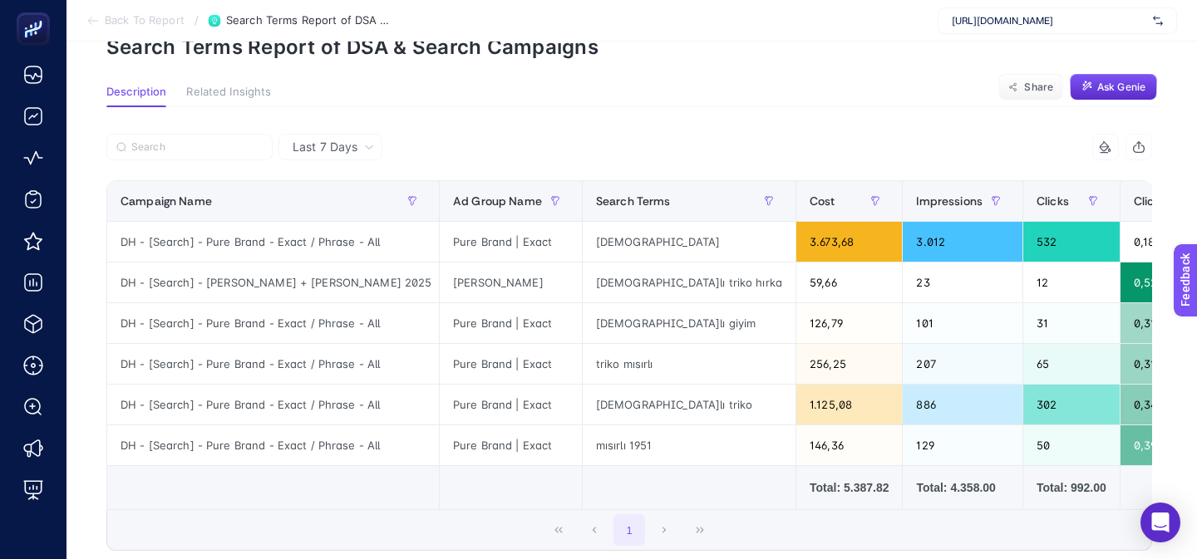
scroll to position [85, 0]
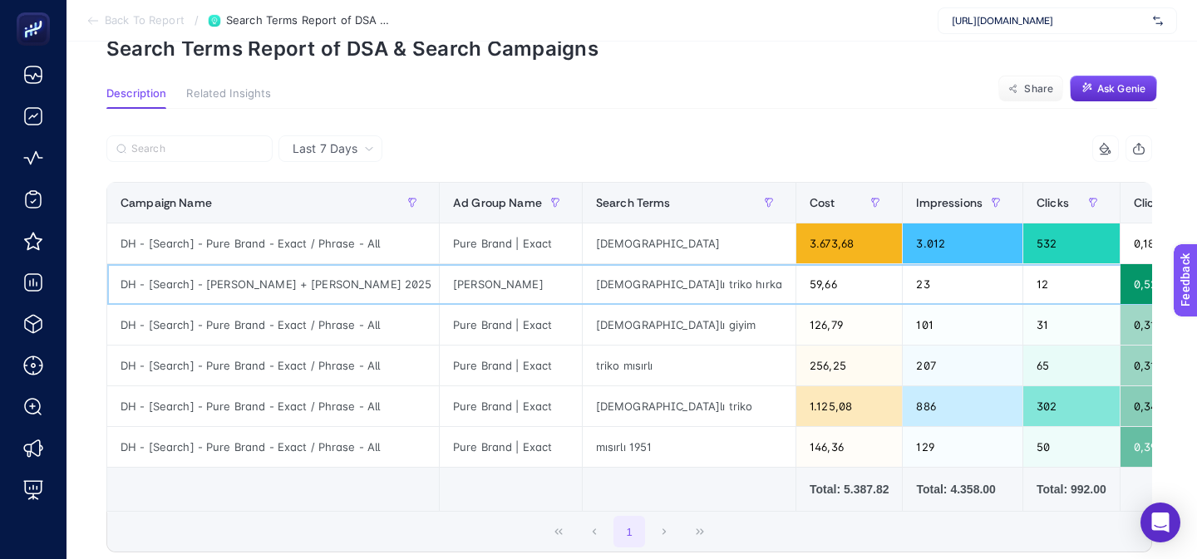
click at [583, 285] on div "[DEMOGRAPHIC_DATA] triko hırka" at bounding box center [689, 284] width 213 height 40
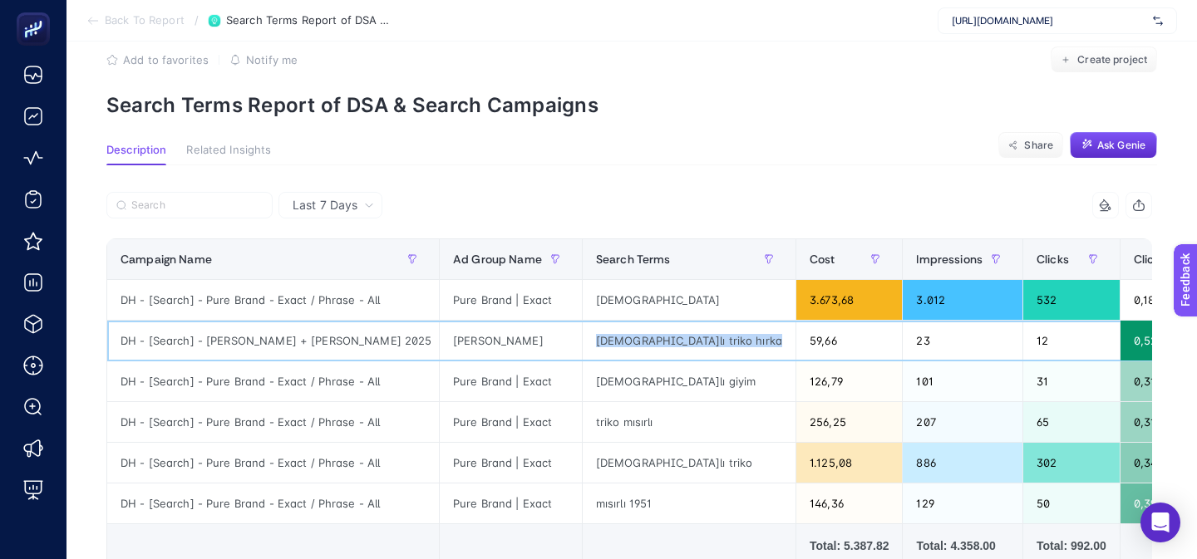
scroll to position [26, 0]
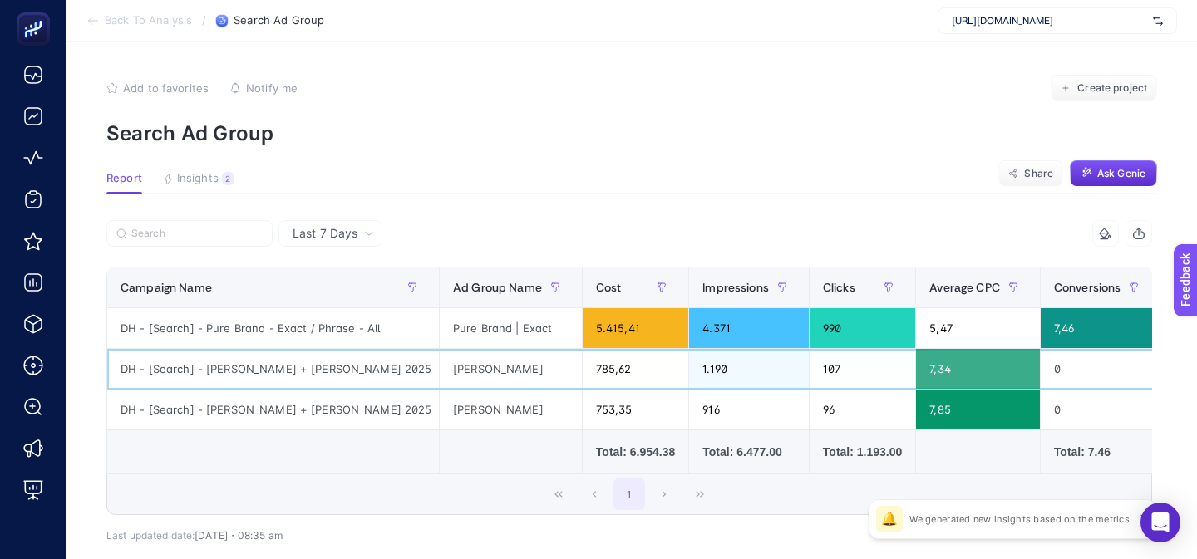
click at [460, 374] on div "[PERSON_NAME]" at bounding box center [511, 369] width 142 height 40
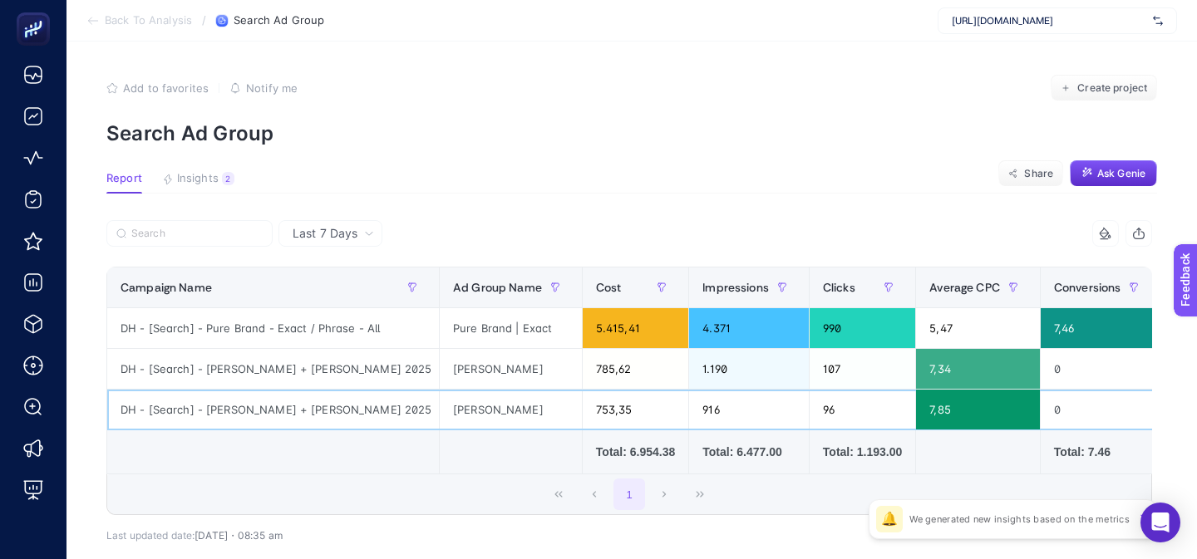
click at [457, 410] on div "[PERSON_NAME]" at bounding box center [511, 410] width 142 height 40
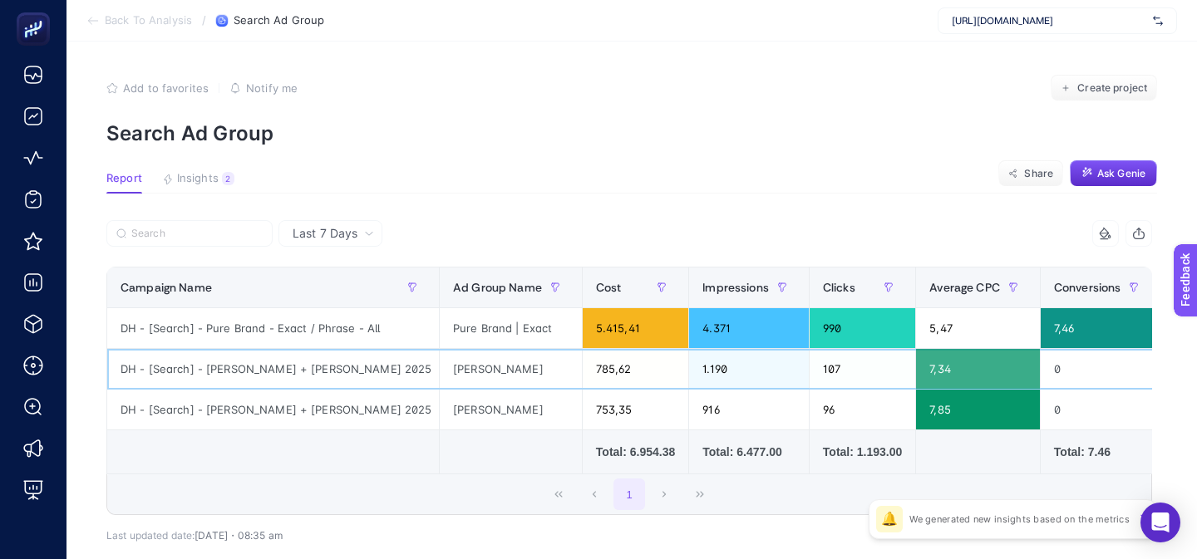
click at [457, 381] on div "[PERSON_NAME]" at bounding box center [511, 369] width 142 height 40
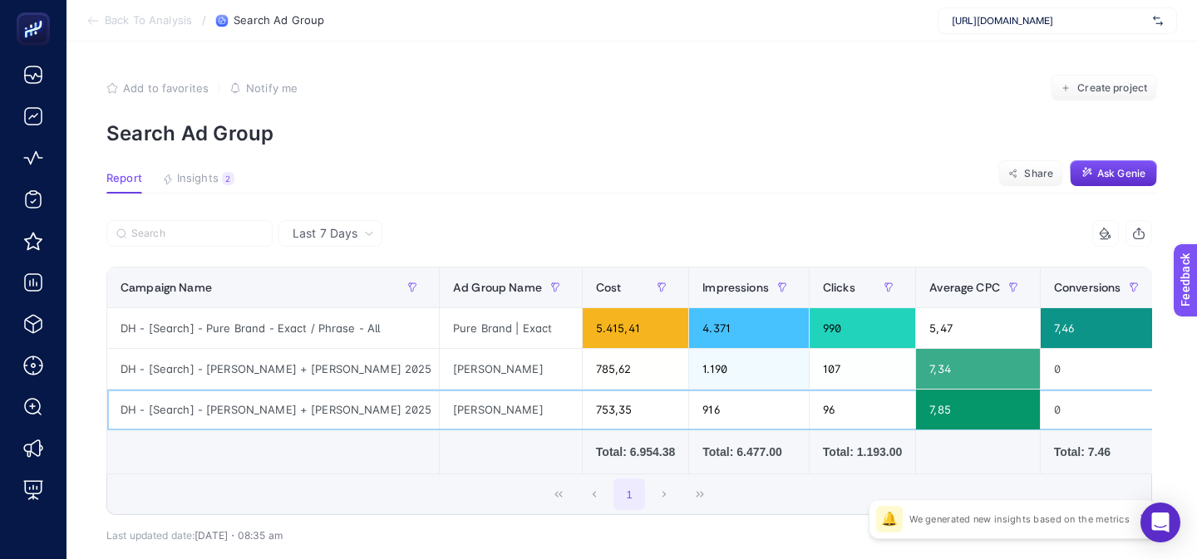
click at [457, 401] on div "[PERSON_NAME]" at bounding box center [511, 410] width 142 height 40
click at [587, 391] on div "753,35" at bounding box center [636, 410] width 106 height 40
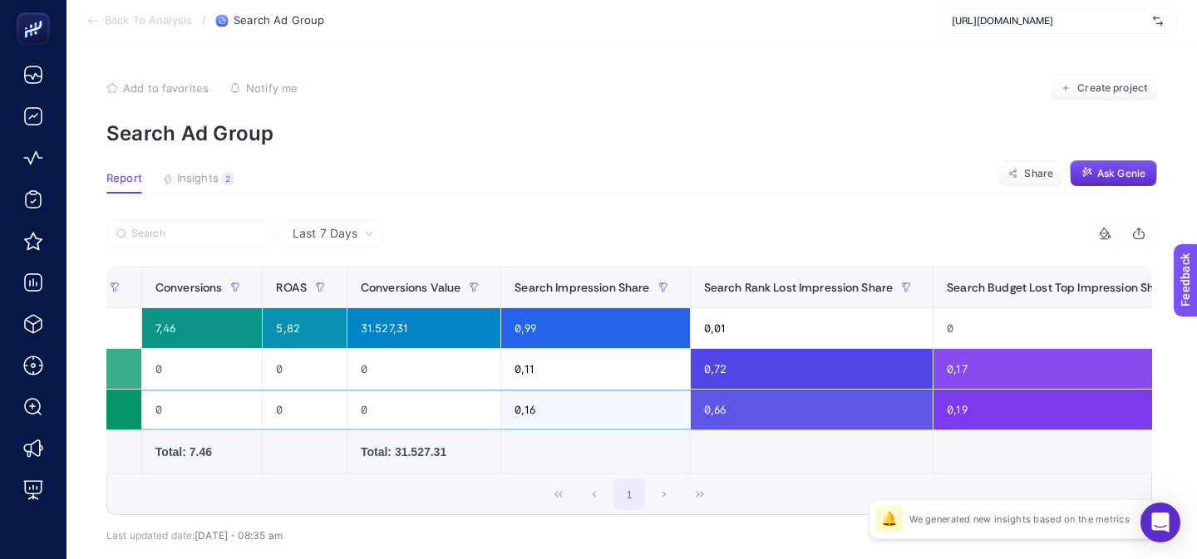
scroll to position [0, 974]
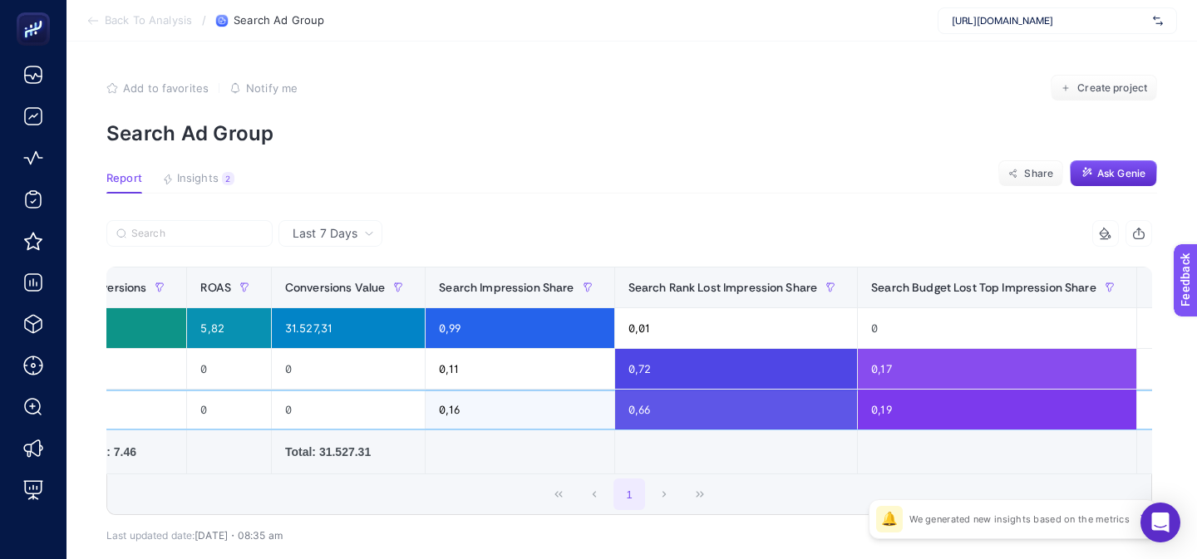
click at [858, 413] on div "0,19" at bounding box center [997, 410] width 278 height 40
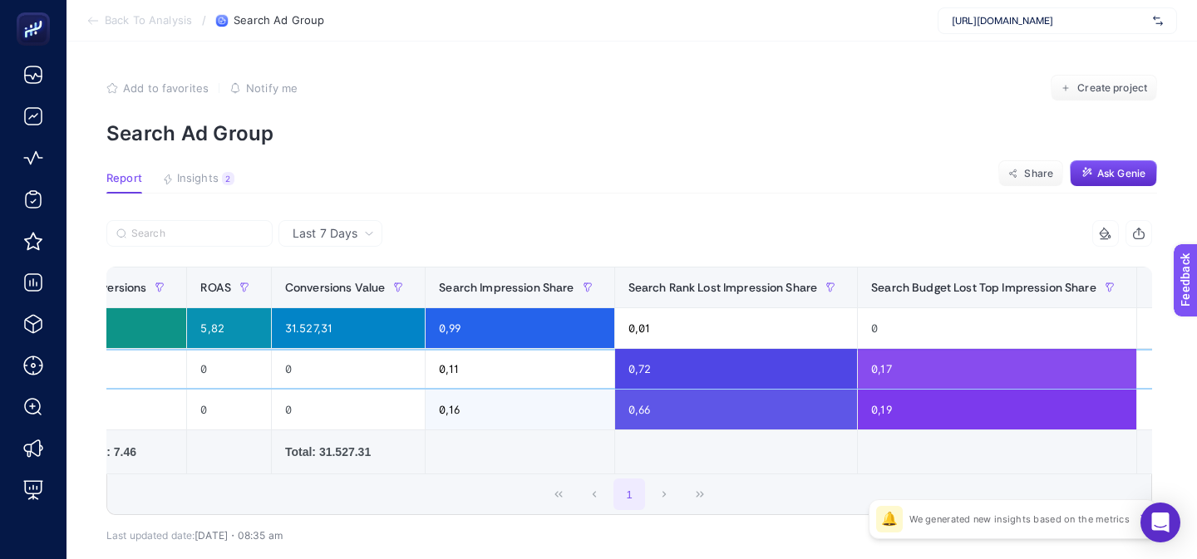
click at [858, 367] on div "0,17" at bounding box center [997, 369] width 278 height 40
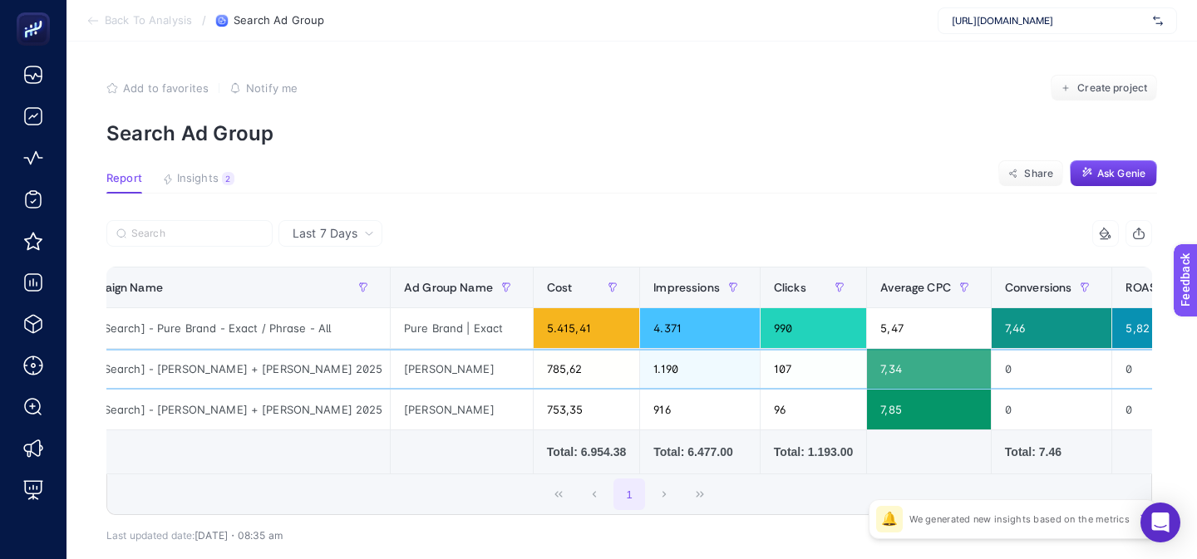
scroll to position [0, 0]
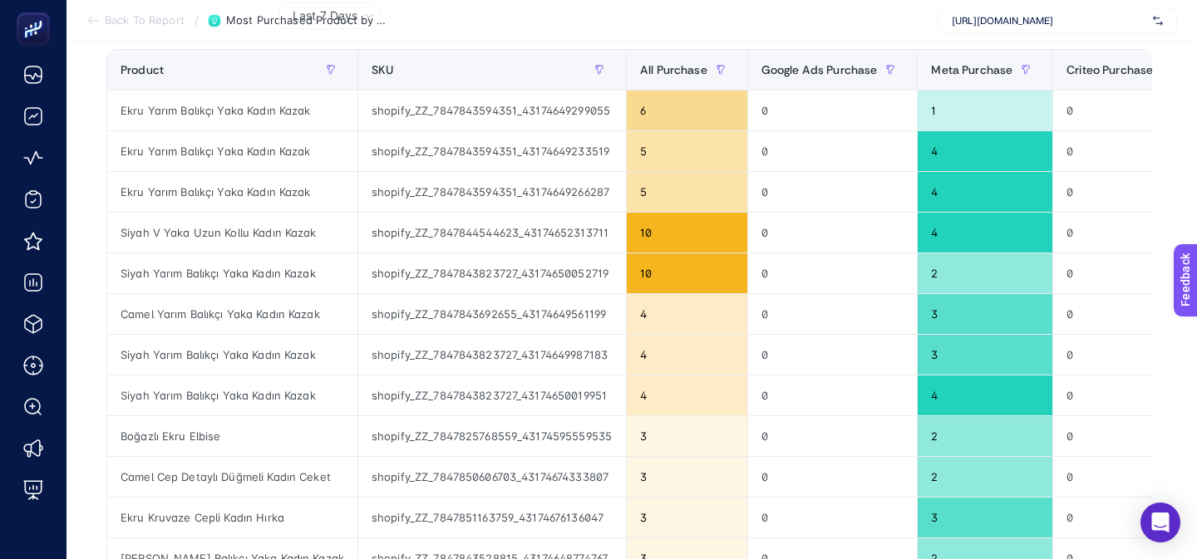
scroll to position [209, 0]
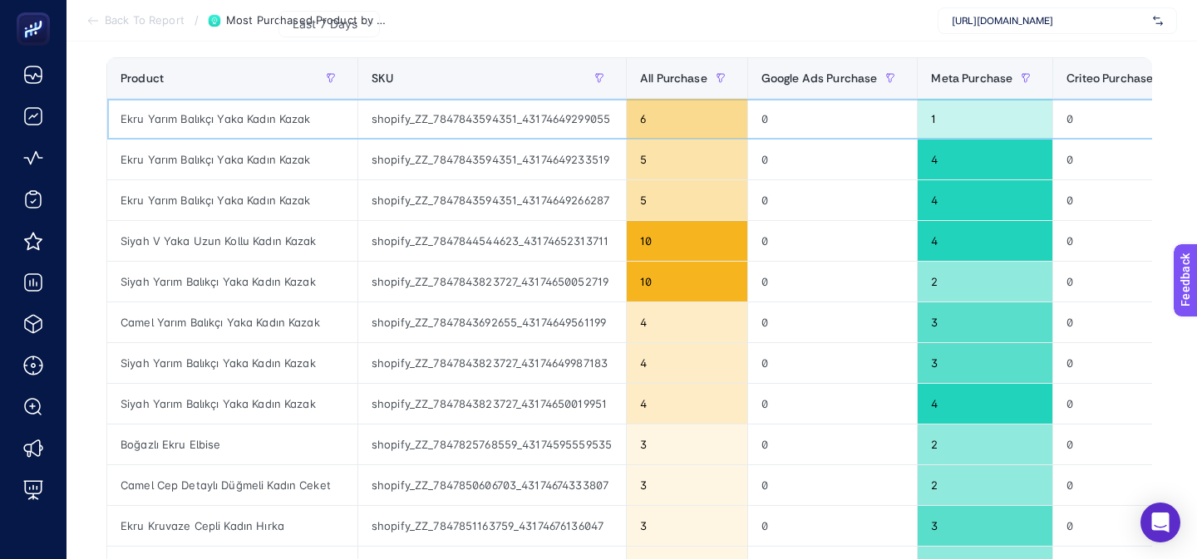
click at [595, 115] on div "shopify_ZZ_7847843594351_43174649299055" at bounding box center [492, 119] width 268 height 40
click at [593, 137] on div "shopify_ZZ_7847843594351_43174649299055" at bounding box center [492, 119] width 268 height 40
click at [593, 168] on div "shopify_ZZ_7847843594351_43174649233519" at bounding box center [492, 160] width 268 height 40
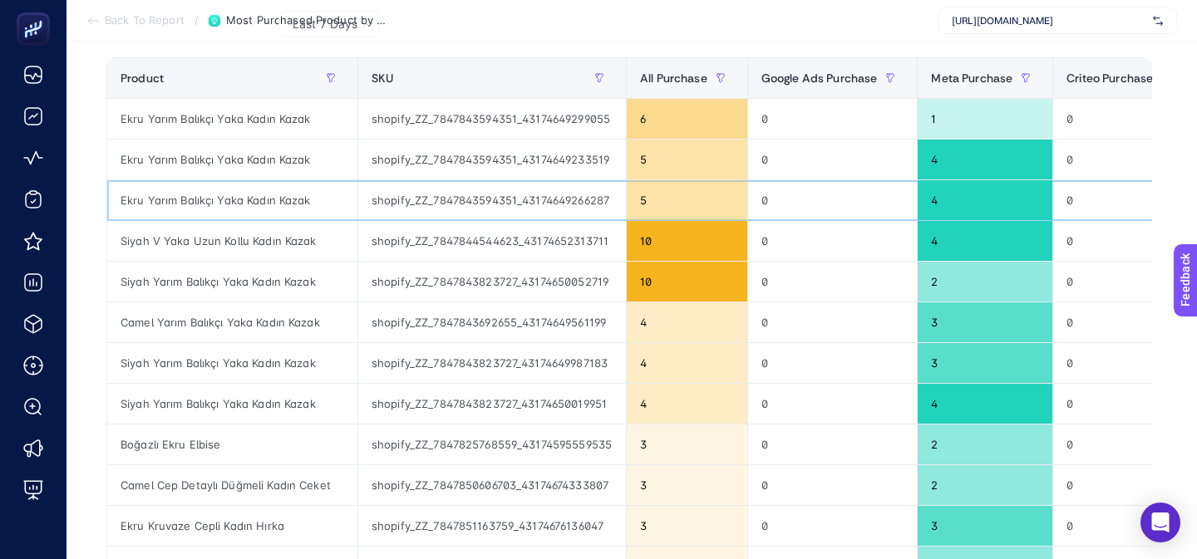
click at [592, 194] on div "shopify_ZZ_7847843594351_43174649266287" at bounding box center [492, 200] width 268 height 40
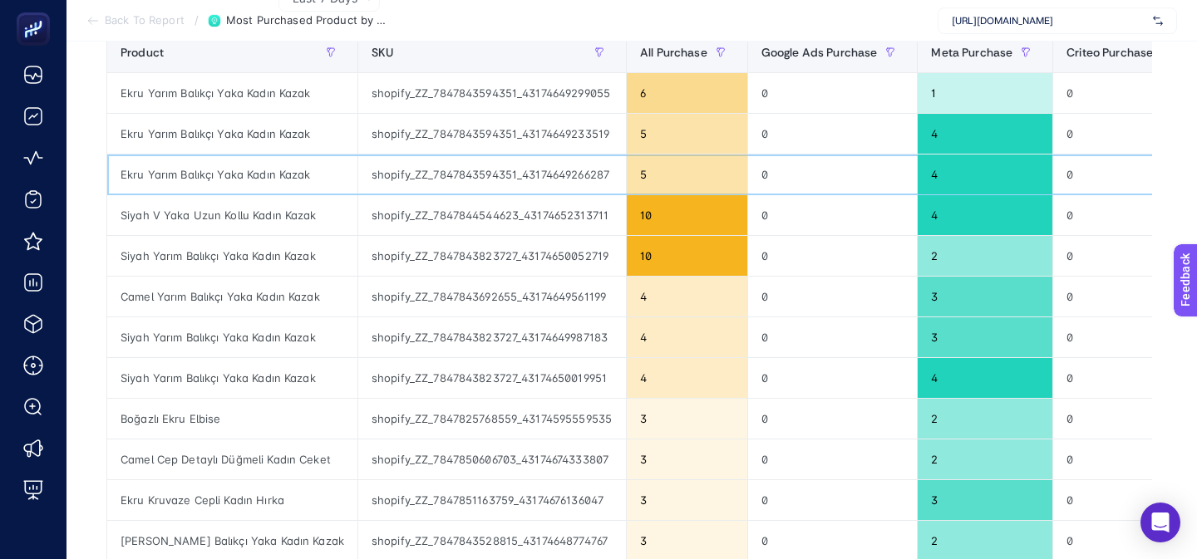
scroll to position [256, 0]
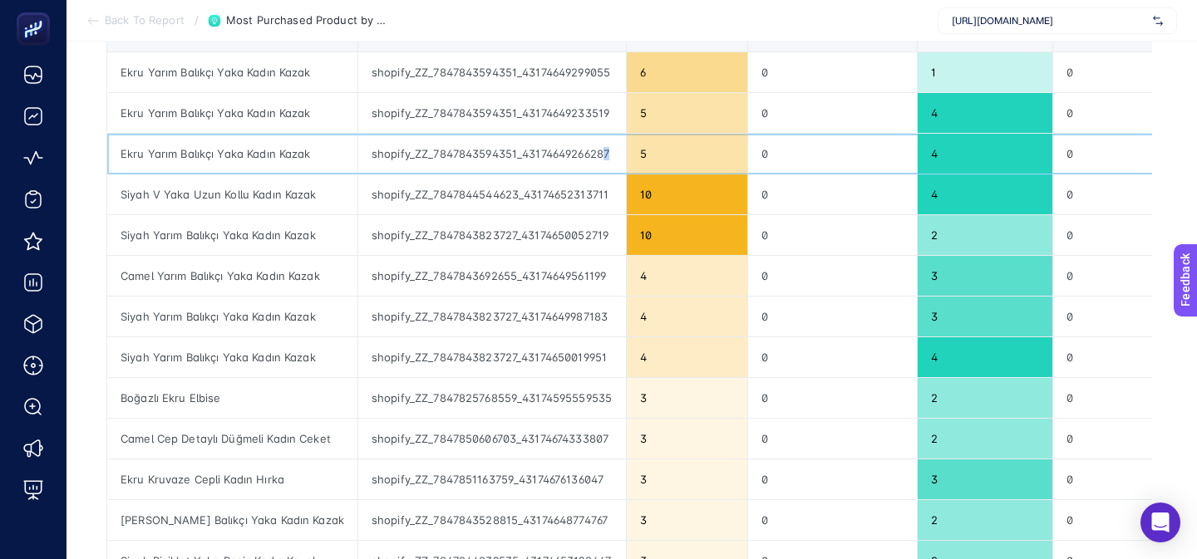
click at [599, 155] on div "shopify_ZZ_7847843594351_43174649266287" at bounding box center [492, 154] width 268 height 40
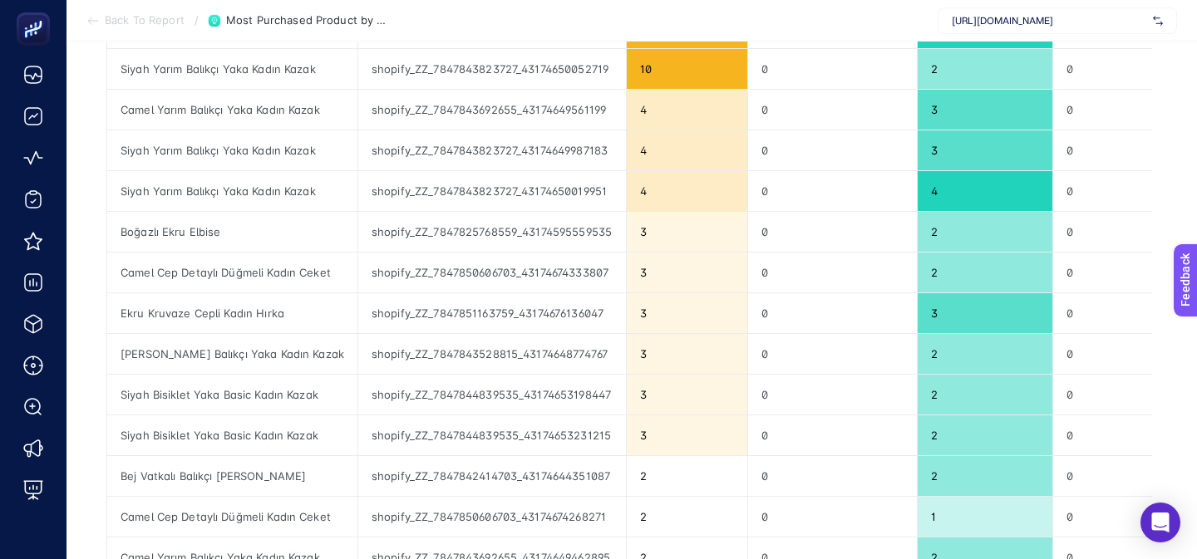
scroll to position [425, 0]
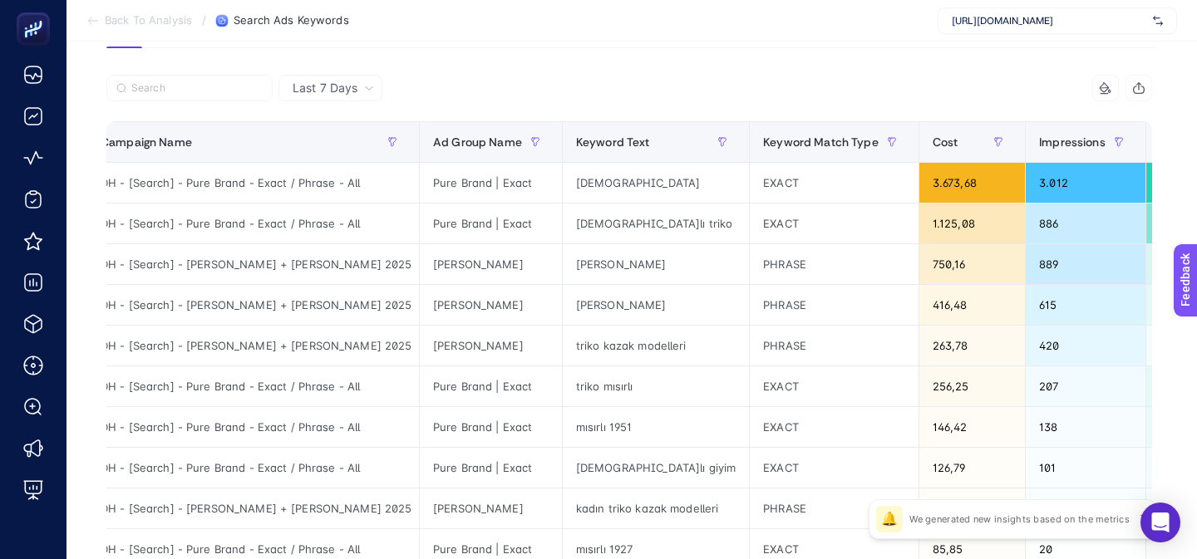
scroll to position [140, 0]
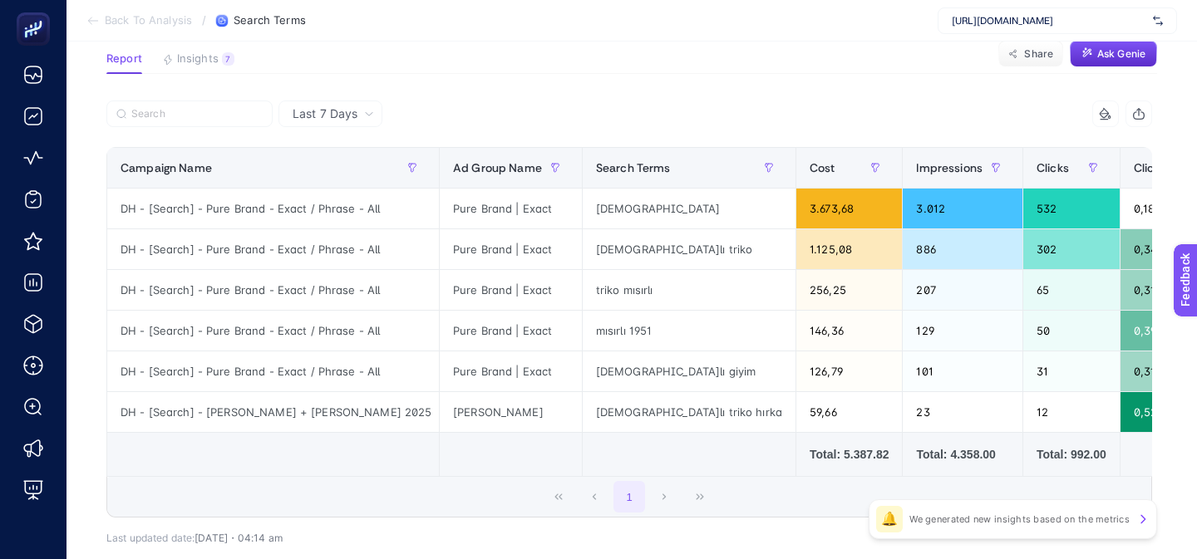
scroll to position [124, 0]
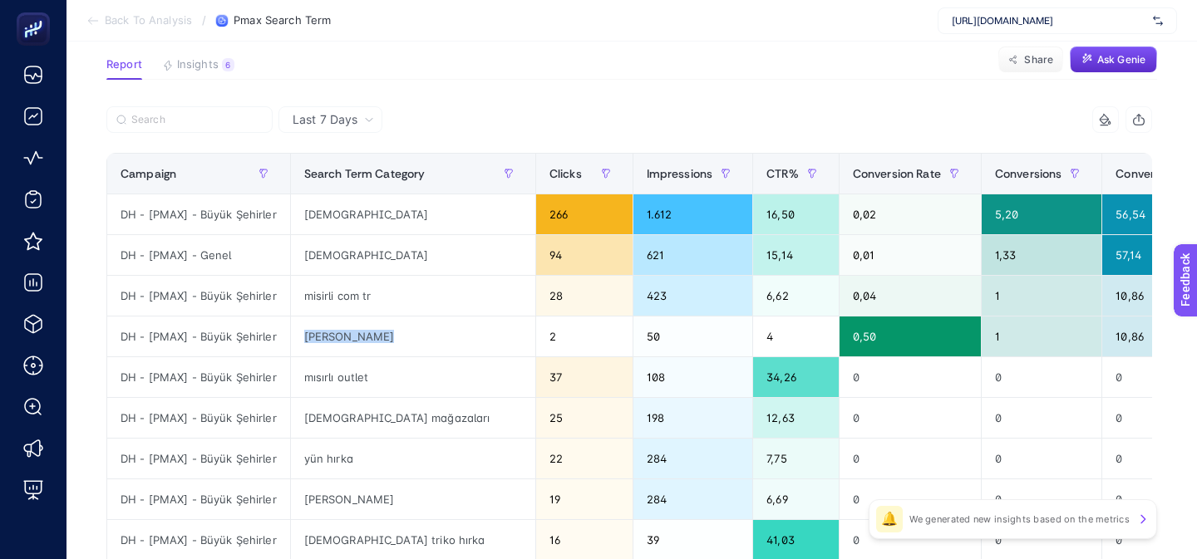
scroll to position [132, 0]
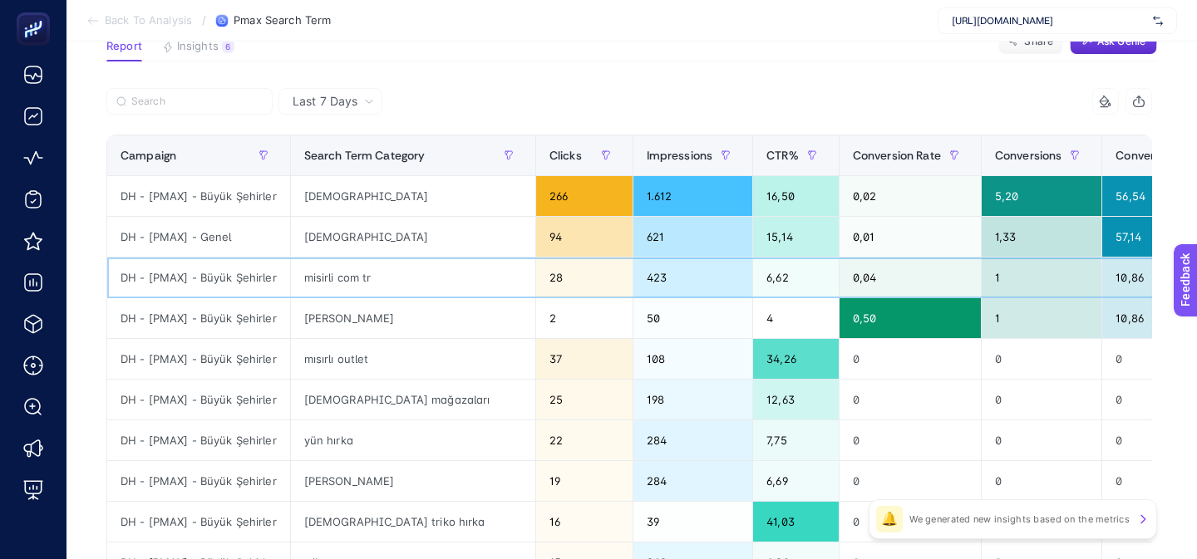
click at [376, 297] on div "misirli com tr" at bounding box center [413, 278] width 244 height 40
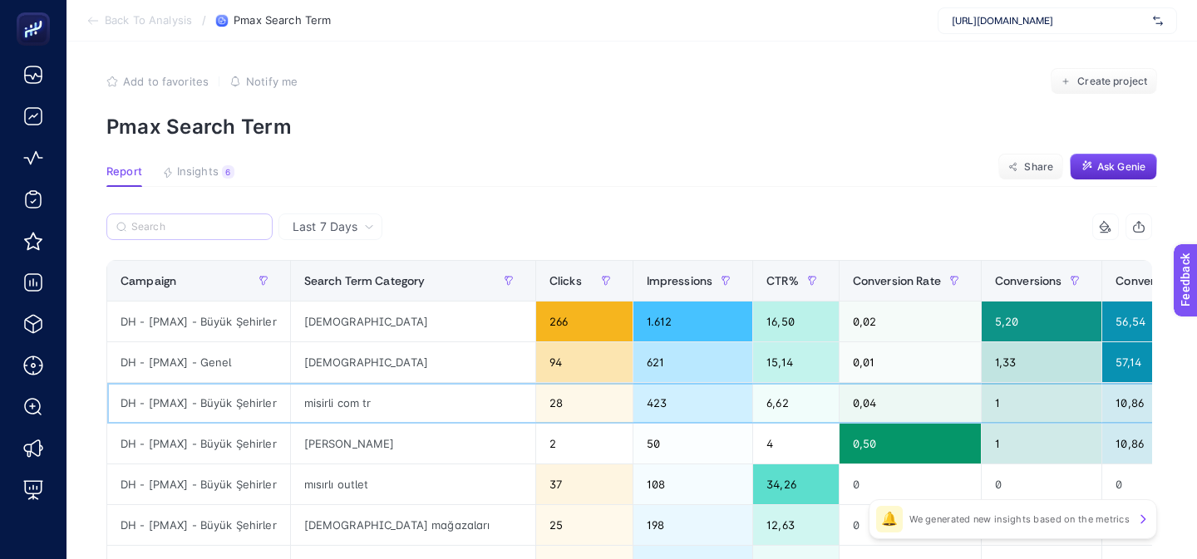
scroll to position [8, 0]
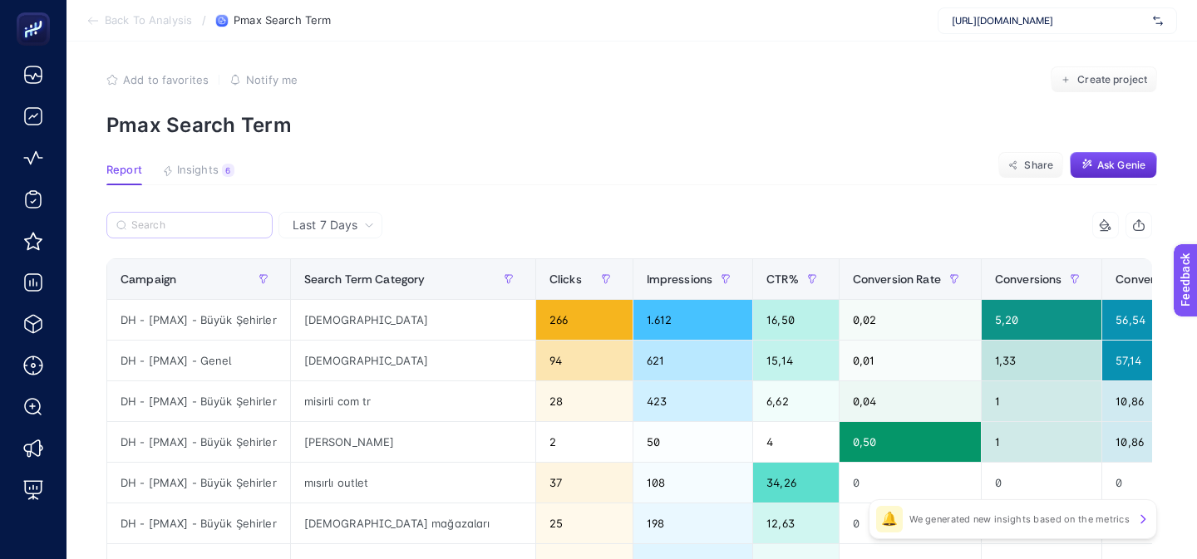
click at [216, 215] on label at bounding box center [189, 225] width 166 height 27
click at [216, 219] on input "Search" at bounding box center [196, 225] width 131 height 12
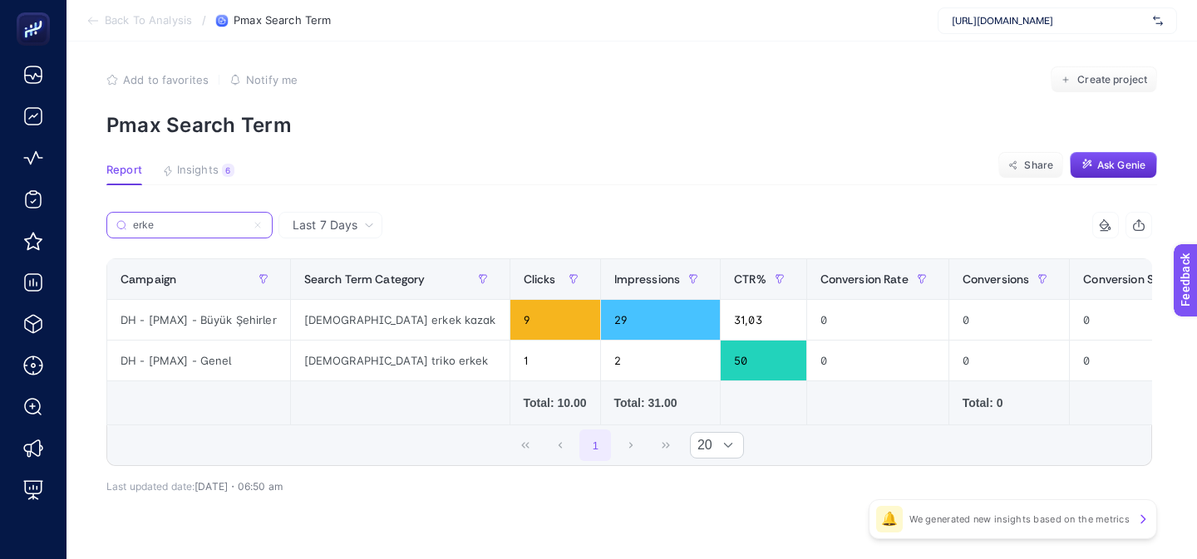
type input "erke"
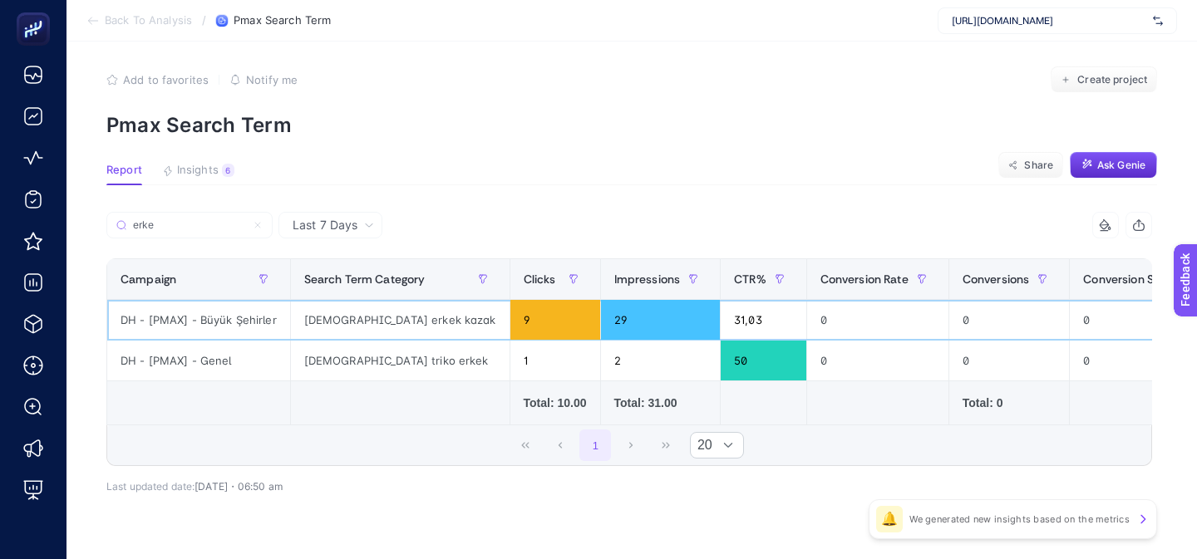
click at [720, 327] on div "31,03" at bounding box center [763, 320] width 86 height 40
click at [601, 323] on div "29" at bounding box center [661, 320] width 120 height 40
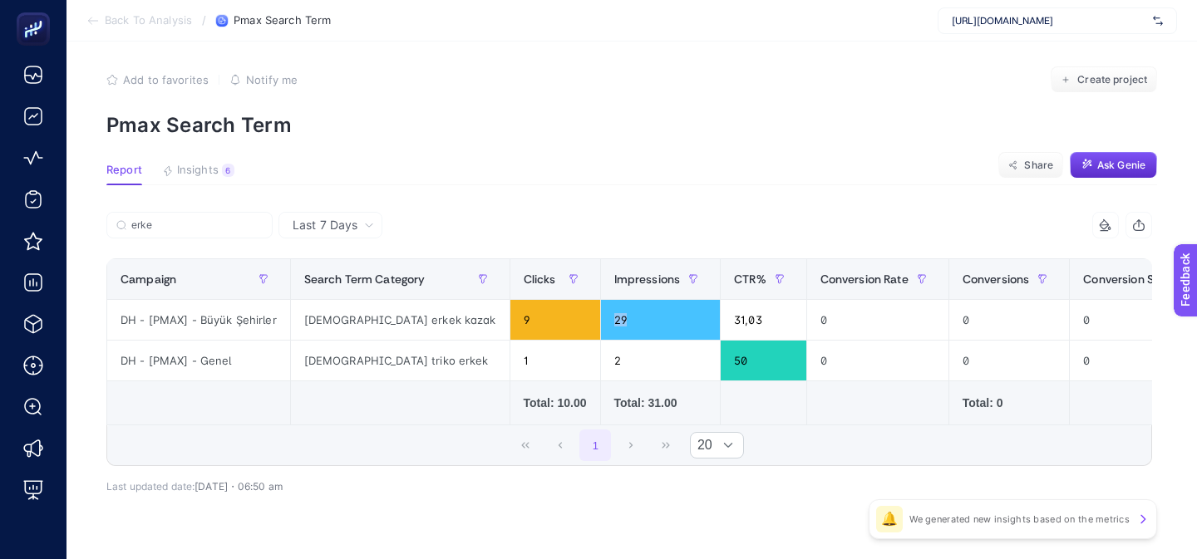
click at [647, 201] on article "Add to favorites false Notify me Create project Pmax Search Term Report Insight…" at bounding box center [631, 316] width 1130 height 566
click at [658, 126] on p "Pmax Search Term" at bounding box center [631, 125] width 1050 height 24
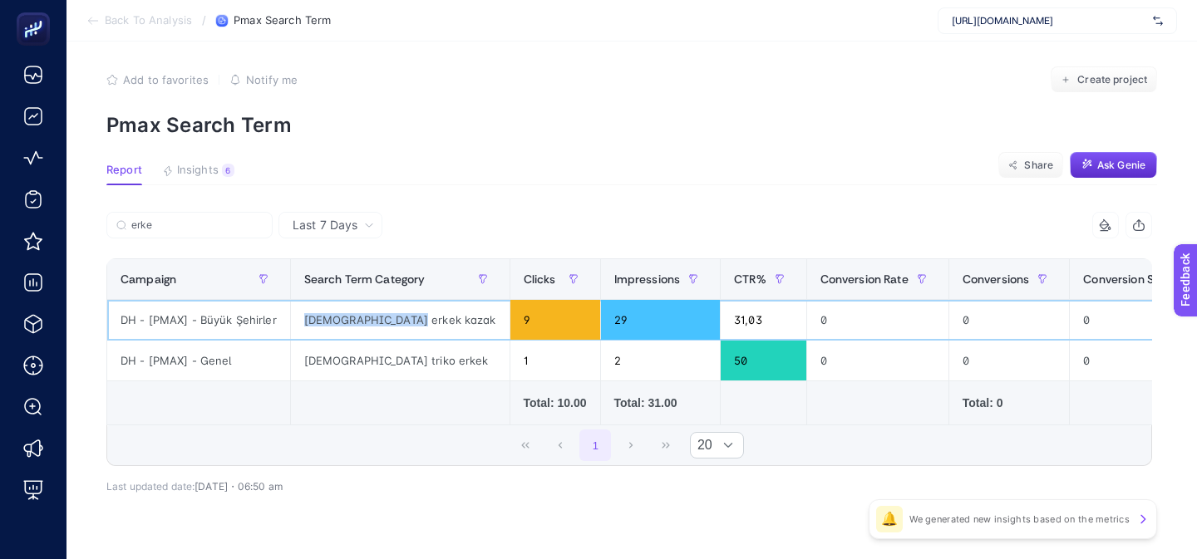
drag, startPoint x: 302, startPoint y: 322, endPoint x: 394, endPoint y: 324, distance: 91.4
click at [394, 324] on div "[DEMOGRAPHIC_DATA] erkek kazak" at bounding box center [400, 320] width 219 height 40
click at [393, 323] on div "[DEMOGRAPHIC_DATA] erkek kazak" at bounding box center [400, 320] width 219 height 40
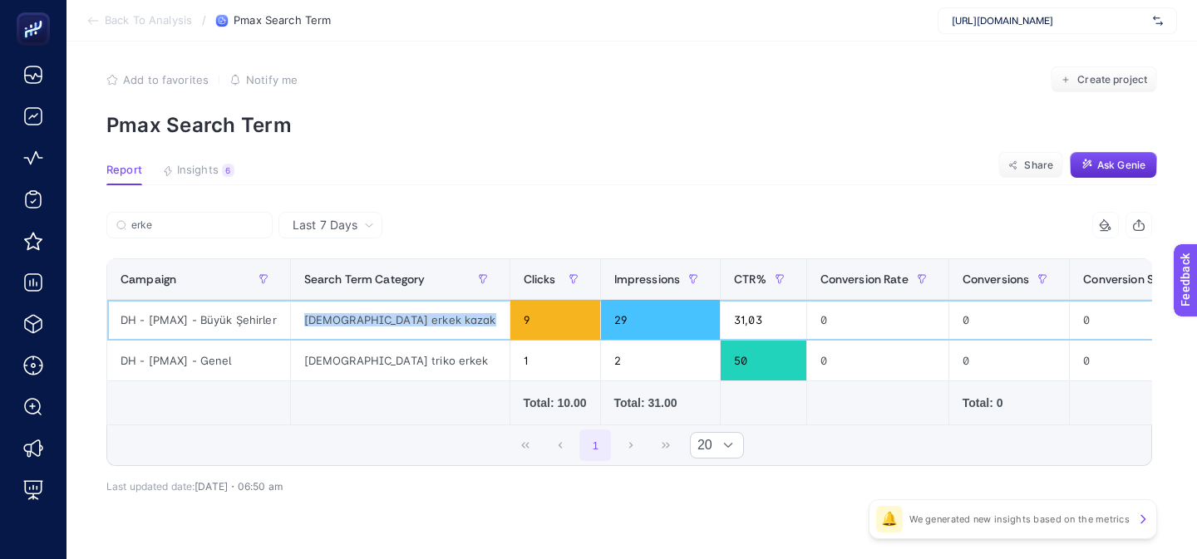
click at [347, 323] on div "[DEMOGRAPHIC_DATA] erkek kazak" at bounding box center [400, 320] width 219 height 40
click at [346, 327] on div "[DEMOGRAPHIC_DATA] erkek kazak" at bounding box center [400, 320] width 219 height 40
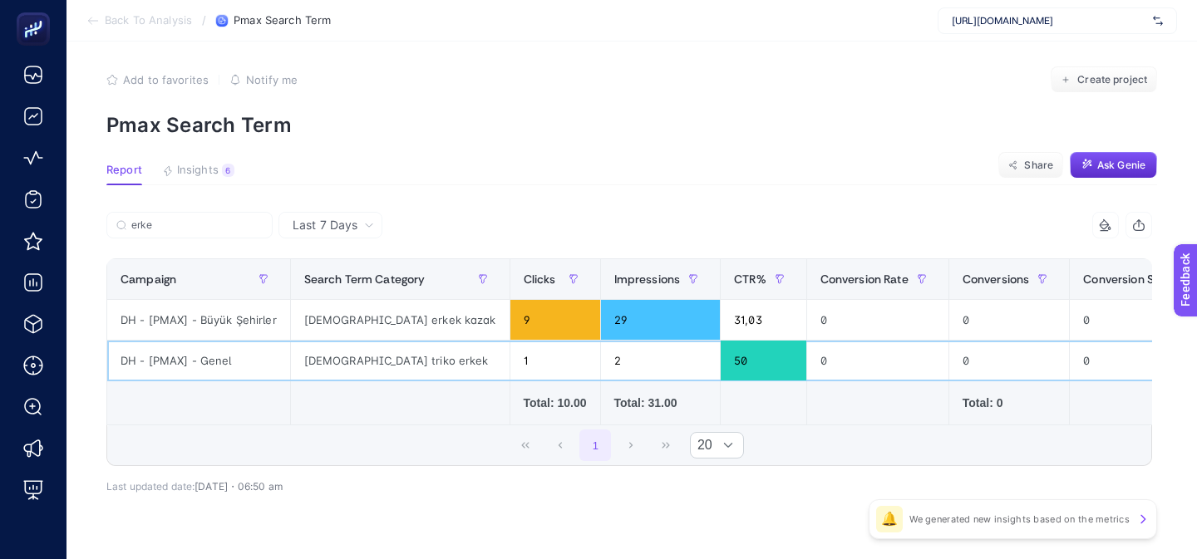
click at [346, 358] on div "[DEMOGRAPHIC_DATA] triko erkek" at bounding box center [400, 361] width 219 height 40
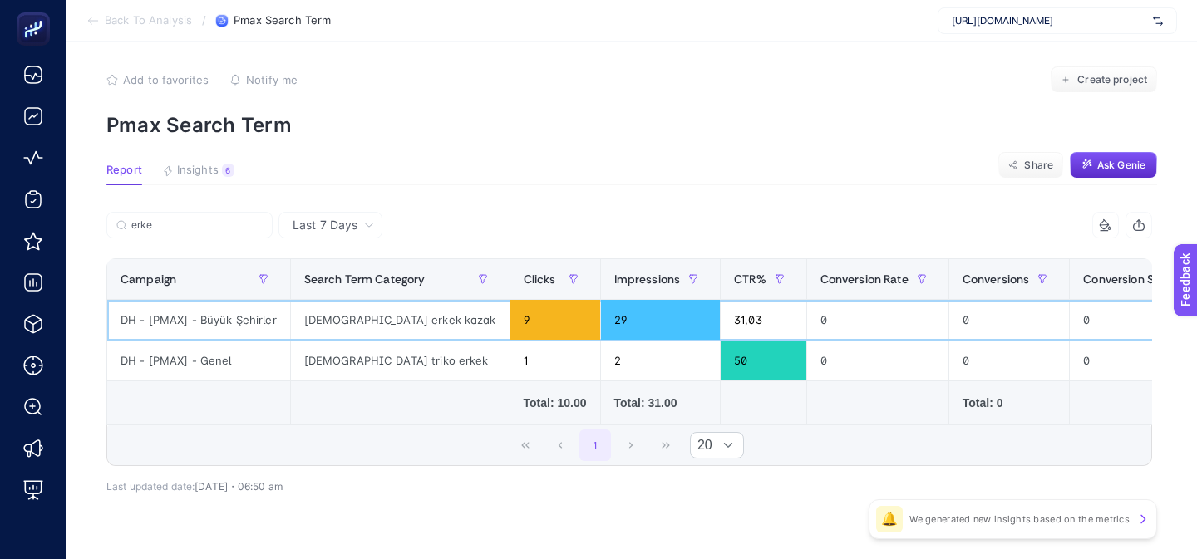
click at [346, 333] on div "[DEMOGRAPHIC_DATA] erkek kazak" at bounding box center [400, 320] width 219 height 40
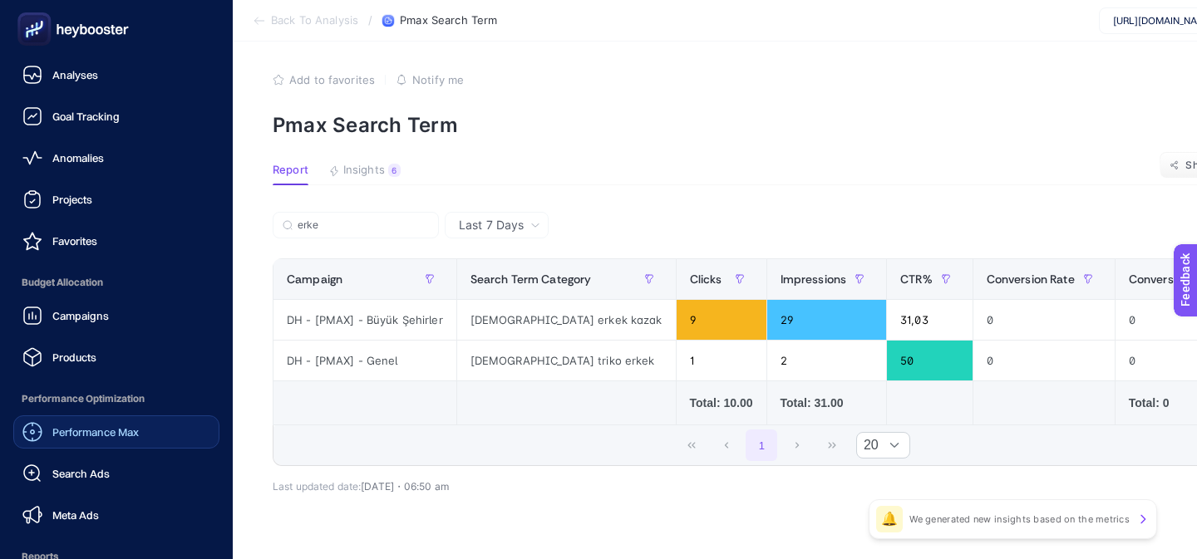
click at [75, 429] on span "Performance Max" at bounding box center [95, 431] width 86 height 13
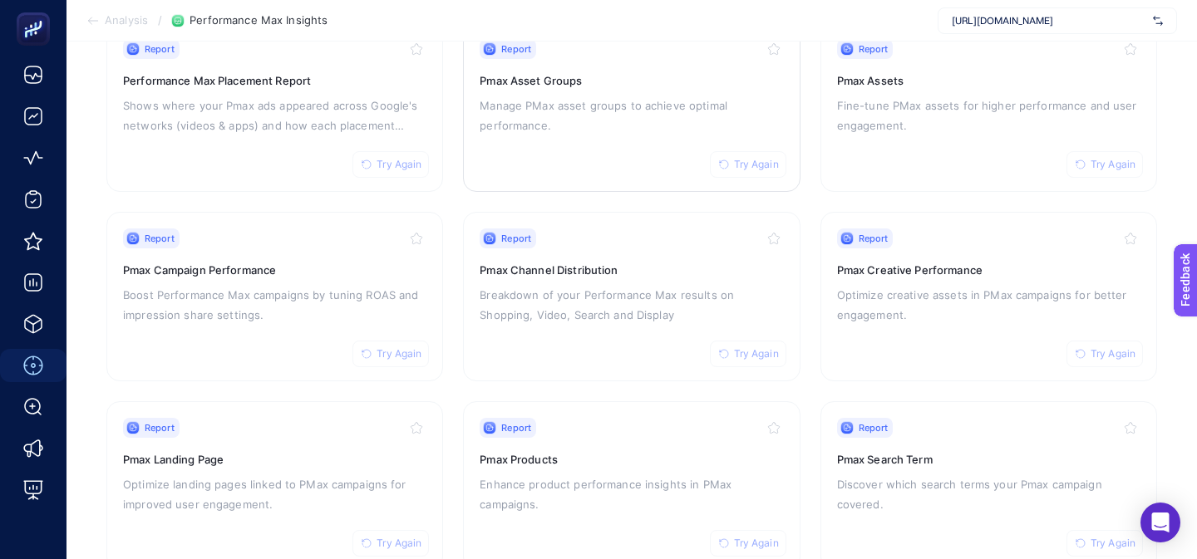
scroll to position [256, 0]
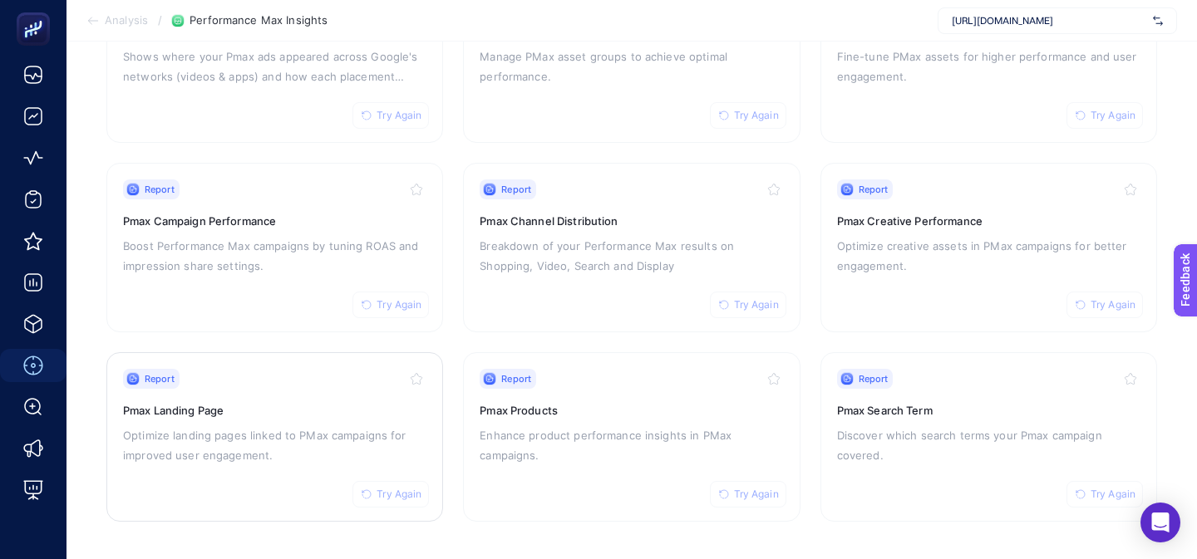
click at [372, 419] on div "Report Try Again Pmax Landing Page Optimize landing pages linked to PMax campai…" at bounding box center [274, 437] width 303 height 136
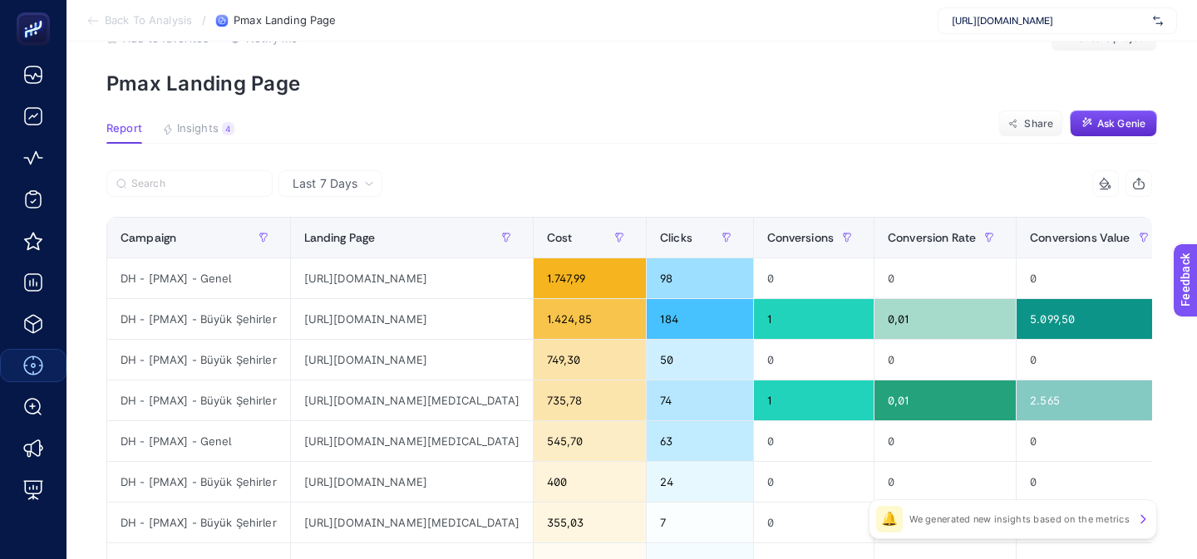
scroll to position [27, 0]
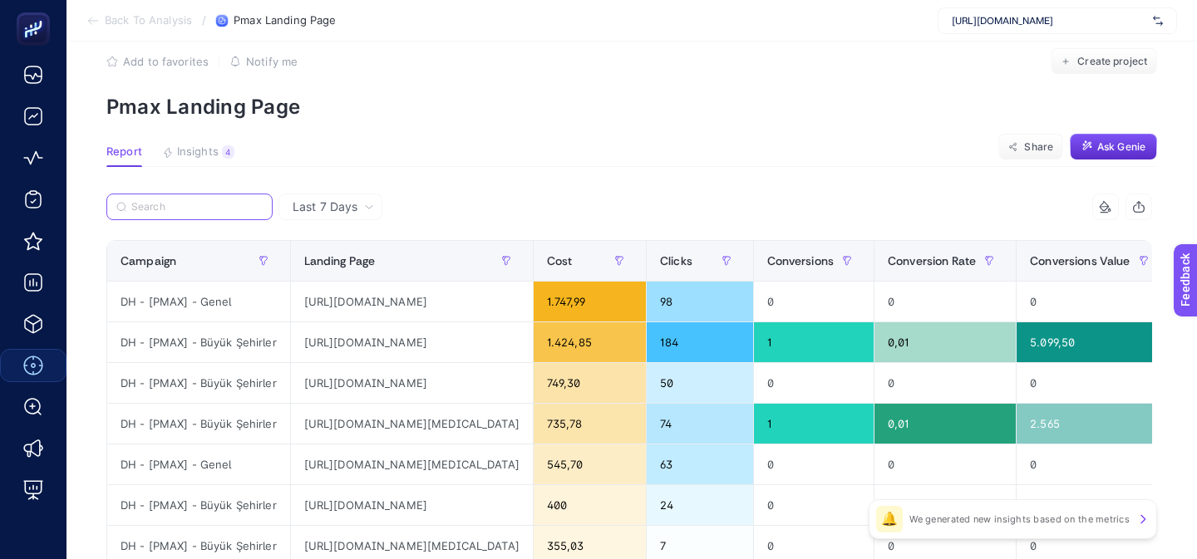
click at [191, 213] on label at bounding box center [189, 207] width 166 height 27
click at [191, 213] on input "Search" at bounding box center [196, 207] width 131 height 12
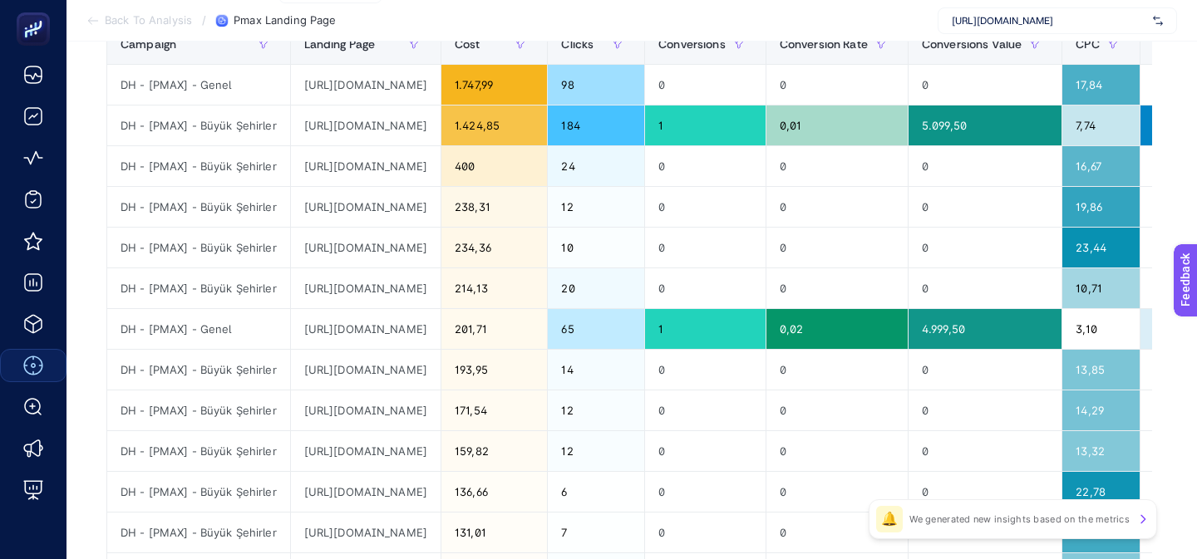
scroll to position [0, 0]
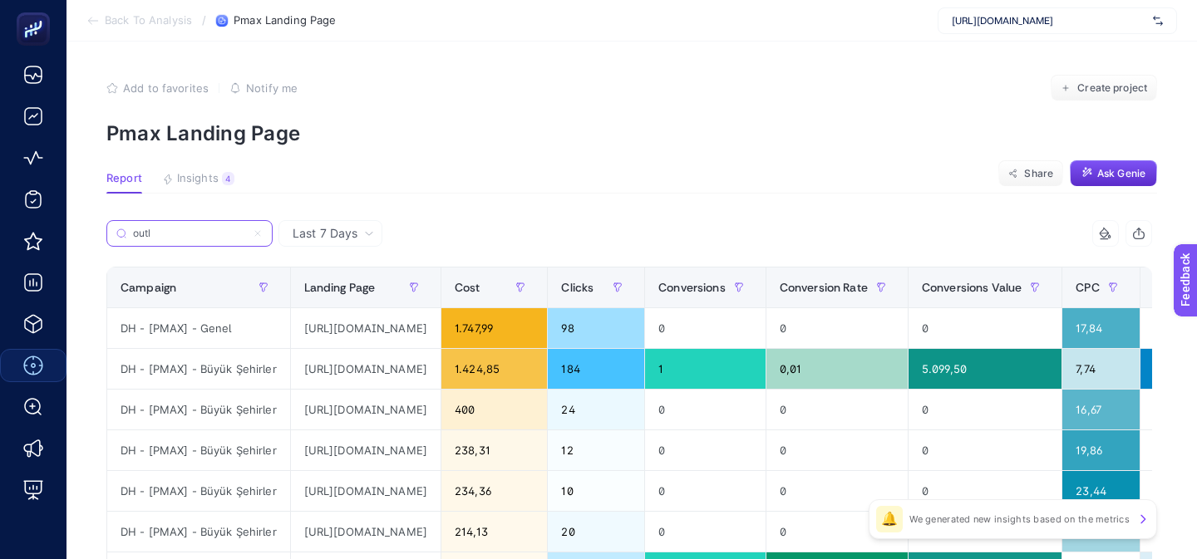
type input "outl"
click at [260, 234] on icon at bounding box center [258, 234] width 10 height 10
click at [246, 234] on input "outl" at bounding box center [189, 234] width 113 height 12
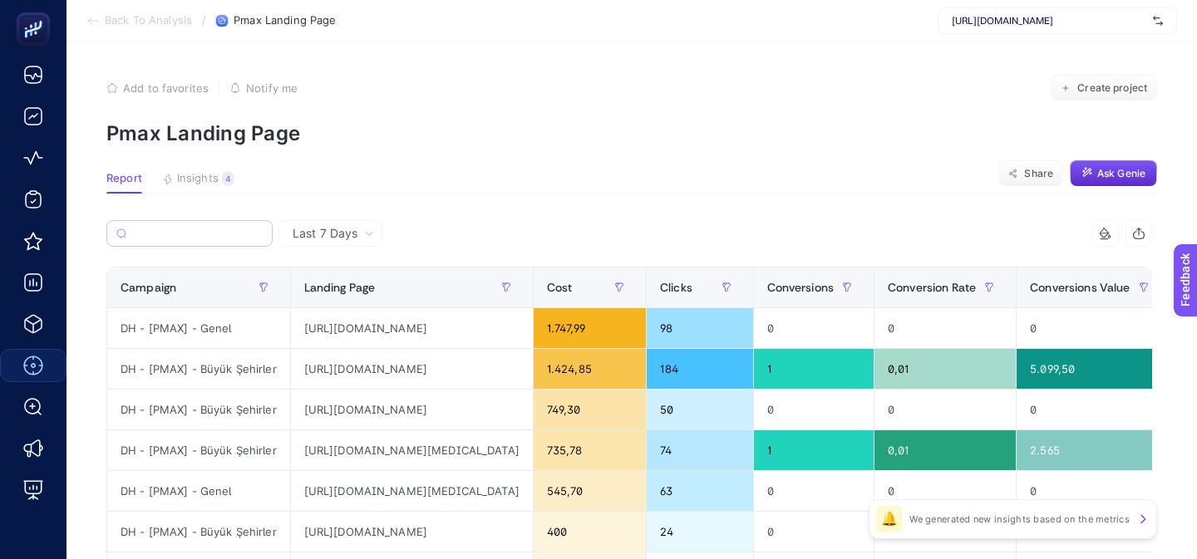
click at [478, 186] on section "Report Insights 4 We generated new insights based on the metrics Share Ask [PER…" at bounding box center [631, 183] width 1050 height 22
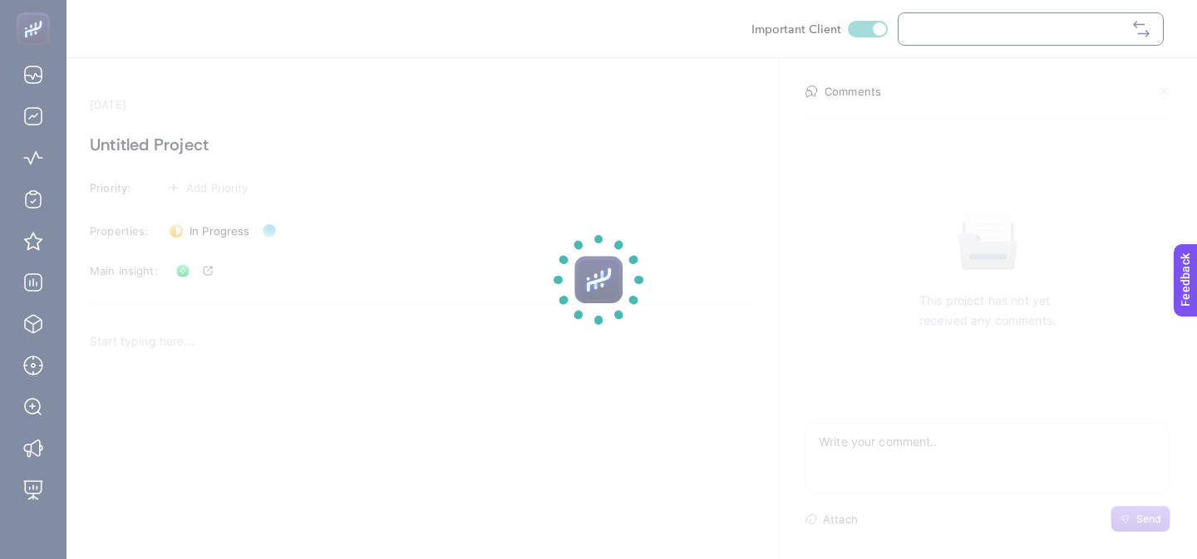
checkbox input "true"
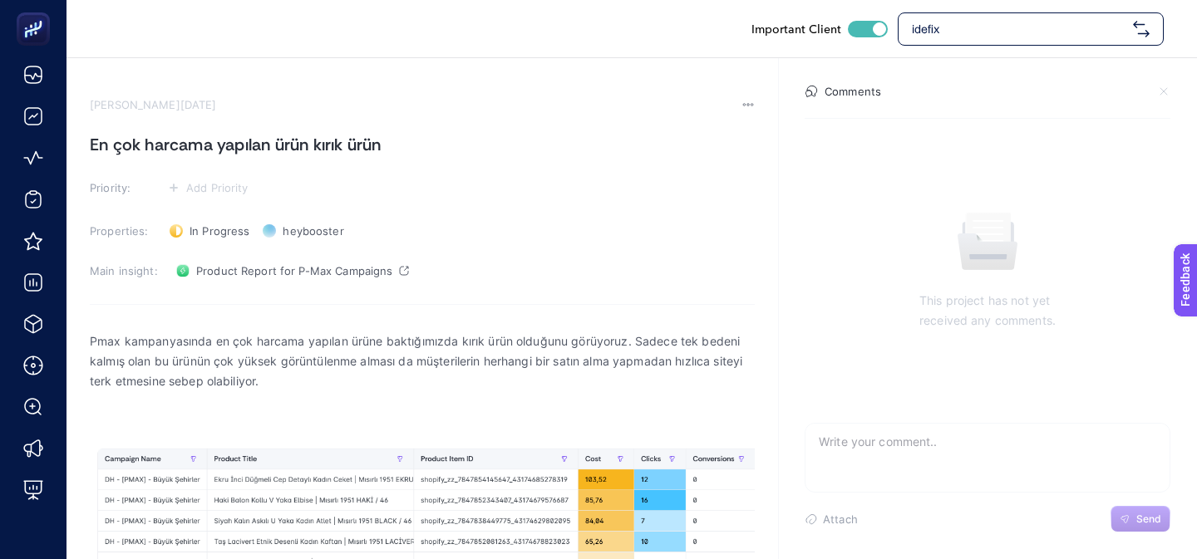
click at [478, 160] on section "[PERSON_NAME][DATE] En çok harcama yapılan ürün kırık ürün Priority: Add Priori…" at bounding box center [422, 375] width 665 height 555
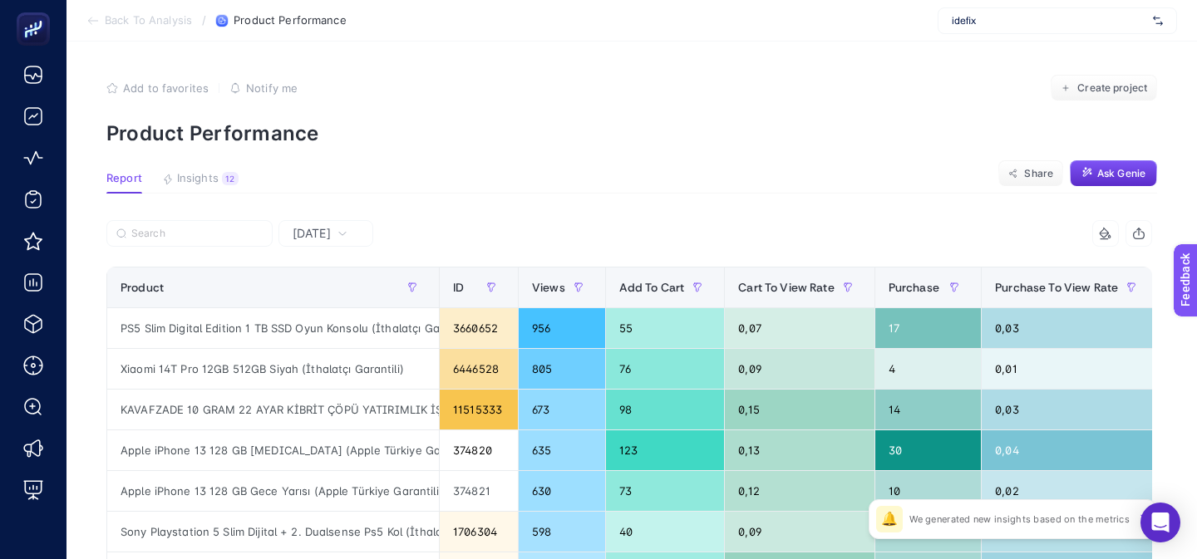
click at [215, 176] on span "Insights" at bounding box center [198, 178] width 42 height 13
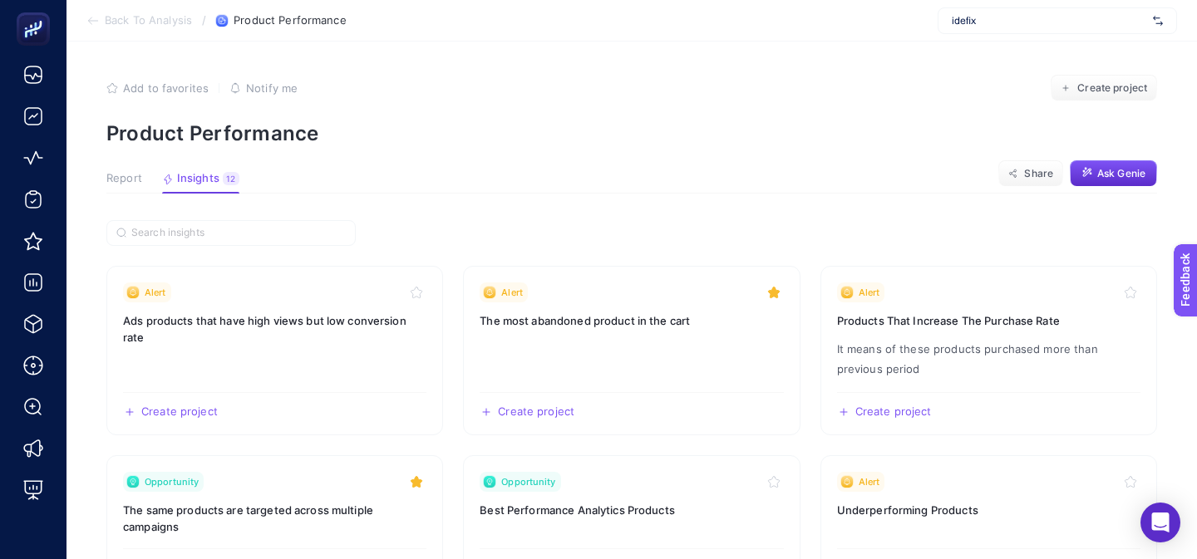
click at [129, 179] on span "Report" at bounding box center [124, 178] width 36 height 13
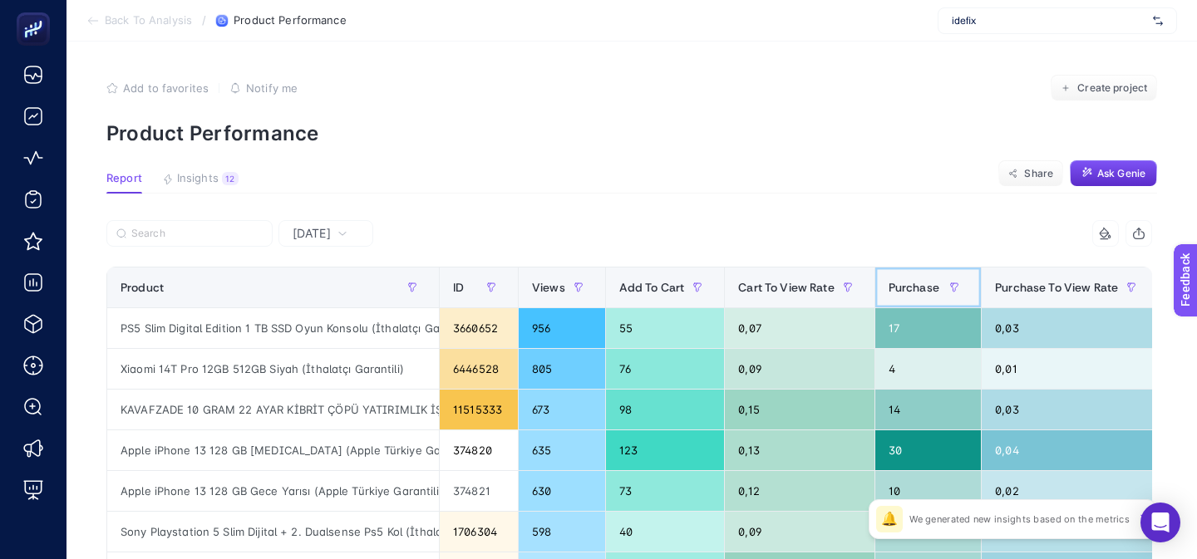
click at [922, 286] on span "Purchase" at bounding box center [913, 287] width 51 height 13
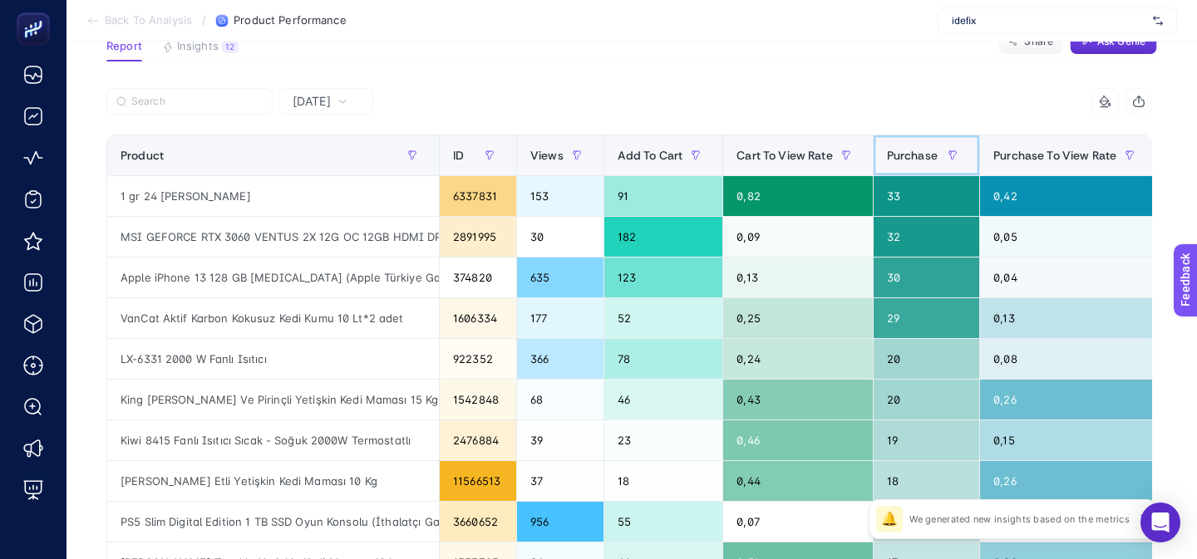
scroll to position [133, 0]
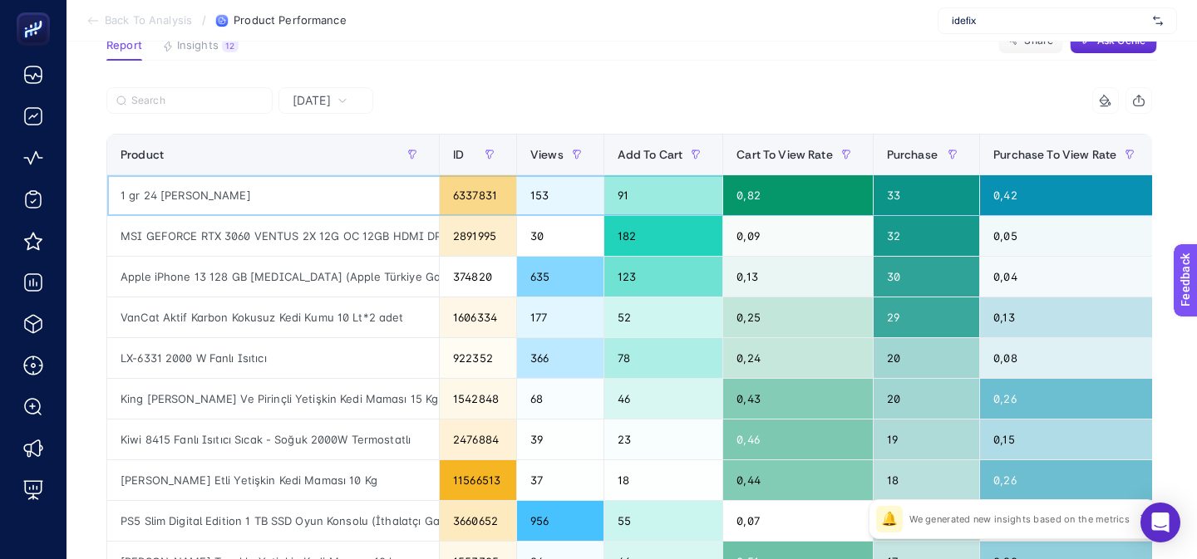
click at [208, 194] on div "1 gr 24 Ayar Külçe Altın" at bounding box center [273, 195] width 332 height 40
copy tr "1 gr 24 Ayar Külçe Altın"
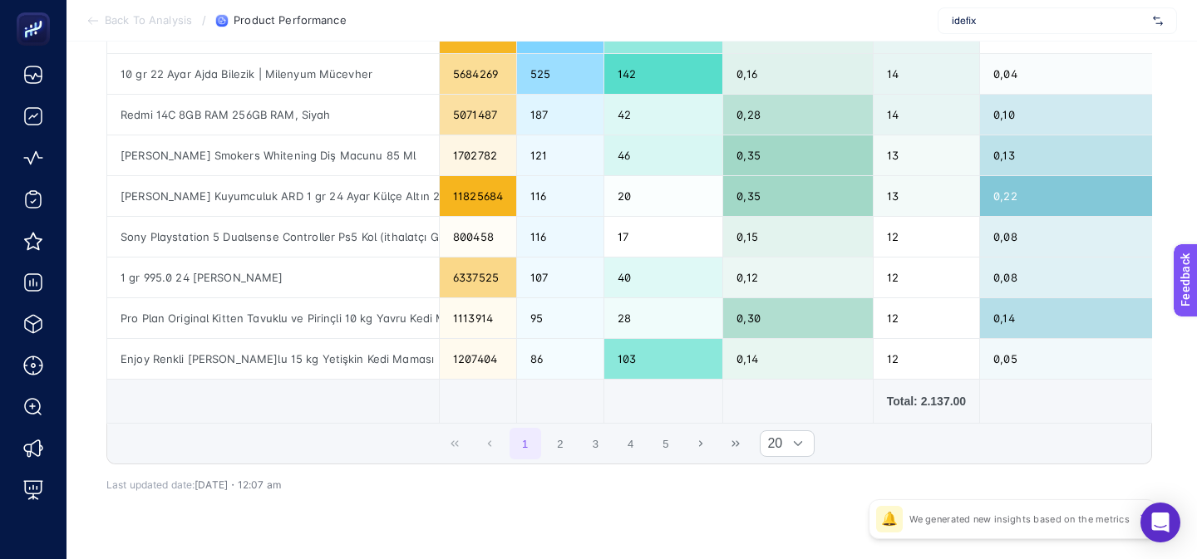
scroll to position [781, 0]
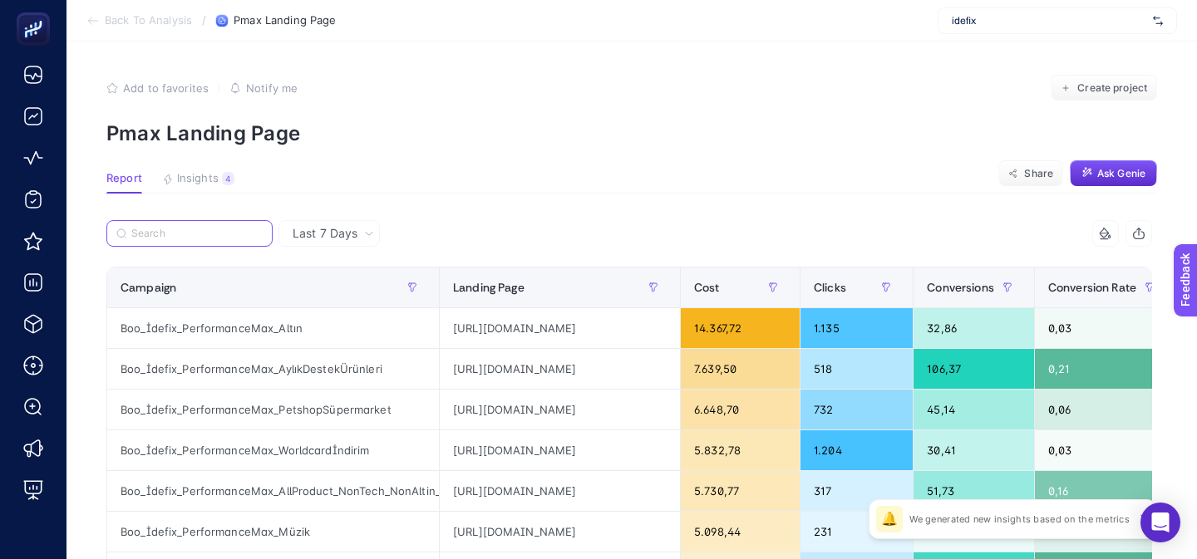
click at [237, 235] on input "Search" at bounding box center [196, 234] width 131 height 12
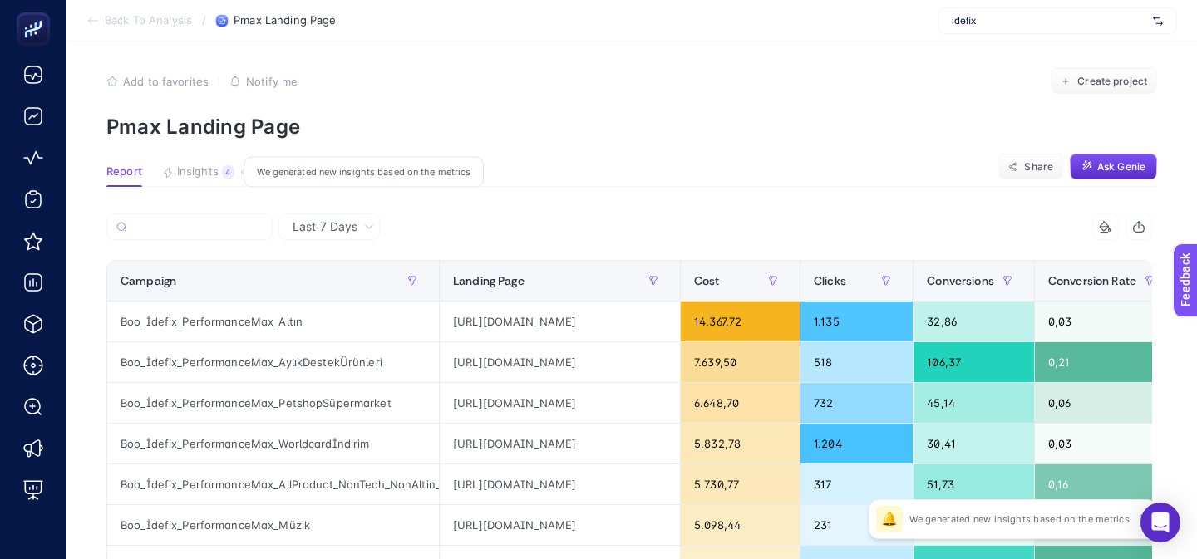
click at [180, 175] on span "Insights" at bounding box center [198, 171] width 42 height 13
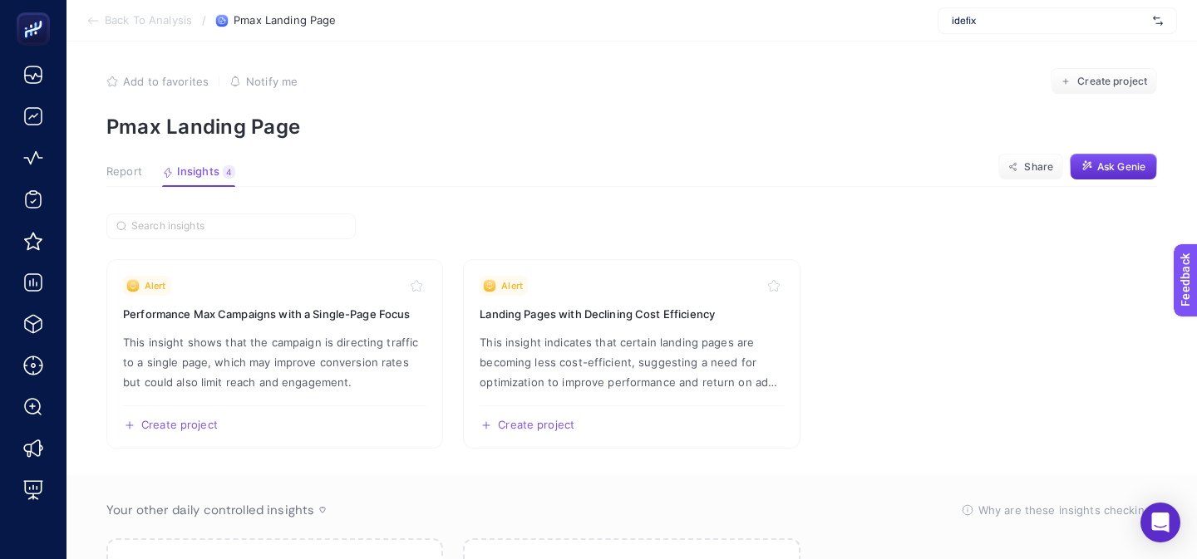
click at [140, 179] on button "Report" at bounding box center [124, 176] width 36 height 22
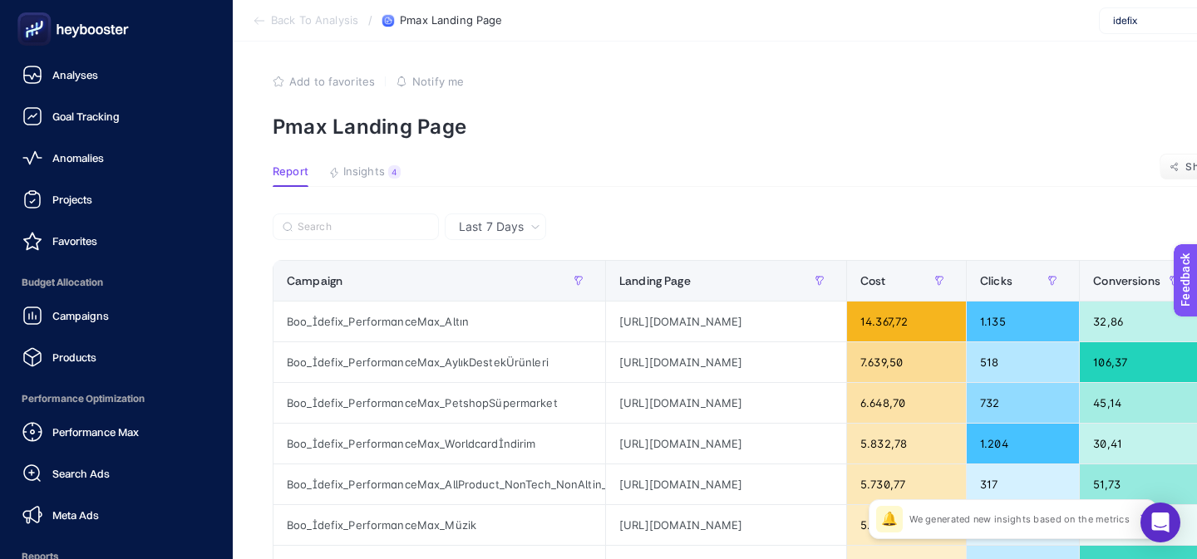
click at [71, 455] on div "Performance Max Search Ads Meta Ads" at bounding box center [116, 473] width 206 height 116
click at [86, 418] on link "Performance Max" at bounding box center [116, 431] width 206 height 33
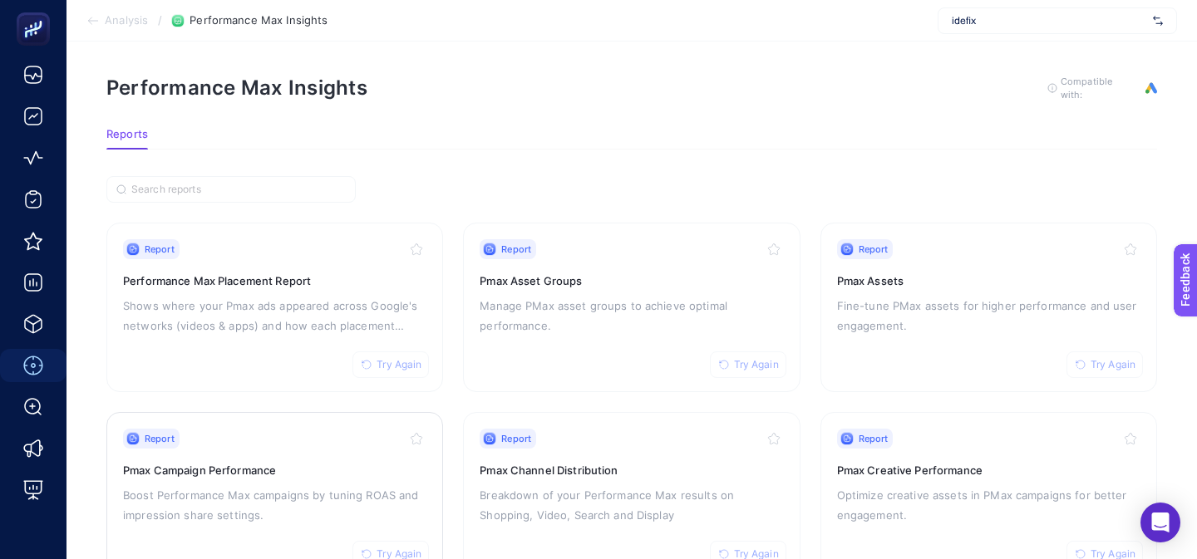
scroll to position [256, 0]
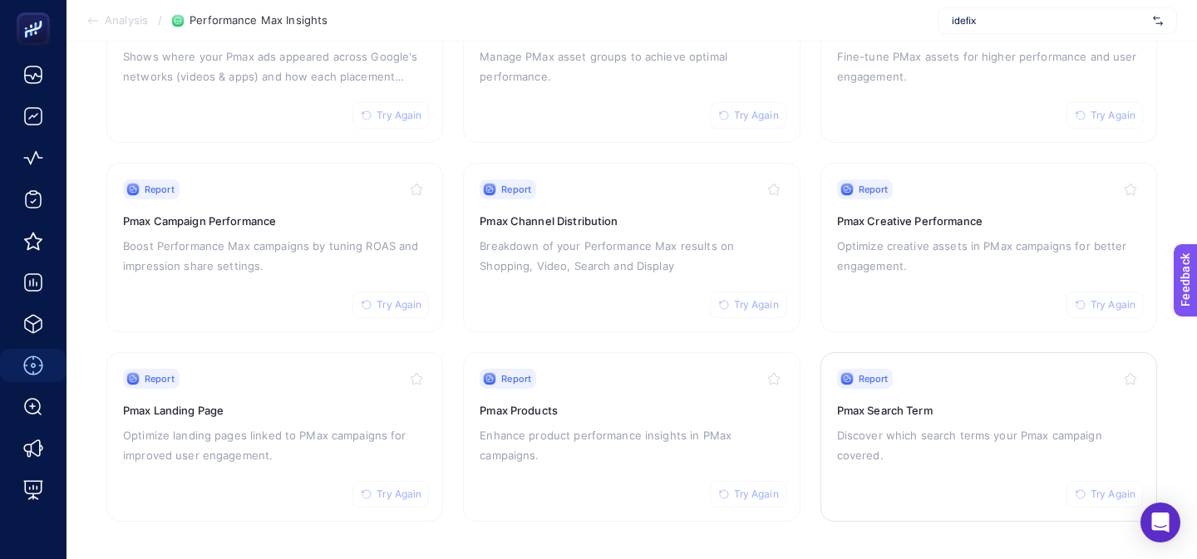
click at [858, 454] on p "Discover which search terms your Pmax campaign covered." at bounding box center [988, 445] width 303 height 40
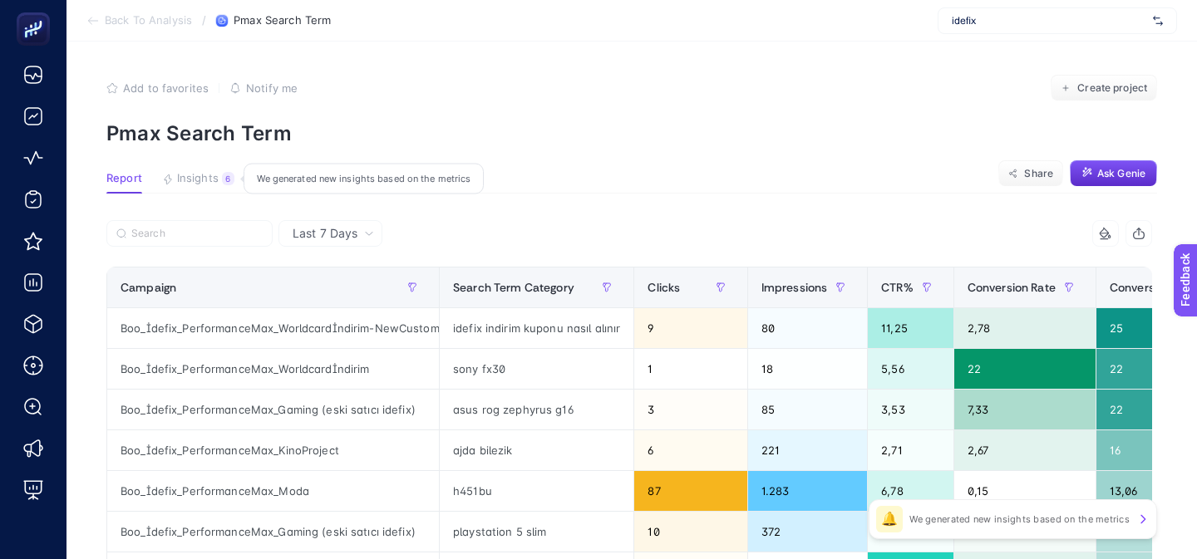
click at [224, 178] on div "6" at bounding box center [228, 178] width 12 height 13
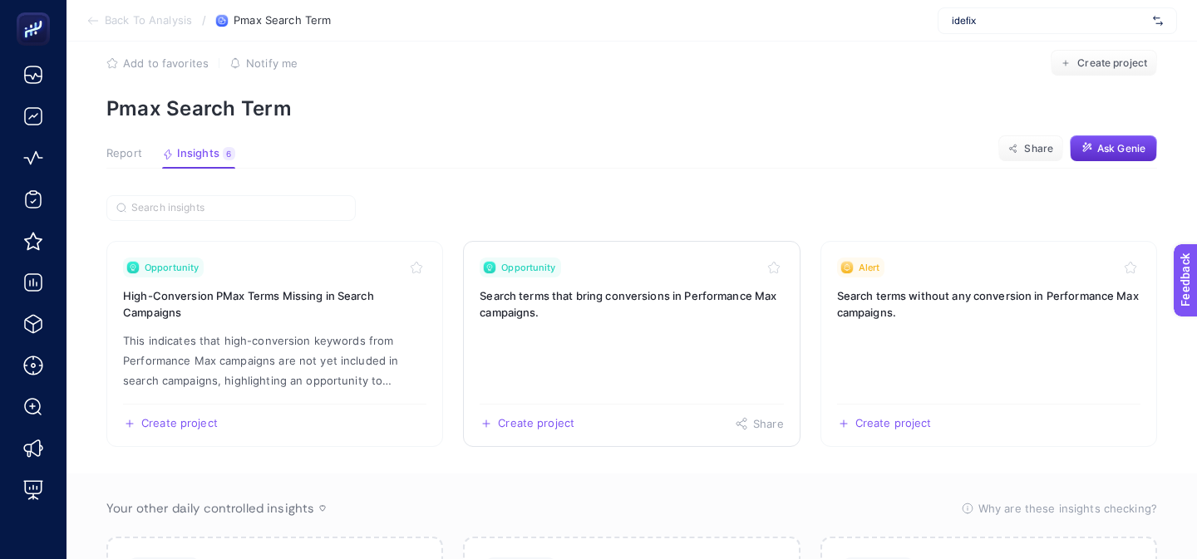
scroll to position [27, 0]
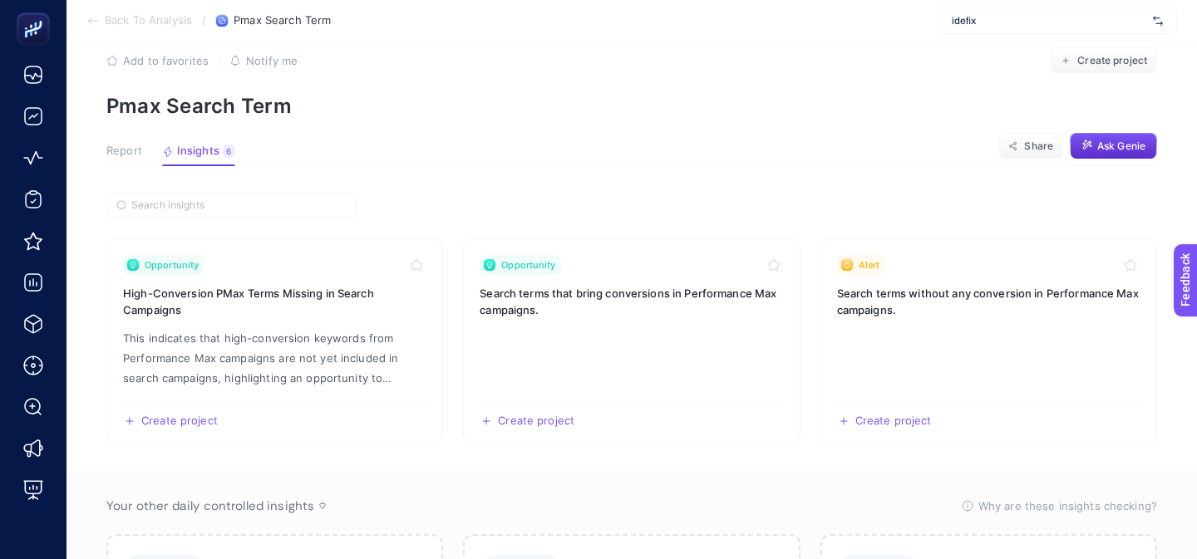
click at [132, 147] on span "Report" at bounding box center [124, 151] width 36 height 13
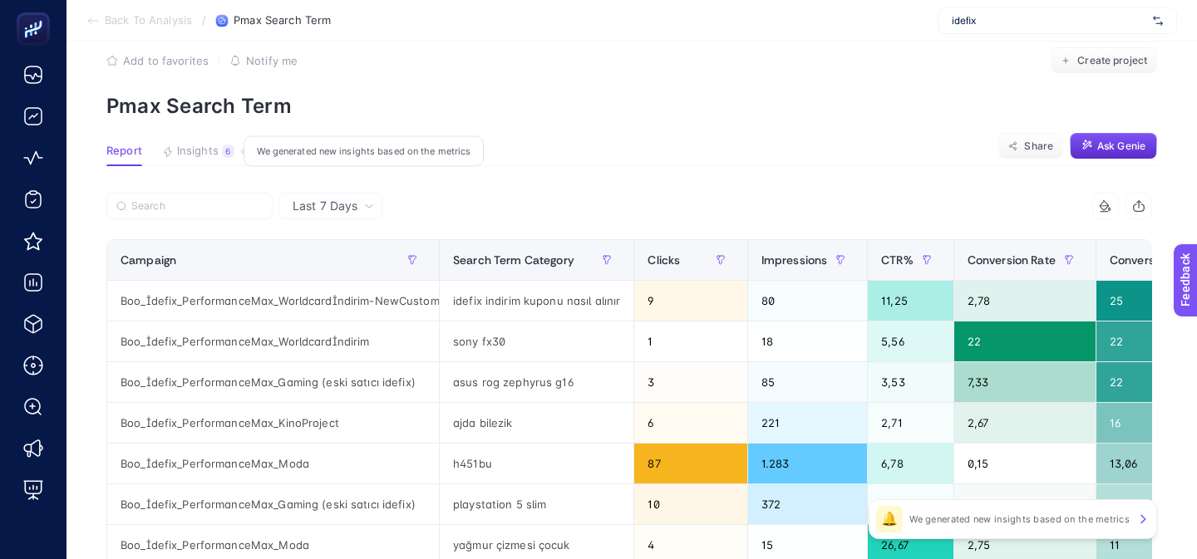
click at [193, 154] on span "Insights" at bounding box center [198, 151] width 42 height 13
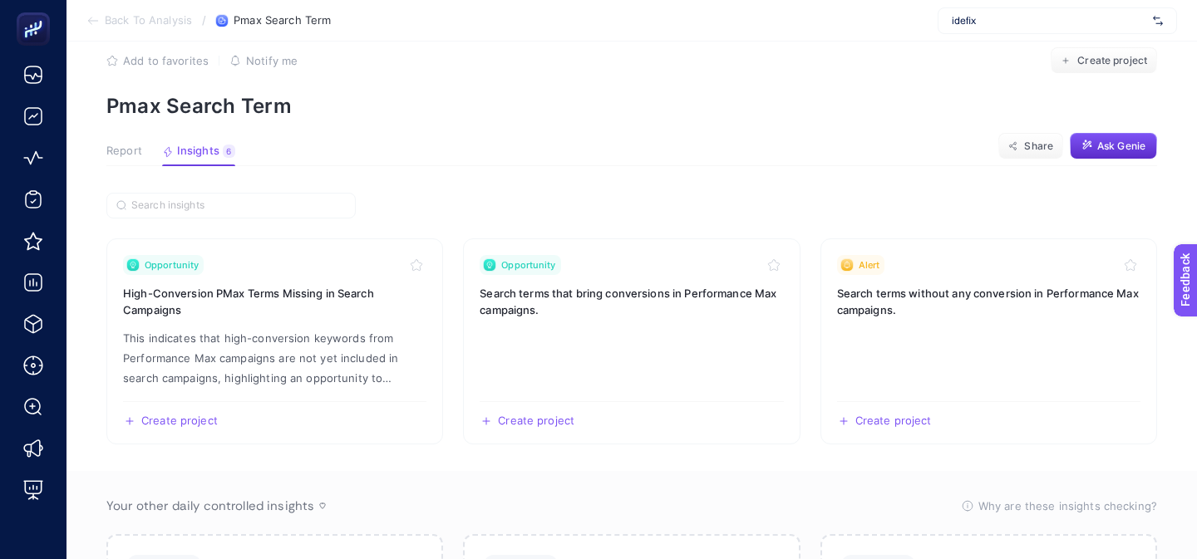
click at [135, 151] on span "Report" at bounding box center [124, 151] width 36 height 13
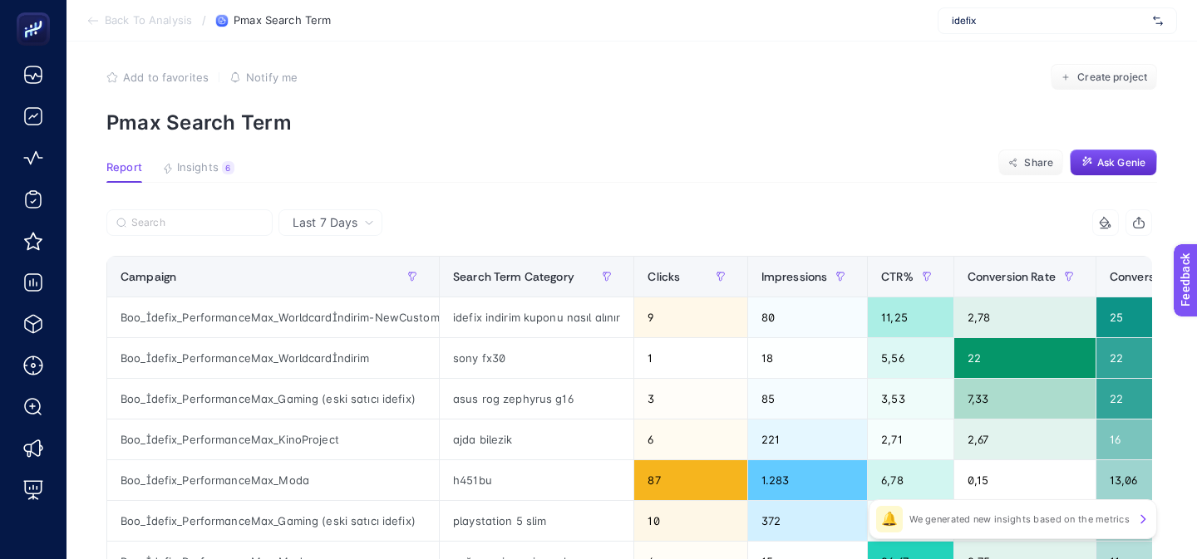
scroll to position [0, 0]
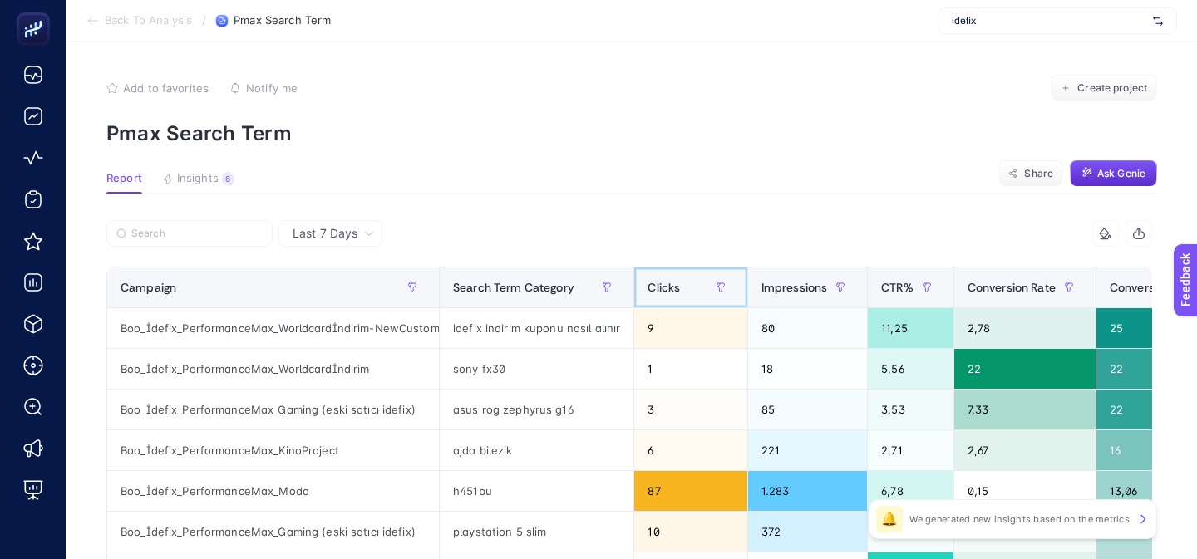
click at [675, 283] on span "Clicks" at bounding box center [663, 287] width 32 height 13
click at [675, 283] on th "Clicks" at bounding box center [690, 288] width 113 height 41
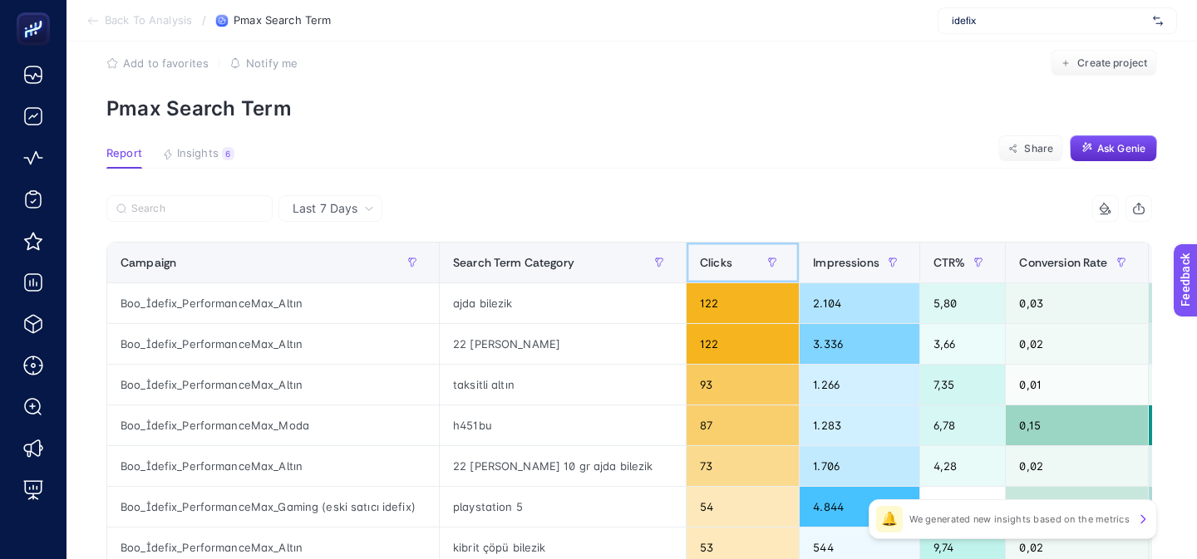
scroll to position [13, 0]
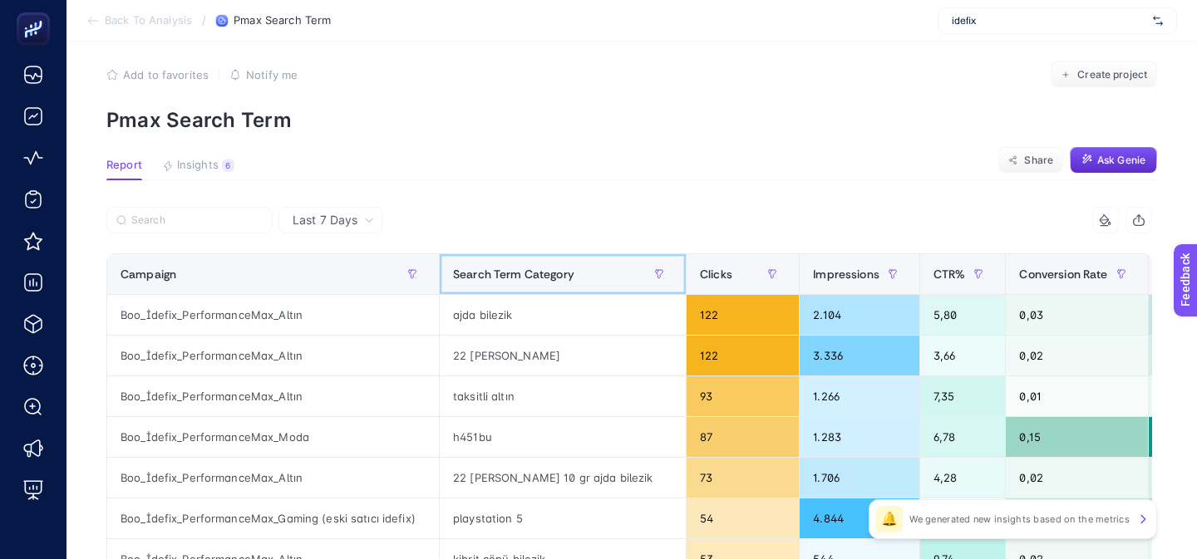
click at [507, 288] on th "Search Term Category" at bounding box center [563, 274] width 247 height 41
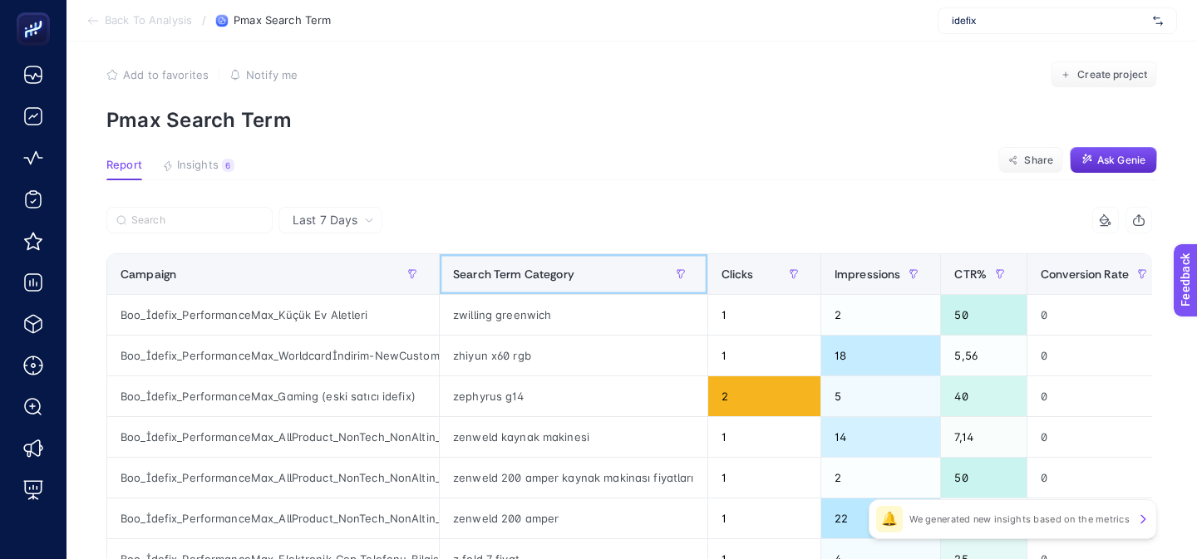
click at [507, 278] on span "Search Term Category" at bounding box center [513, 274] width 121 height 13
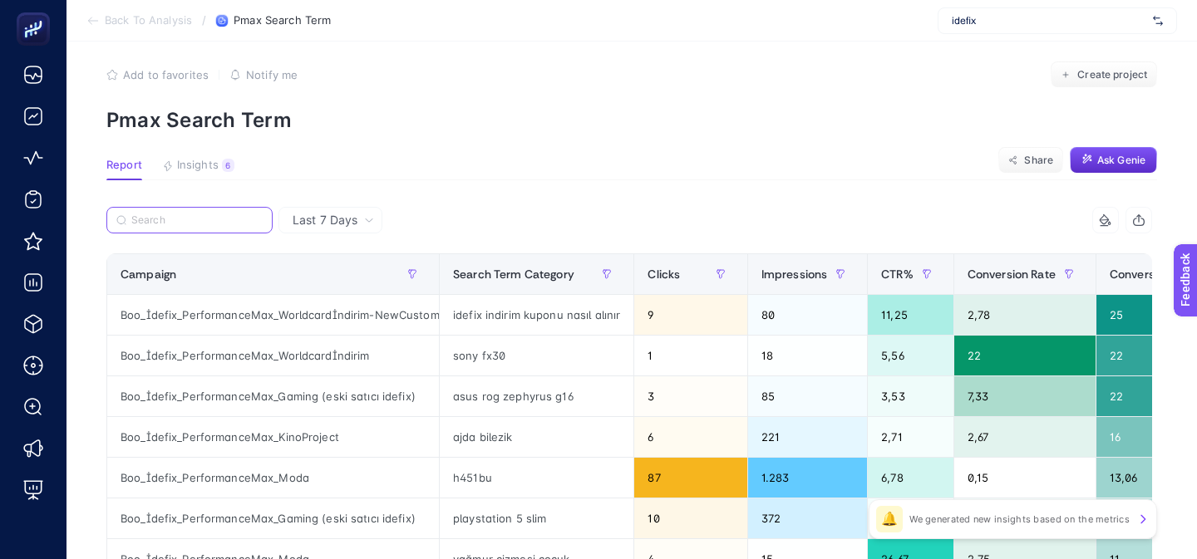
click at [211, 225] on input "Search" at bounding box center [196, 220] width 131 height 12
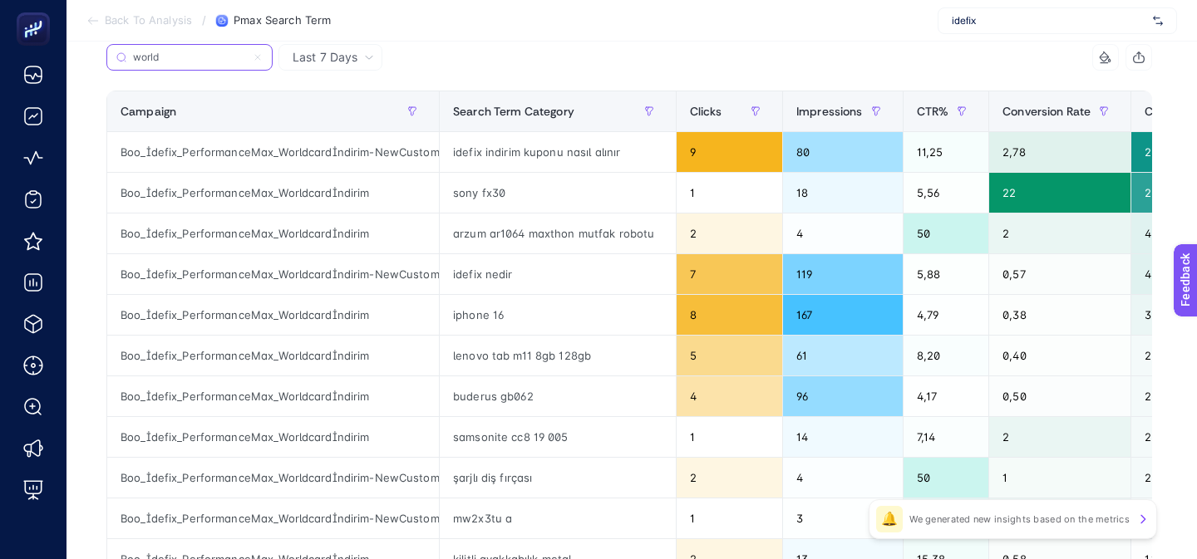
scroll to position [81, 0]
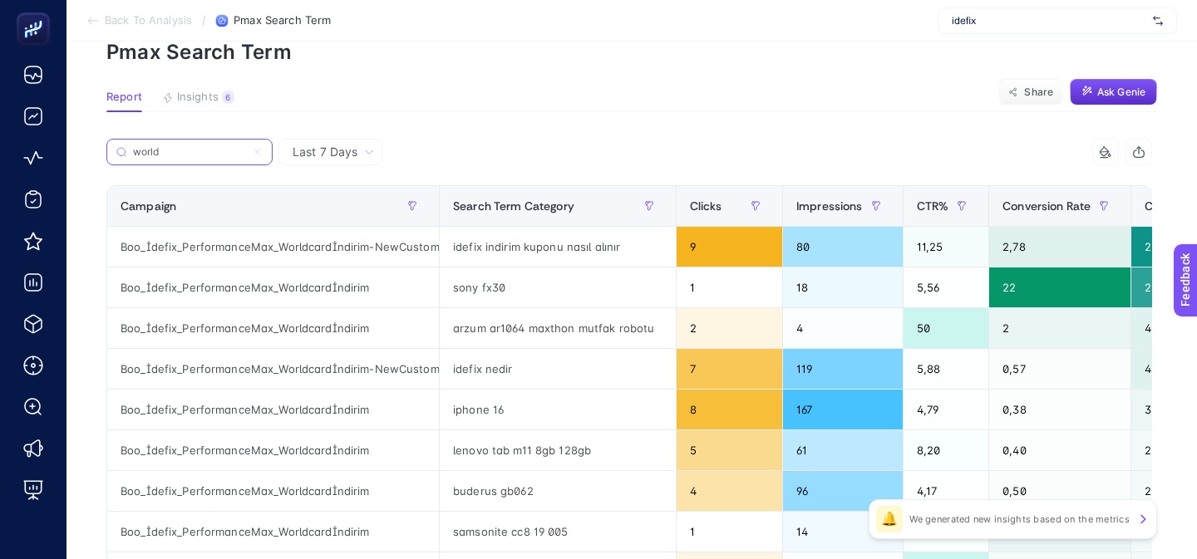
type input "world"
click at [261, 153] on icon at bounding box center [258, 152] width 10 height 10
click at [246, 153] on input "world" at bounding box center [189, 152] width 113 height 12
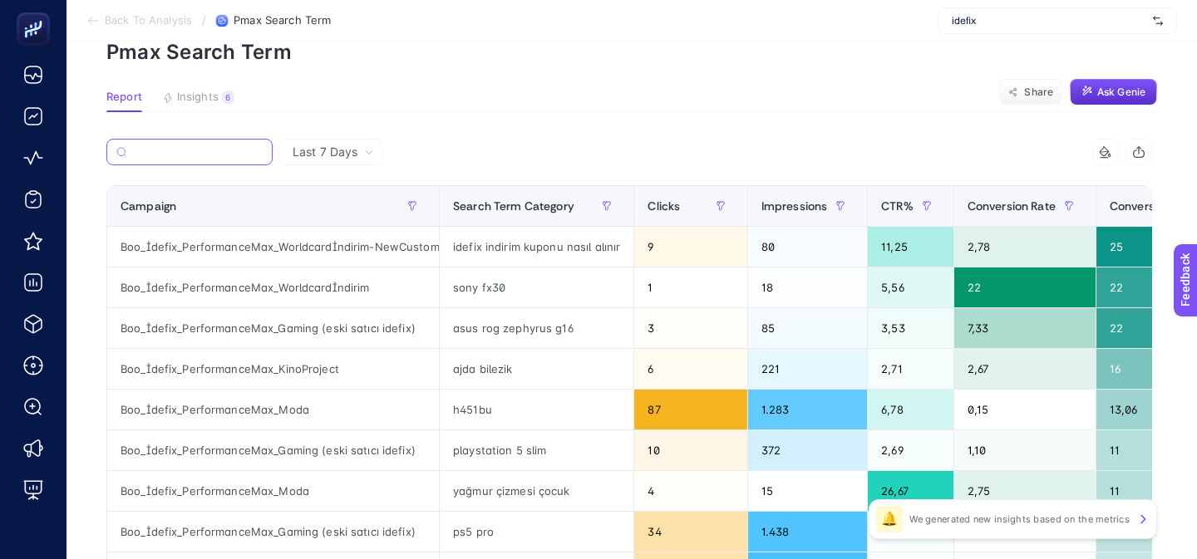
click at [185, 153] on input "Search" at bounding box center [198, 152] width 130 height 12
type input "idefix"
click at [497, 197] on div "Search Term Category" at bounding box center [536, 206] width 167 height 27
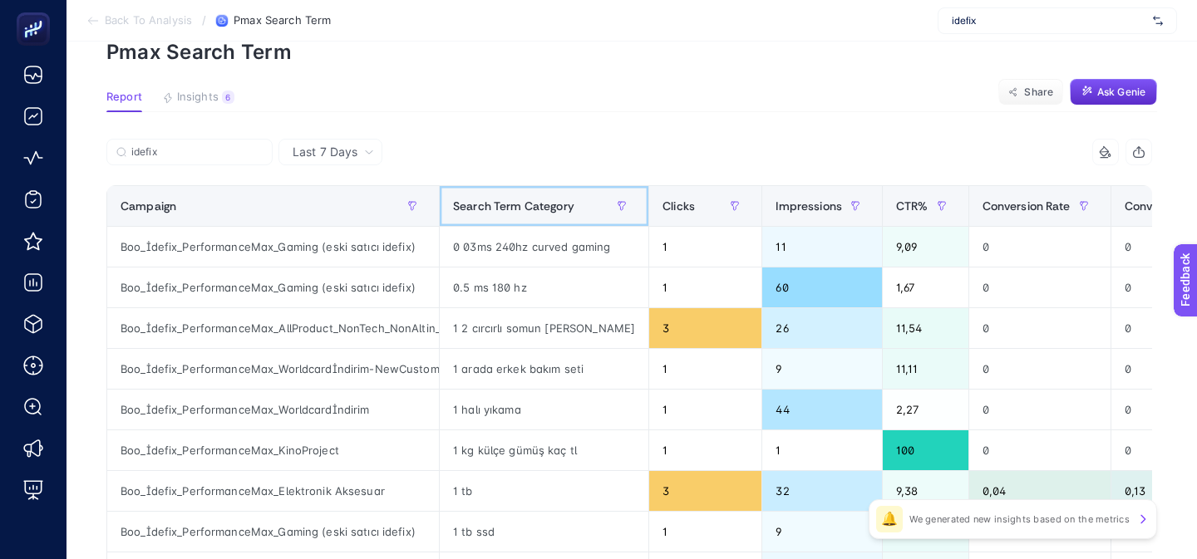
click at [491, 207] on span "Search Term Category" at bounding box center [513, 205] width 121 height 13
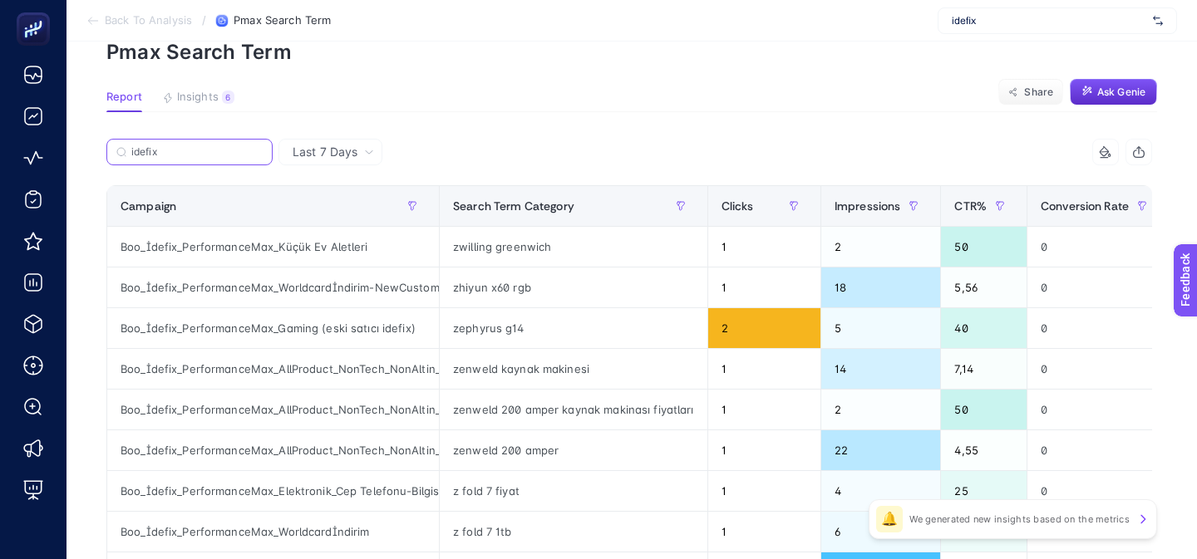
click at [243, 153] on input "idefix" at bounding box center [196, 152] width 131 height 12
click at [258, 152] on icon at bounding box center [258, 152] width 10 height 10
click at [246, 152] on input "idefix" at bounding box center [189, 152] width 113 height 12
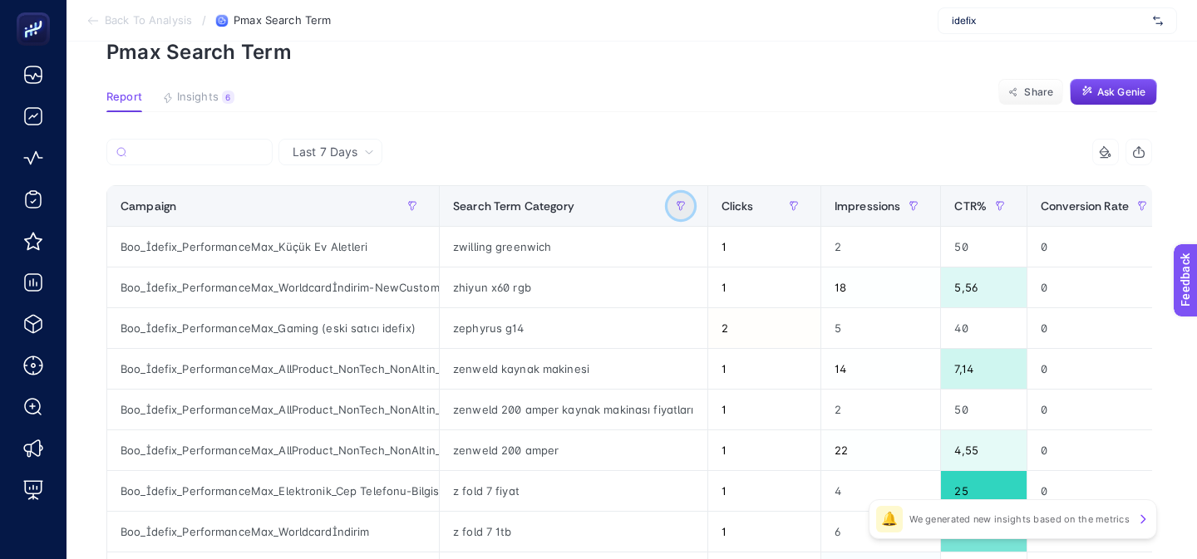
click at [679, 207] on icon "button" at bounding box center [681, 206] width 10 height 10
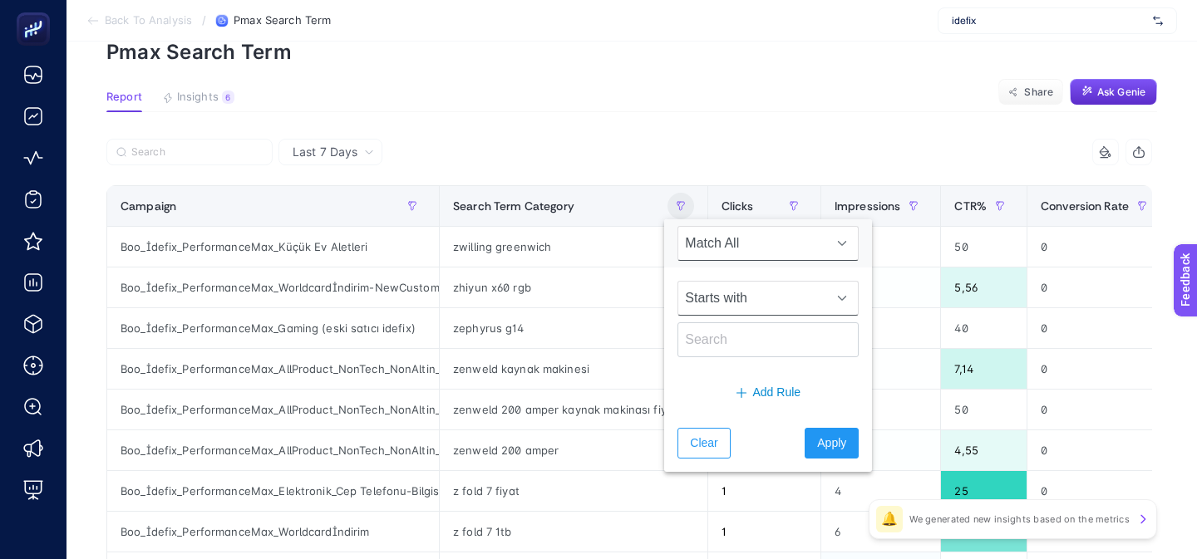
click at [710, 309] on span "Starts with" at bounding box center [752, 298] width 148 height 33
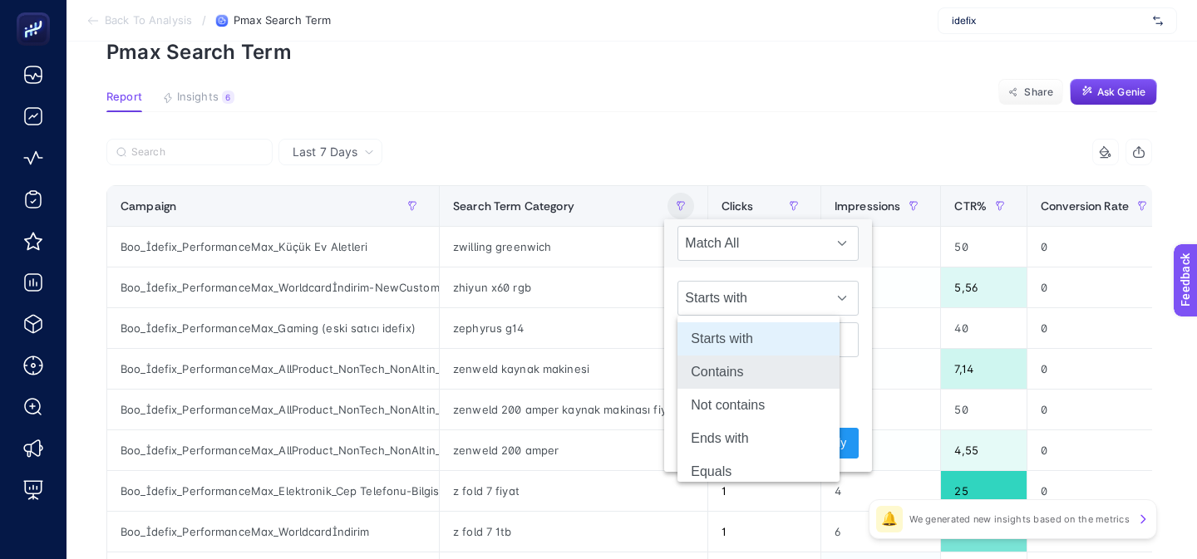
click at [710, 376] on li "Contains" at bounding box center [758, 372] width 162 height 33
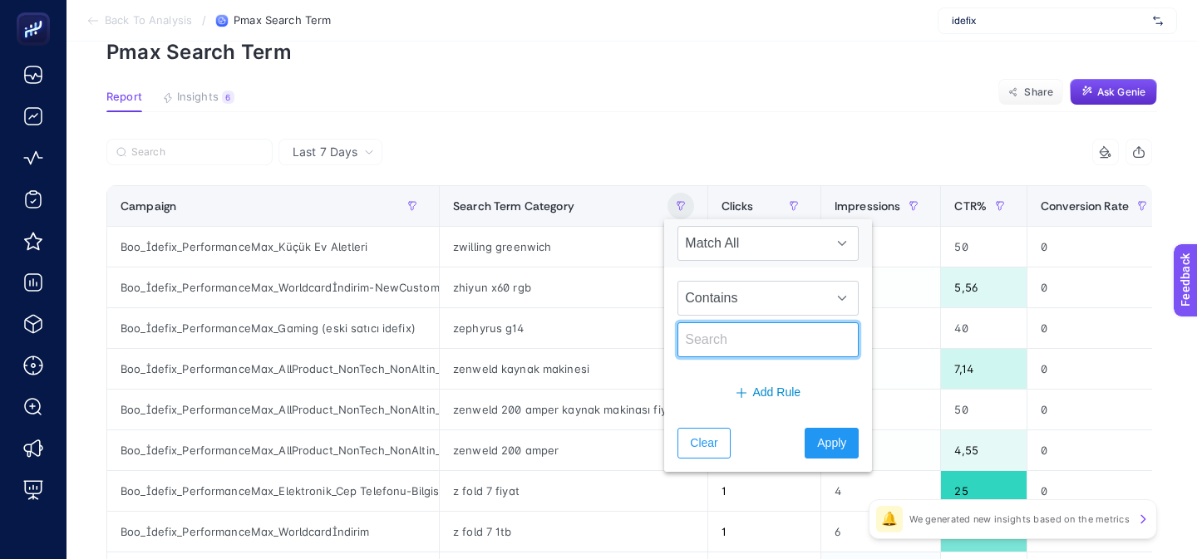
click at [709, 347] on input "text" at bounding box center [767, 339] width 181 height 35
type input "idefix"
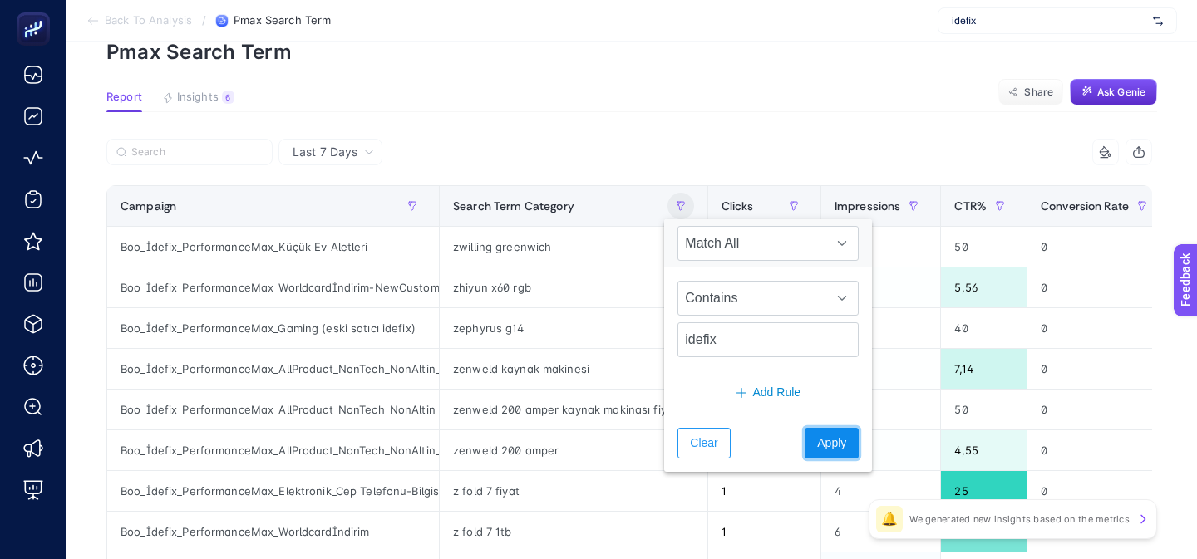
click at [817, 437] on span "Apply" at bounding box center [831, 443] width 29 height 17
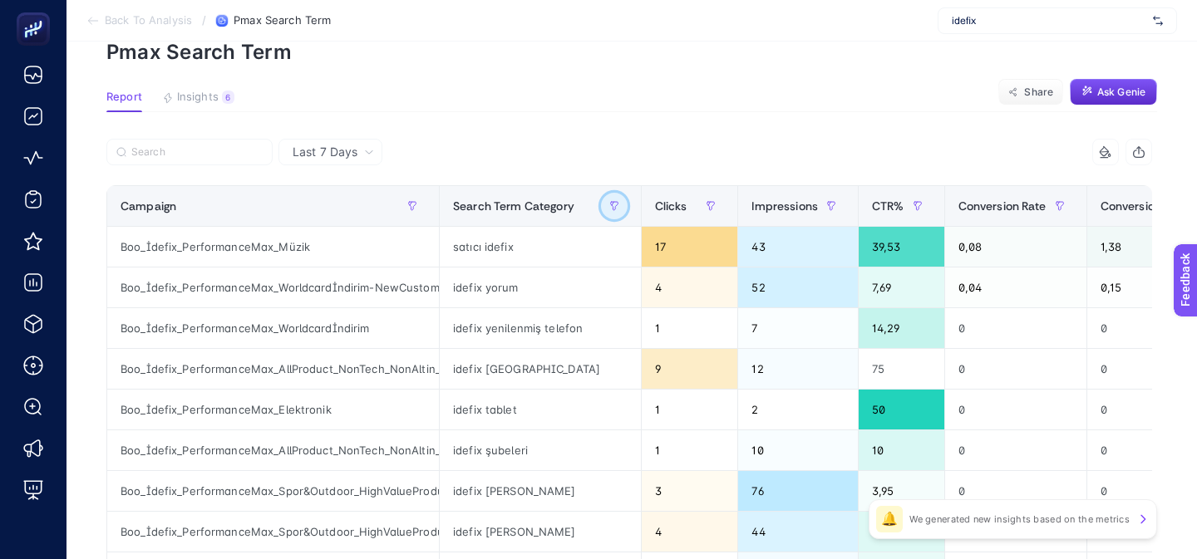
scroll to position [181, 0]
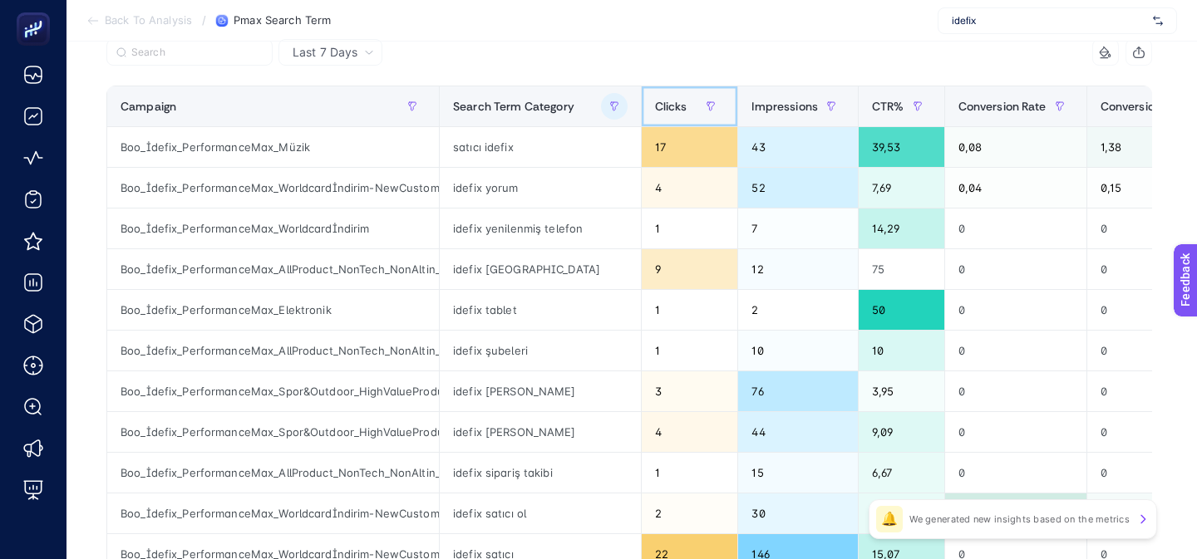
click at [655, 118] on div "Clicks" at bounding box center [690, 106] width 70 height 27
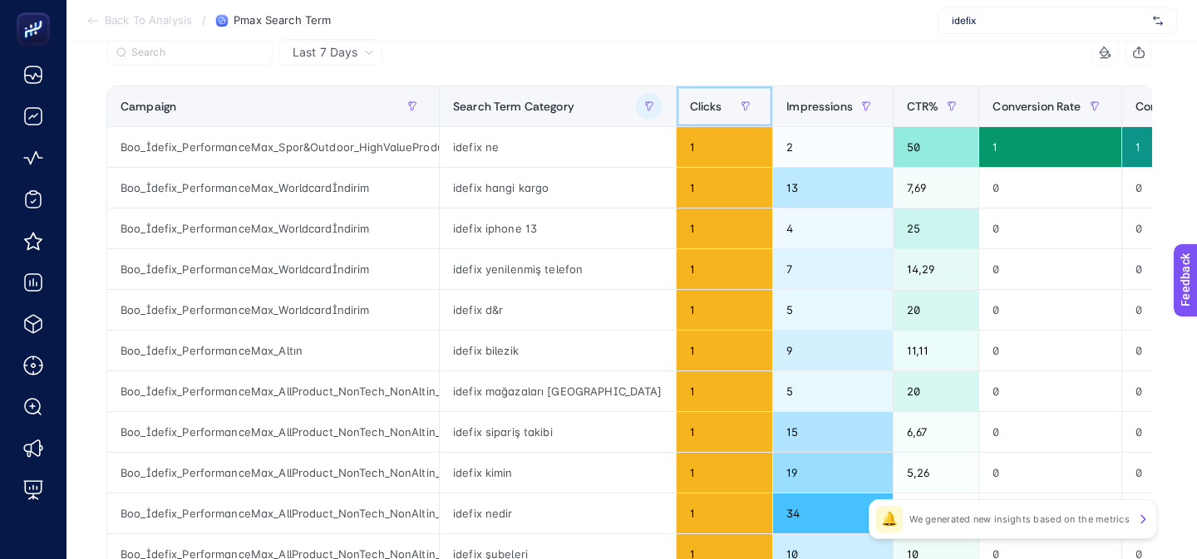
click at [690, 118] on div "Clicks" at bounding box center [725, 106] width 70 height 27
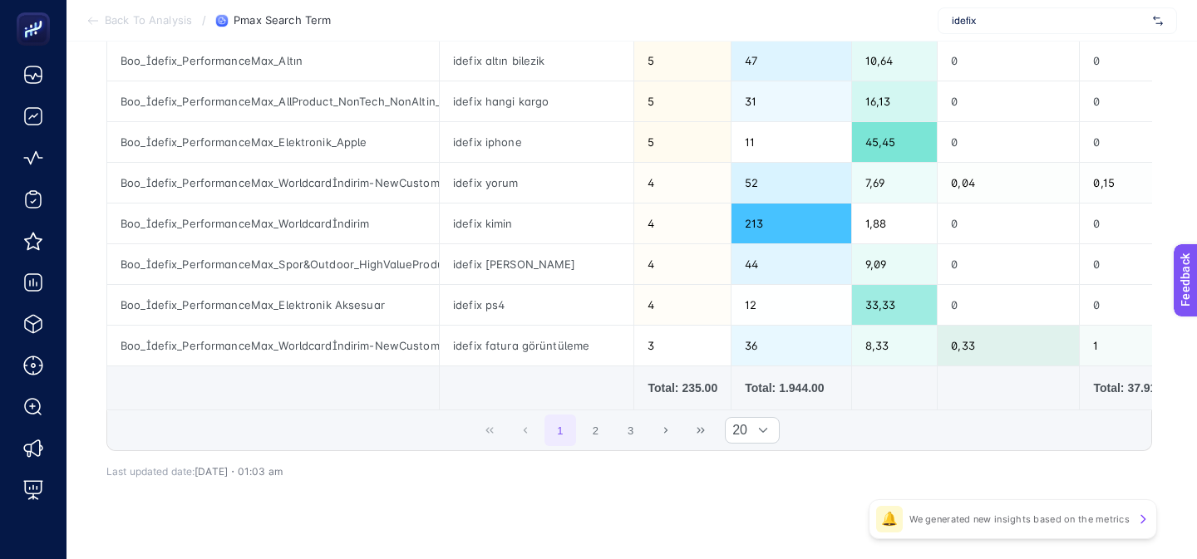
scroll to position [781, 0]
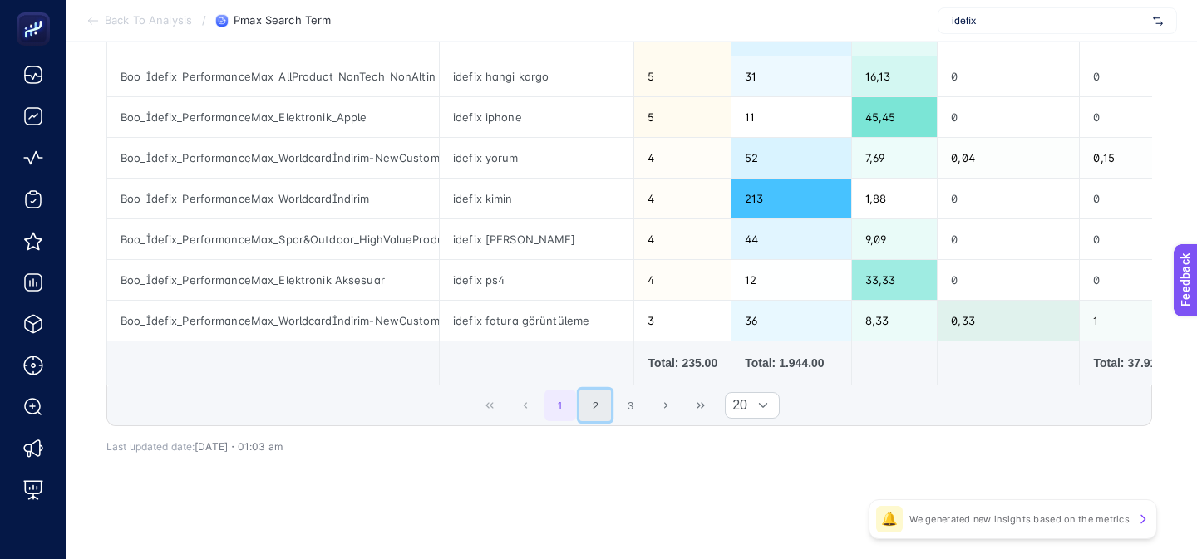
click at [592, 406] on button "2" at bounding box center [595, 406] width 32 height 32
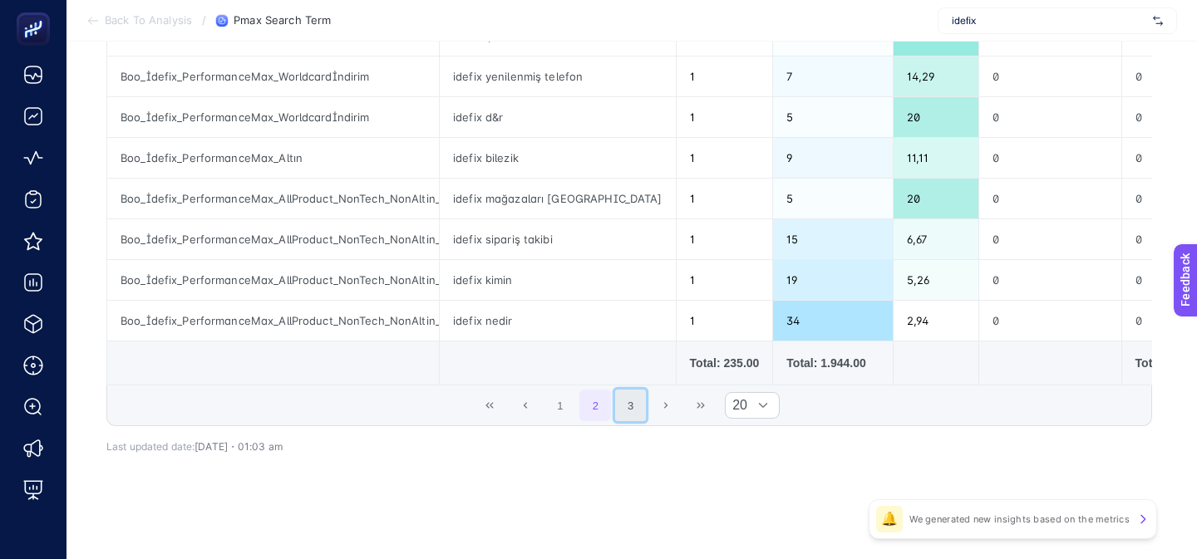
click at [628, 406] on button "3" at bounding box center [631, 406] width 32 height 32
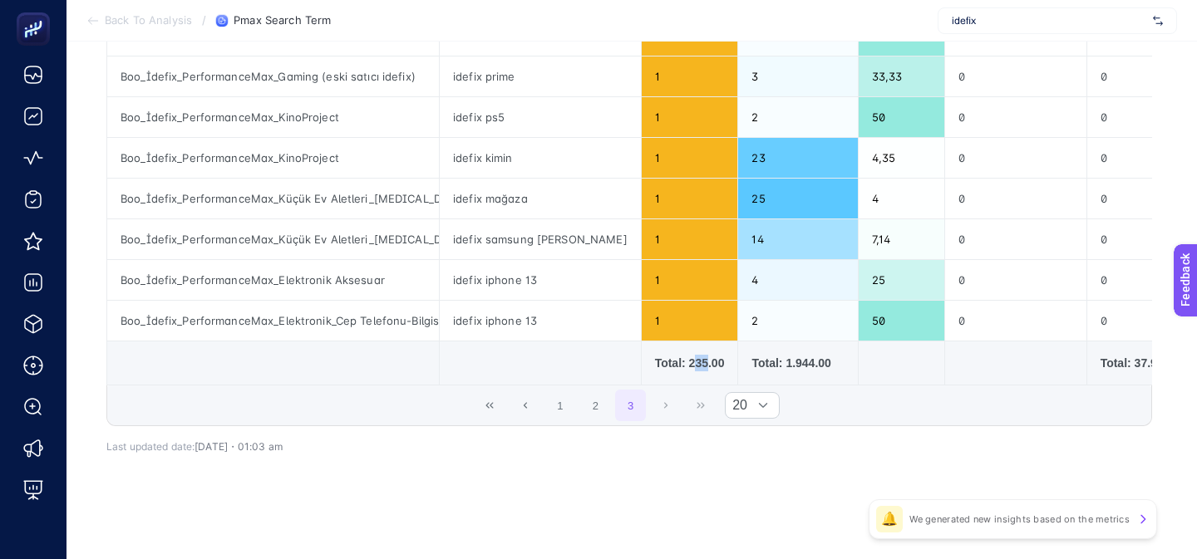
drag, startPoint x: 666, startPoint y: 361, endPoint x: 688, endPoint y: 361, distance: 21.6
click at [683, 361] on div "Total: 235.00" at bounding box center [690, 363] width 70 height 17
click at [493, 407] on icon "First Page" at bounding box center [489, 406] width 10 height 10
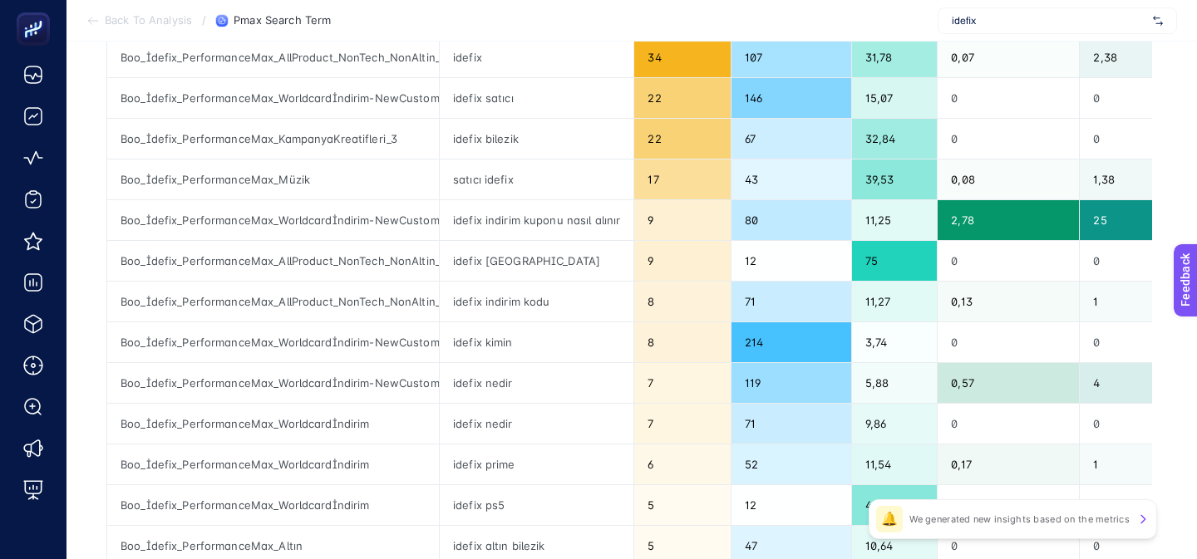
scroll to position [195, 0]
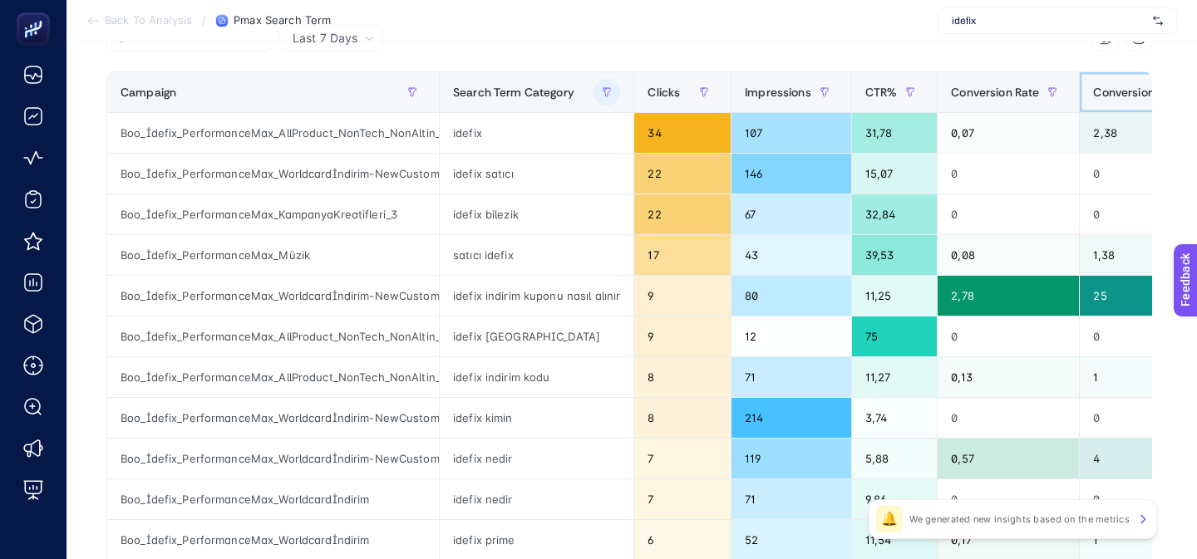
click at [1120, 96] on span "Conversions" at bounding box center [1126, 92] width 67 height 13
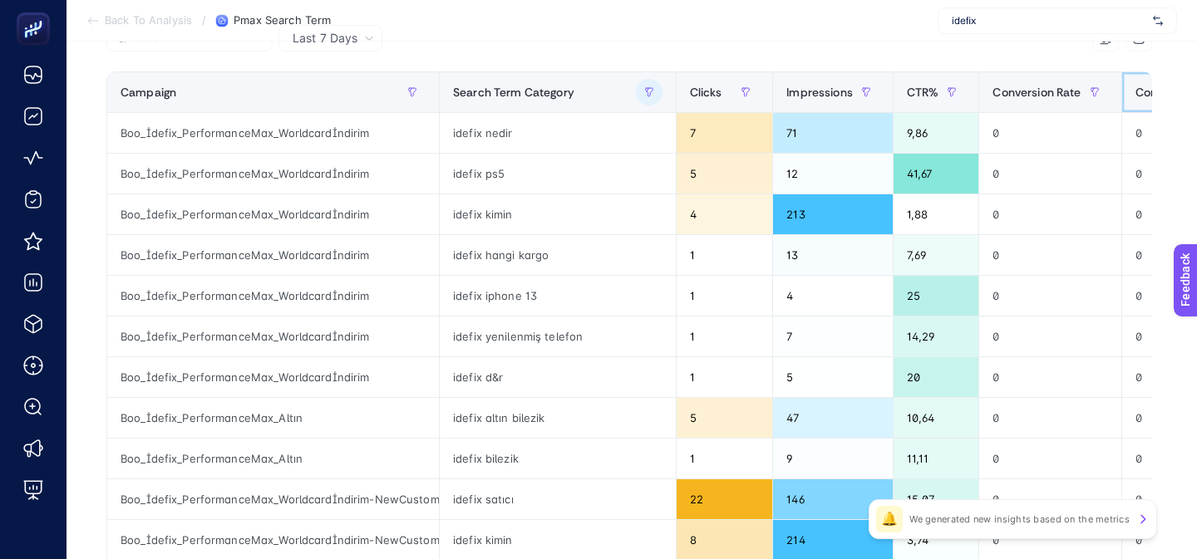
click at [1135, 96] on span "Conversions" at bounding box center [1168, 92] width 67 height 13
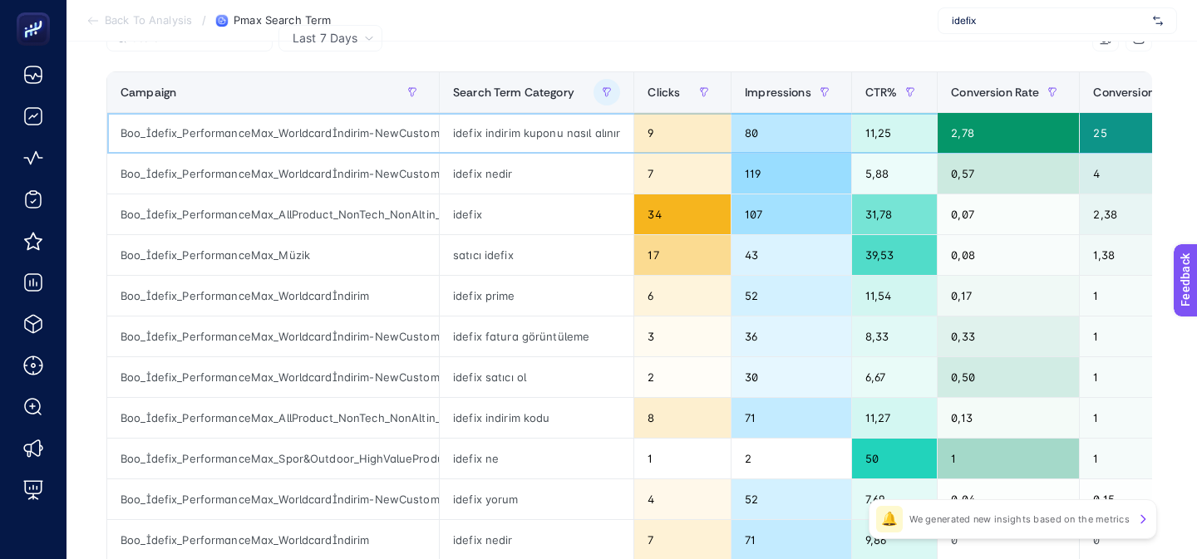
click at [513, 133] on div "idefix indirim kuponu nasıl alınır" at bounding box center [537, 133] width 194 height 40
copy tr "idefix indirim kuponu nasıl alınır"
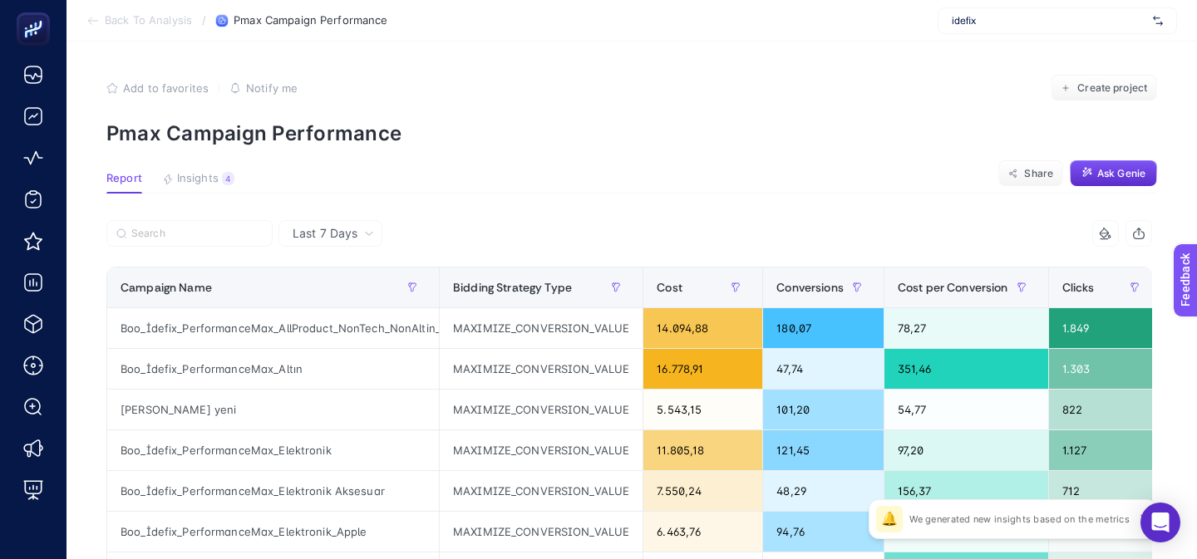
click at [420, 115] on section "Add to favorites false Notify me Create project Pmax Campaign Performance" at bounding box center [631, 110] width 1050 height 71
click at [203, 181] on span "Insights" at bounding box center [198, 178] width 42 height 13
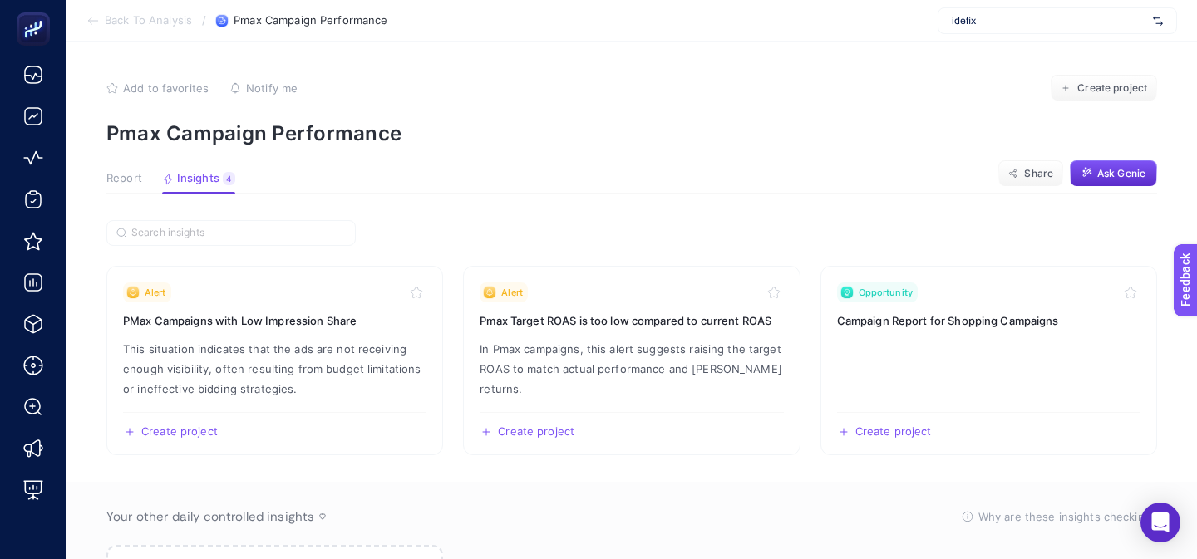
click at [108, 176] on span "Report" at bounding box center [124, 178] width 36 height 13
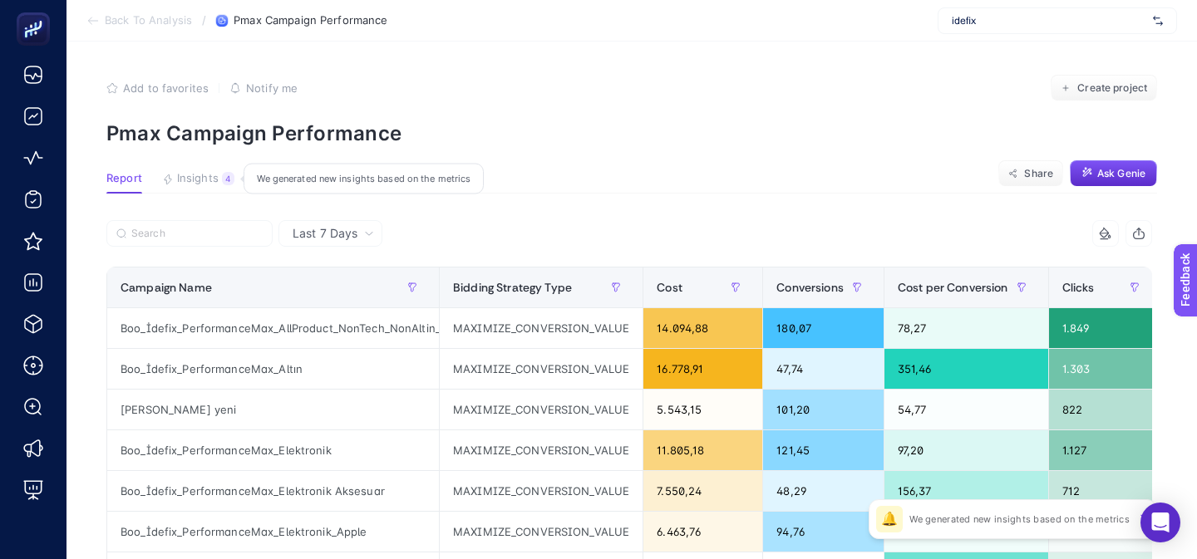
click at [213, 181] on span "Insights" at bounding box center [198, 178] width 42 height 13
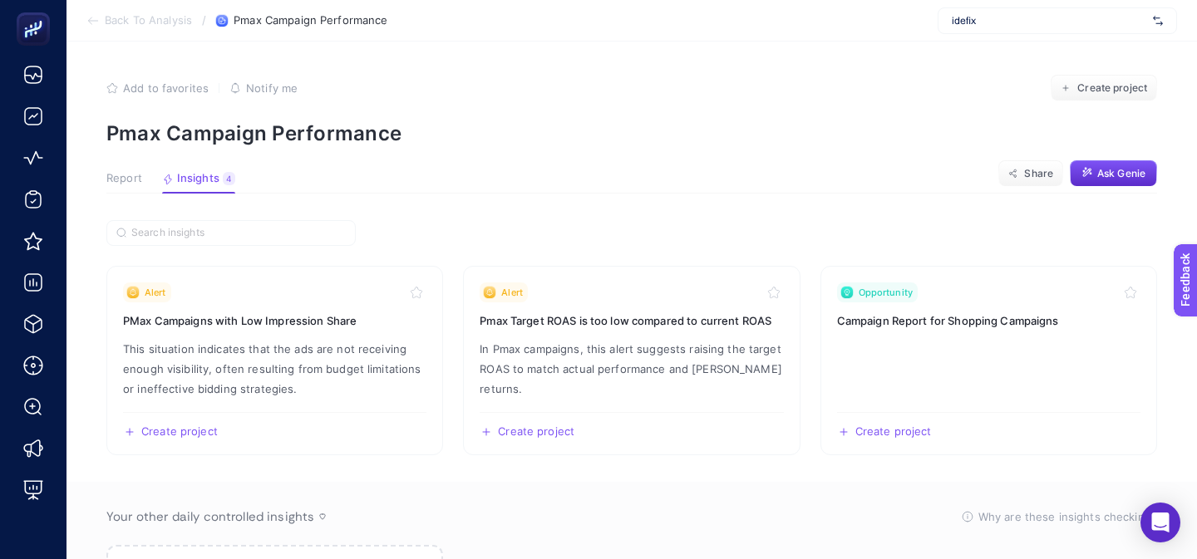
click at [117, 180] on span "Report" at bounding box center [124, 178] width 36 height 13
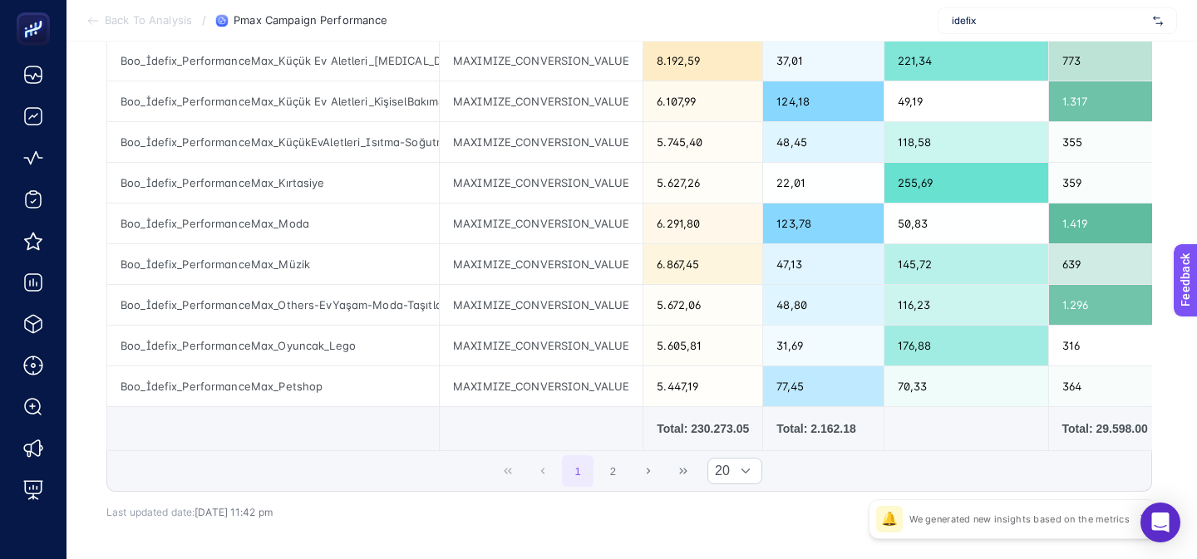
scroll to position [717, 0]
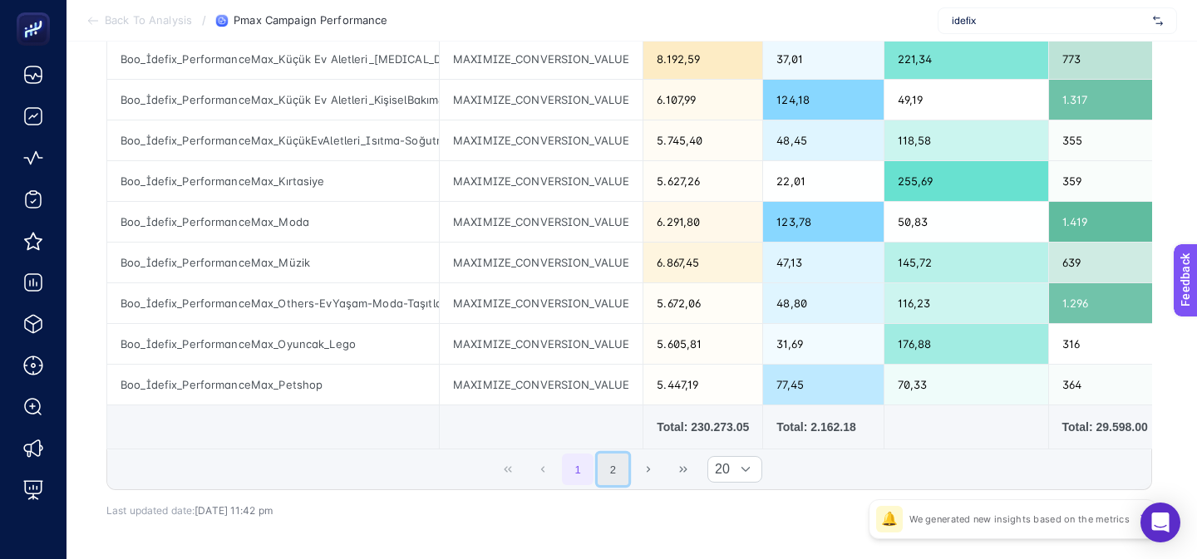
click at [605, 460] on button "2" at bounding box center [613, 470] width 32 height 32
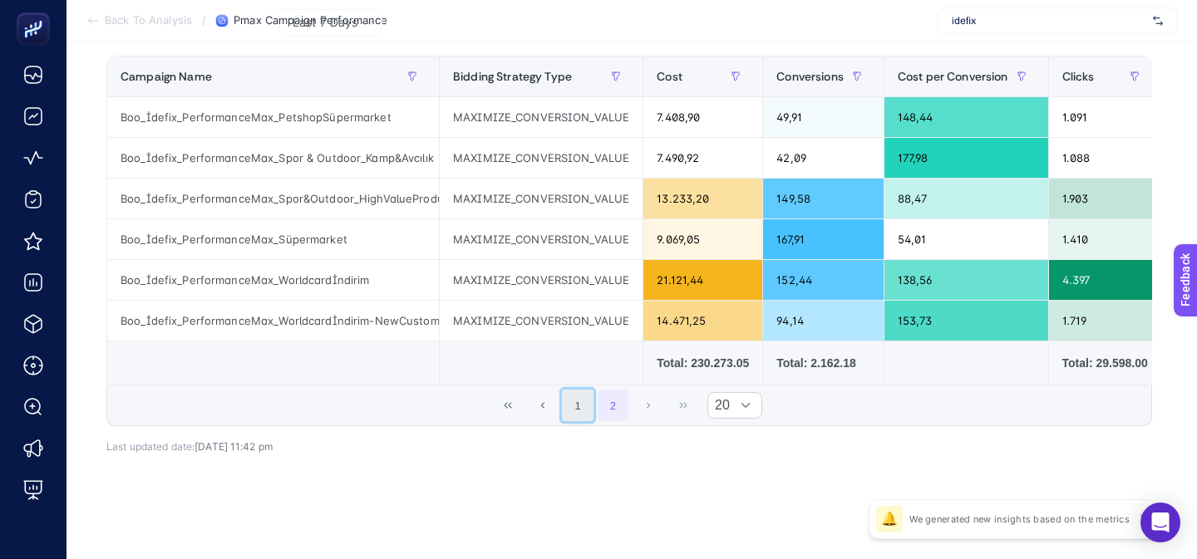
click at [585, 407] on button "1" at bounding box center [578, 406] width 32 height 32
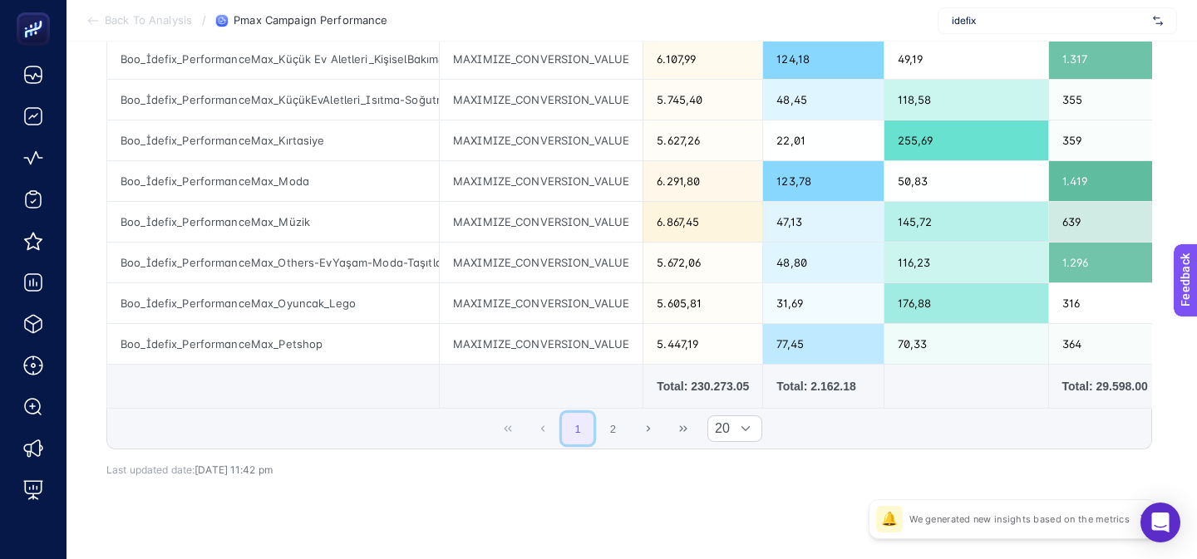
scroll to position [781, 0]
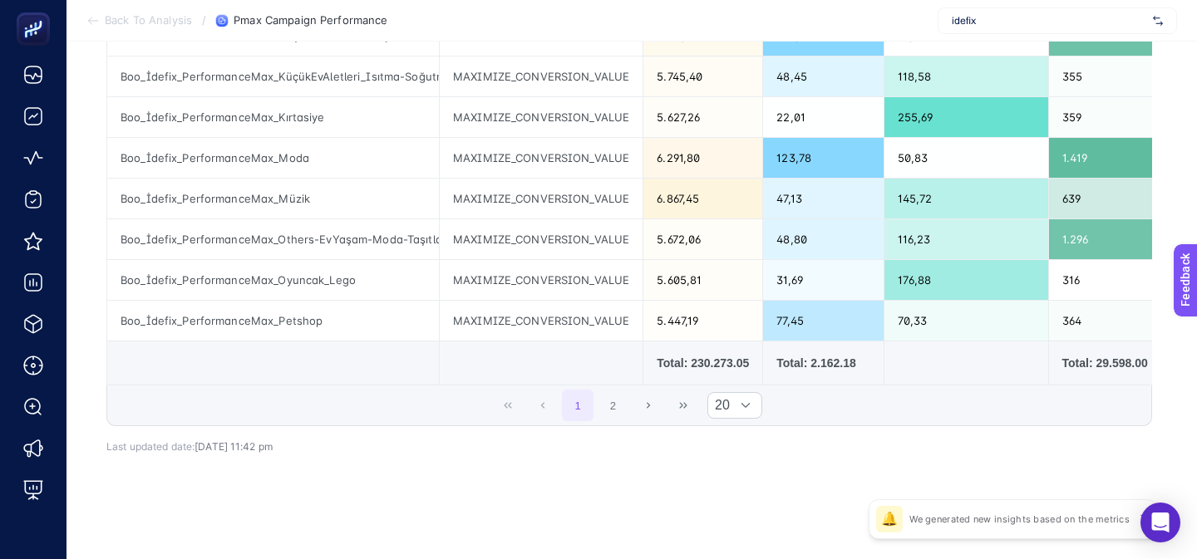
click at [615, 408] on button "2" at bounding box center [613, 406] width 32 height 32
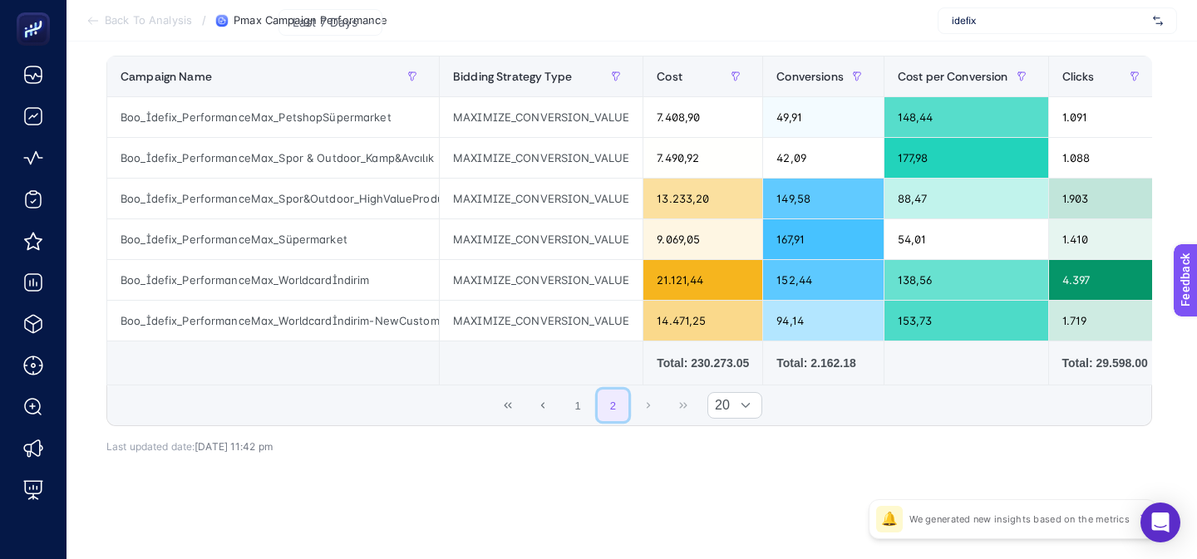
scroll to position [211, 0]
click at [583, 405] on button "1" at bounding box center [578, 406] width 32 height 32
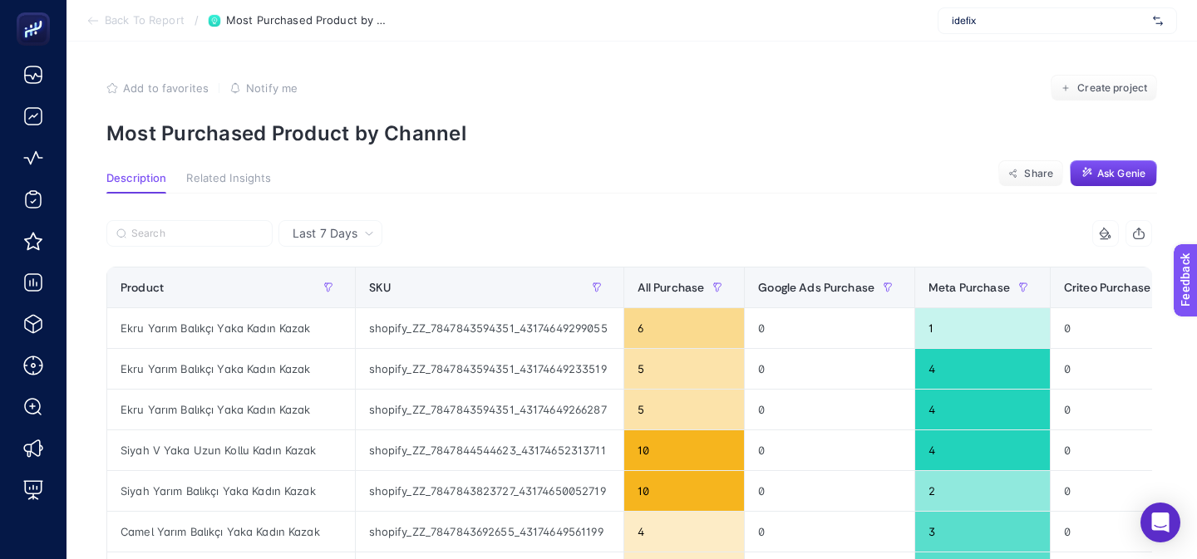
click at [653, 116] on section "Add to favorites false Notify me Create project Most Purchased Product by Chann…" at bounding box center [631, 110] width 1050 height 71
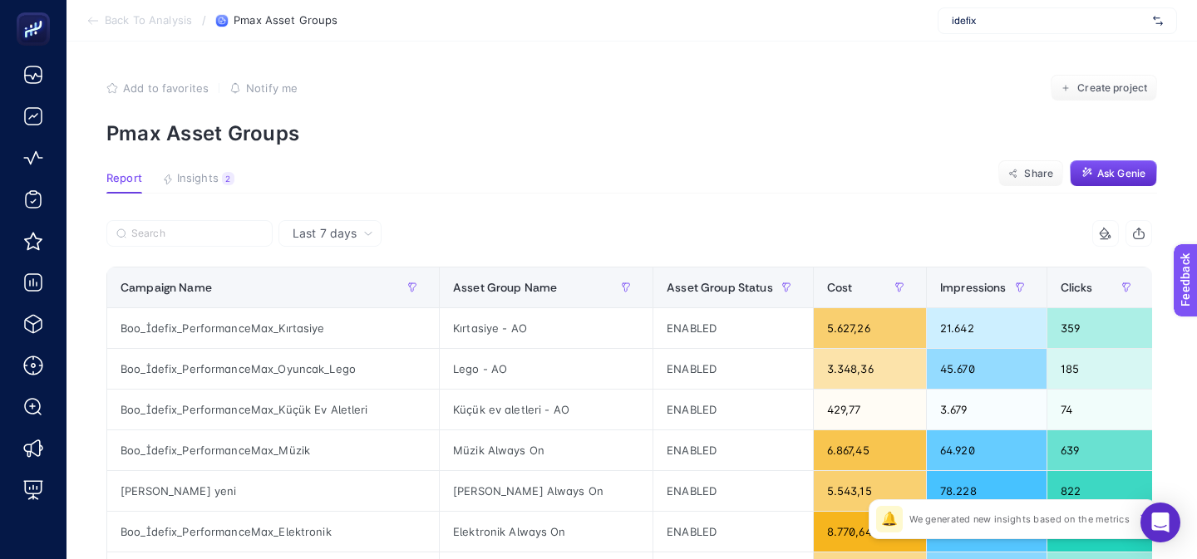
click at [510, 91] on div "Add to favorites false Notify me Create project" at bounding box center [631, 88] width 1050 height 27
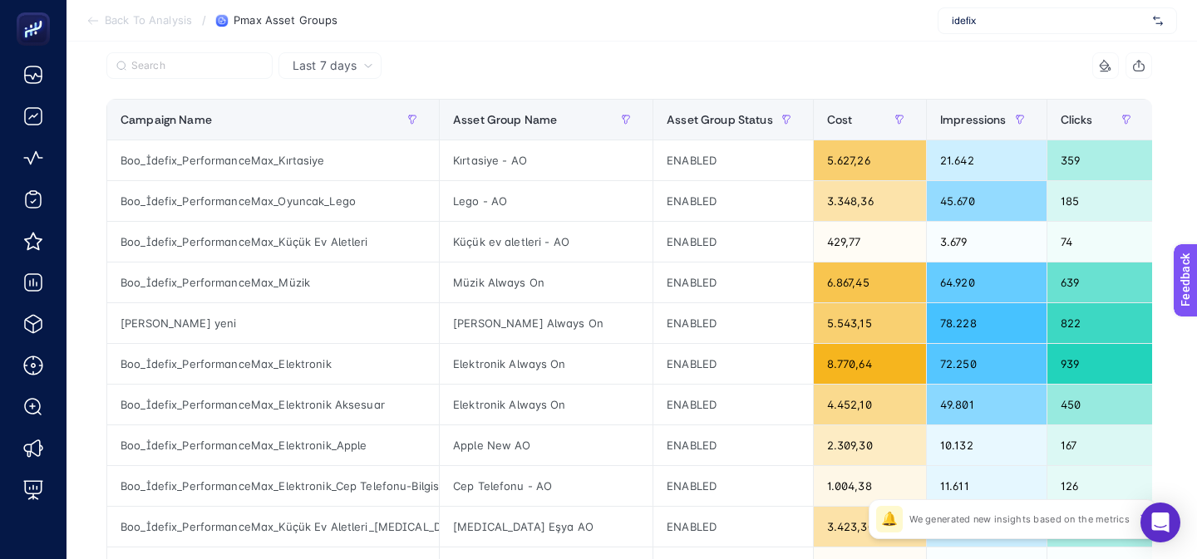
scroll to position [176, 0]
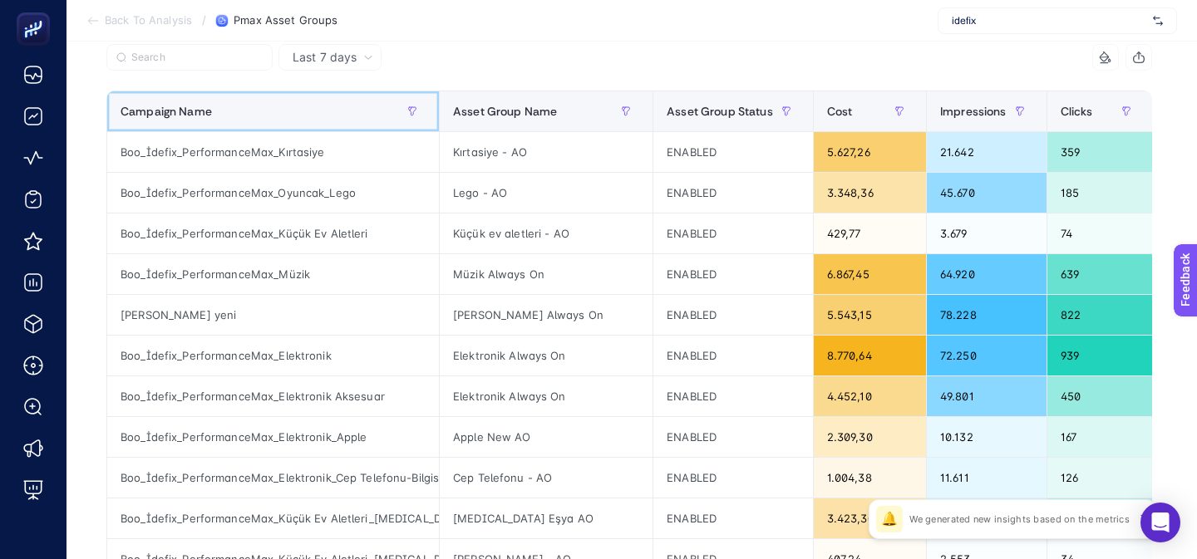
click at [305, 109] on div "Campaign Name" at bounding box center [272, 111] width 305 height 27
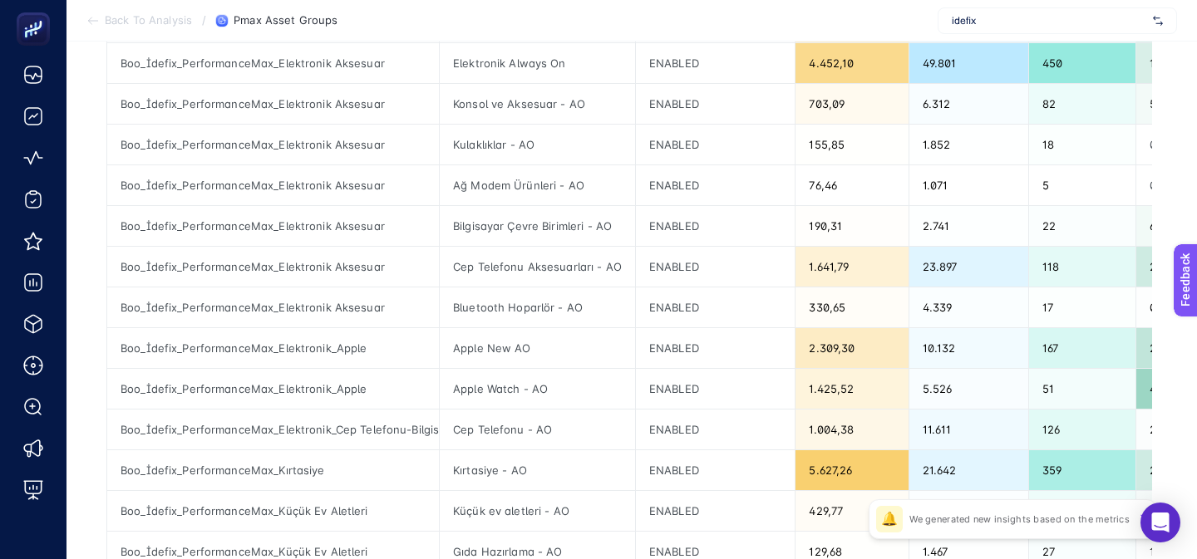
scroll to position [471, 0]
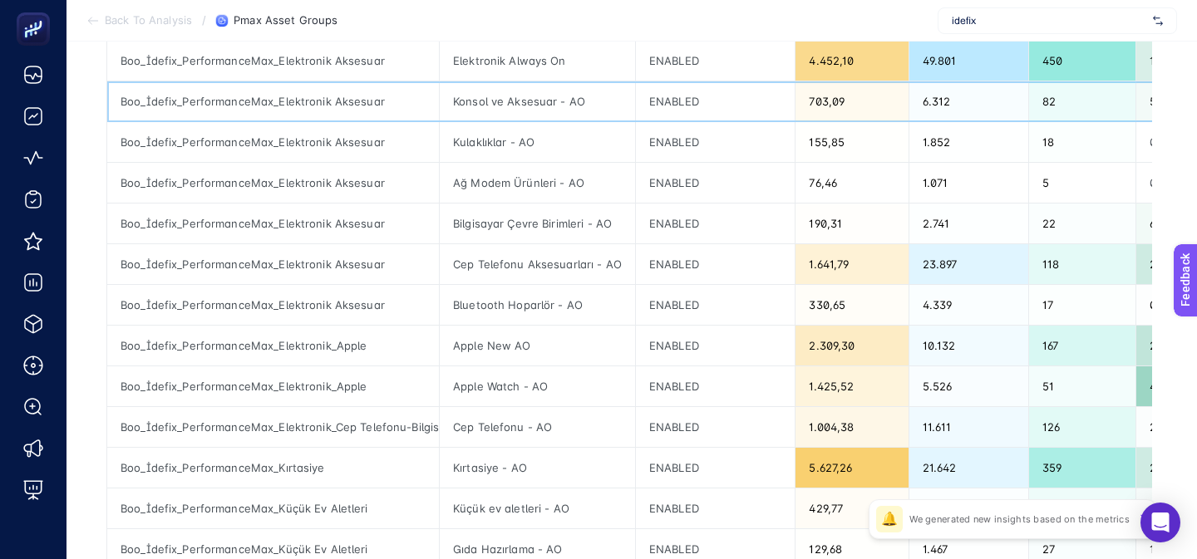
click at [602, 114] on div "Konsol ve Aksesuar - AO" at bounding box center [537, 101] width 195 height 40
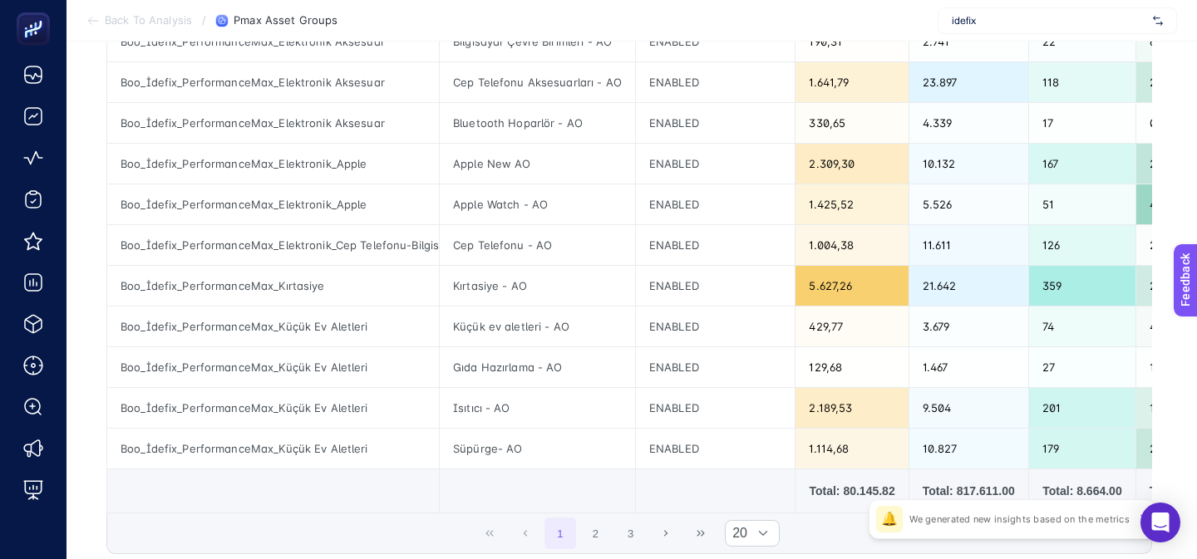
scroll to position [664, 0]
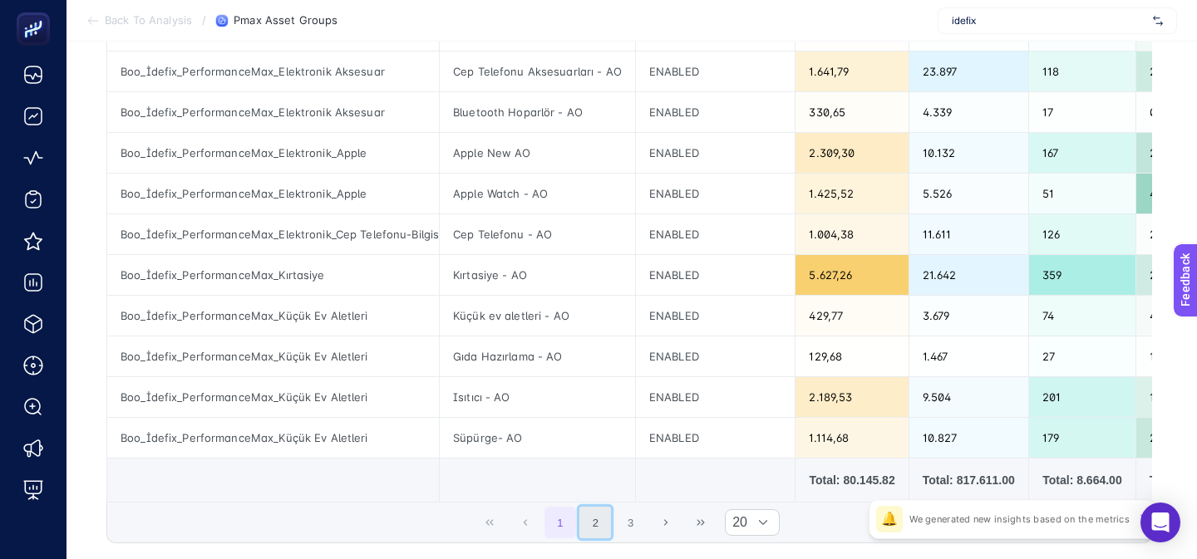
click at [592, 517] on button "2" at bounding box center [595, 523] width 32 height 32
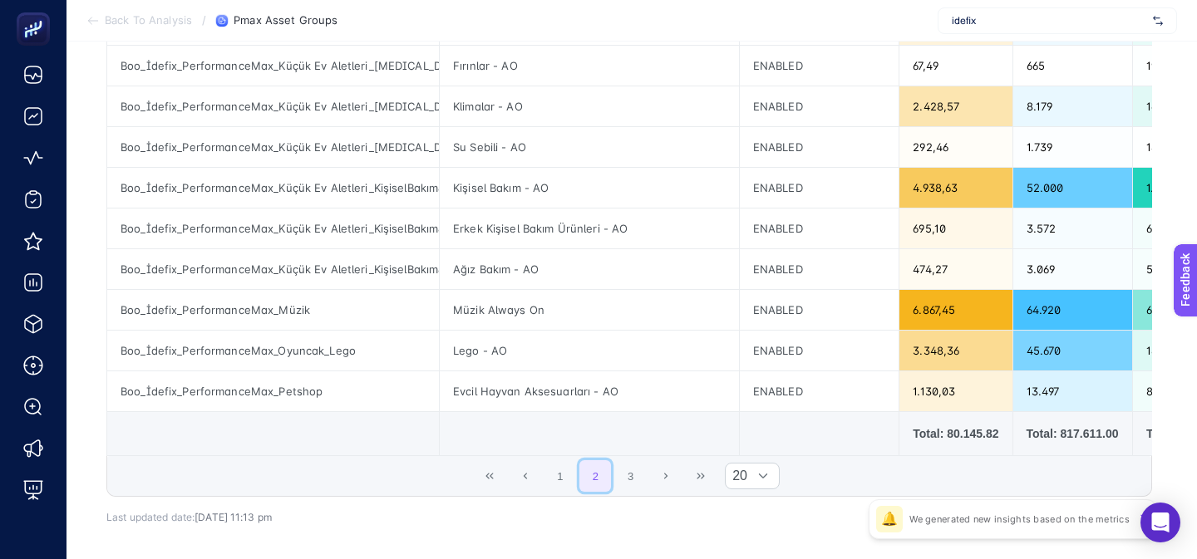
scroll to position [751, 0]
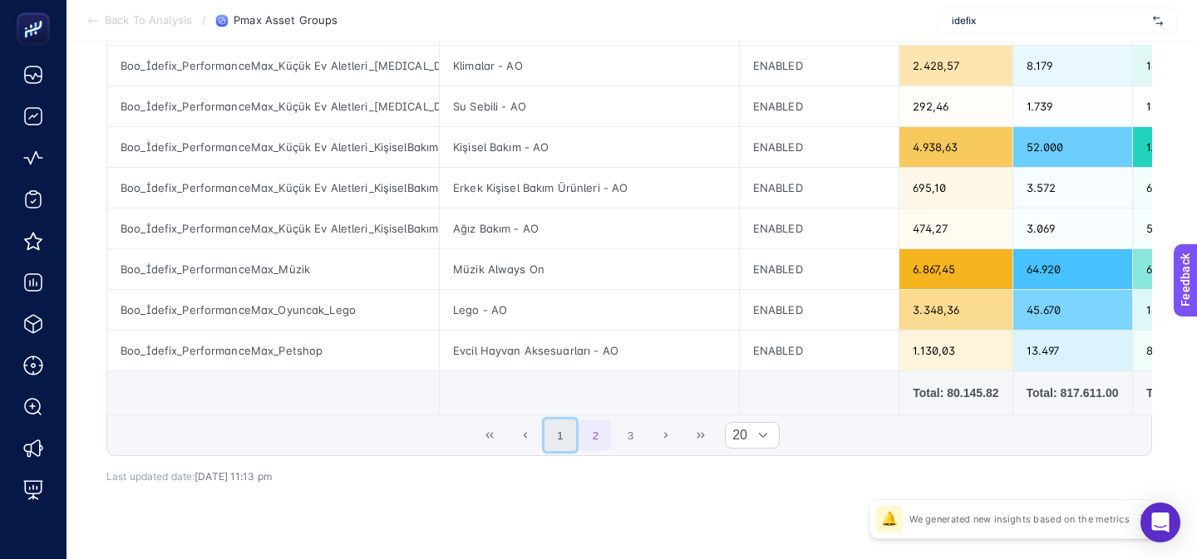
click at [564, 450] on button "1" at bounding box center [560, 436] width 32 height 32
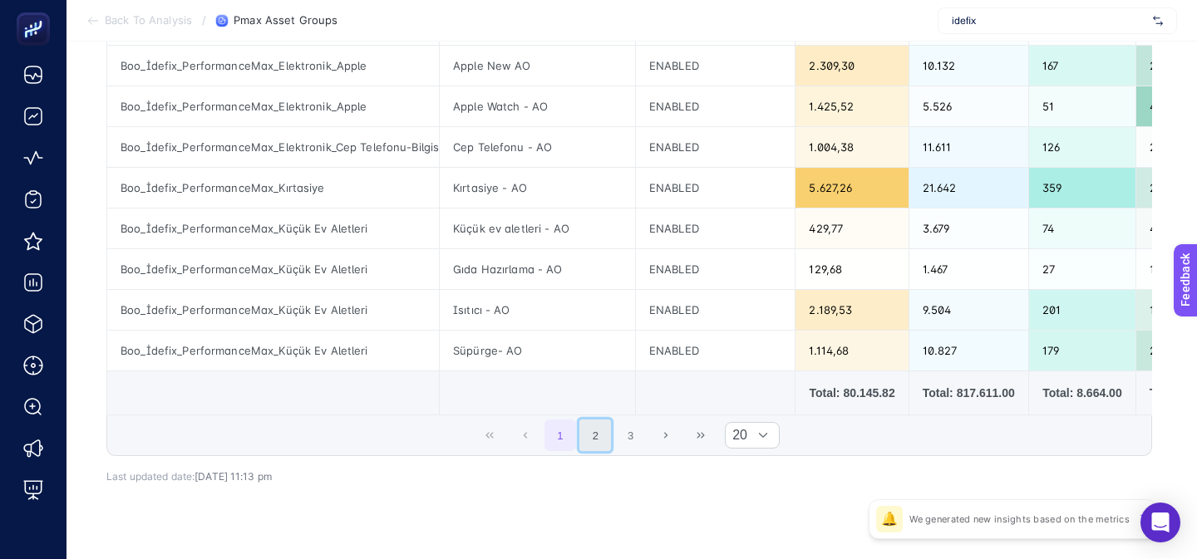
click at [595, 445] on button "2" at bounding box center [595, 436] width 32 height 32
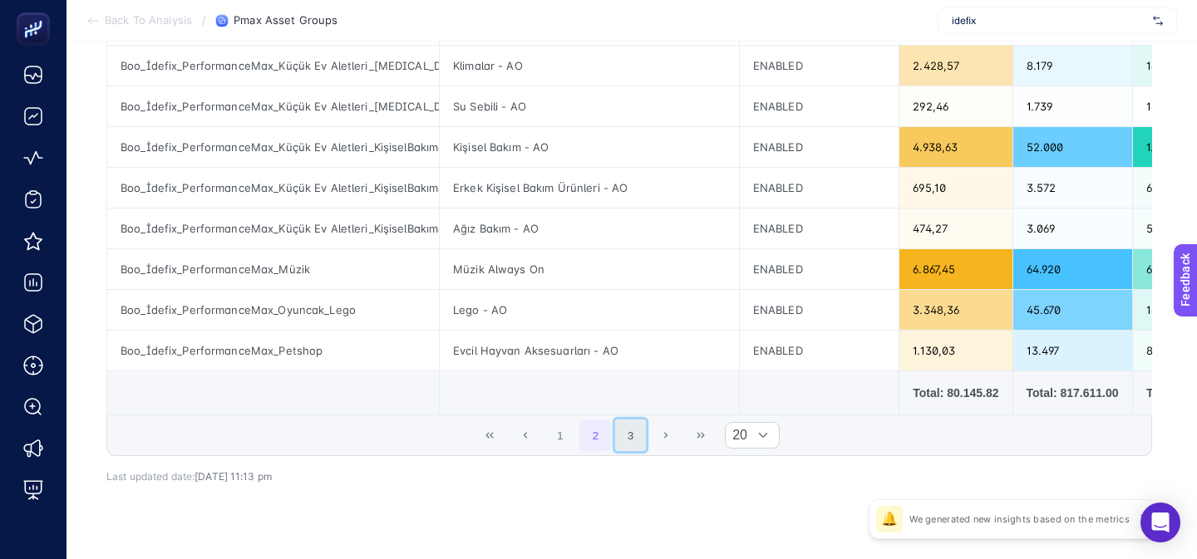
click at [622, 439] on button "3" at bounding box center [631, 436] width 32 height 32
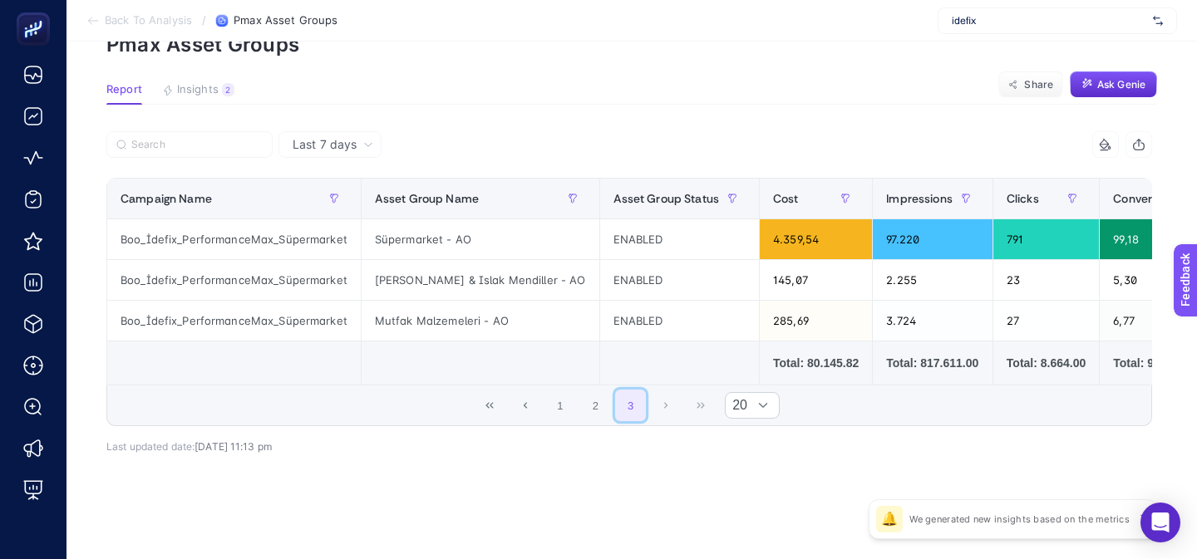
scroll to position [89, 0]
click at [600, 410] on button "2" at bounding box center [595, 406] width 32 height 32
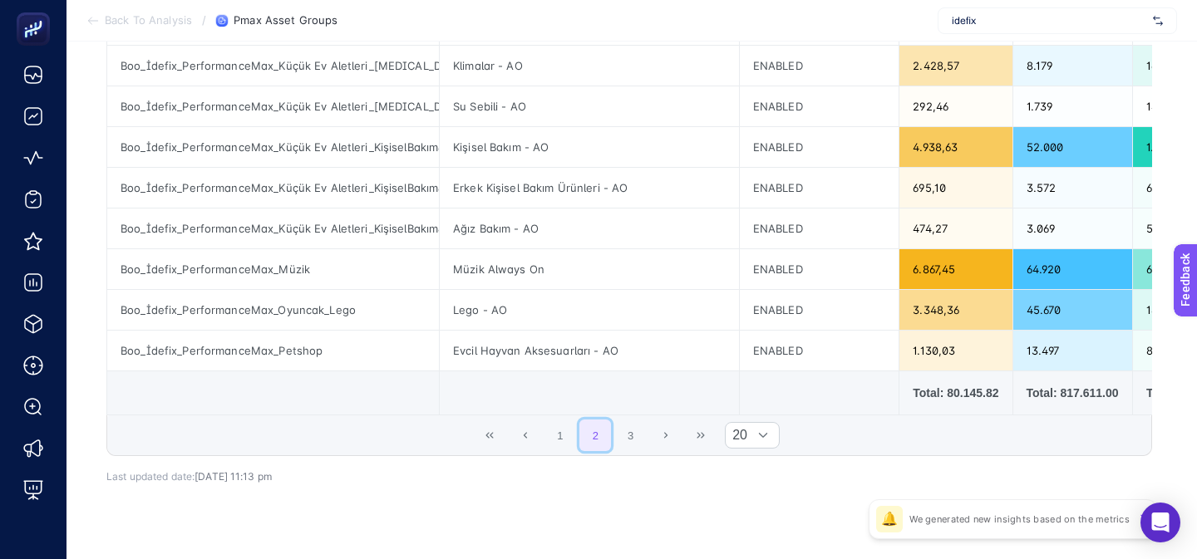
scroll to position [758, 0]
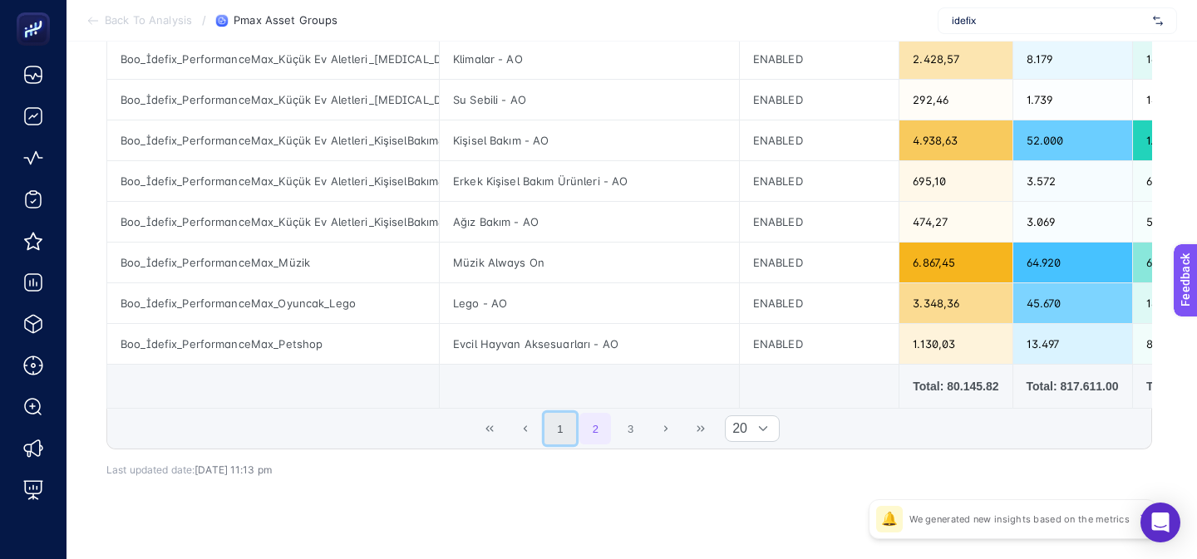
click at [570, 424] on button "1" at bounding box center [560, 429] width 32 height 32
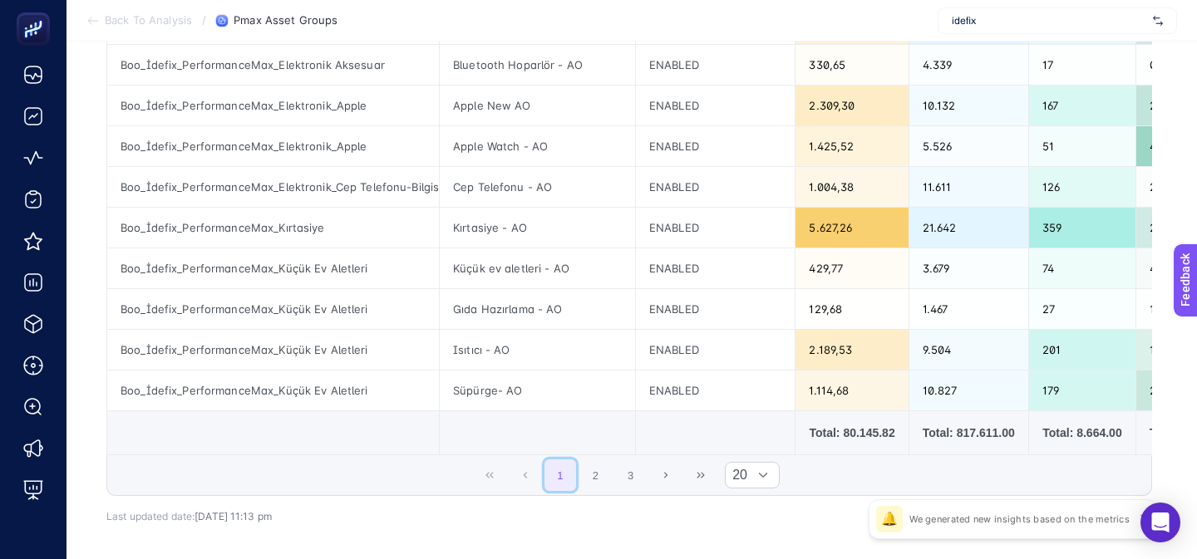
scroll to position [744, 0]
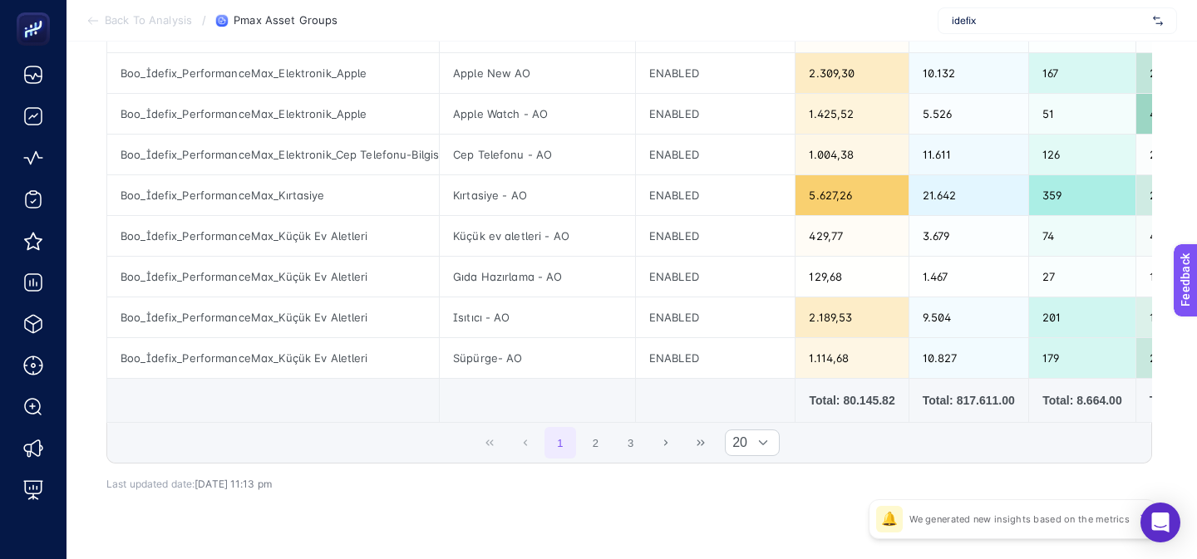
click at [624, 459] on span "1 2 3" at bounding box center [596, 442] width 106 height 35
click at [624, 451] on button "3" at bounding box center [631, 443] width 32 height 32
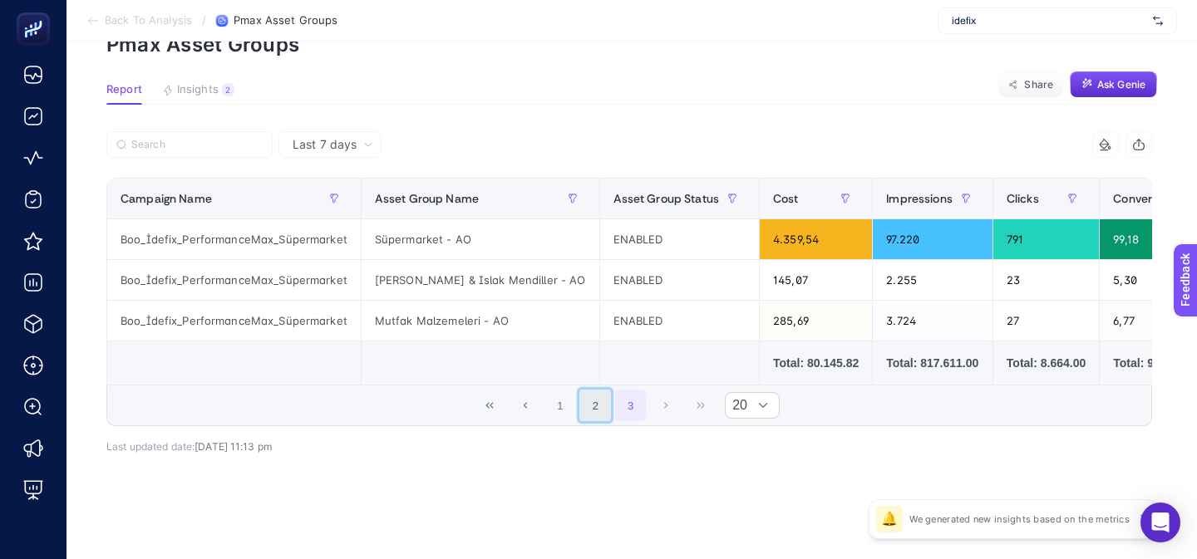
click at [603, 404] on button "2" at bounding box center [595, 406] width 32 height 32
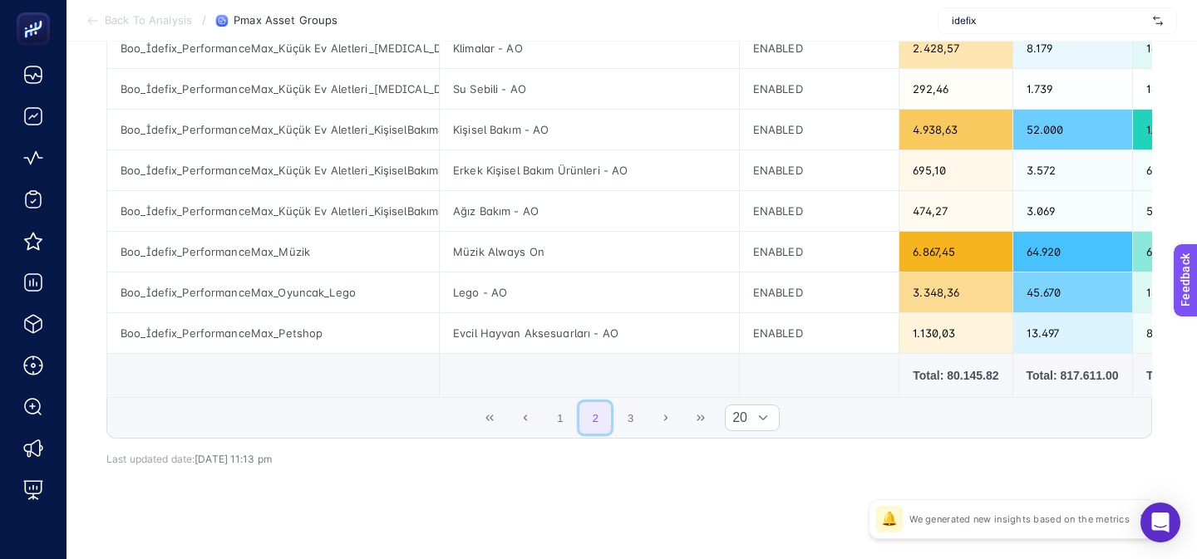
scroll to position [769, 0]
click at [573, 418] on button "1" at bounding box center [560, 417] width 32 height 32
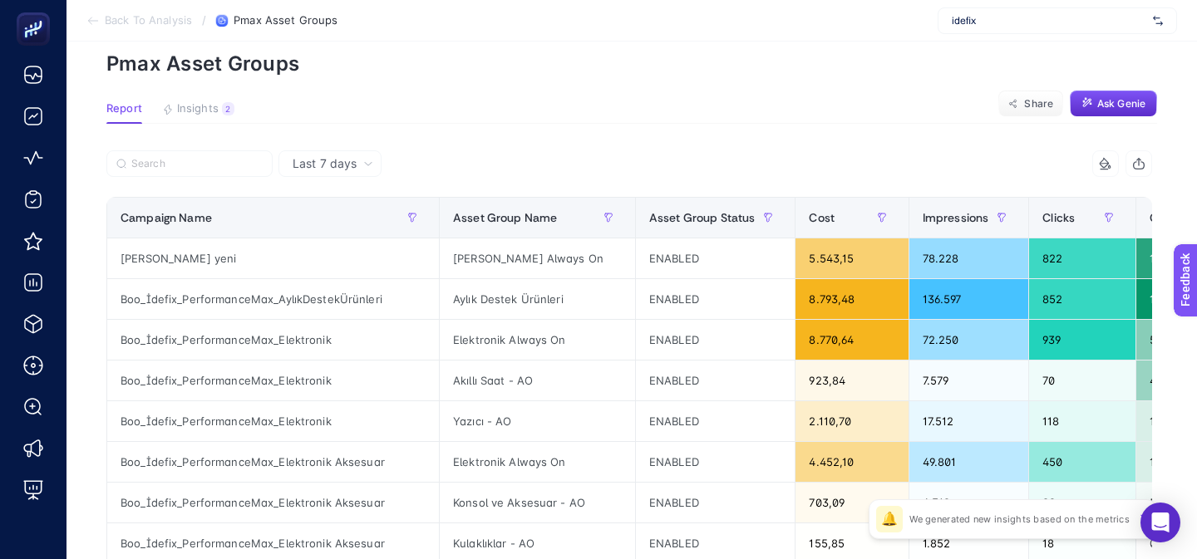
scroll to position [77, 0]
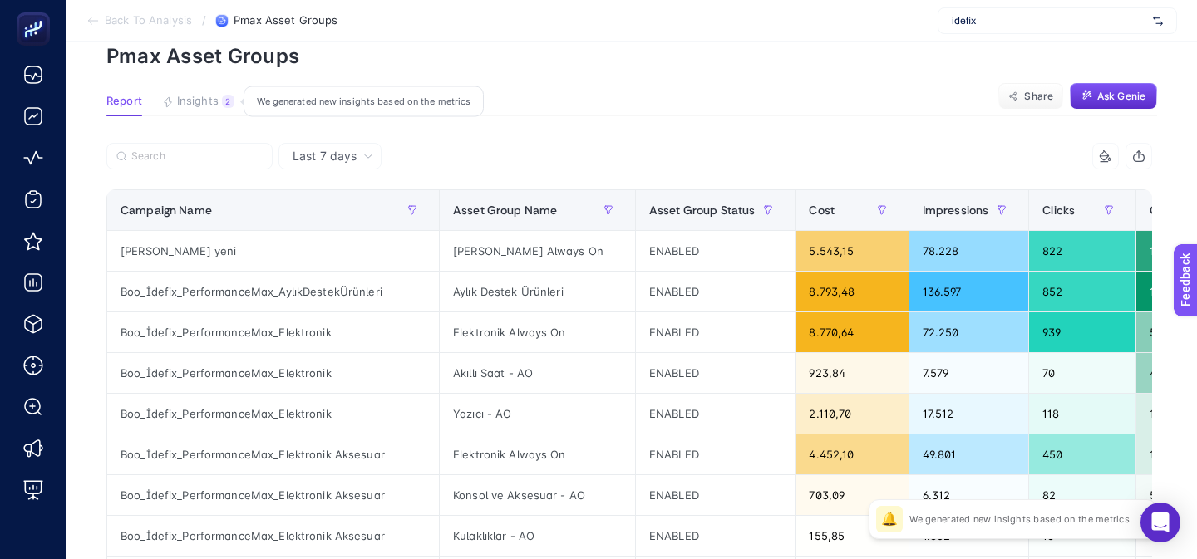
click at [232, 106] on button "Insights 2 We generated new insights based on the metrics" at bounding box center [198, 106] width 72 height 22
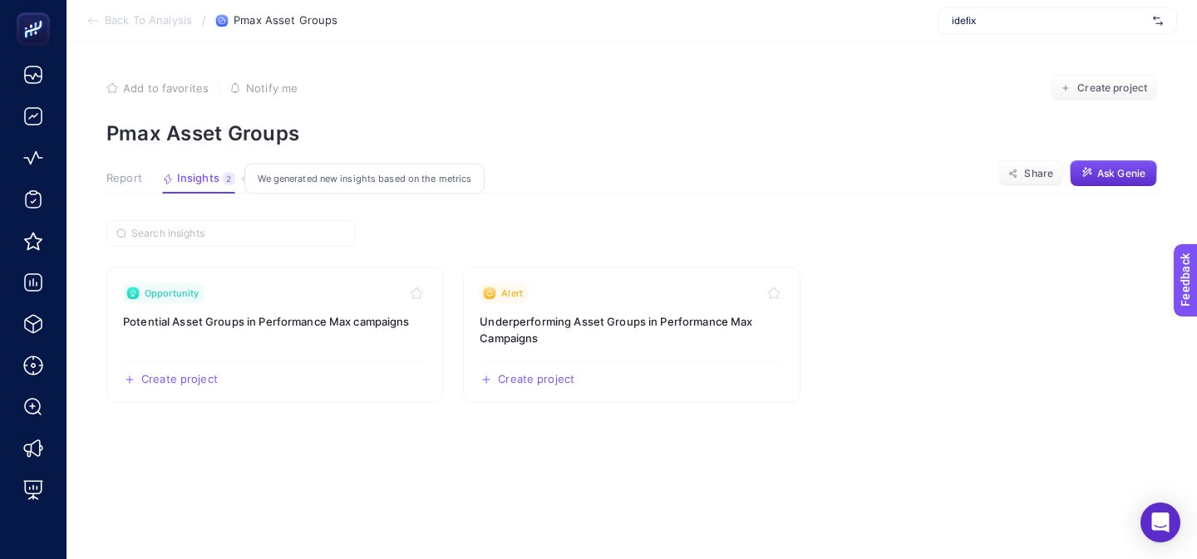
scroll to position [0, 0]
click at [134, 175] on span "Report" at bounding box center [124, 178] width 36 height 13
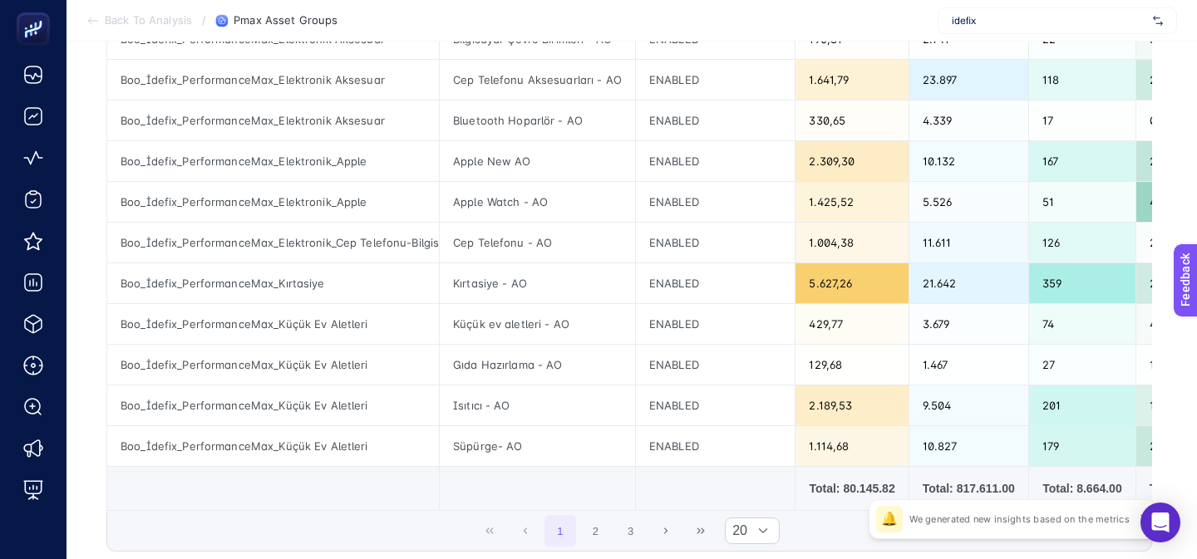
scroll to position [658, 0]
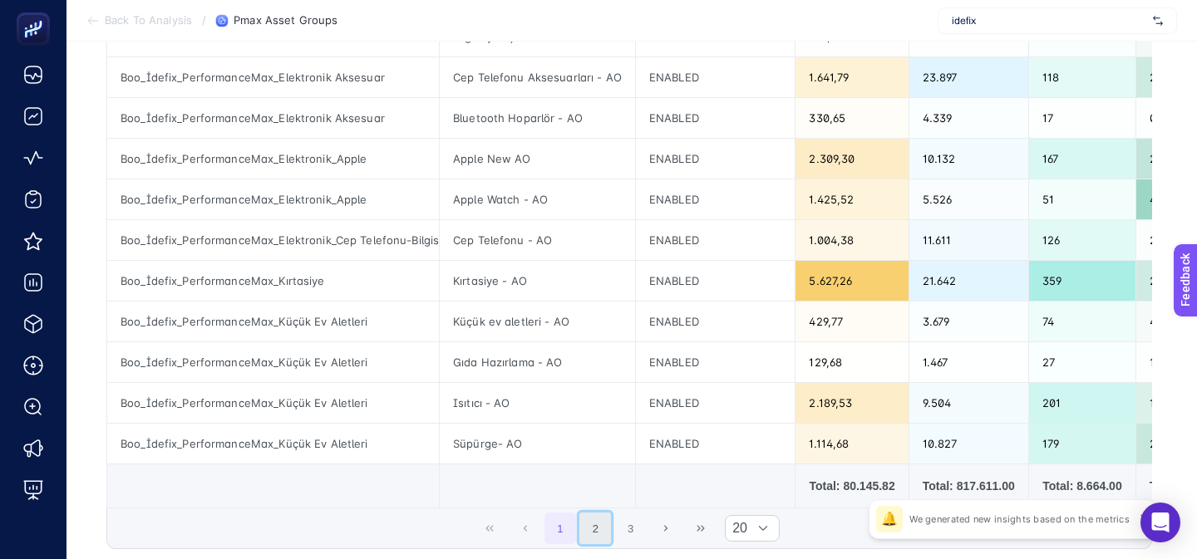
drag, startPoint x: 600, startPoint y: 528, endPoint x: 599, endPoint y: 513, distance: 15.8
click at [600, 528] on button "2" at bounding box center [595, 529] width 32 height 32
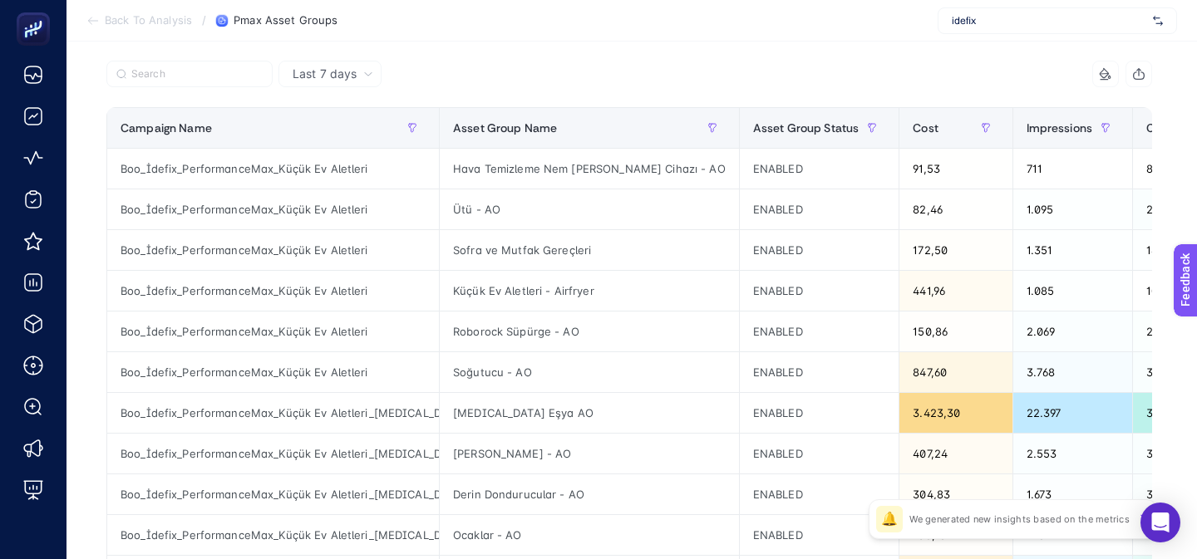
scroll to position [155, 0]
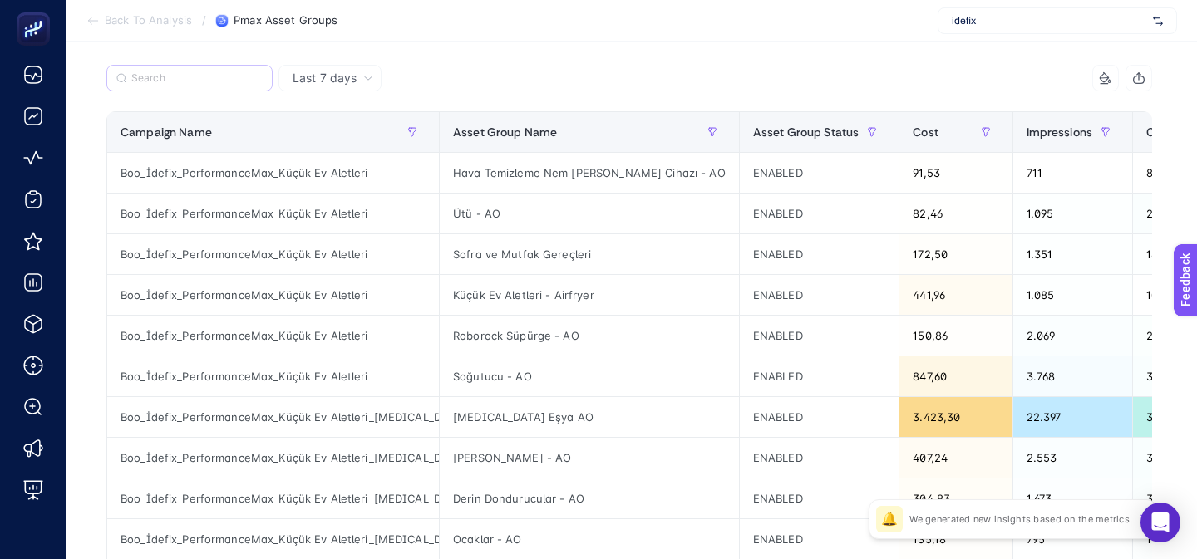
click at [227, 86] on label at bounding box center [189, 78] width 166 height 27
click at [227, 85] on input "Search" at bounding box center [196, 78] width 131 height 12
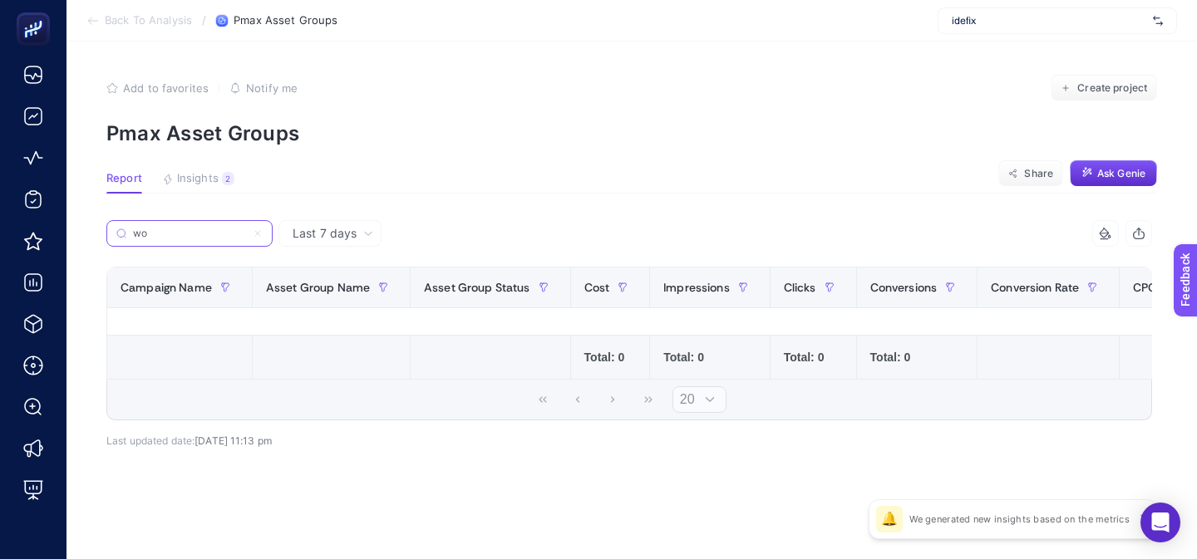
scroll to position [0, 0]
type input "w"
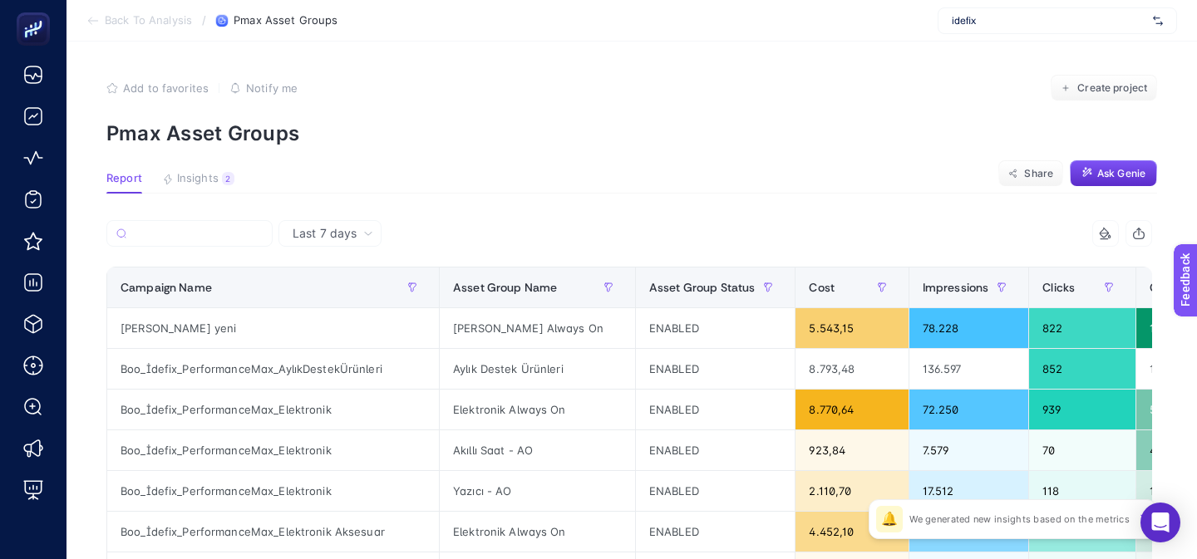
click at [427, 111] on section "Add to favorites false Notify me Create project Pmax Asset Groups" at bounding box center [631, 110] width 1050 height 71
click at [351, 229] on span "Last 7 days" at bounding box center [324, 233] width 64 height 17
click at [333, 297] on li "Last 30 days" at bounding box center [329, 298] width 93 height 30
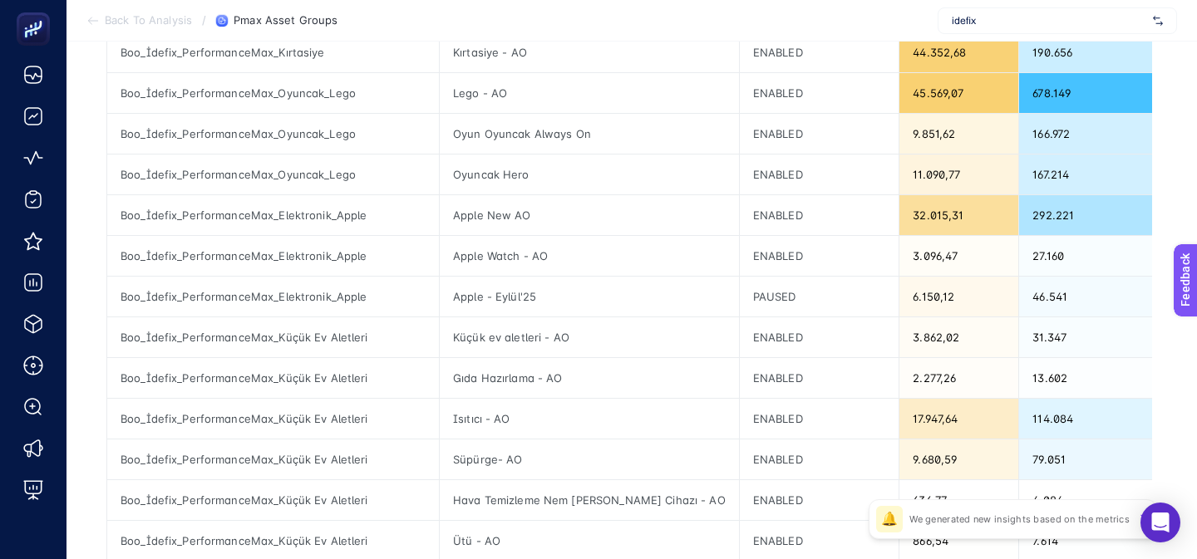
scroll to position [781, 0]
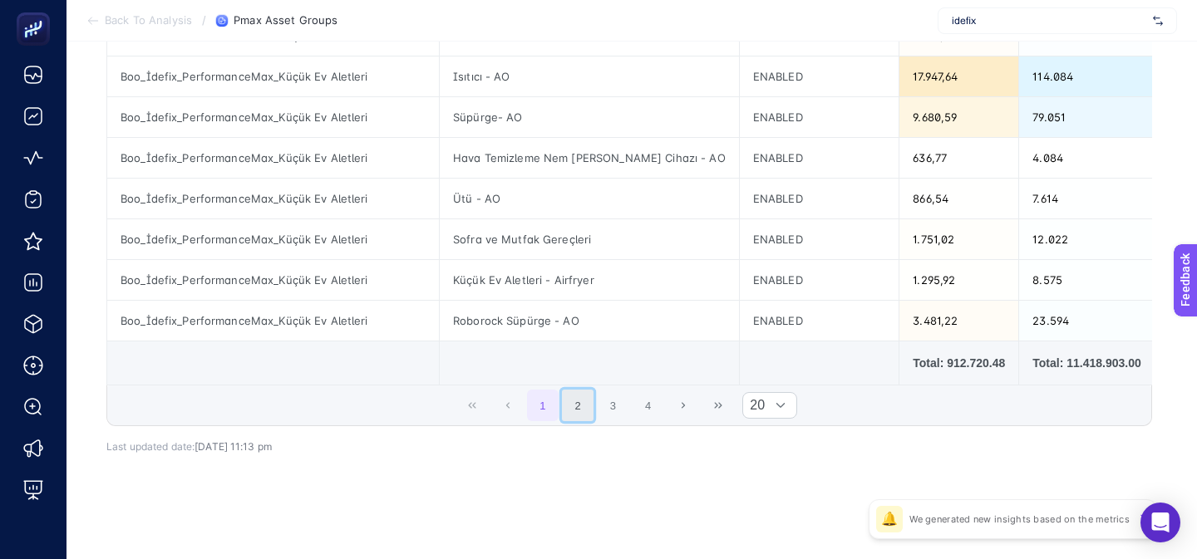
click at [582, 406] on button "2" at bounding box center [578, 406] width 32 height 32
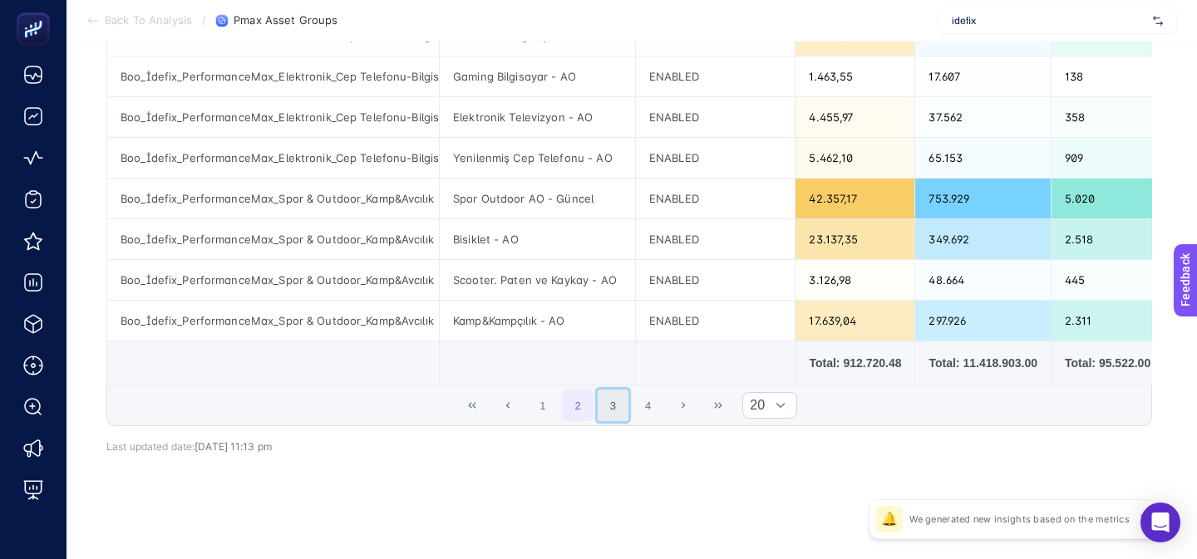
click at [597, 406] on button "3" at bounding box center [613, 406] width 32 height 32
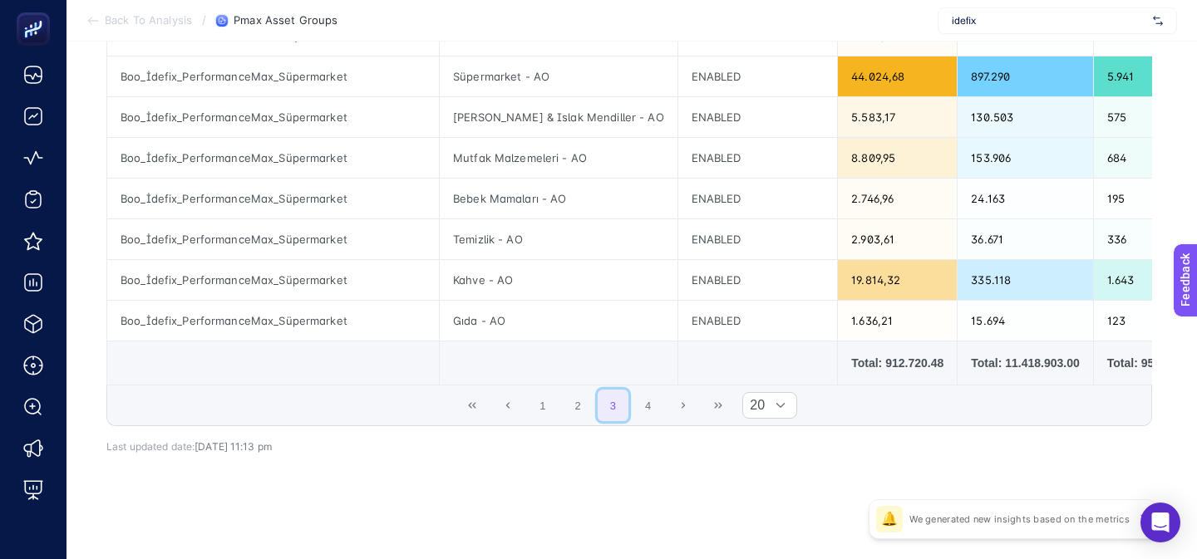
click at [627, 406] on button "3" at bounding box center [613, 406] width 32 height 32
click at [648, 406] on button "4" at bounding box center [648, 406] width 32 height 32
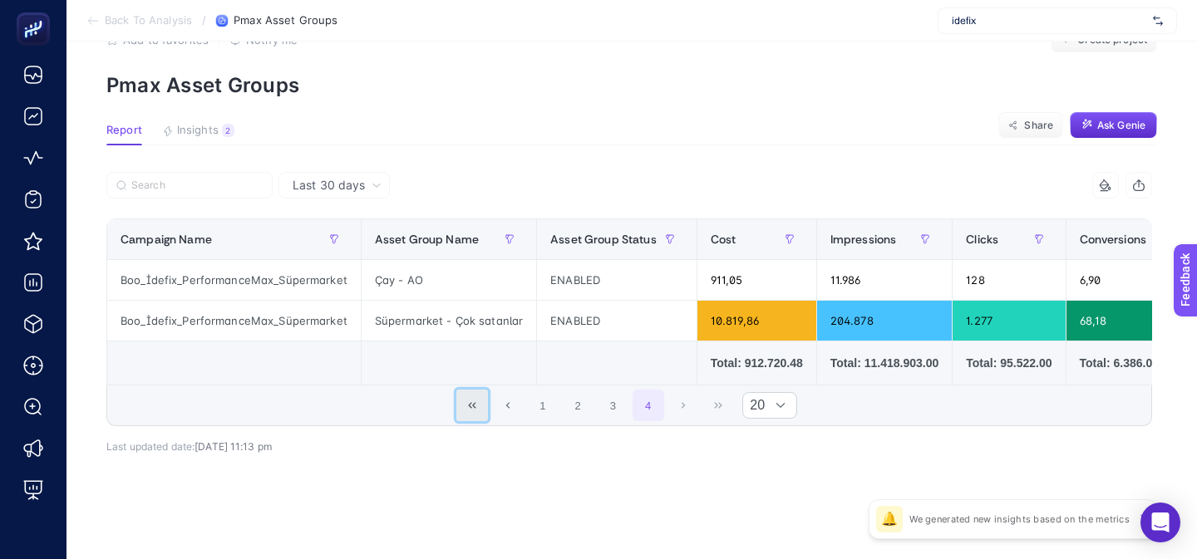
click at [475, 398] on button "First Page" at bounding box center [472, 406] width 32 height 32
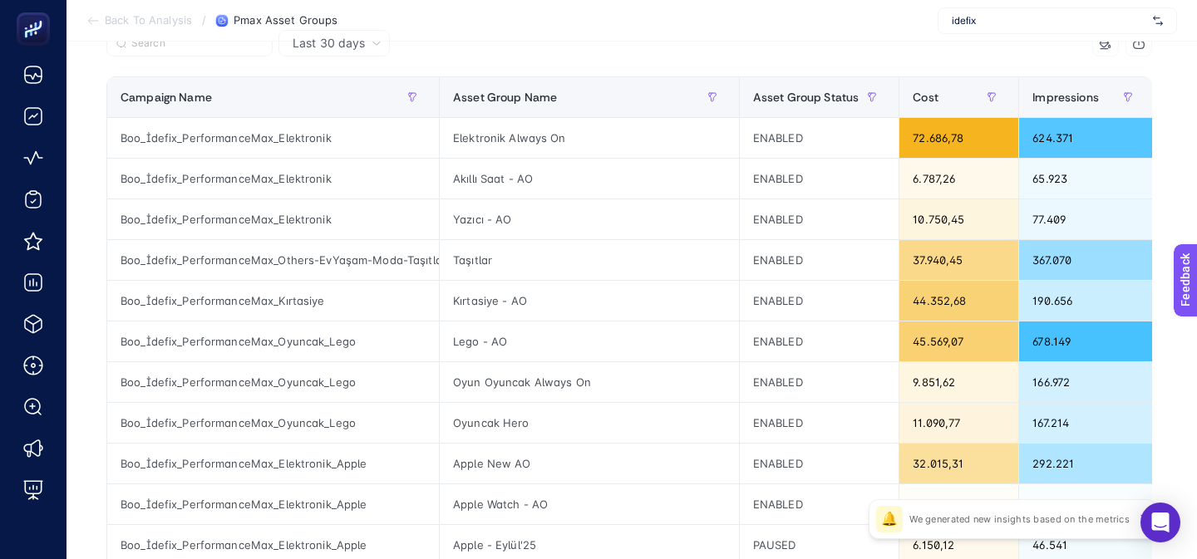
scroll to position [0, 1]
click at [329, 48] on span "Last 30 days" at bounding box center [328, 43] width 72 height 17
click at [330, 67] on li "Last 7 days" at bounding box center [333, 78] width 101 height 30
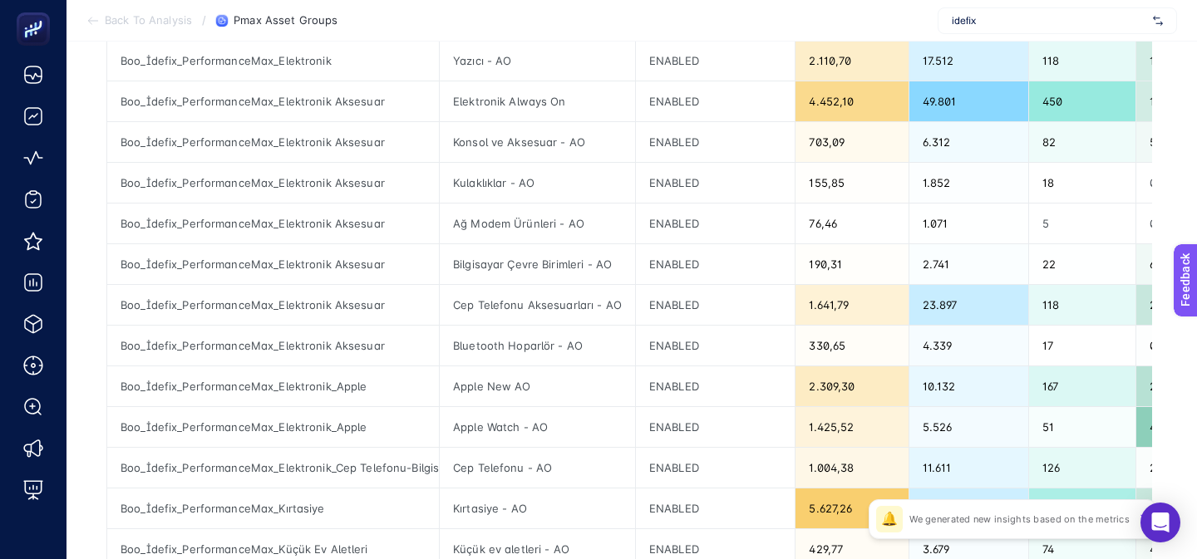
scroll to position [781, 0]
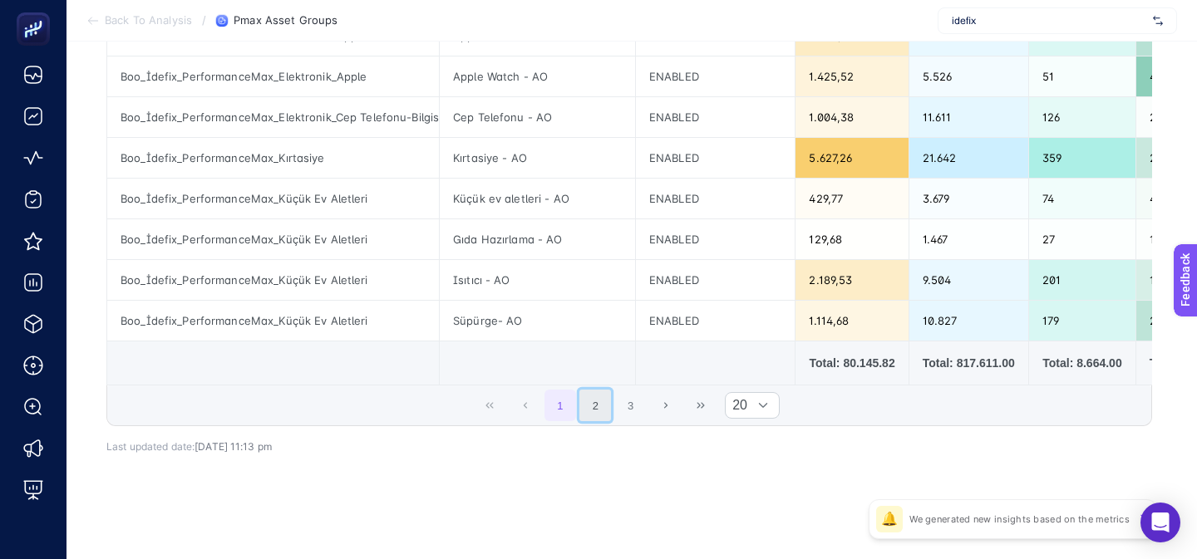
click at [605, 414] on button "2" at bounding box center [595, 406] width 32 height 32
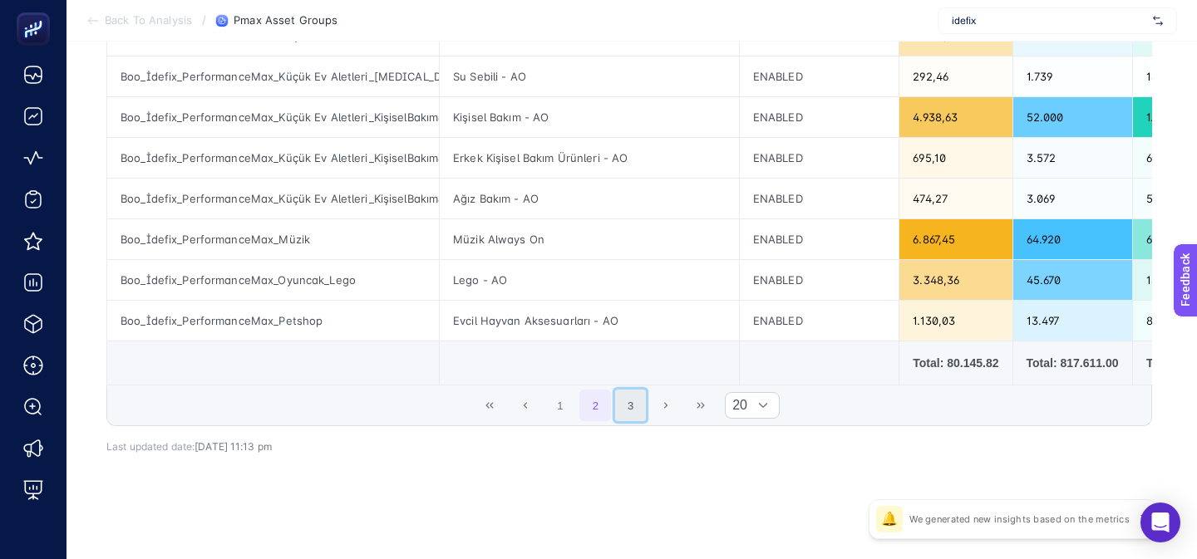
click at [643, 414] on button "3" at bounding box center [631, 406] width 32 height 32
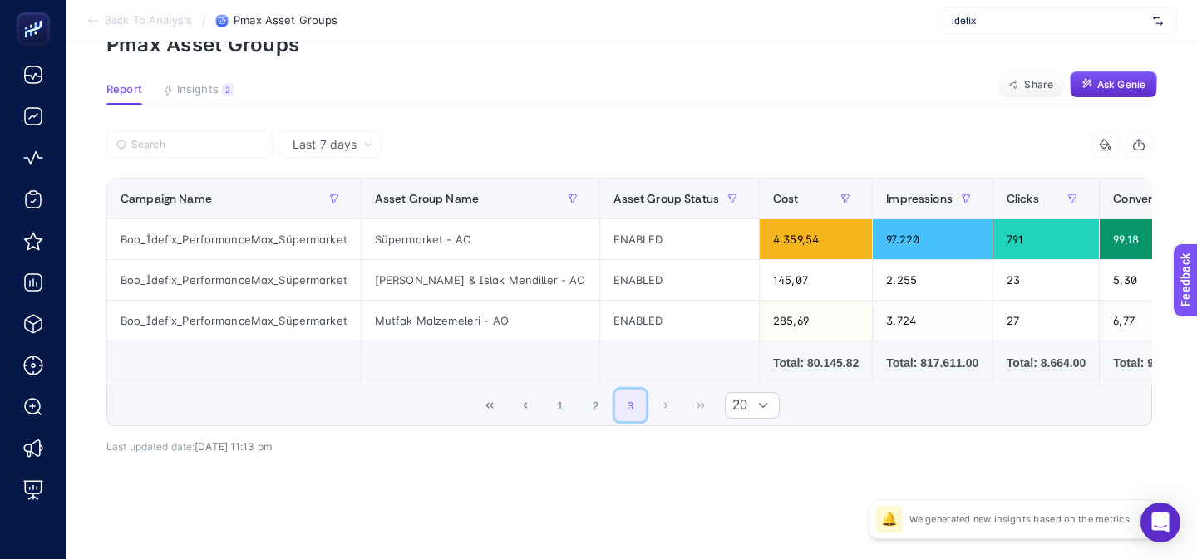
scroll to position [89, 0]
click at [606, 410] on button "2" at bounding box center [595, 406] width 32 height 32
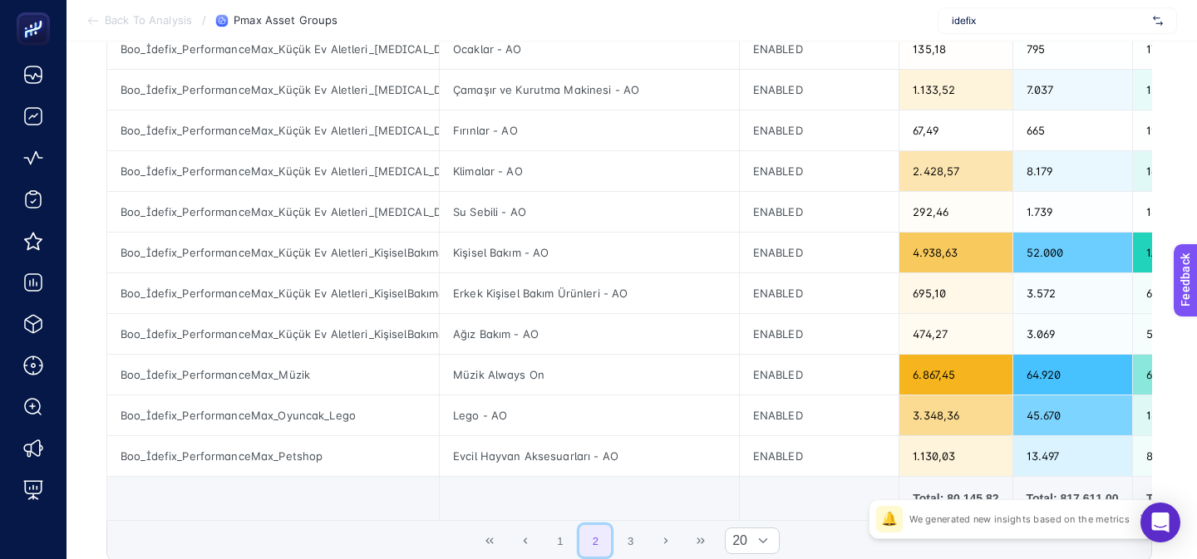
scroll to position [648, 0]
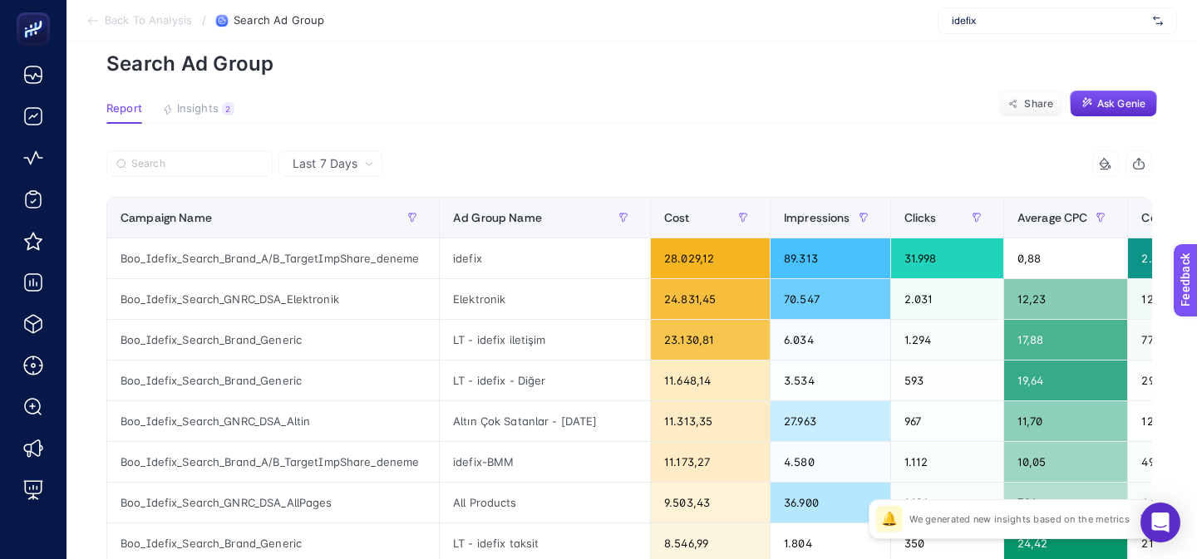
scroll to position [112, 0]
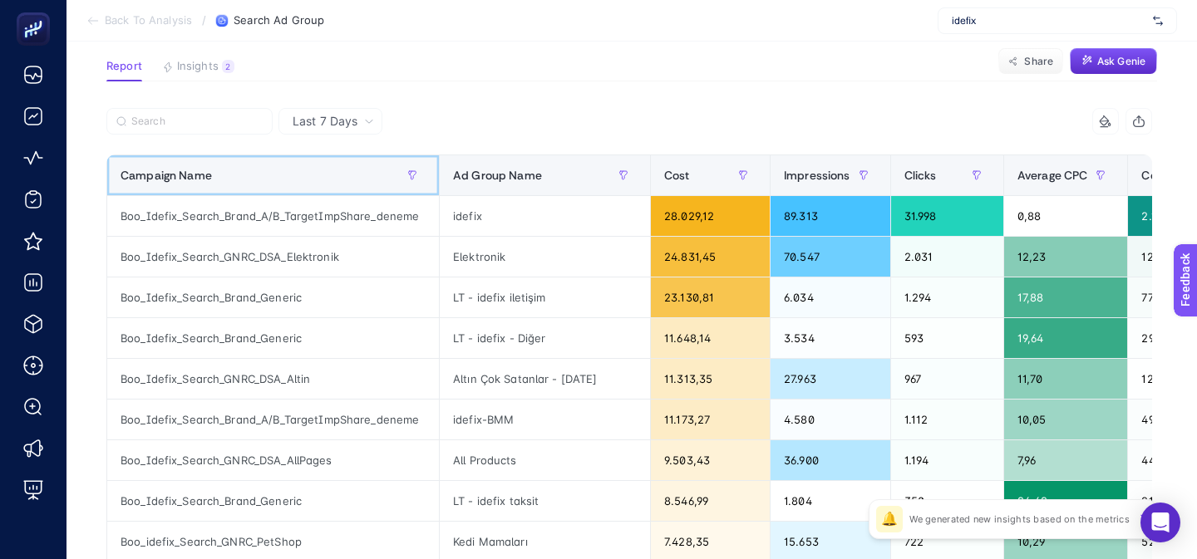
click at [328, 172] on div "Campaign Name" at bounding box center [272, 175] width 305 height 27
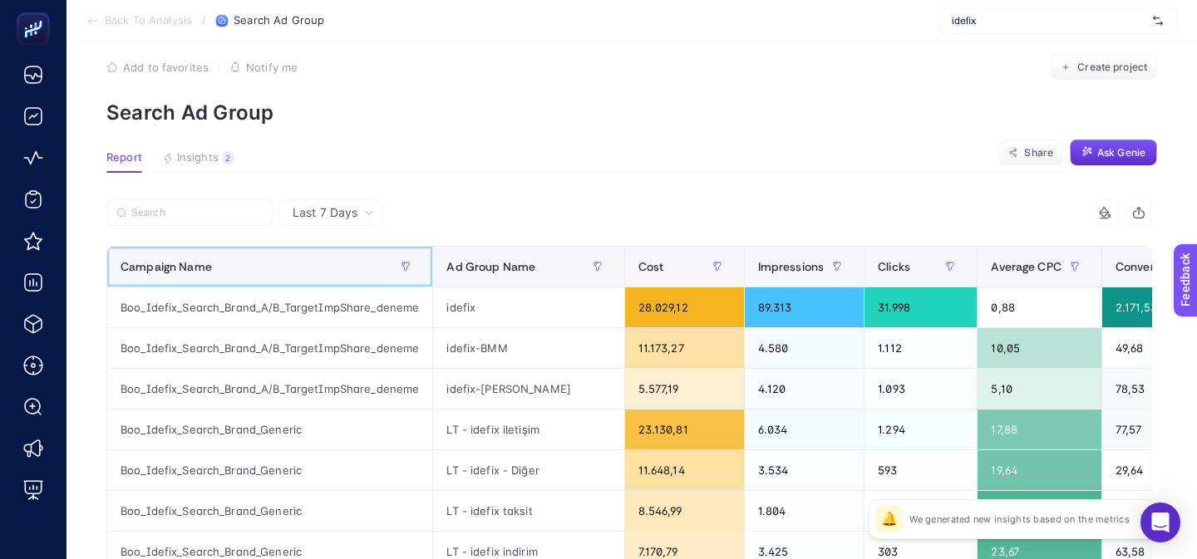
scroll to position [0, 0]
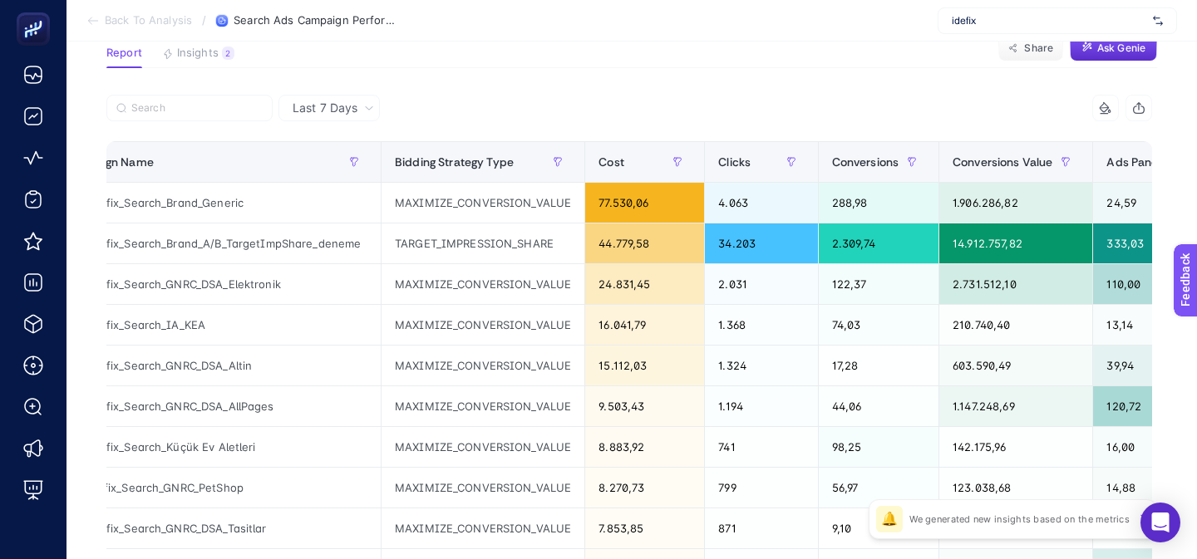
scroll to position [0, 15]
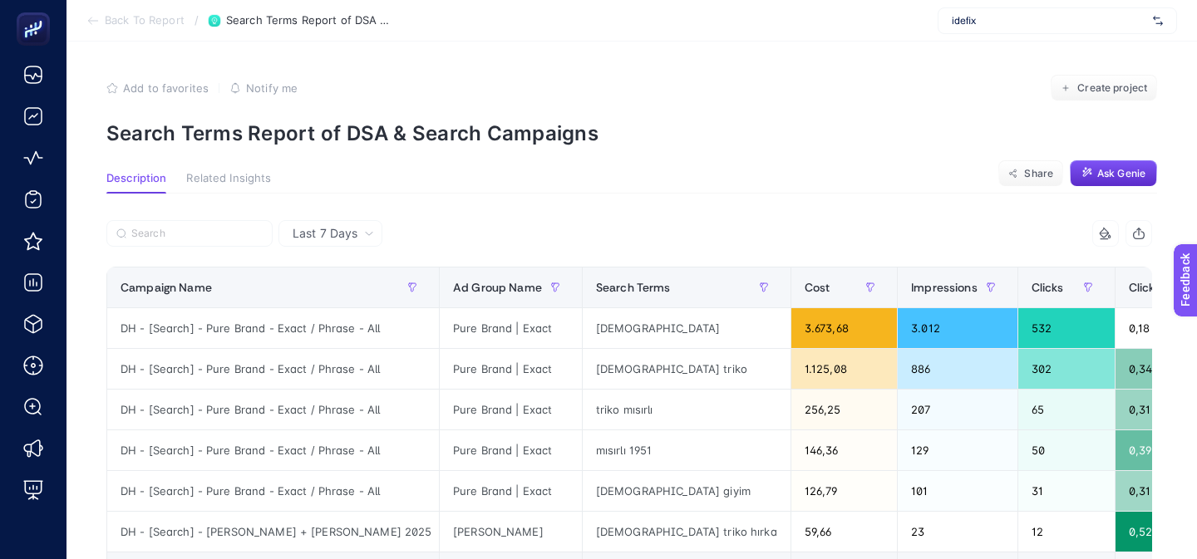
click at [134, 21] on span "Back To Report" at bounding box center [145, 20] width 80 height 13
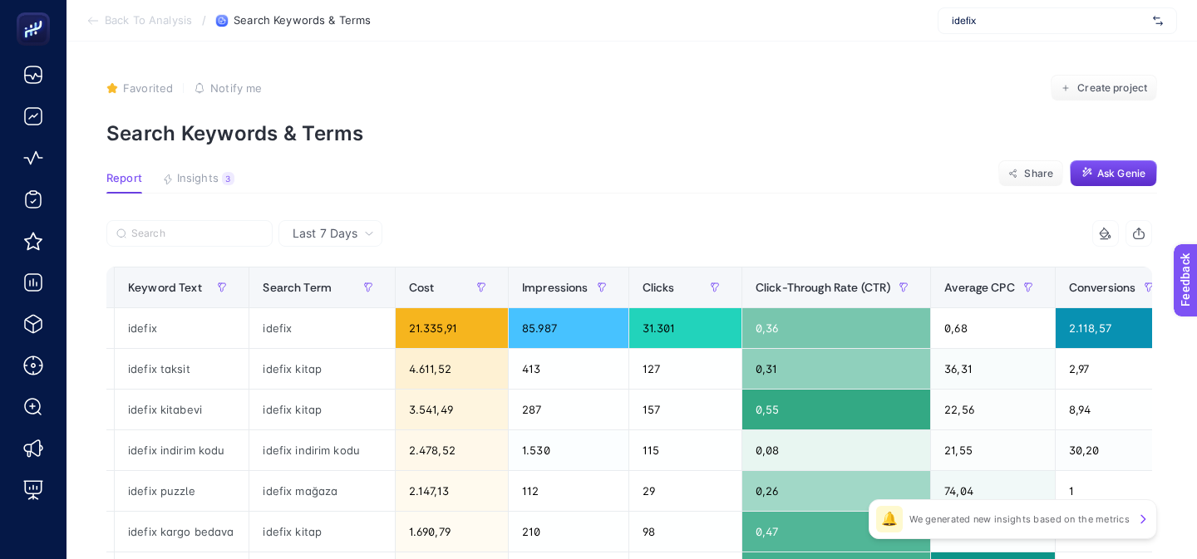
scroll to position [0, 743]
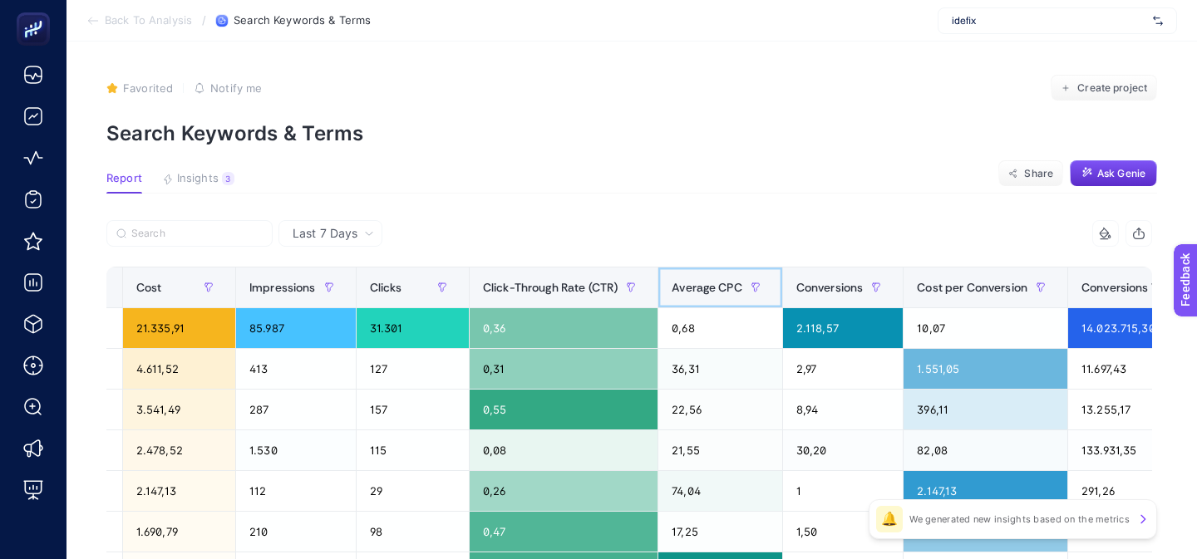
click at [707, 293] on span "Average CPC" at bounding box center [706, 287] width 71 height 13
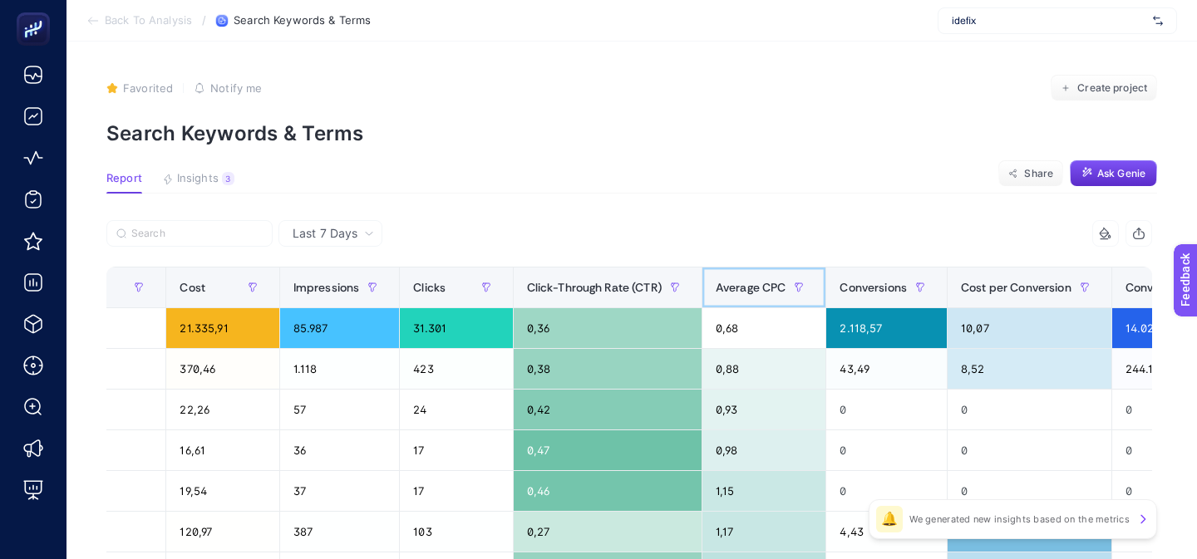
click at [744, 297] on div "Average CPC" at bounding box center [763, 287] width 97 height 27
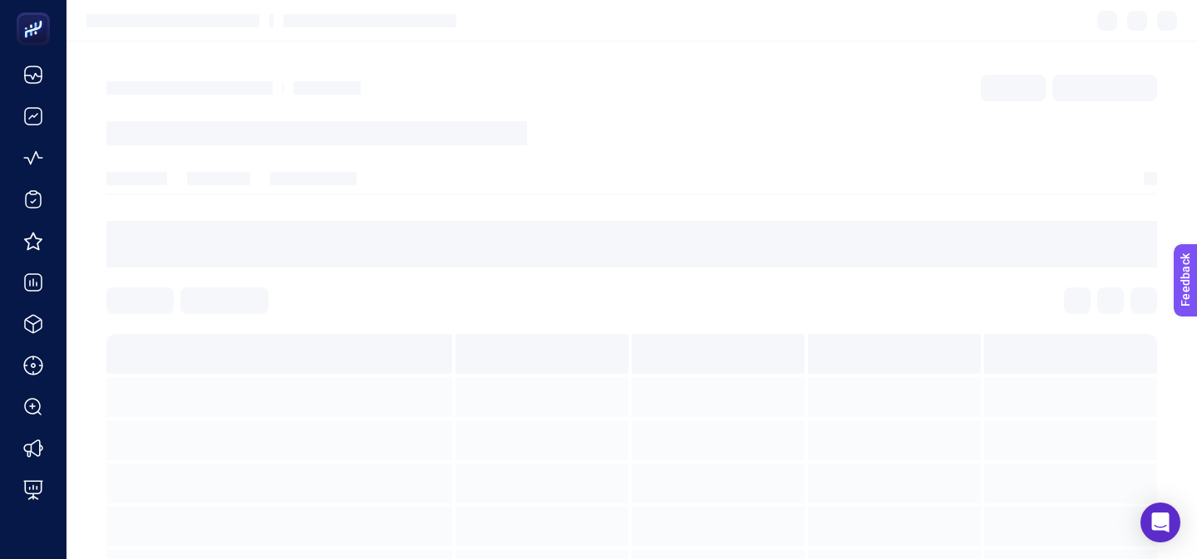
scroll to position [26, 0]
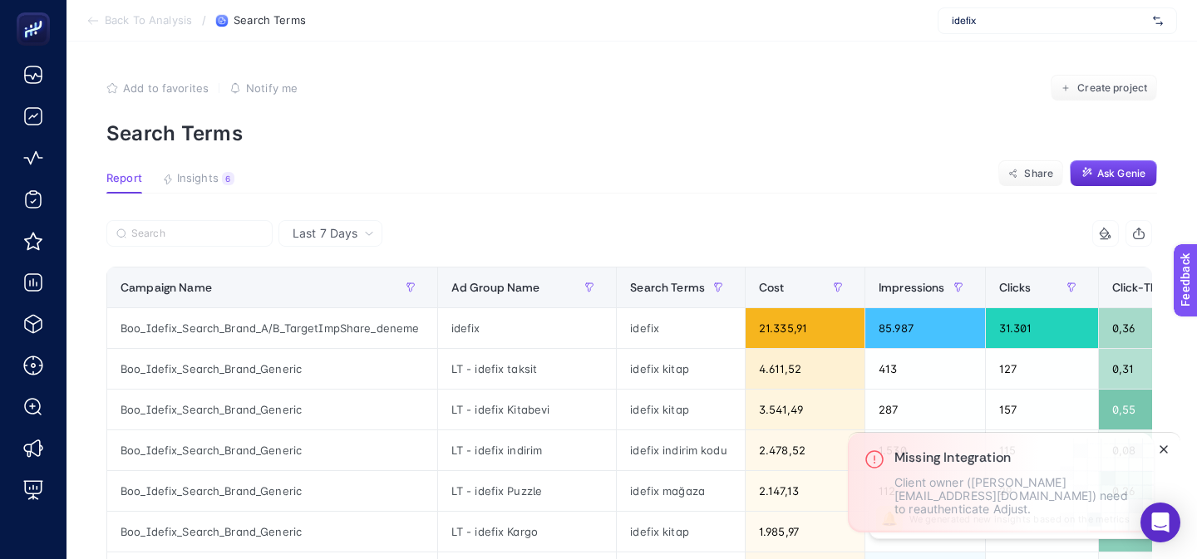
click at [1162, 453] on line "Close" at bounding box center [1163, 449] width 7 height 7
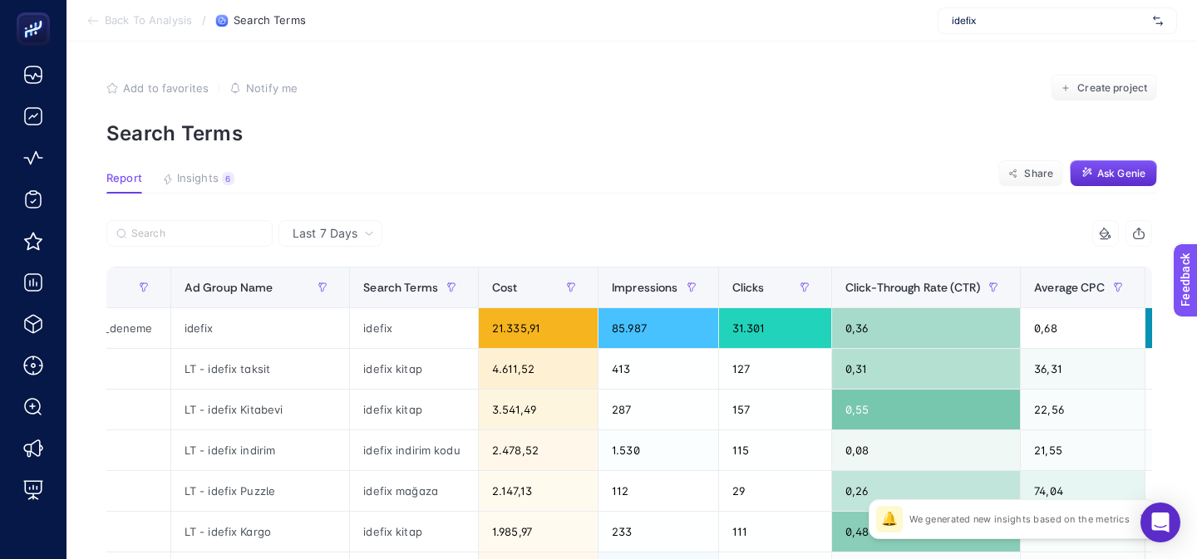
scroll to position [0, 394]
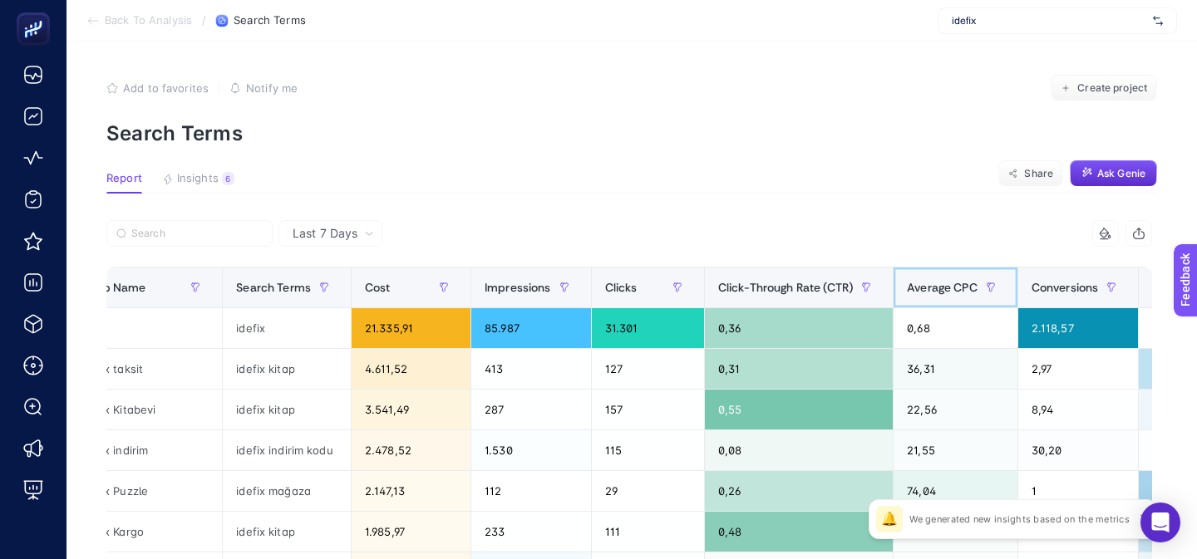
drag, startPoint x: 957, startPoint y: 281, endPoint x: 977, endPoint y: 282, distance: 20.0
click at [957, 281] on span "Average CPC" at bounding box center [942, 287] width 71 height 13
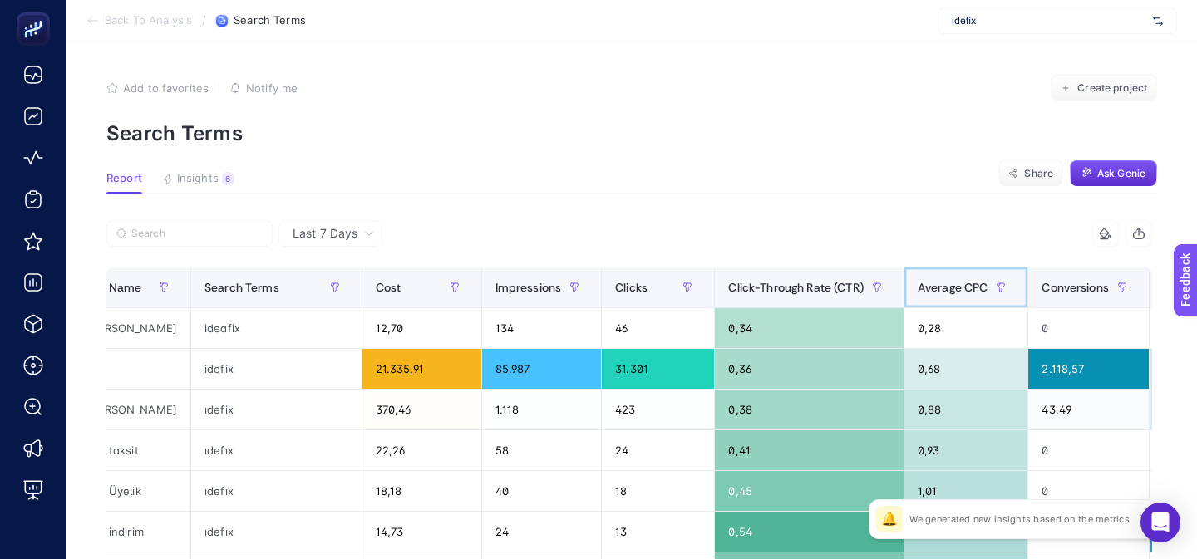
click at [952, 282] on span "Average CPC" at bounding box center [952, 287] width 71 height 13
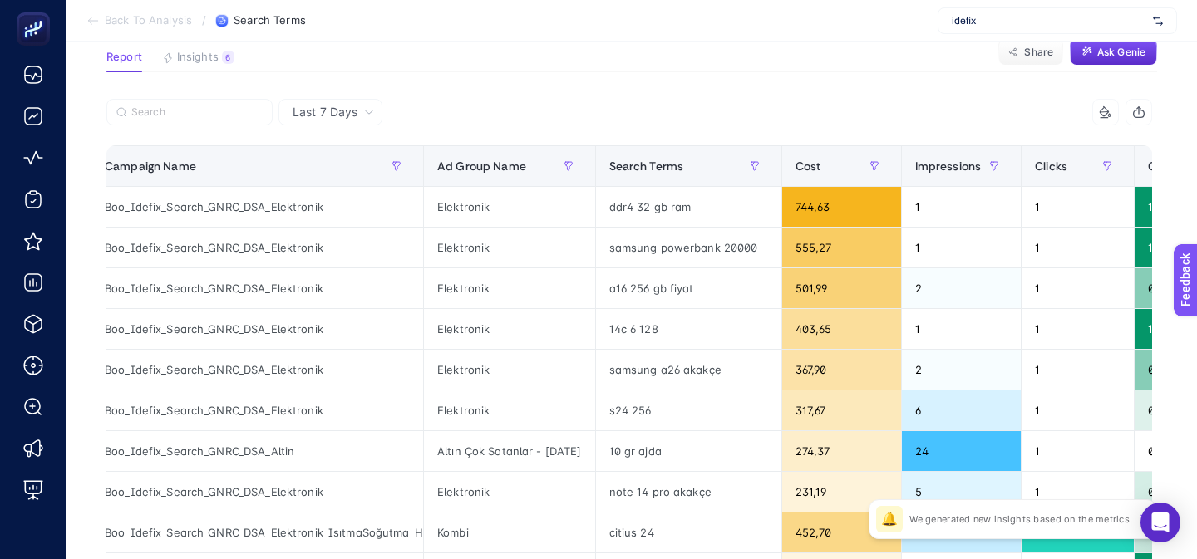
scroll to position [0, 12]
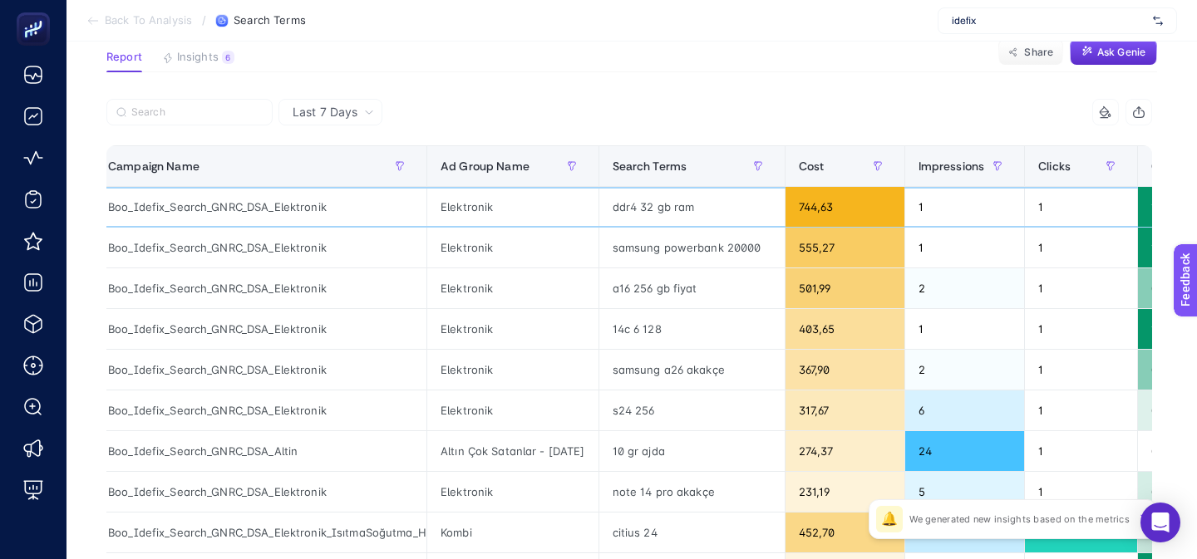
click at [662, 197] on div "ddr4 32 gb ram" at bounding box center [691, 207] width 185 height 40
click at [661, 202] on div "ddr4 32 gb ram" at bounding box center [691, 207] width 185 height 40
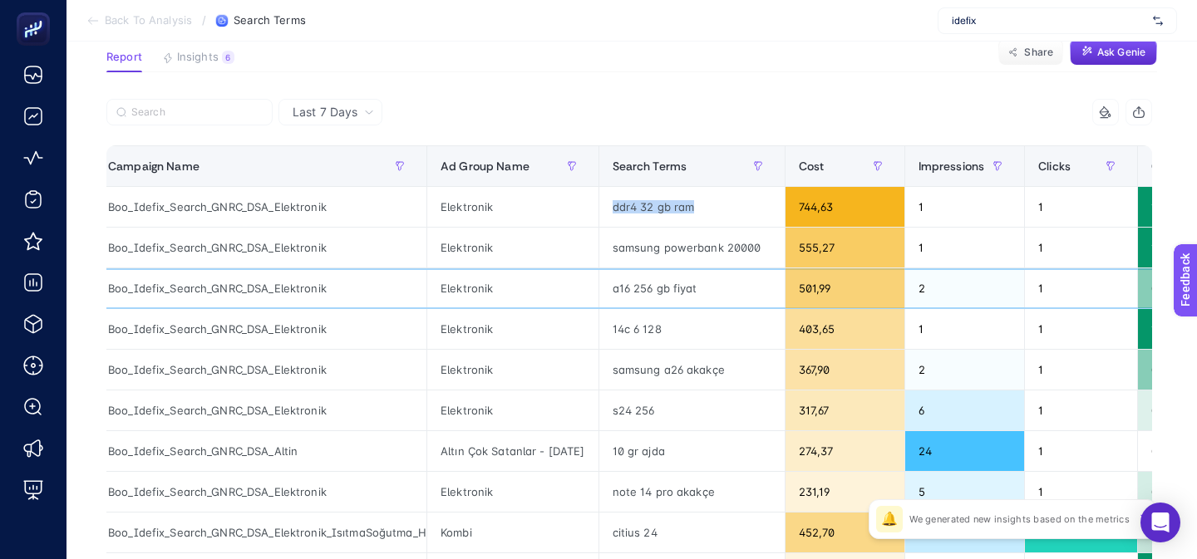
click at [665, 271] on div "a16 256 gb fiyat" at bounding box center [691, 288] width 185 height 40
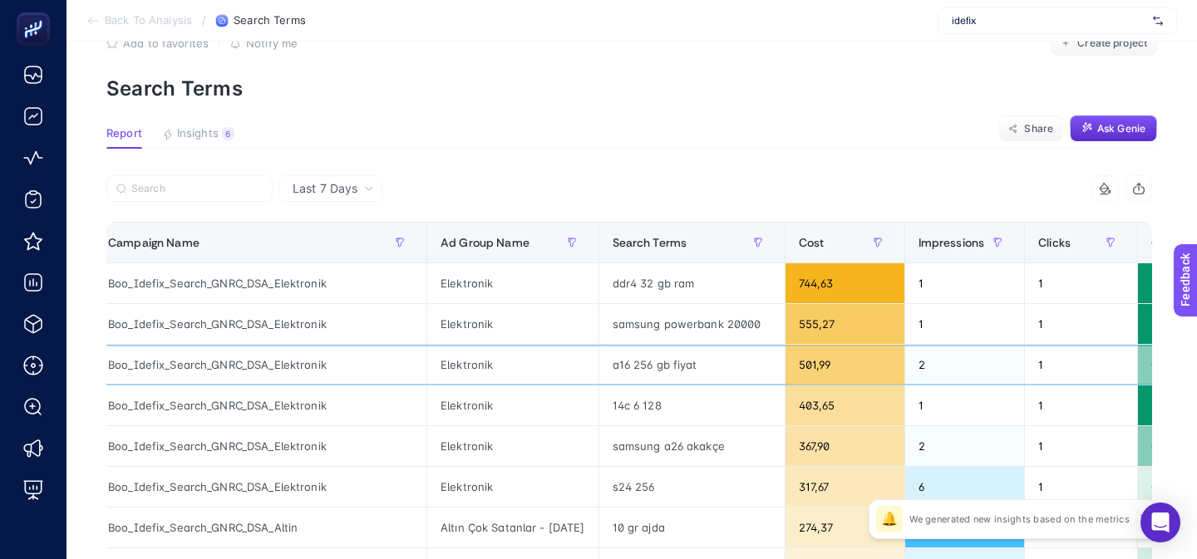
scroll to position [0, 0]
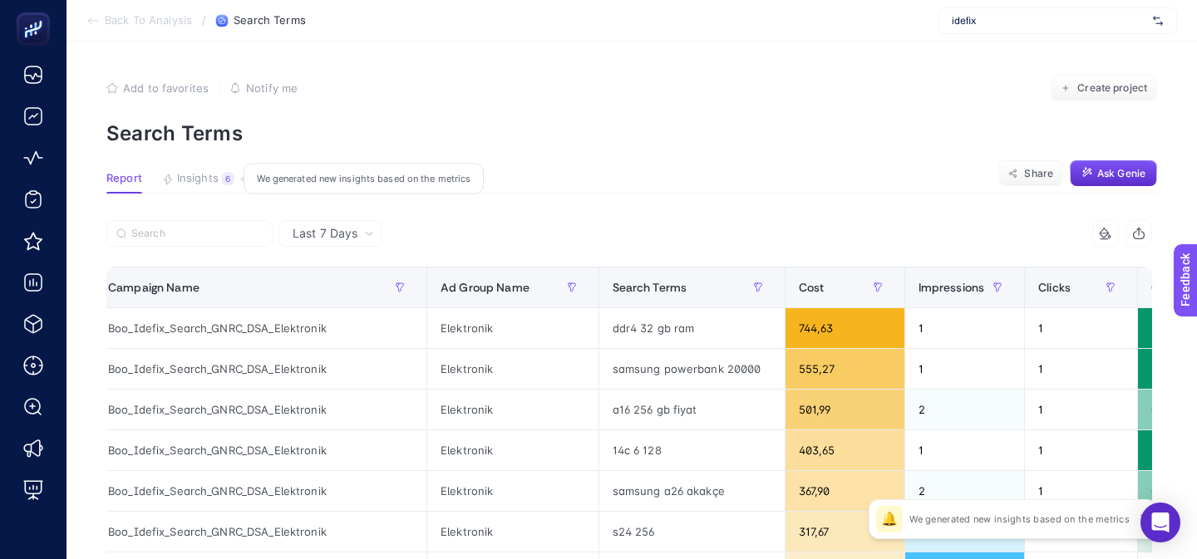
click at [195, 189] on button "Insights 6 We generated new insights based on the metrics" at bounding box center [198, 183] width 72 height 22
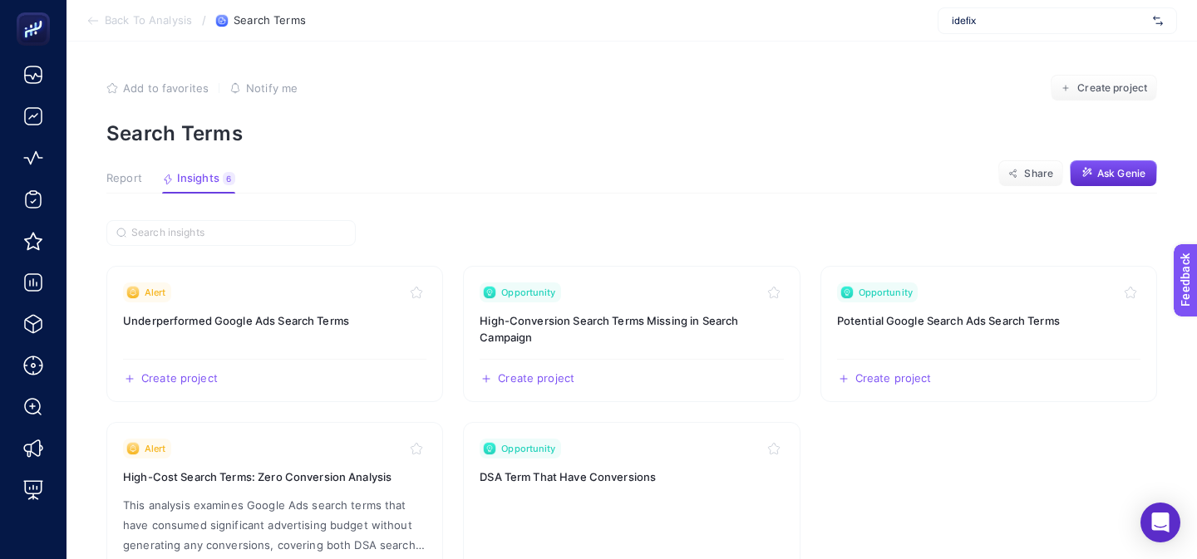
click at [119, 178] on span "Report" at bounding box center [124, 178] width 36 height 13
